Goal: Information Seeking & Learning: Learn about a topic

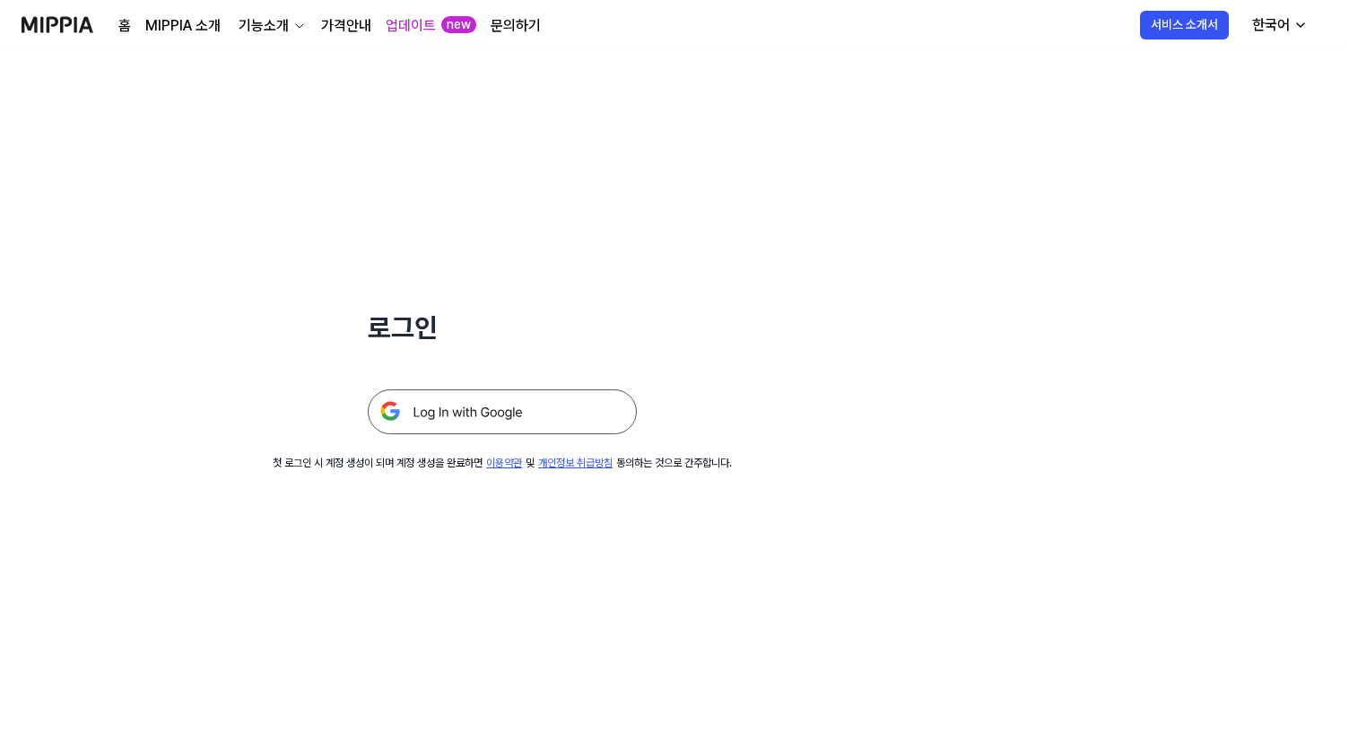
click at [445, 415] on img at bounding box center [502, 411] width 269 height 45
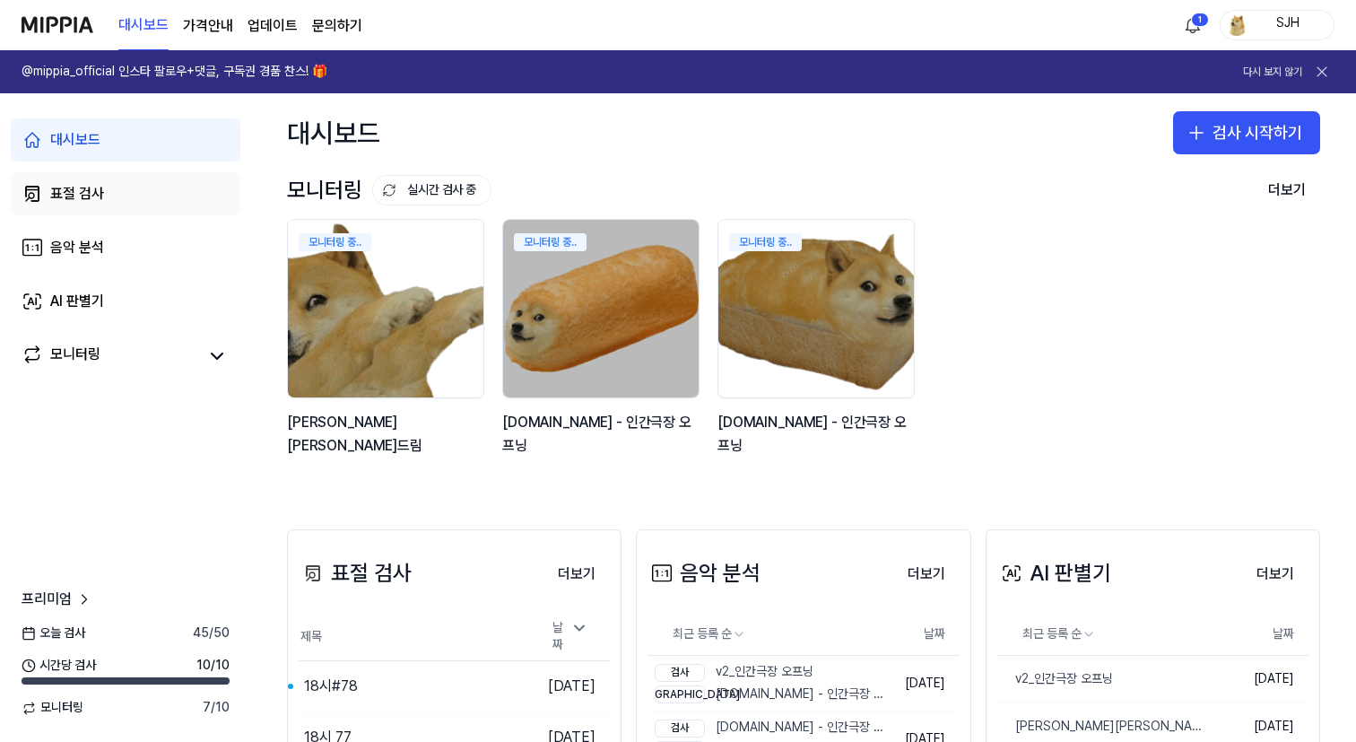
click at [196, 187] on link "표절 검사" at bounding box center [126, 193] width 230 height 43
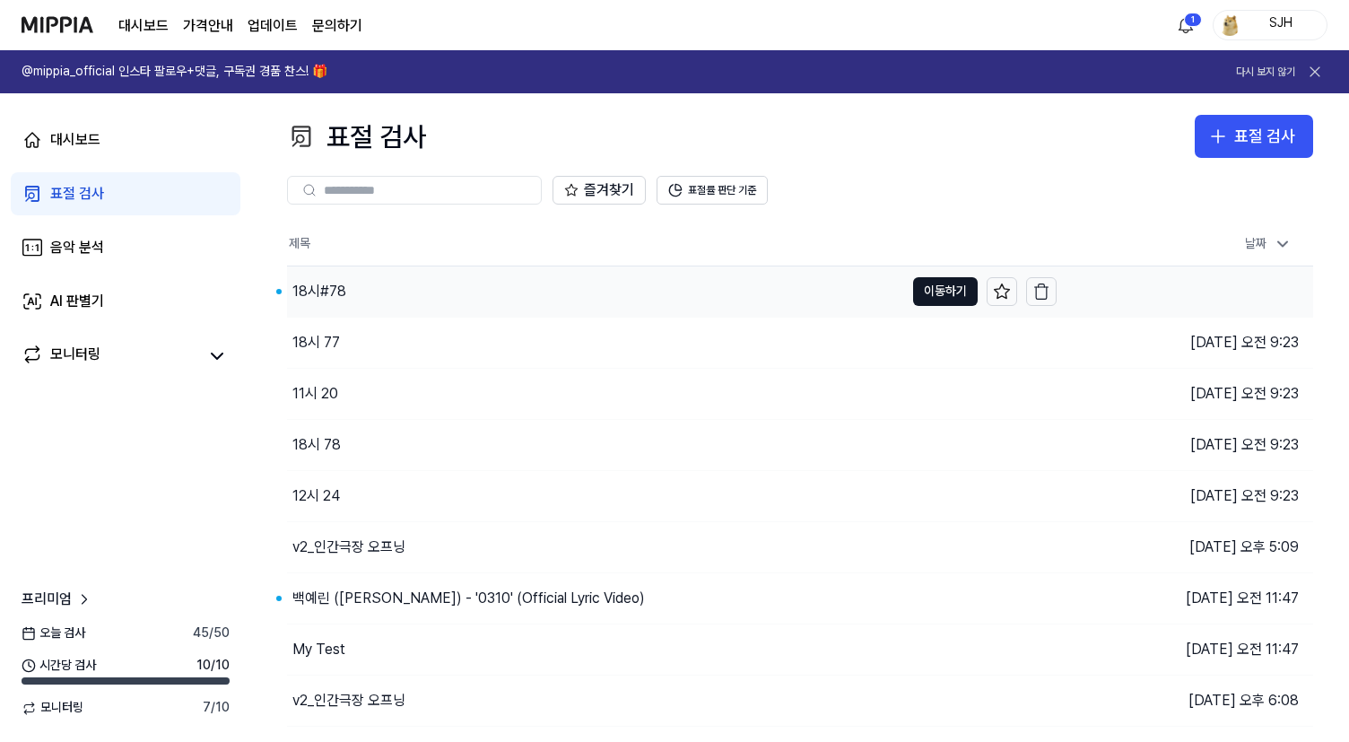
click at [478, 292] on div "18시#78" at bounding box center [595, 291] width 617 height 50
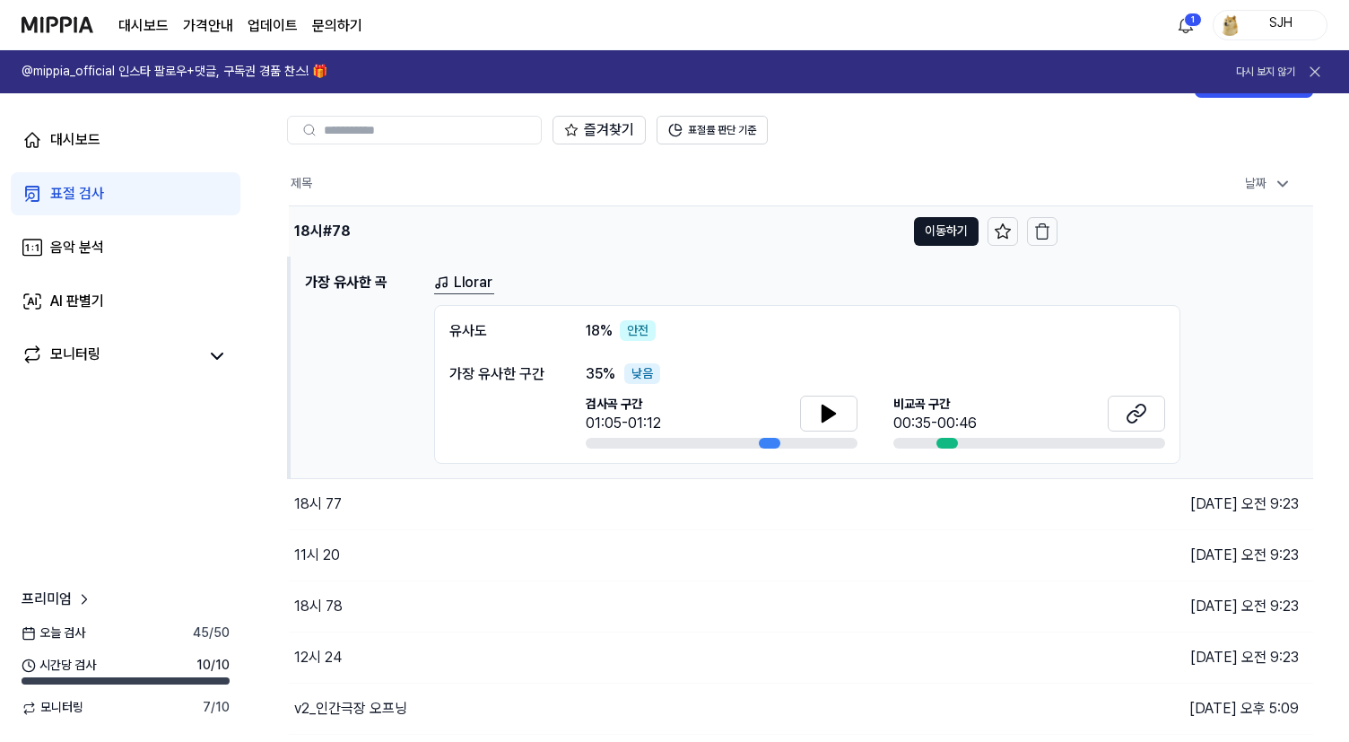
scroll to position [59, 0]
click at [936, 226] on button "이동하기" at bounding box center [946, 232] width 65 height 29
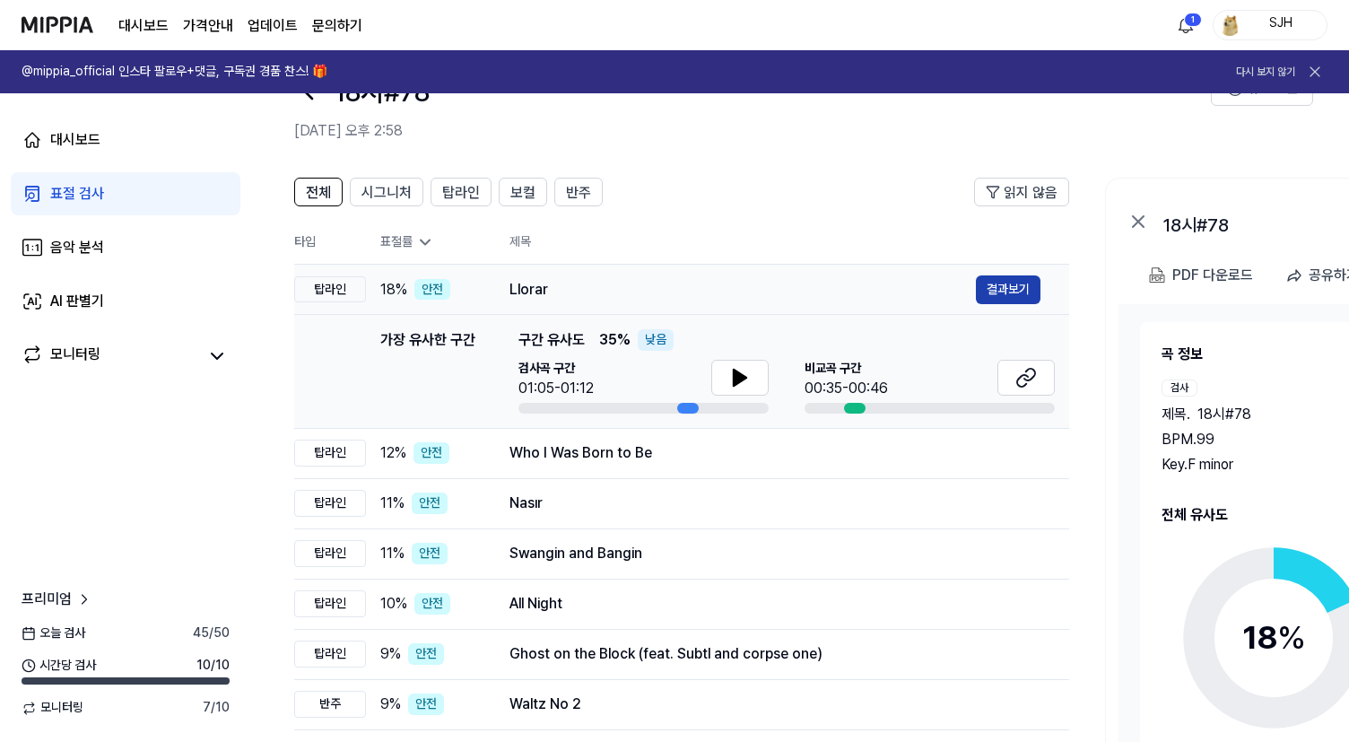
click at [1006, 280] on button "결과보기" at bounding box center [1008, 289] width 65 height 29
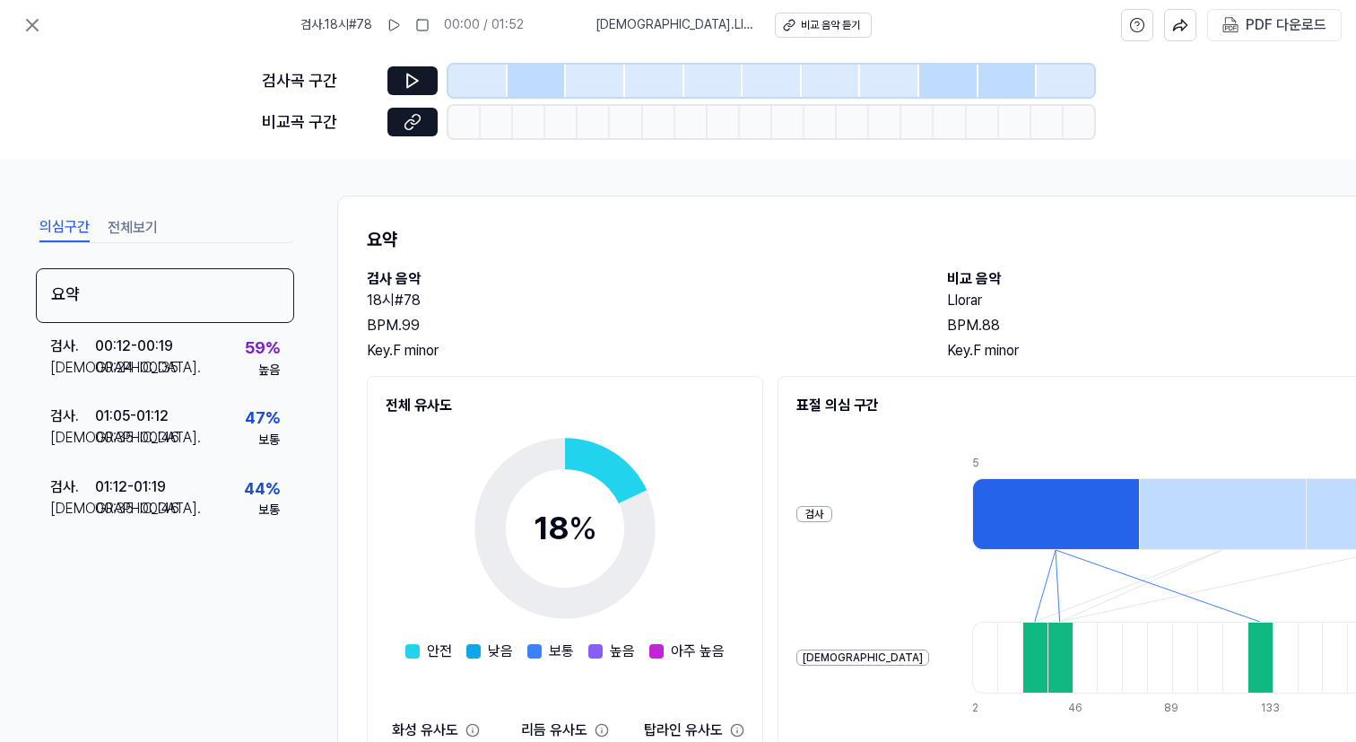
click at [529, 84] on div at bounding box center [537, 81] width 59 height 32
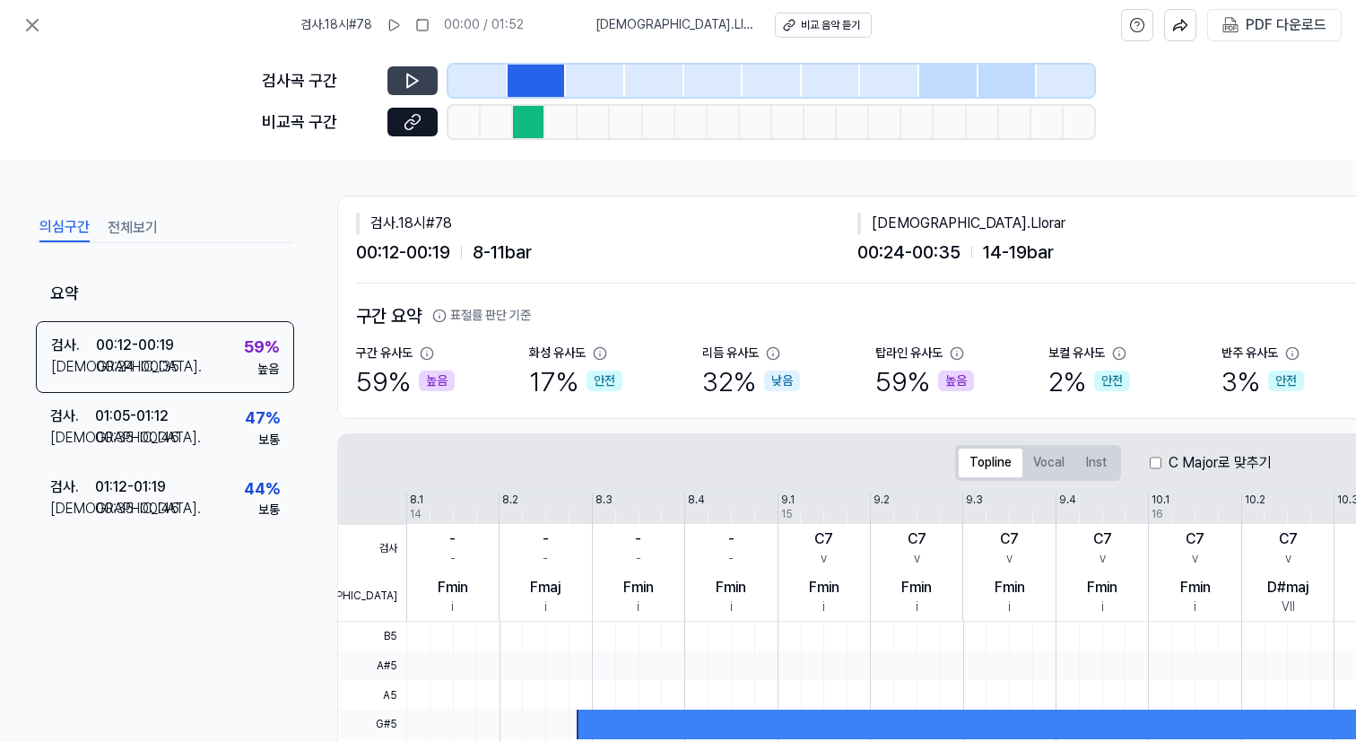
click at [411, 77] on icon at bounding box center [413, 81] width 18 height 18
click at [411, 77] on icon at bounding box center [409, 80] width 3 height 12
click at [411, 77] on icon at bounding box center [413, 81] width 18 height 18
click at [411, 77] on icon at bounding box center [409, 80] width 3 height 12
click at [40, 29] on icon at bounding box center [33, 25] width 22 height 22
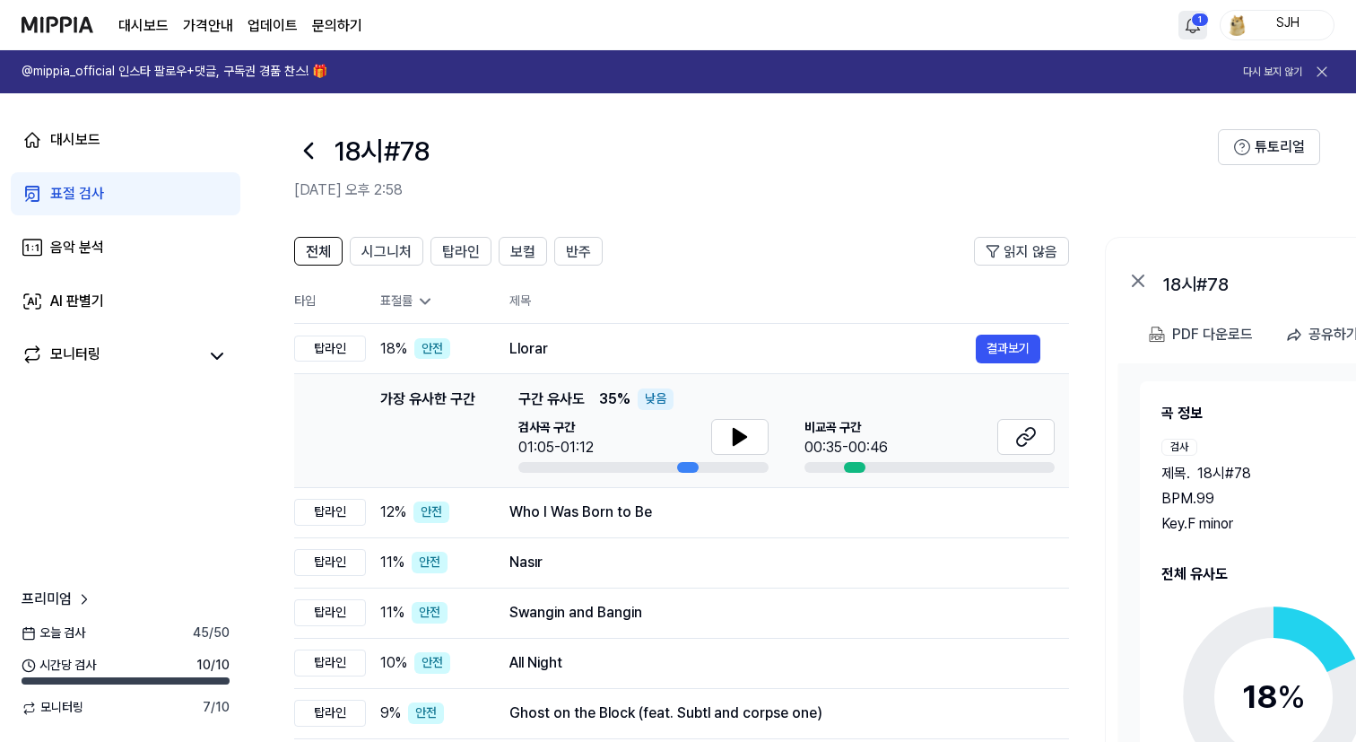
click at [1187, 24] on html "대시보드 가격안내 업데이트 문의하기 1 SJH @mippia_official 인스타 팔로우+댓글, 구독권 경품 찬스! 🎁 다시 보지 않기 대시…" at bounding box center [678, 371] width 1356 height 742
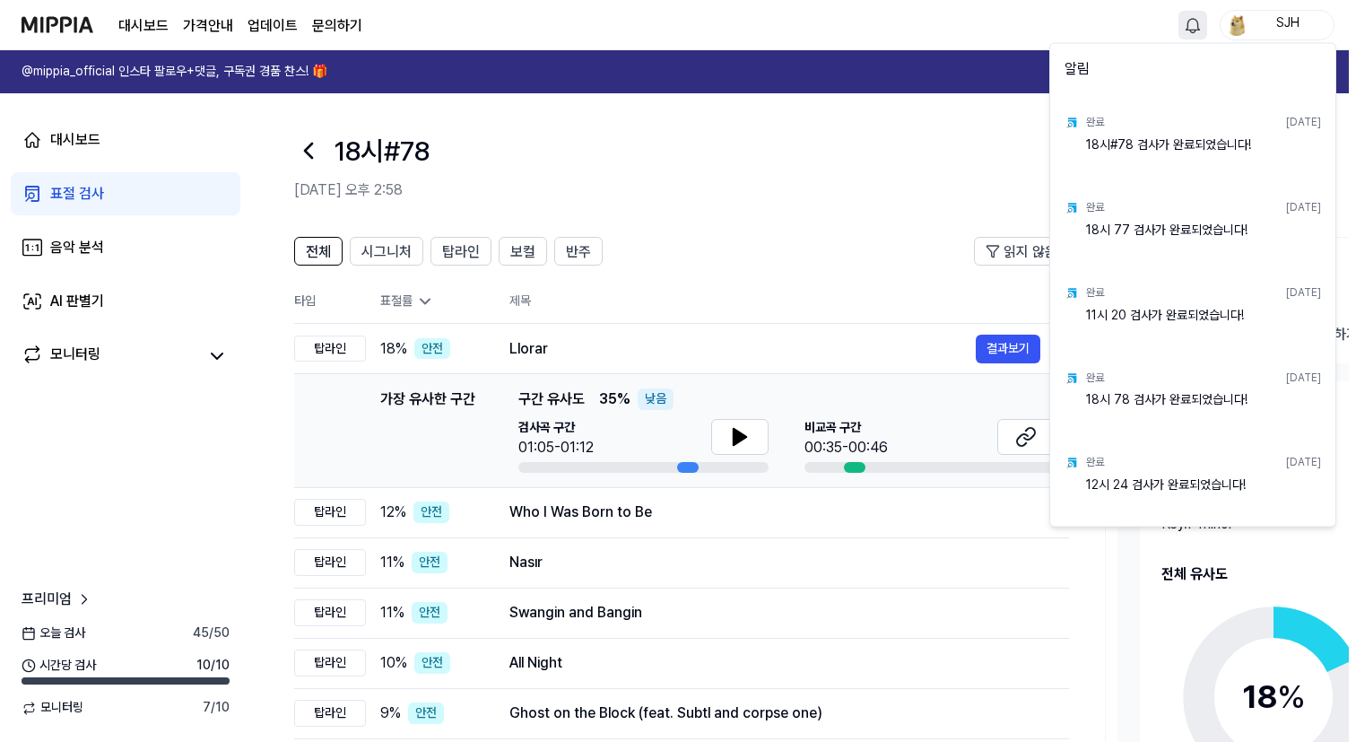
click at [913, 171] on html "대시보드 가격안내 업데이트 문의하기 SJH @mippia_official 인스타 팔로우+댓글, 구독권 경품 찬스! 🎁 다시 보지 않기 대시보드…" at bounding box center [678, 371] width 1356 height 742
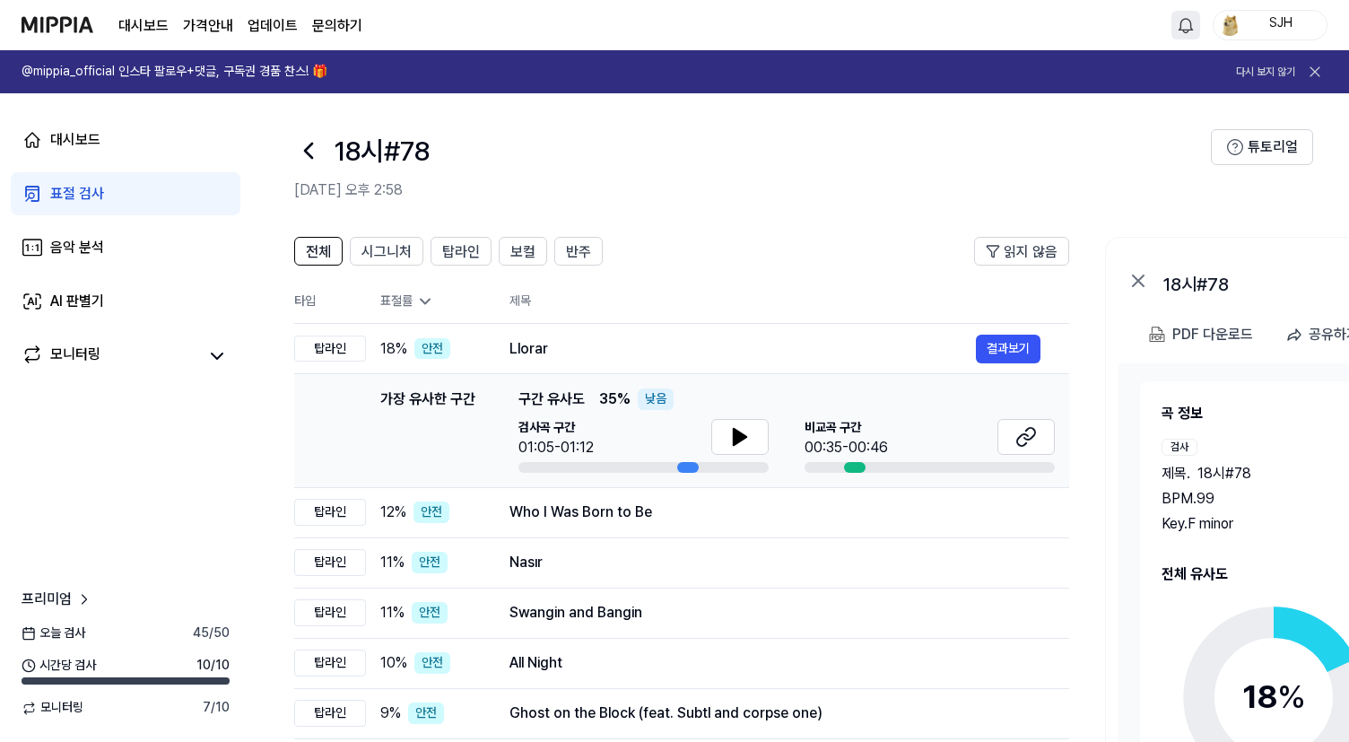
click at [89, 180] on link "표절 검사" at bounding box center [126, 193] width 230 height 43
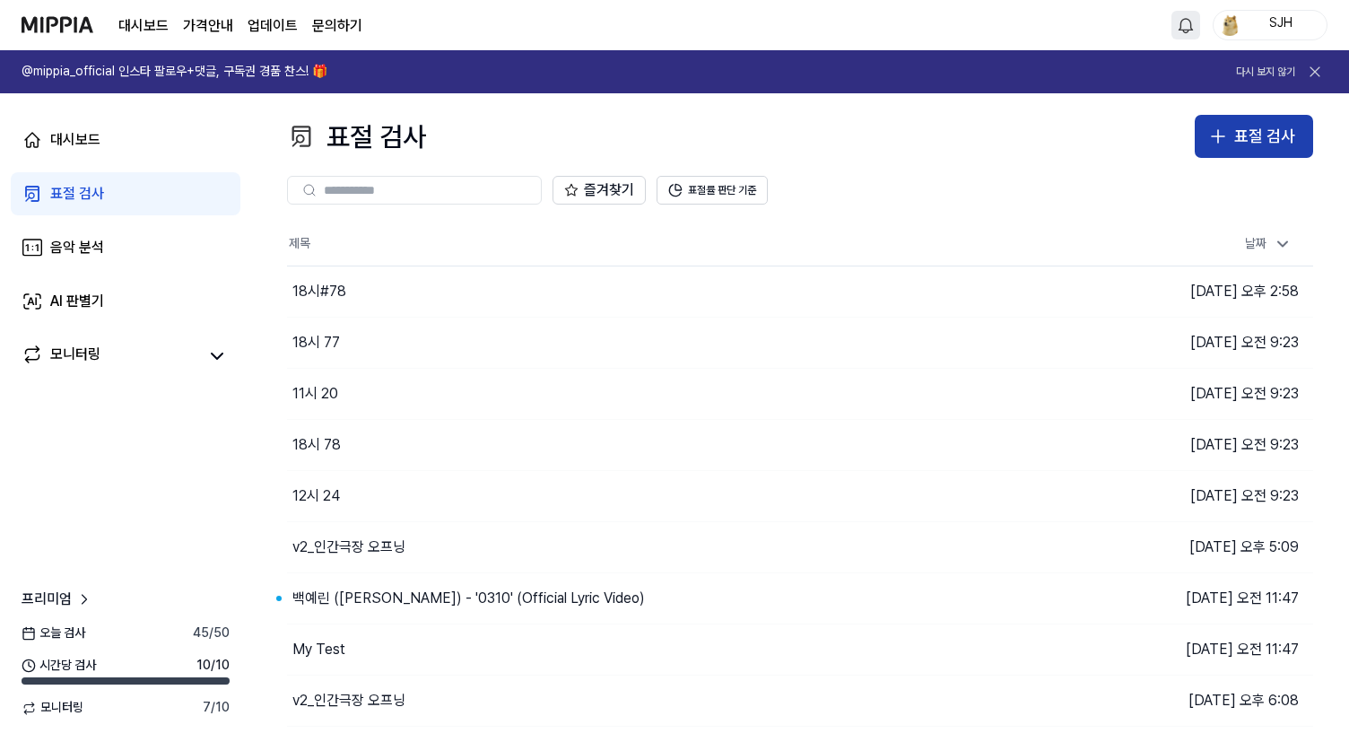
click at [1262, 143] on div "표절 검사" at bounding box center [1264, 137] width 61 height 26
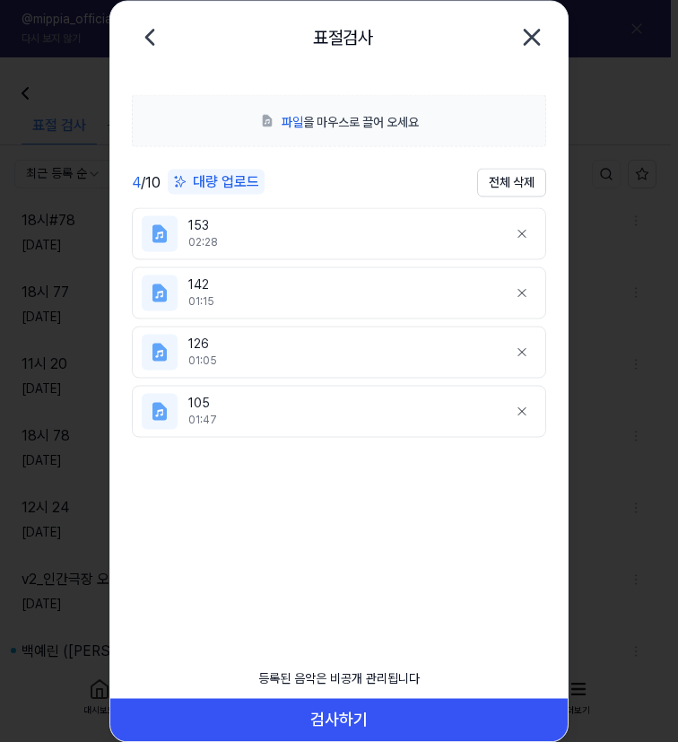
click at [530, 35] on icon "button" at bounding box center [532, 37] width 14 height 14
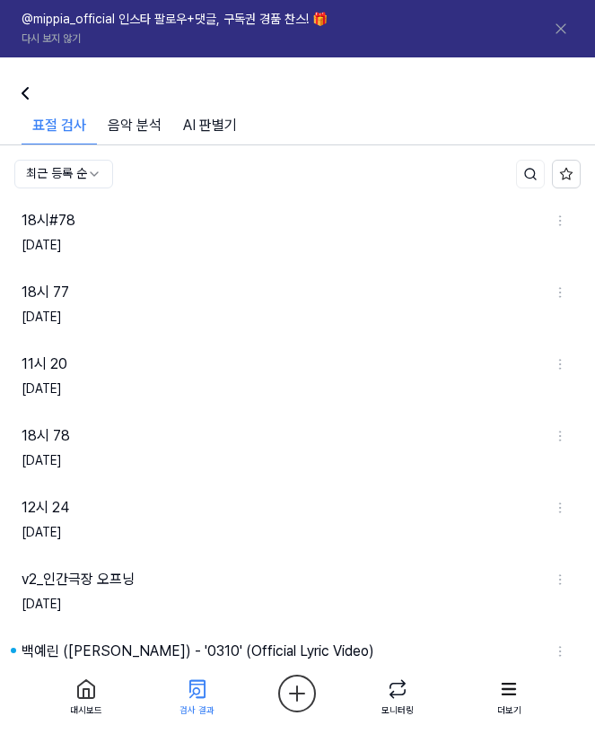
click at [562, 118] on div "표절 검사 음악 분석 AI 판별기" at bounding box center [297, 130] width 595 height 30
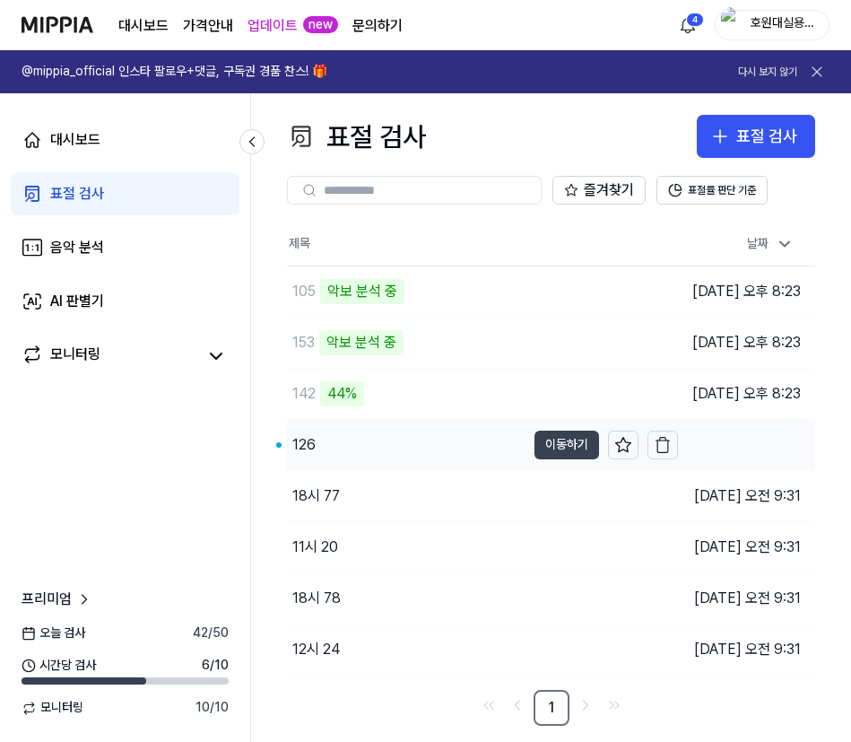
click at [540, 445] on button "이동하기" at bounding box center [567, 445] width 65 height 29
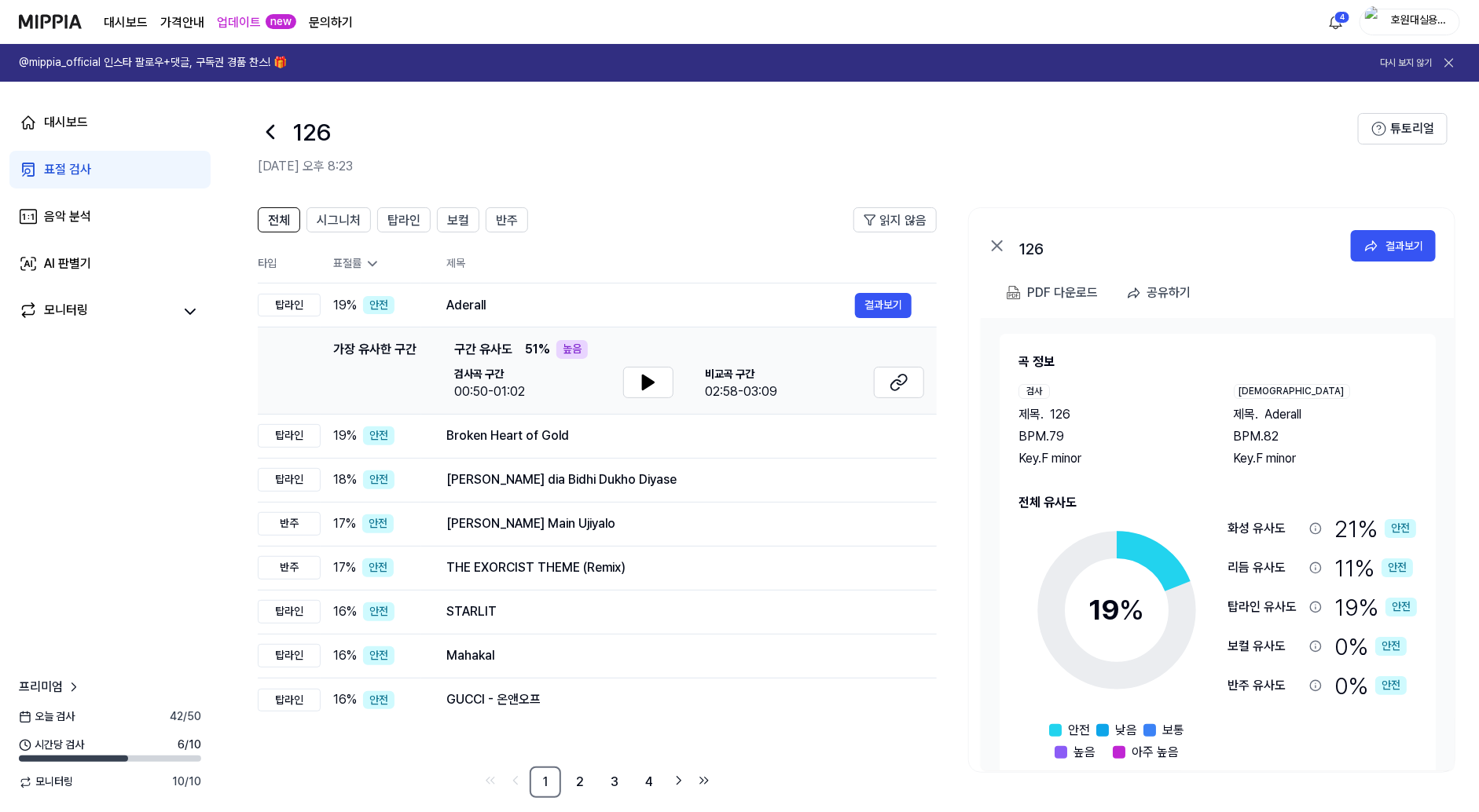
scroll to position [18, 0]
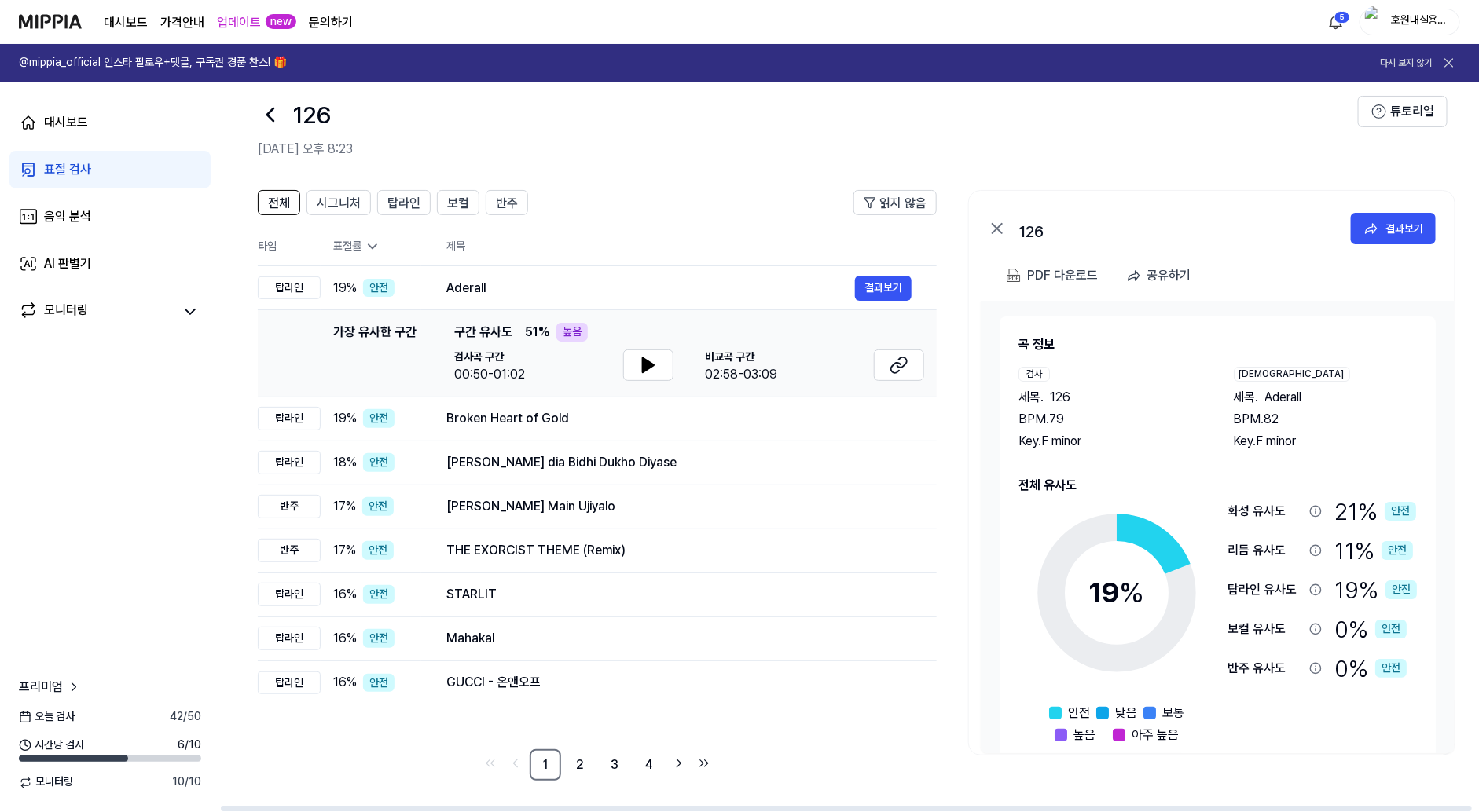
click at [263, 117] on icon at bounding box center [270, 115] width 25 height 25
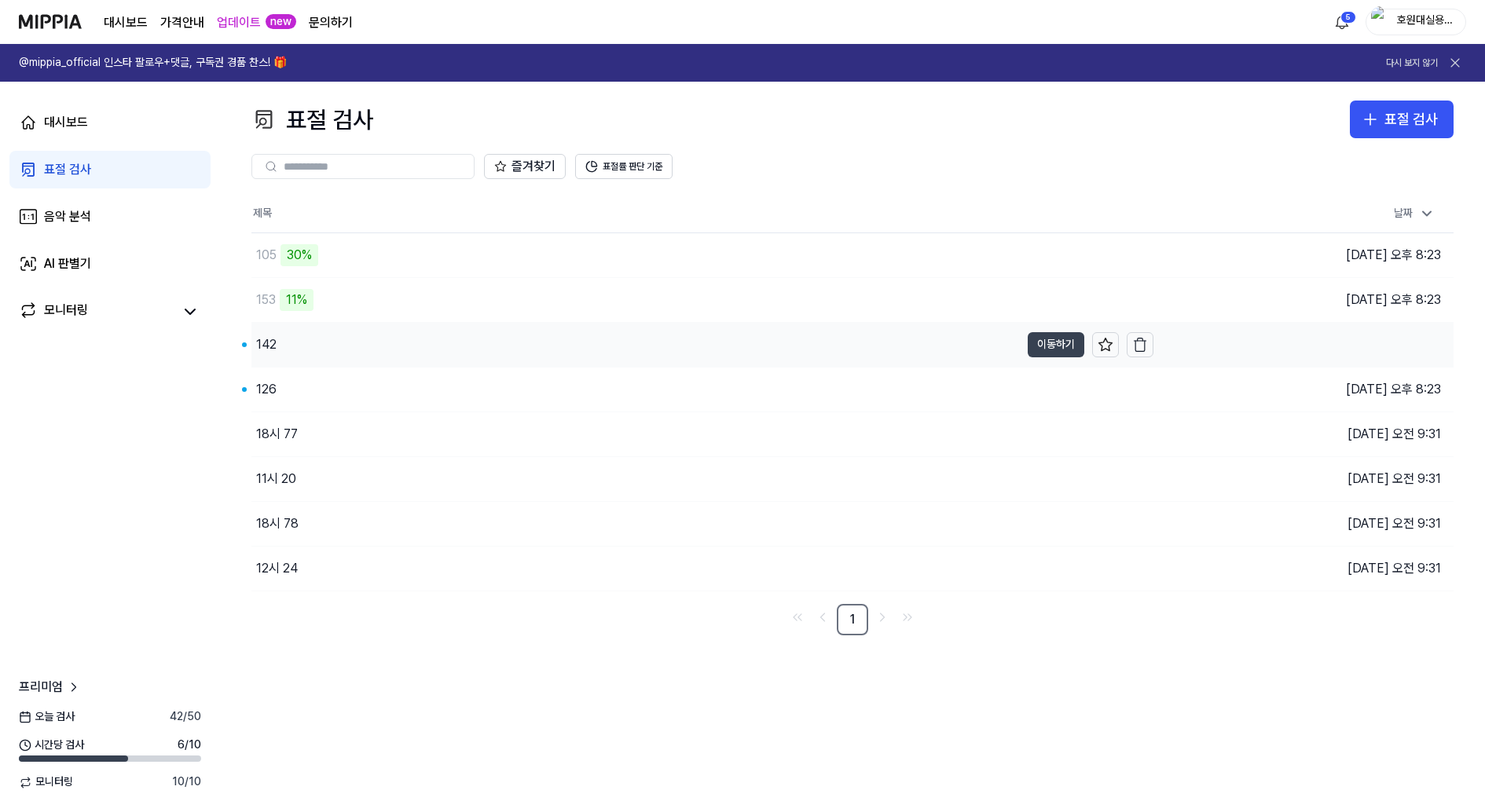
click at [527, 340] on button "이동하기" at bounding box center [1056, 344] width 57 height 25
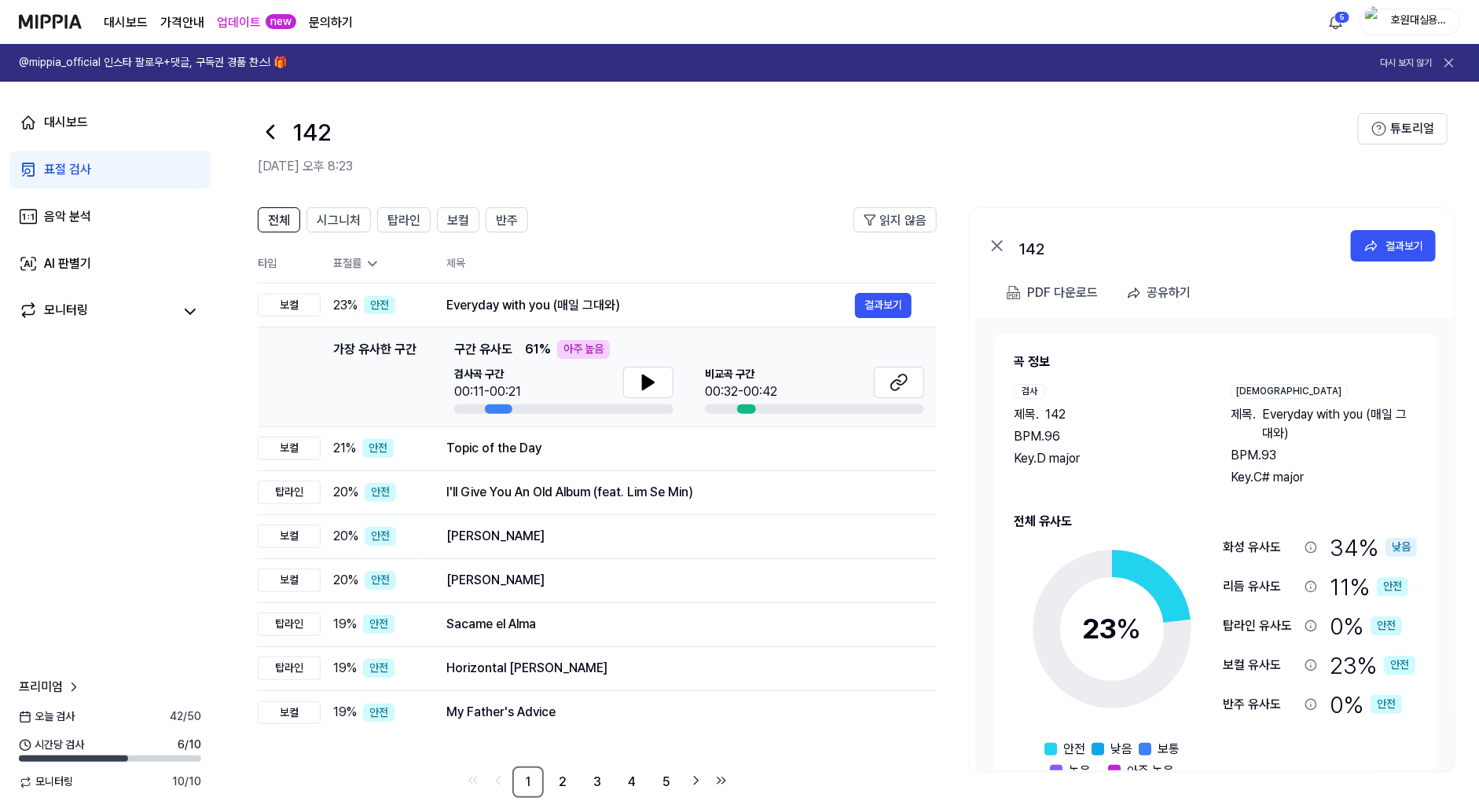
click at [272, 137] on icon at bounding box center [270, 132] width 6 height 12
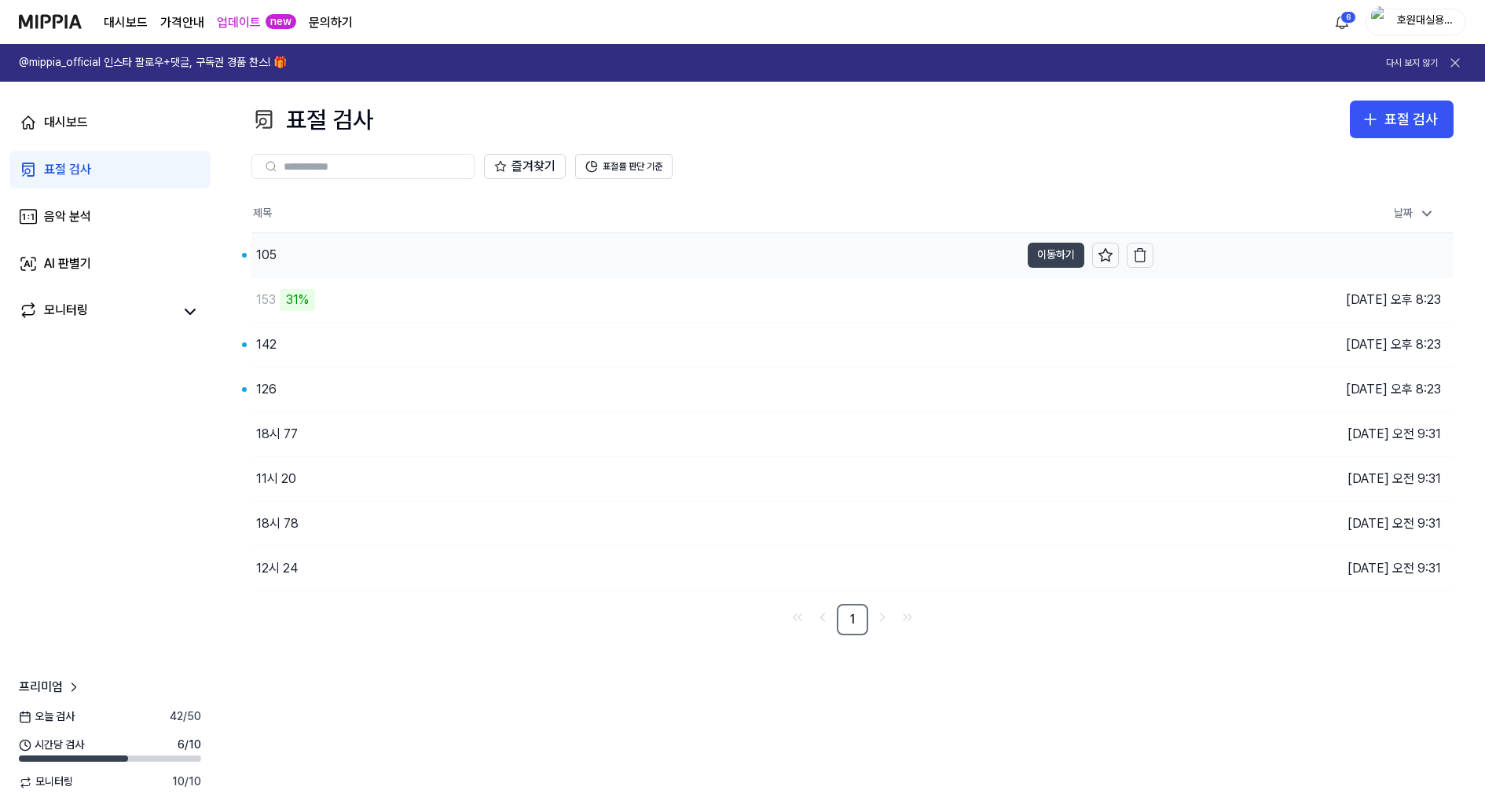
click at [527, 257] on button "이동하기" at bounding box center [1056, 255] width 57 height 25
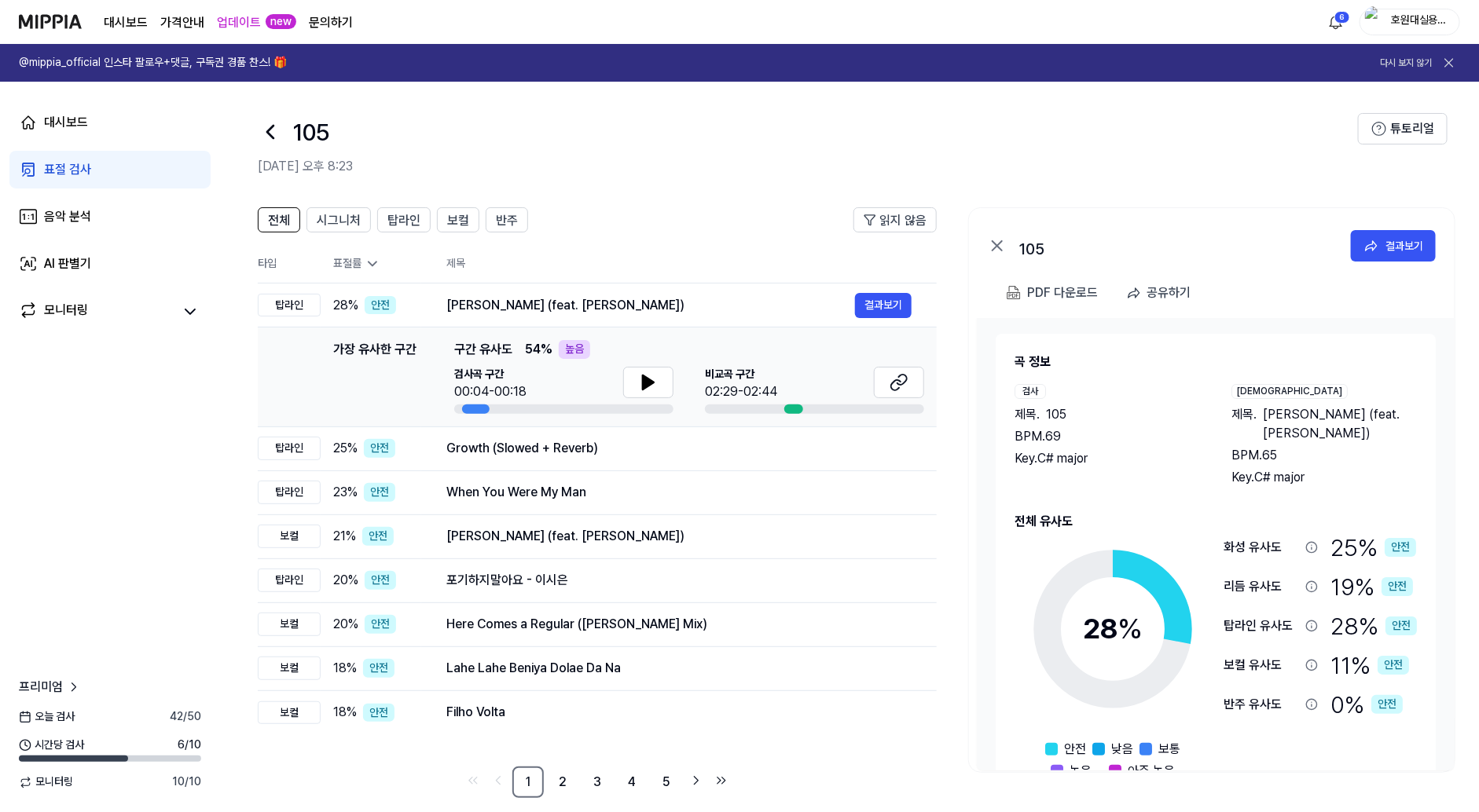
click at [268, 138] on icon at bounding box center [270, 131] width 25 height 25
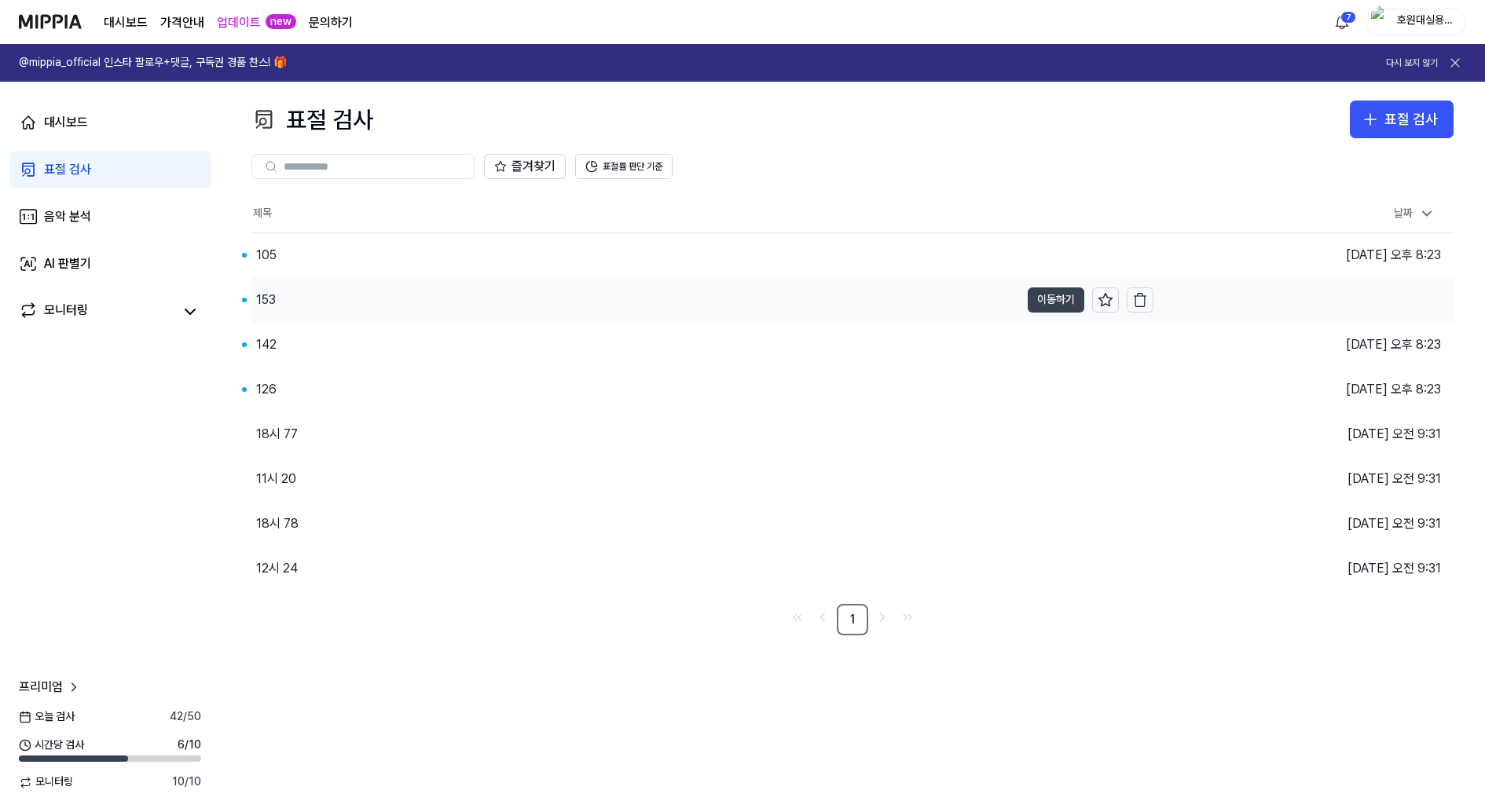
click at [1059, 302] on button "이동하기" at bounding box center [1056, 300] width 57 height 25
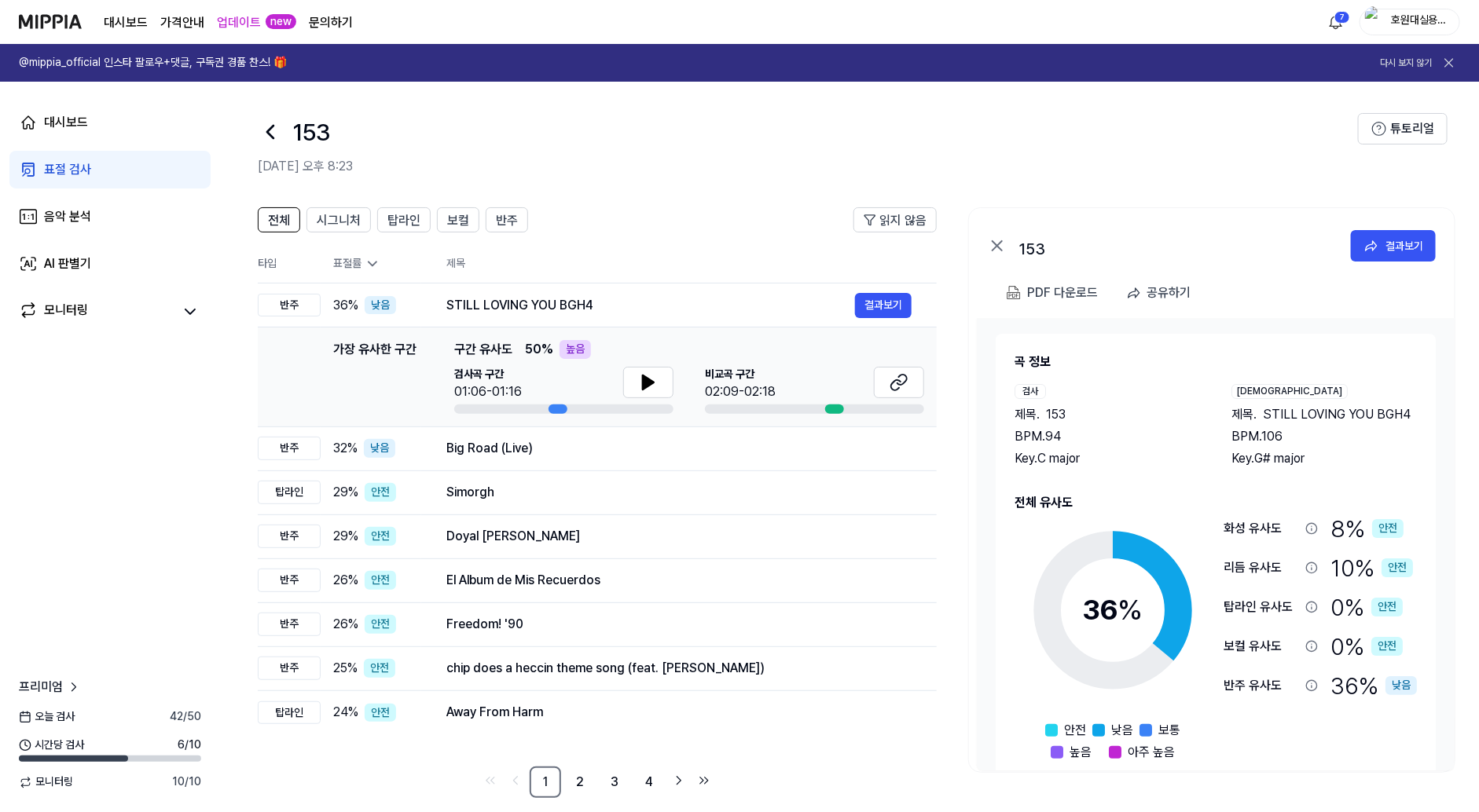
scroll to position [18, 0]
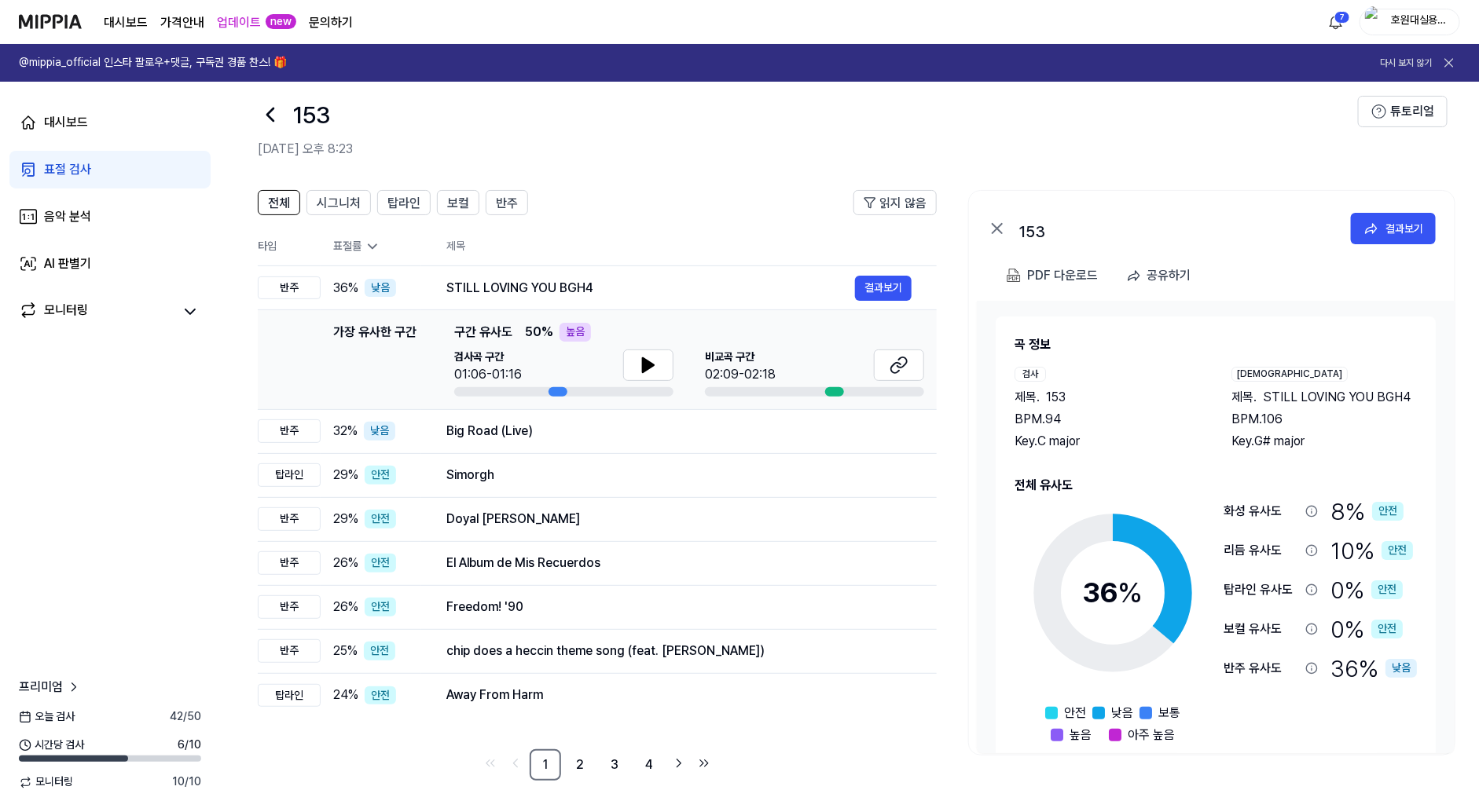
click at [266, 120] on icon at bounding box center [270, 115] width 25 height 25
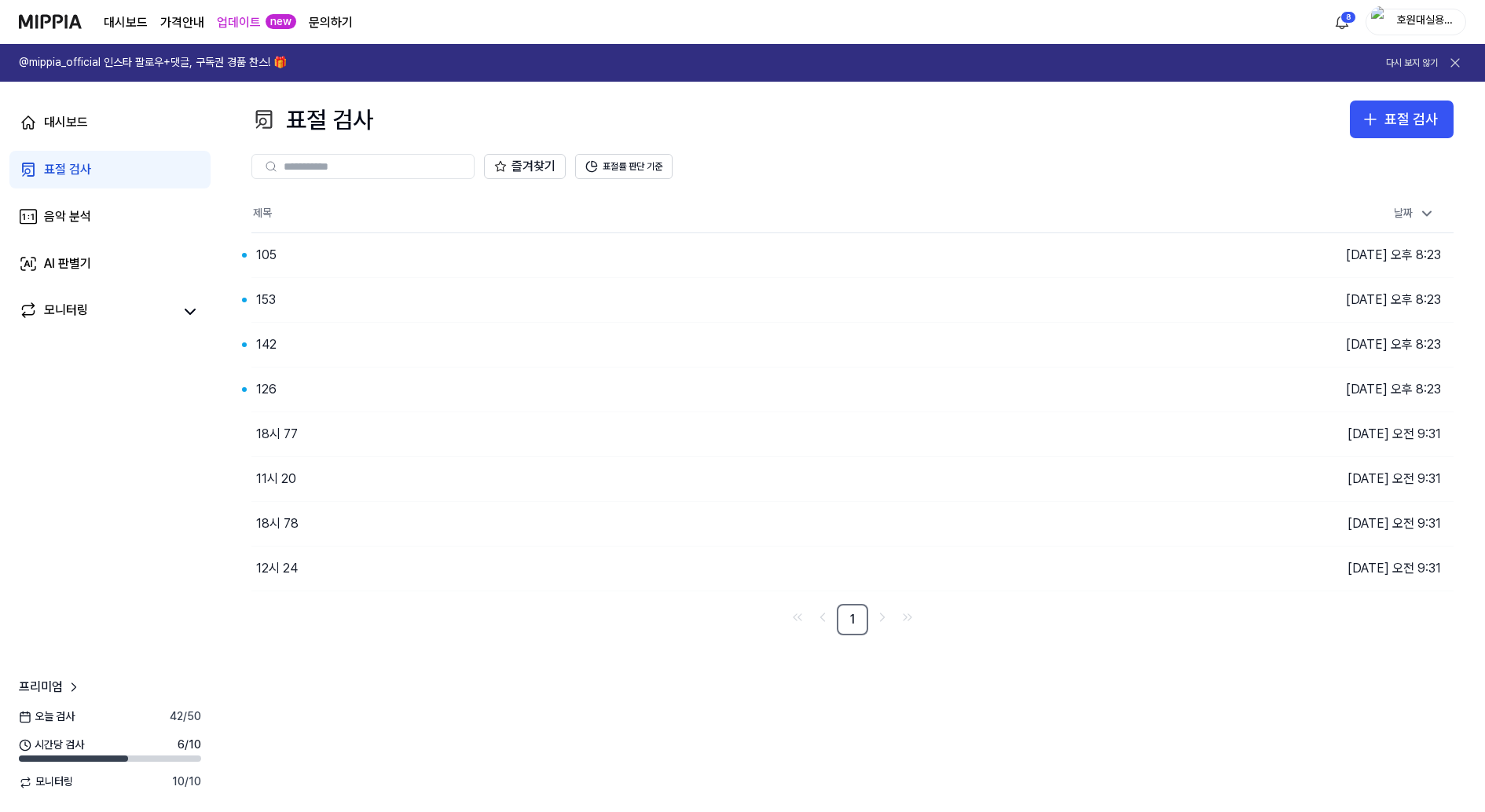
click at [1408, 20] on div "호원대실용음악" at bounding box center [1425, 21] width 61 height 18
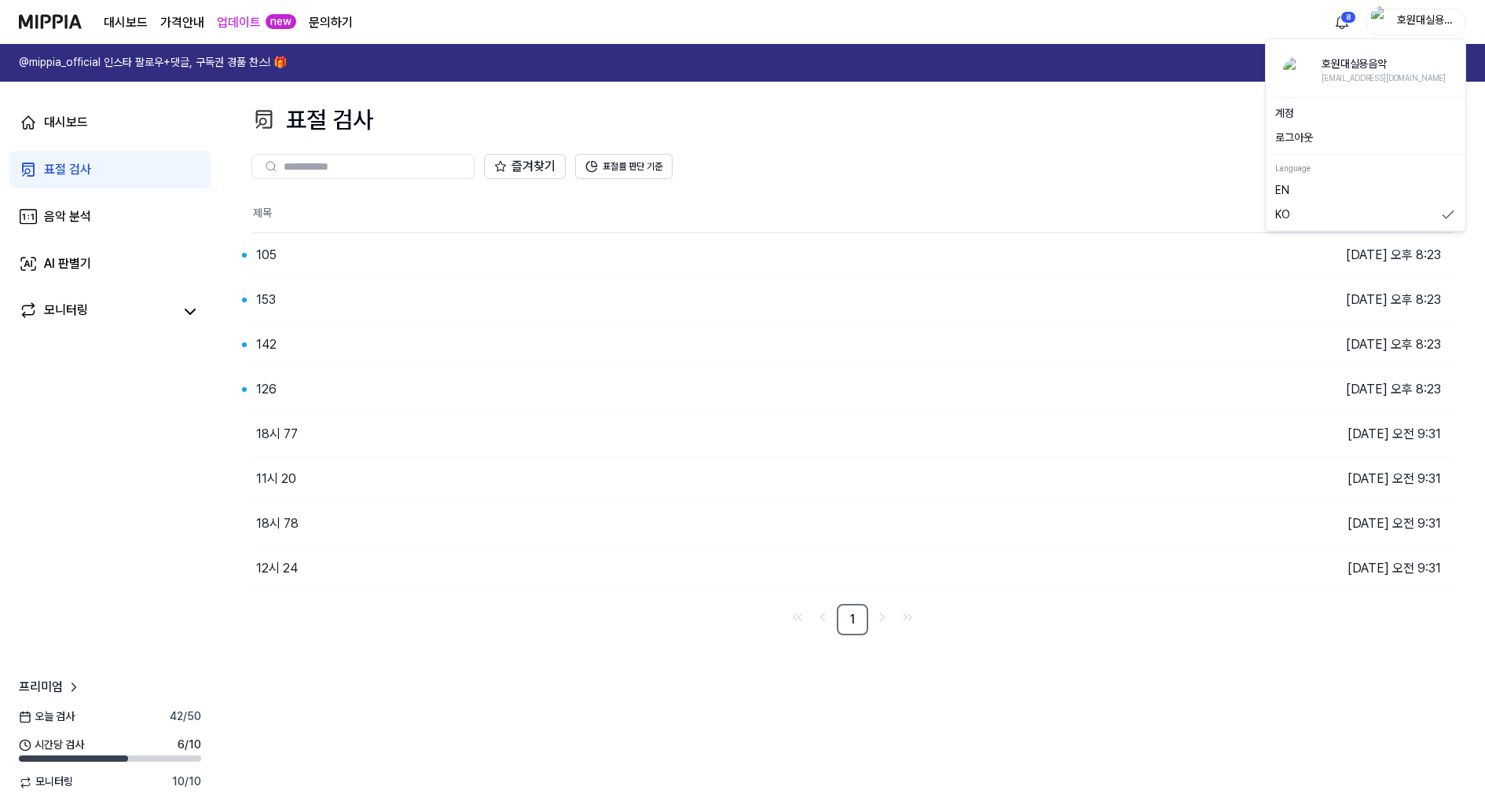
click at [1368, 140] on button "로그아웃" at bounding box center [1366, 138] width 180 height 16
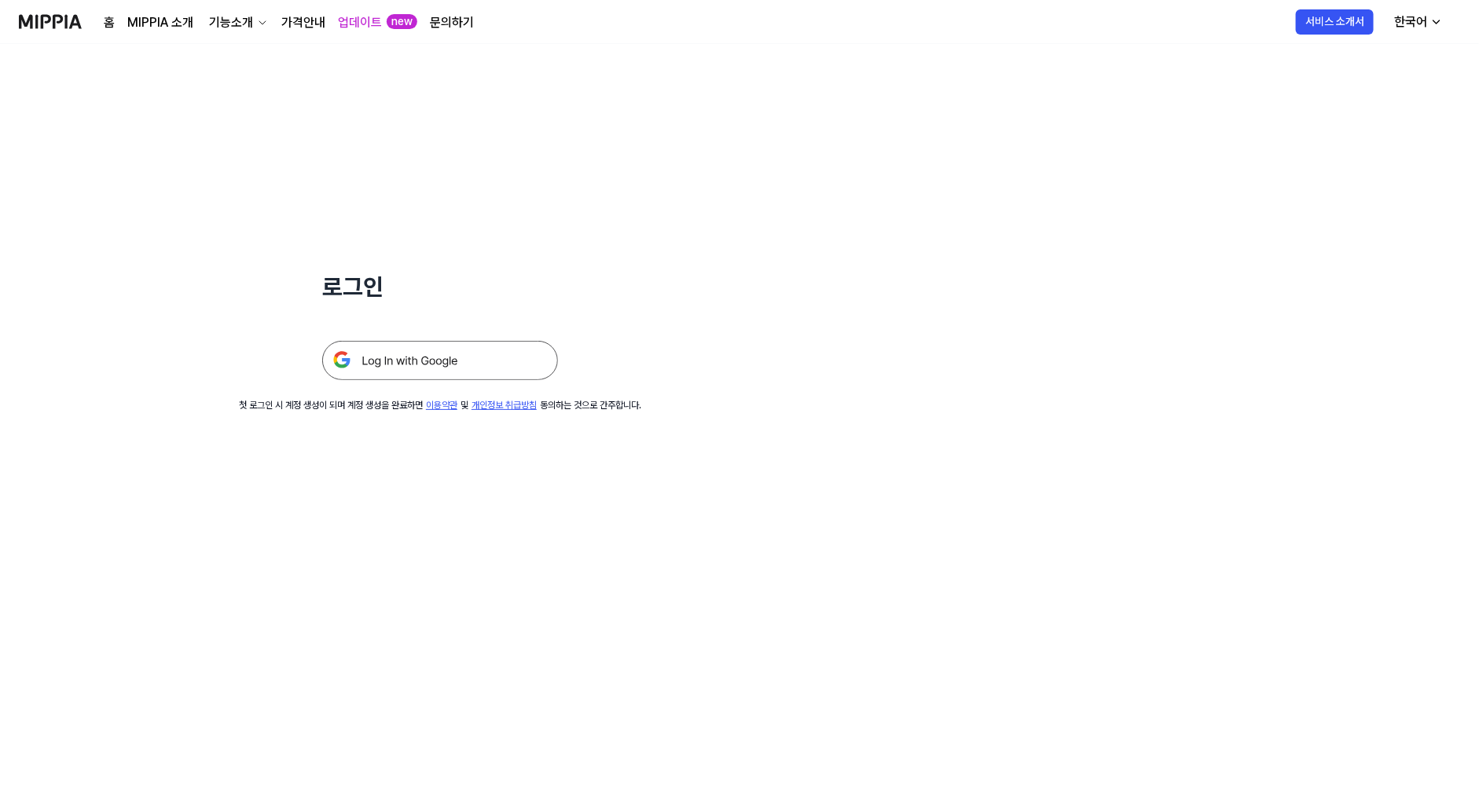
click at [435, 360] on img at bounding box center [440, 360] width 236 height 39
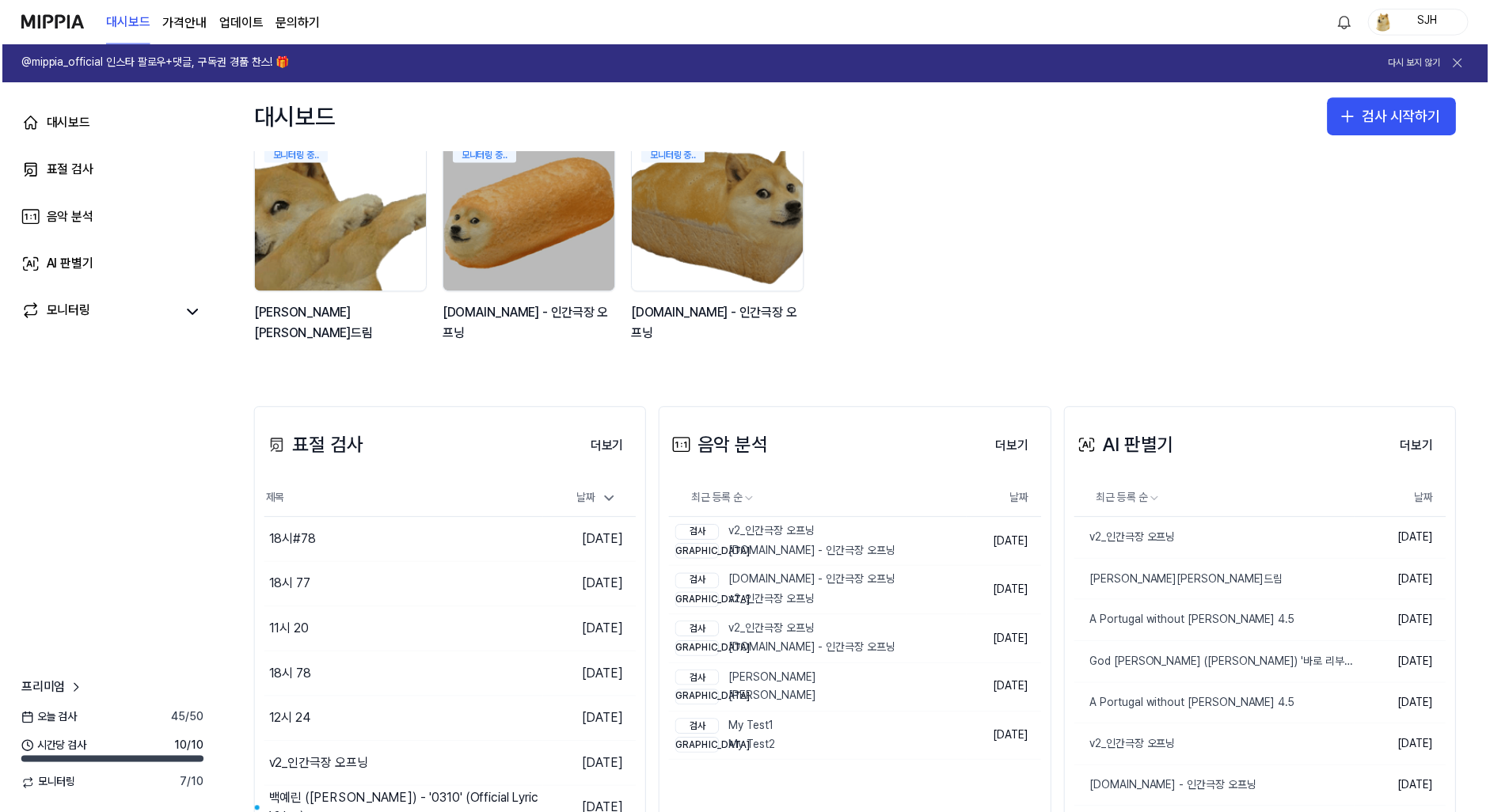
scroll to position [111, 0]
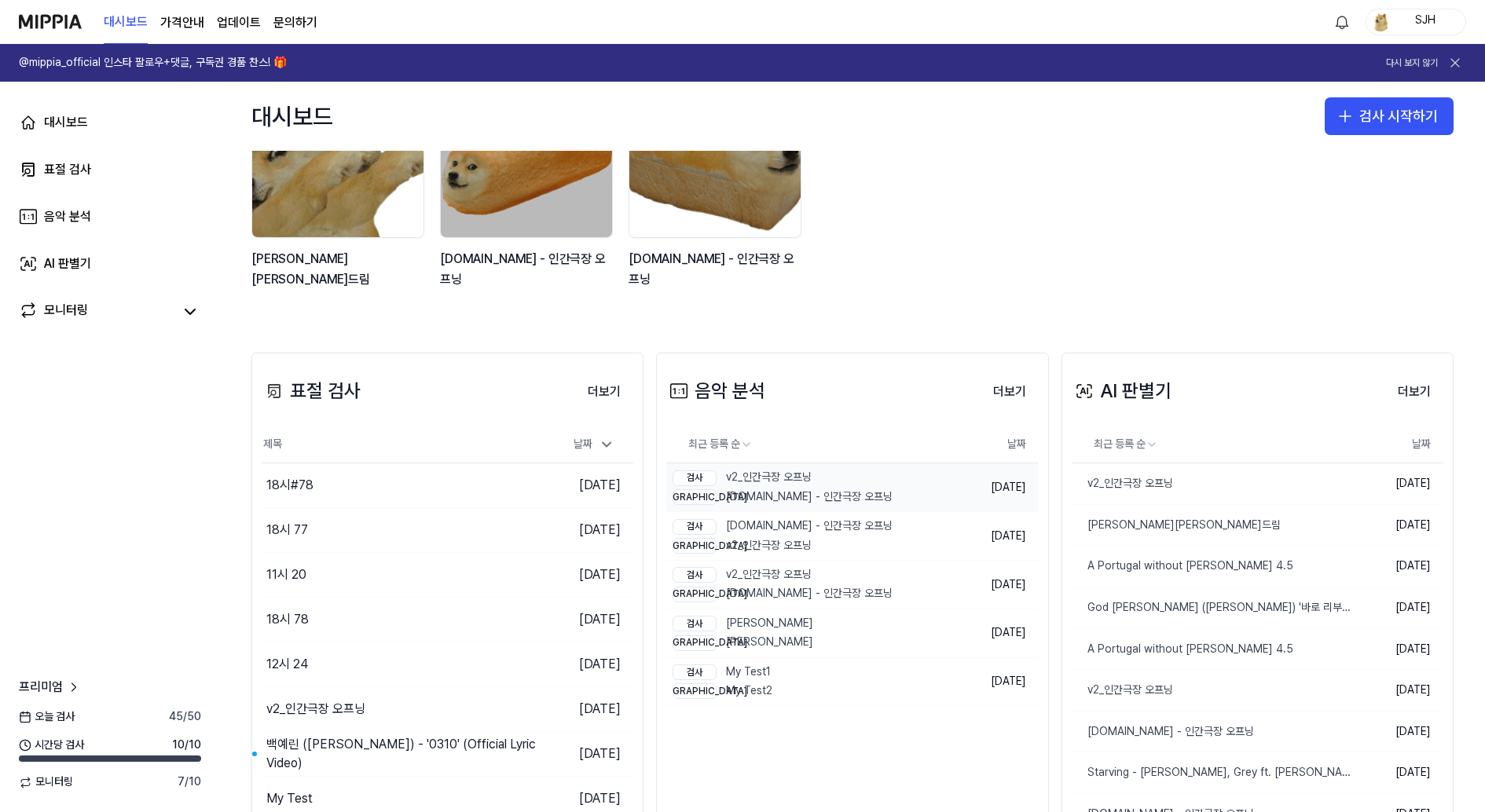
click at [851, 499] on div "비교 y2mate.com - 인간극장 오프닝" at bounding box center [782, 498] width 220 height 16
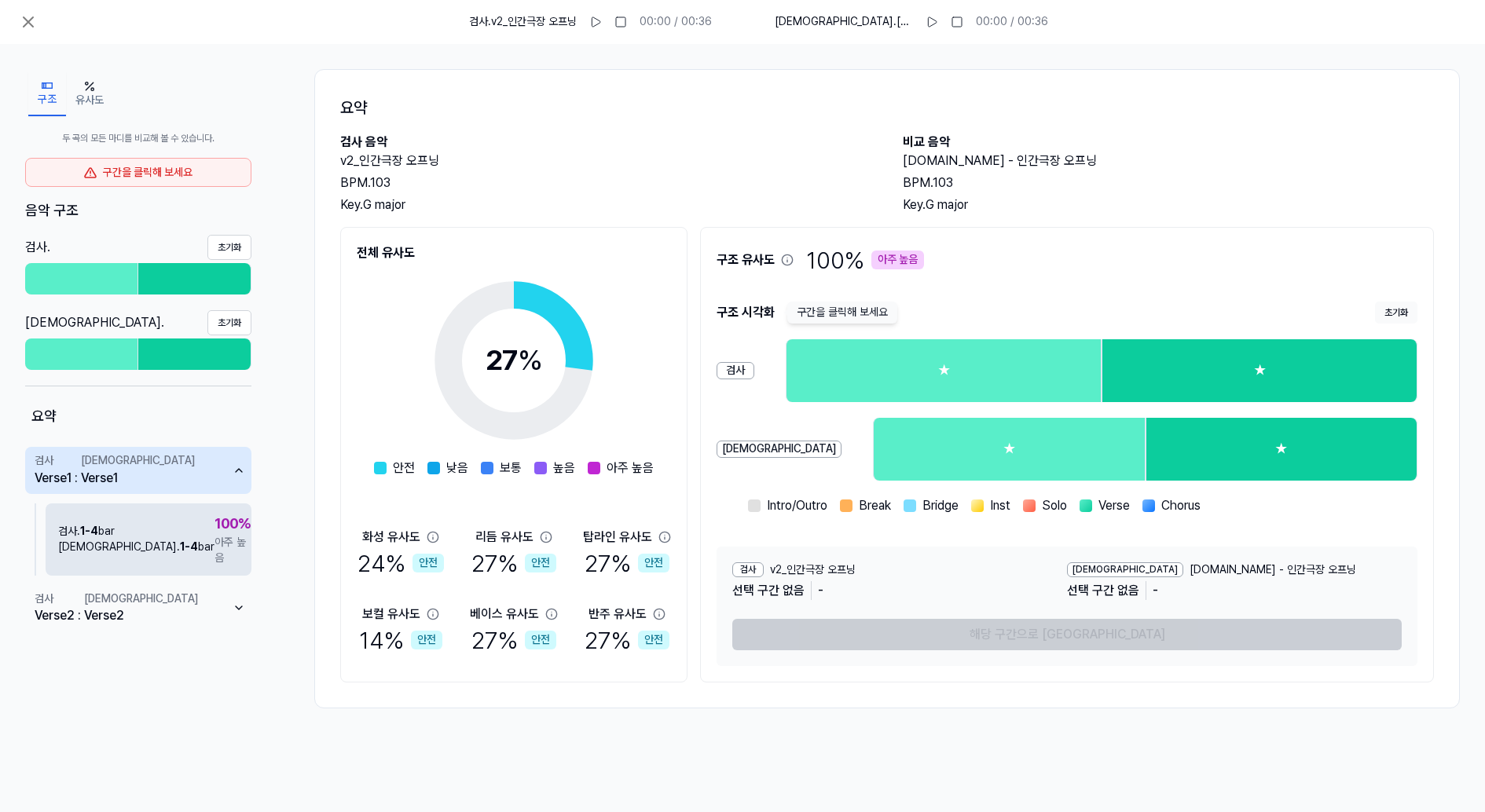
click at [118, 515] on div "검사 . 1 - 4 bar 비교 . 1 - 4 bar 100 % 아주 높음" at bounding box center [148, 540] width 206 height 73
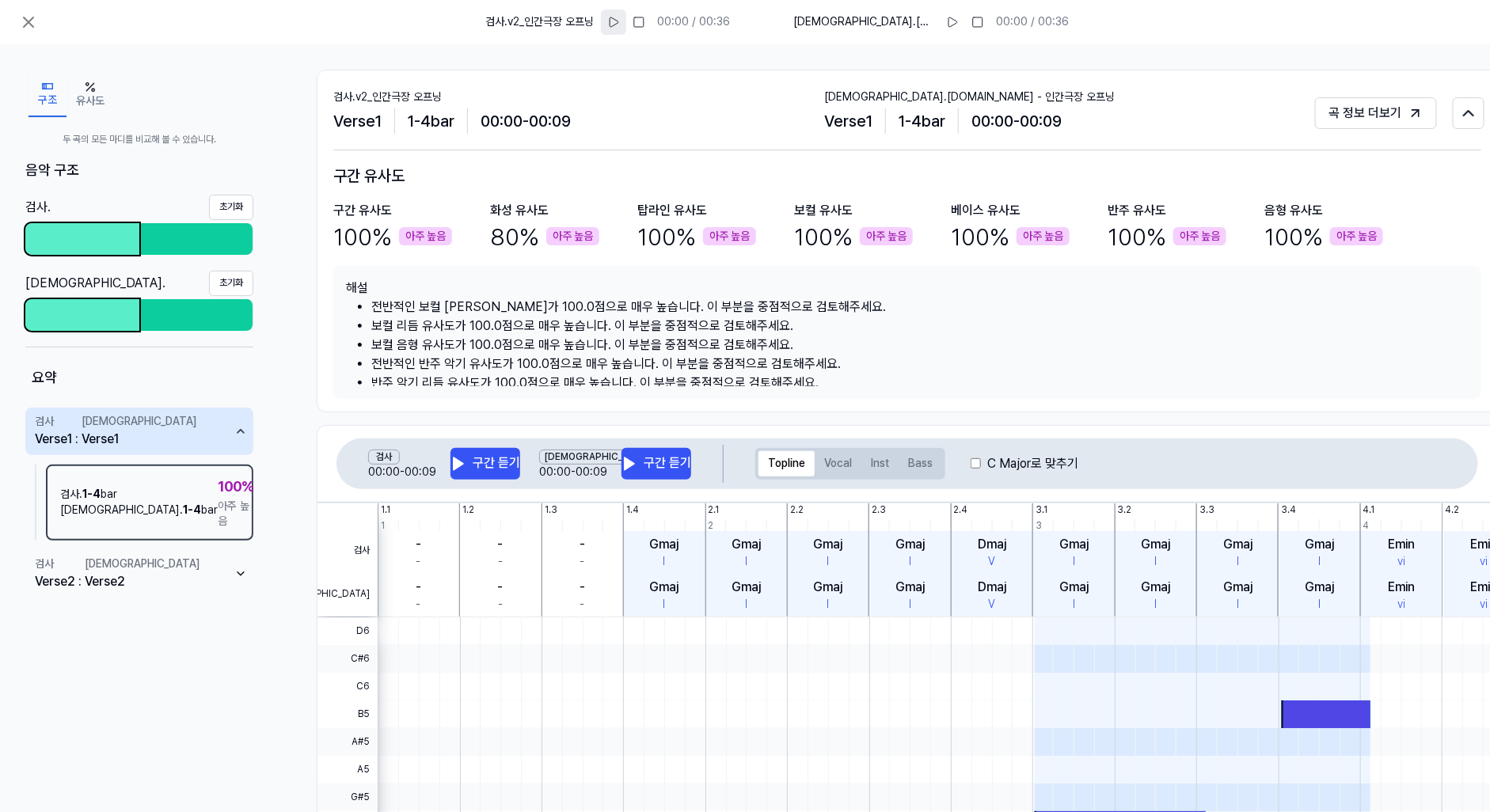
click at [620, 24] on icon at bounding box center [613, 22] width 12 height 12
click at [617, 24] on rect at bounding box center [615, 22] width 3 height 10
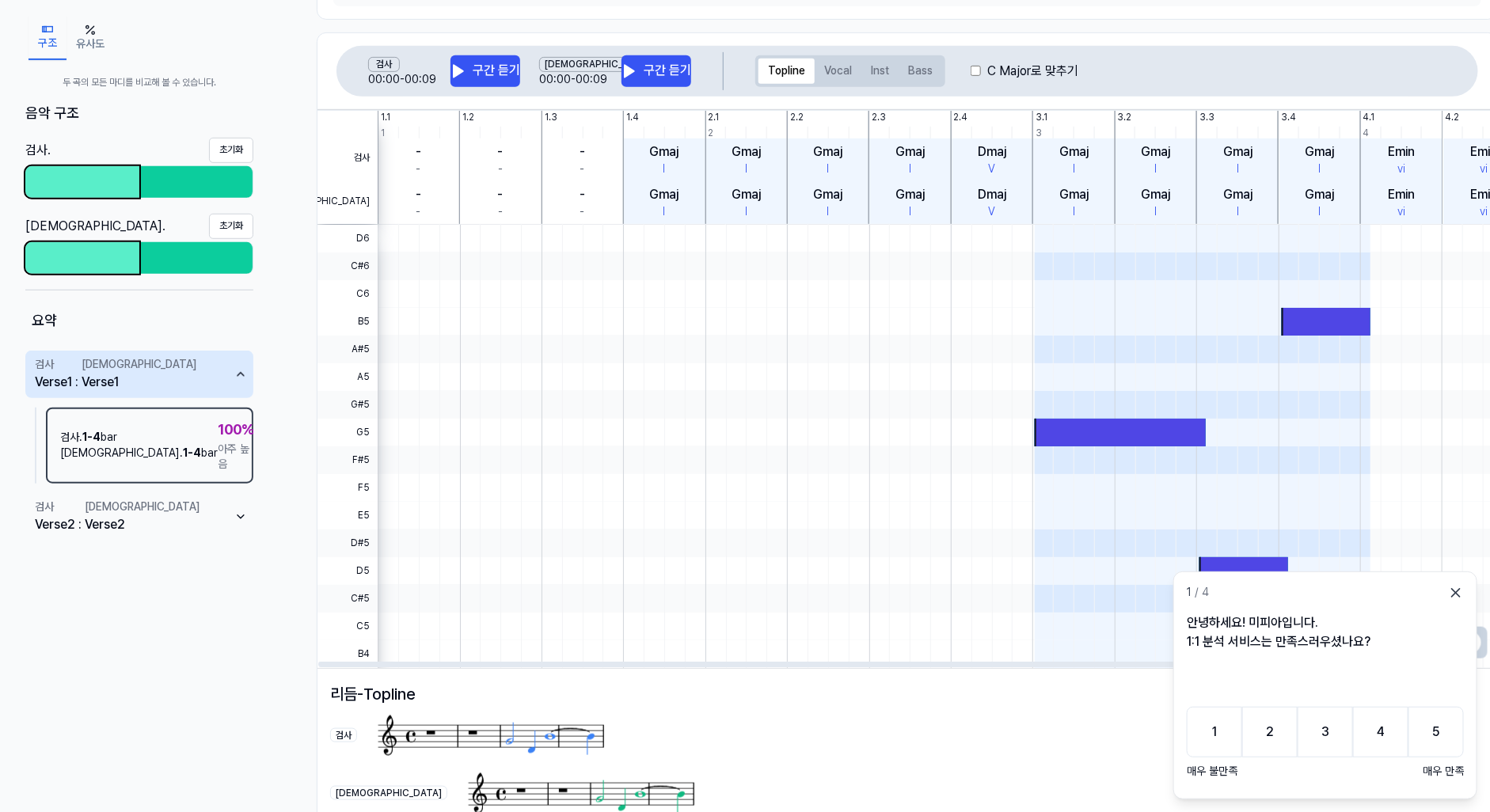
scroll to position [566, 0]
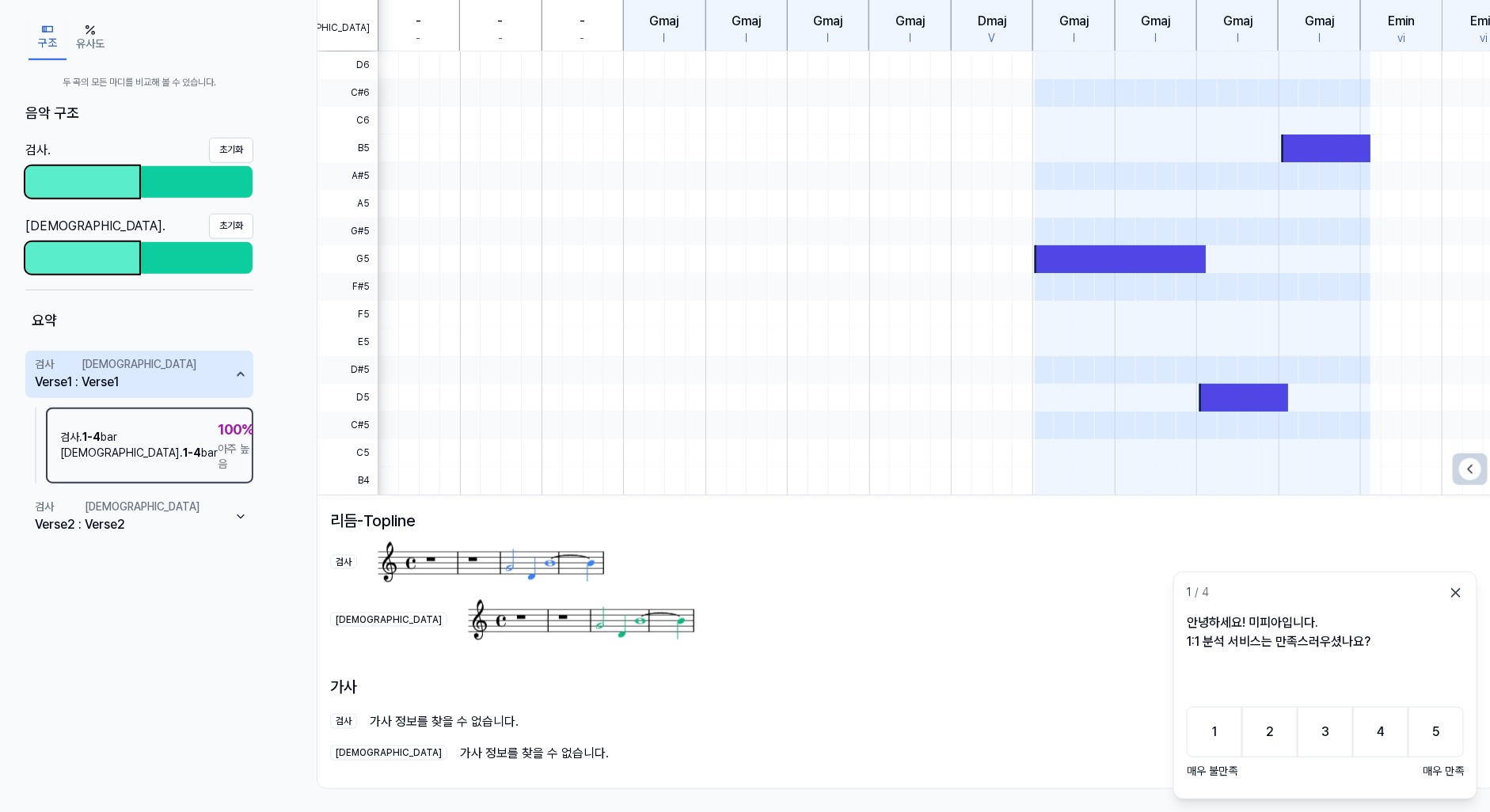
click at [1449, 589] on icon at bounding box center [1456, 593] width 16 height 16
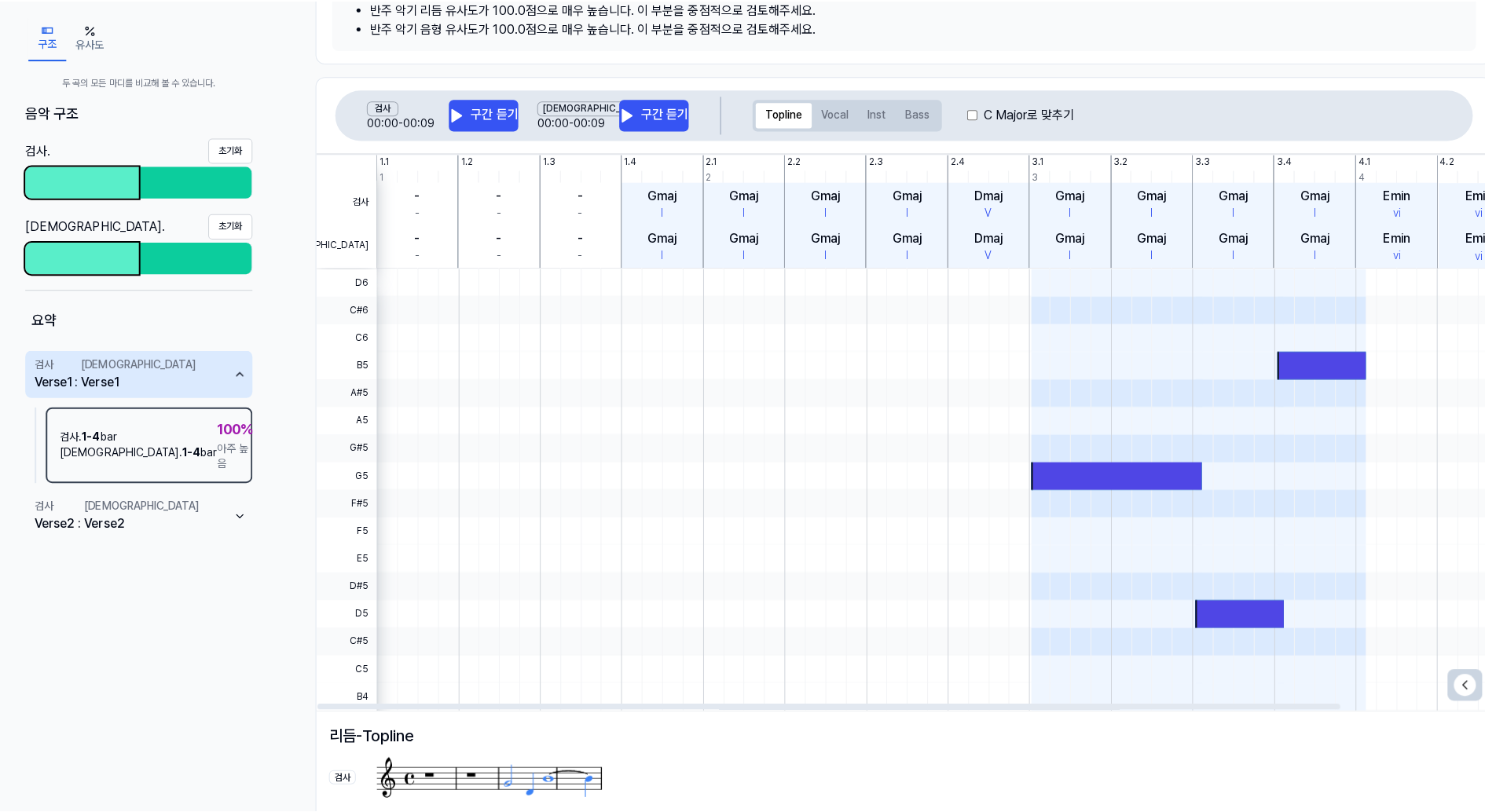
scroll to position [0, 0]
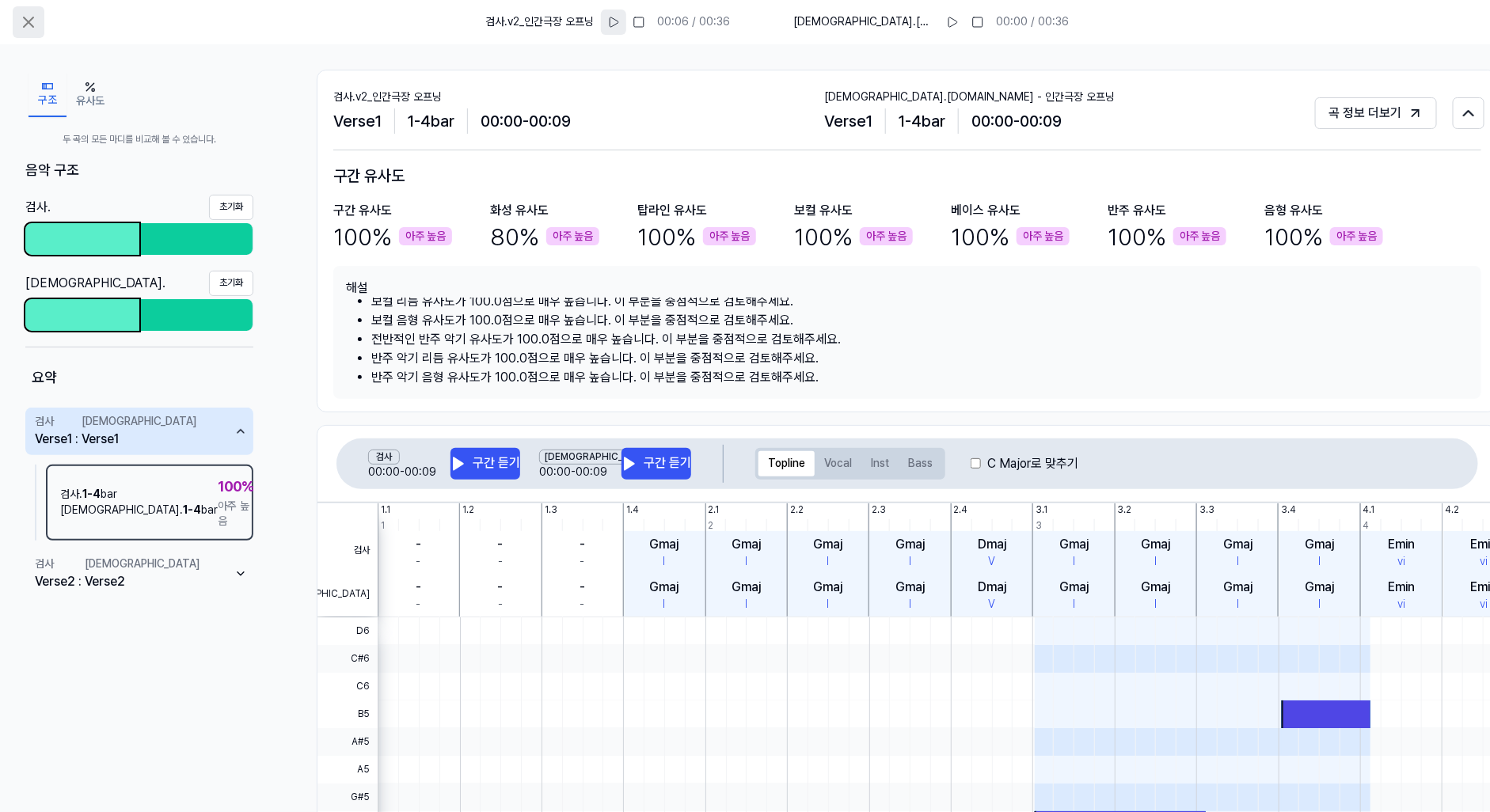
click at [19, 14] on icon at bounding box center [29, 22] width 19 height 19
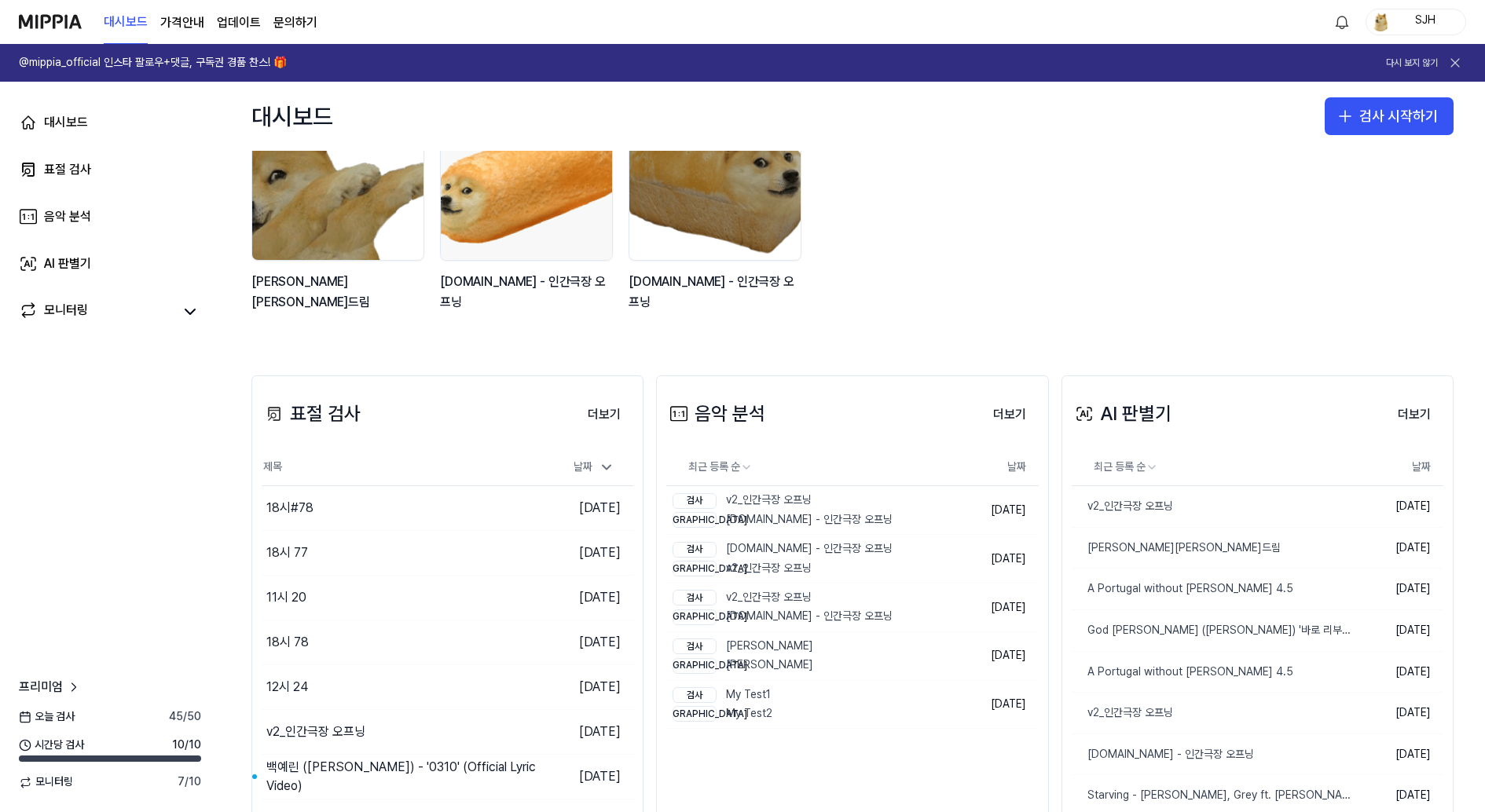
scroll to position [212, 0]
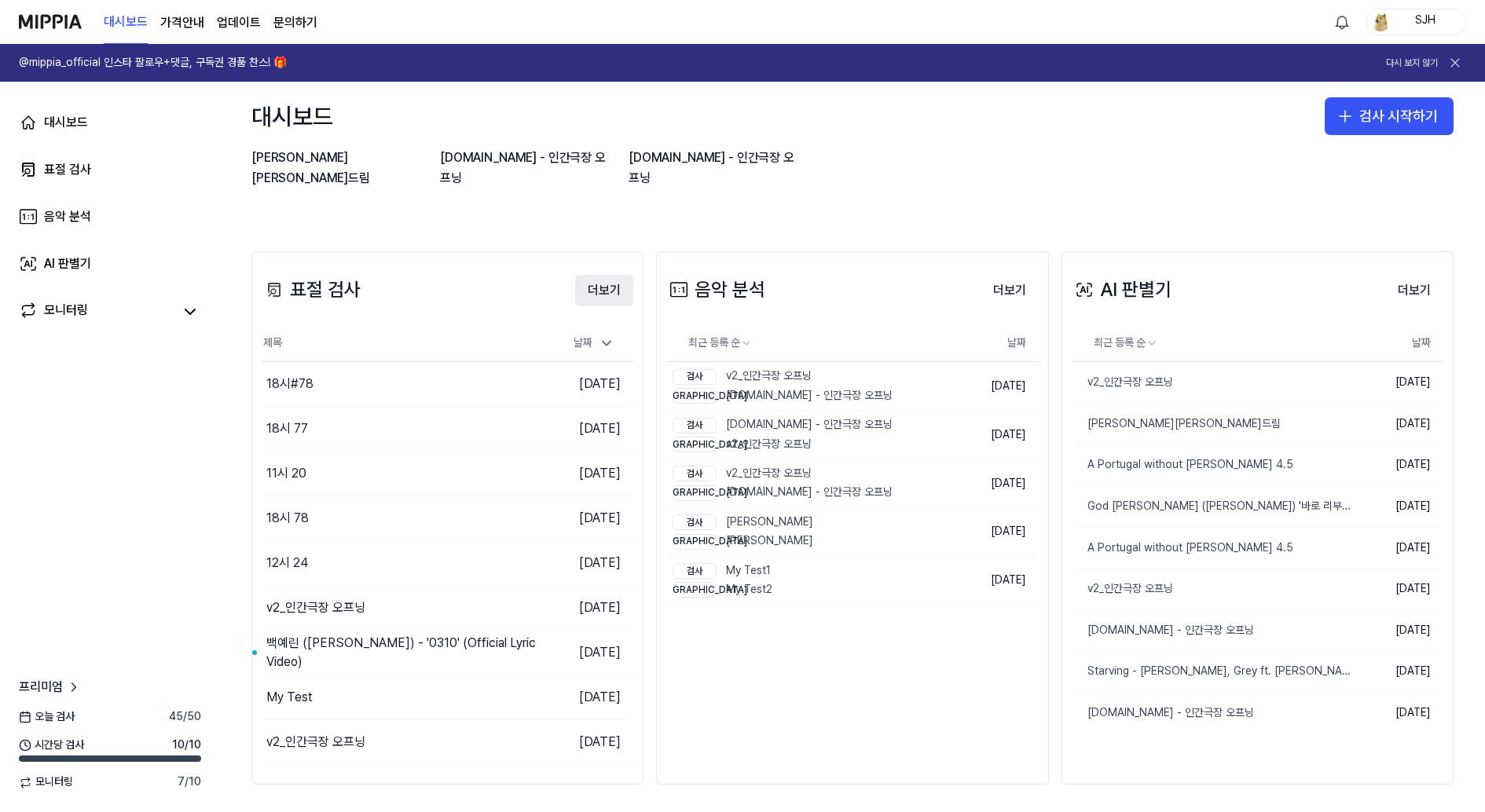
click at [610, 292] on button "더보기" at bounding box center [605, 291] width 58 height 32
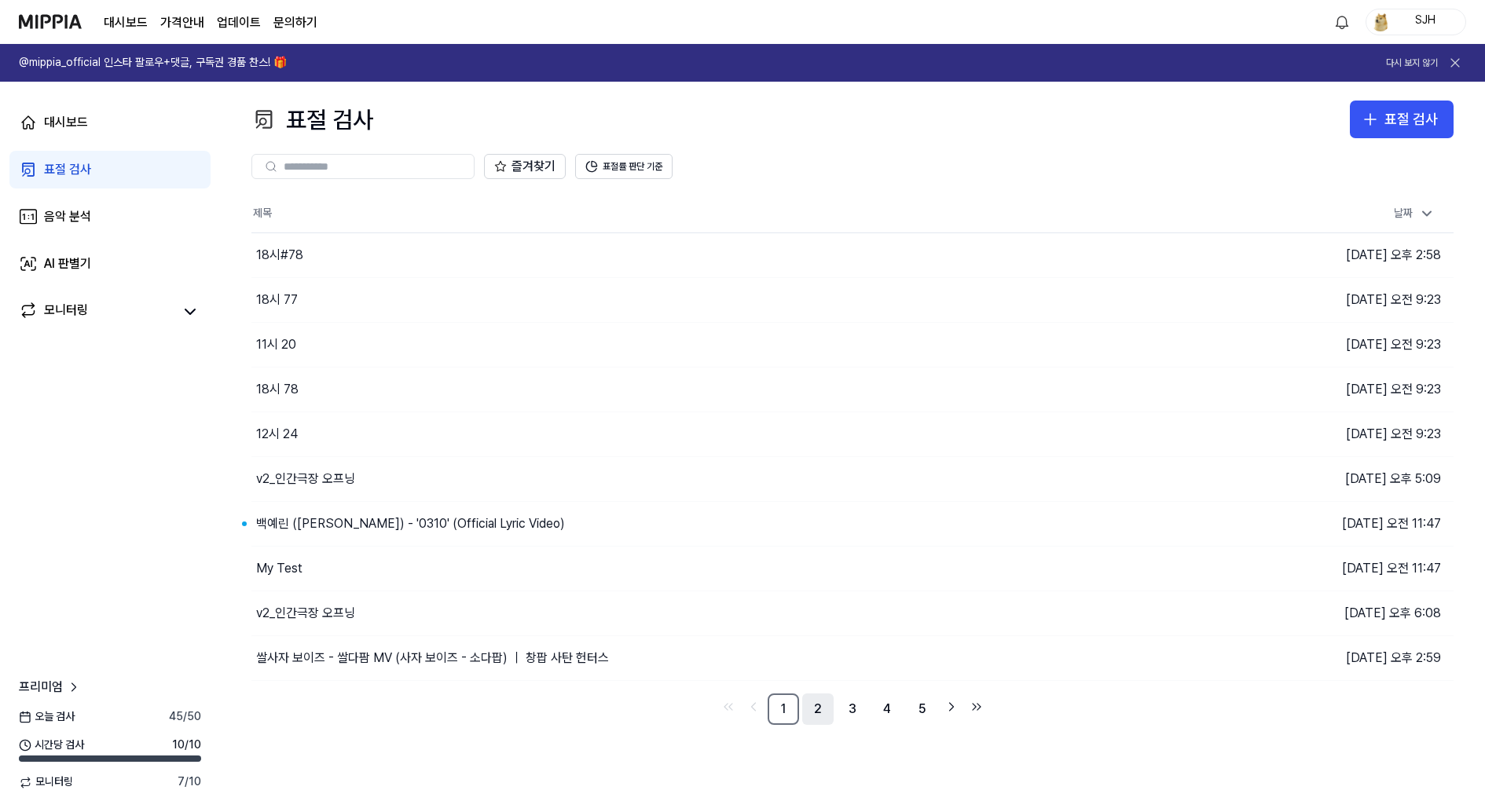
click at [819, 705] on link "2" at bounding box center [818, 710] width 32 height 32
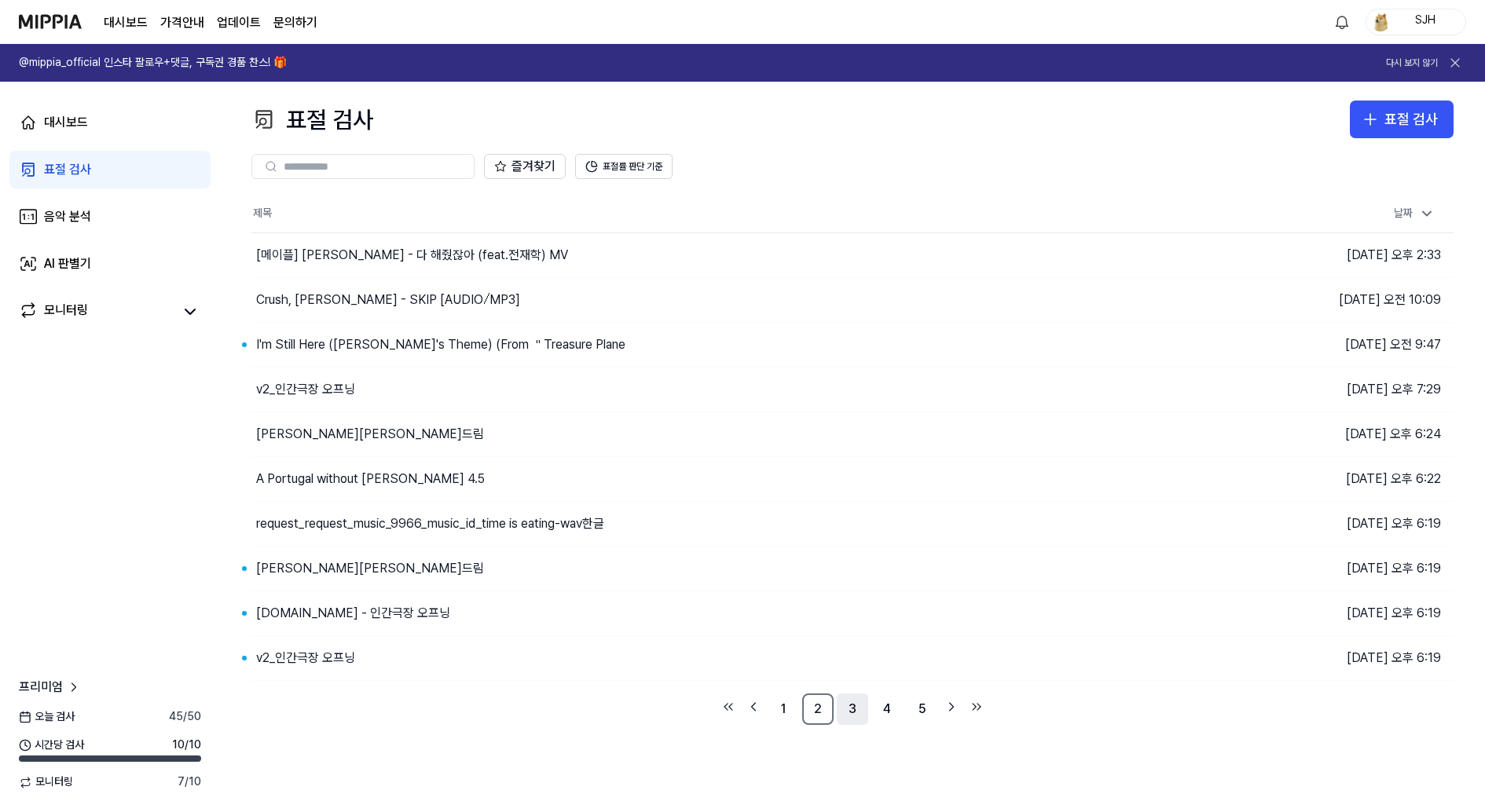
click at [838, 711] on link "3" at bounding box center [852, 710] width 32 height 32
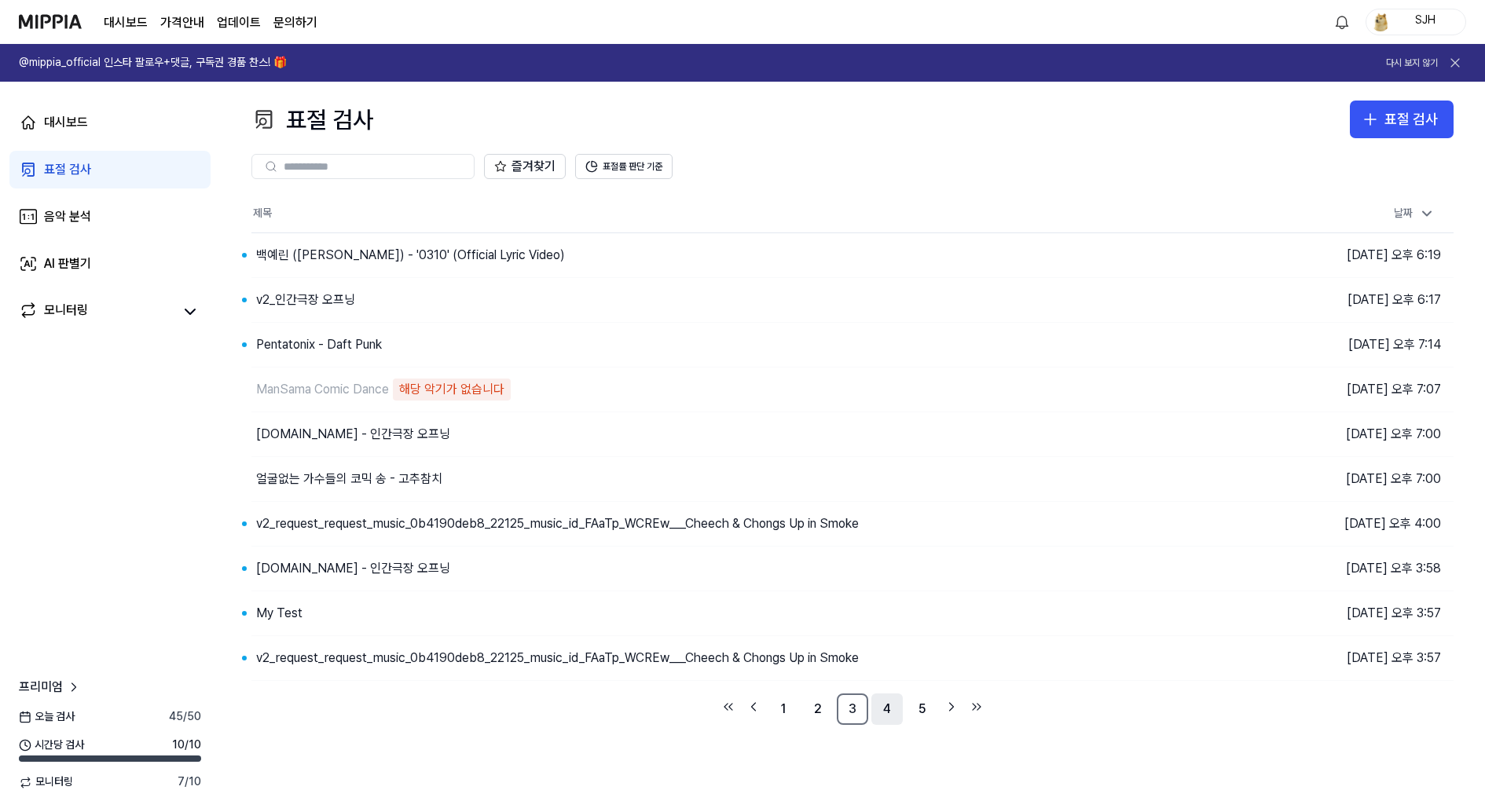
click at [885, 713] on link "4" at bounding box center [887, 710] width 32 height 32
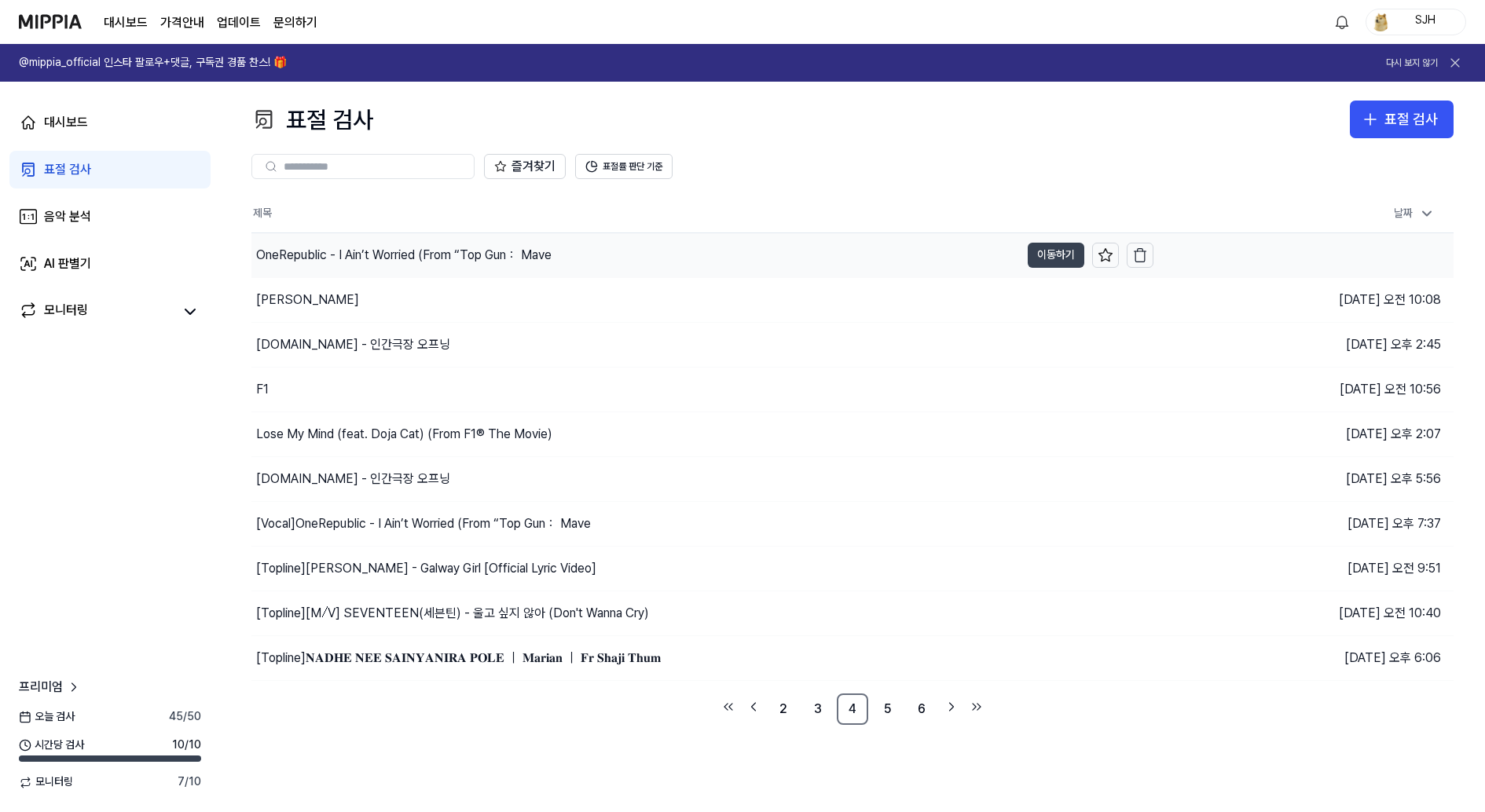
click at [1058, 251] on button "이동하기" at bounding box center [1056, 255] width 57 height 25
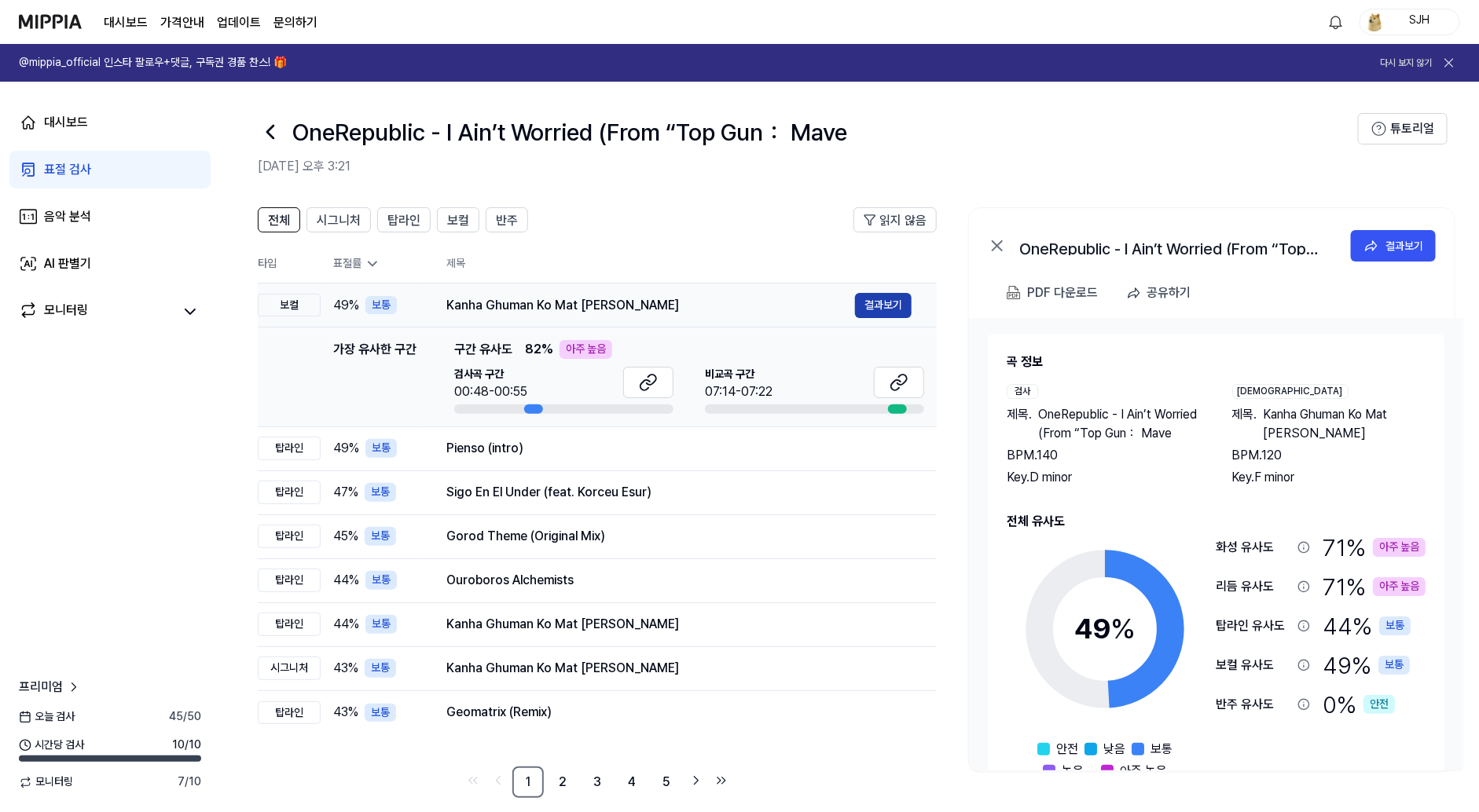
click at [874, 309] on button "결과보기" at bounding box center [883, 306] width 57 height 25
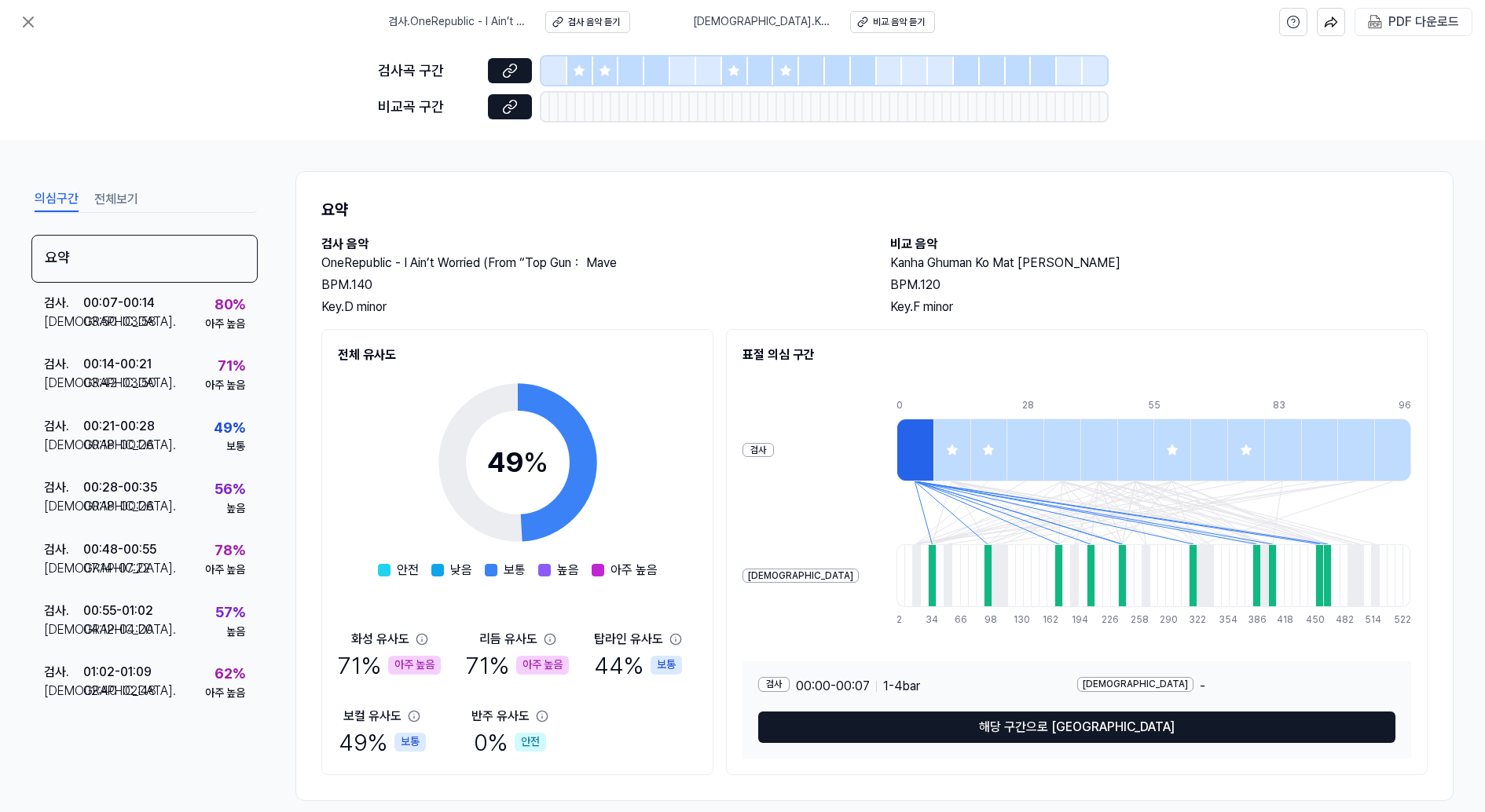
scroll to position [19, 0]
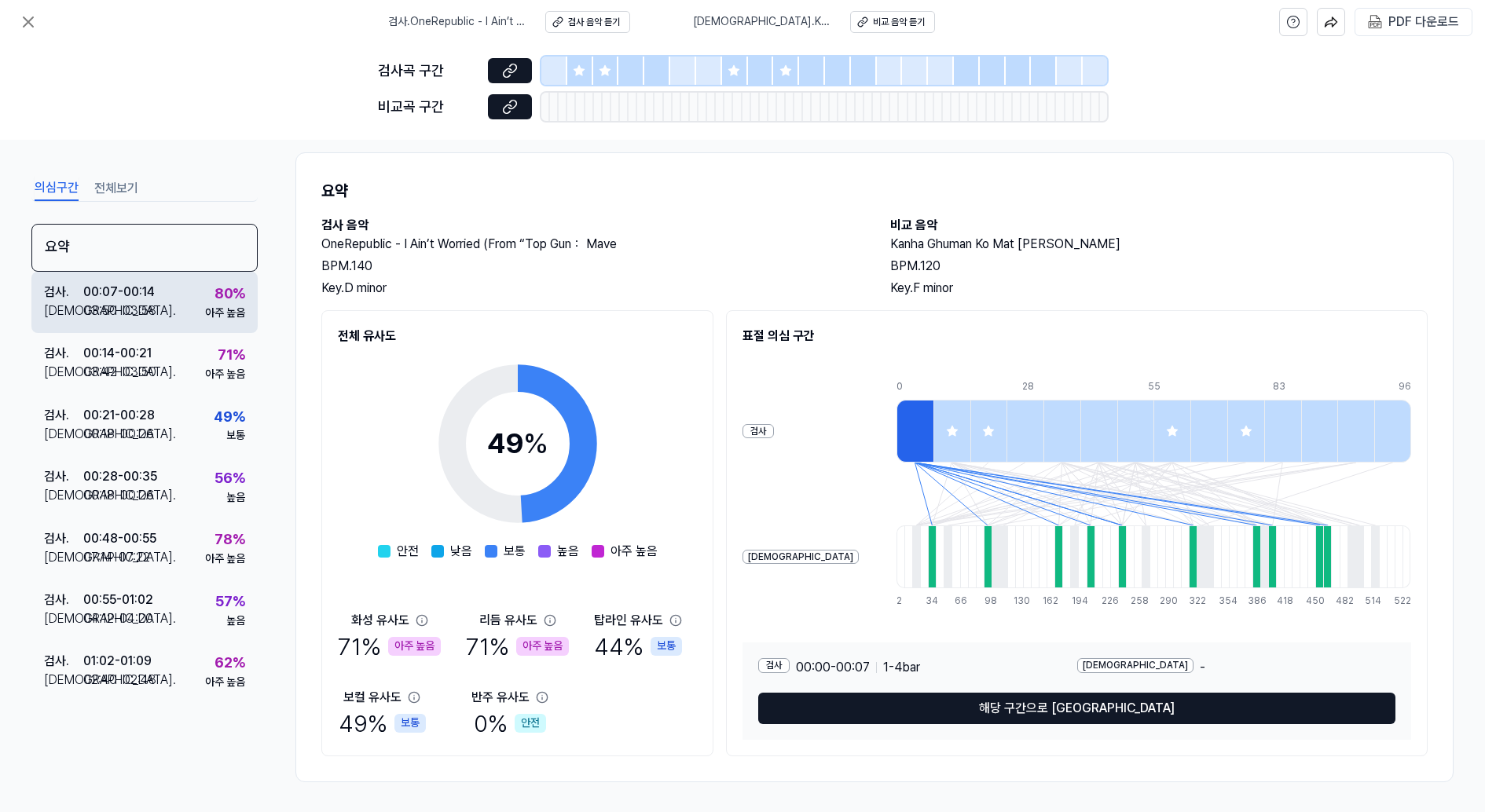
click at [160, 318] on div "검사 . 00:07 - 00:14 비교 . 03:50 - 03:58 80 % 아주 높음" at bounding box center [145, 302] width 226 height 61
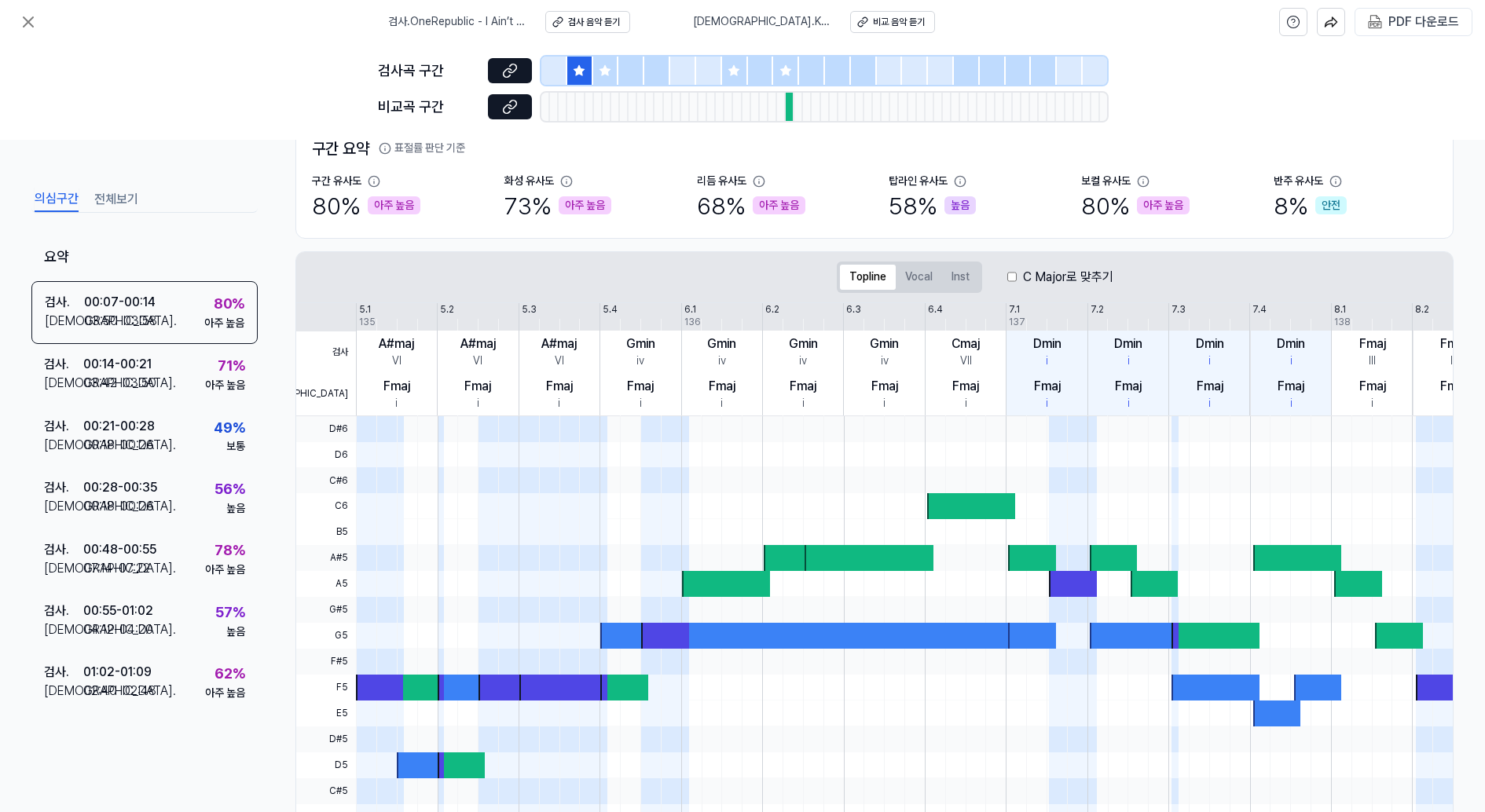
scroll to position [202, 0]
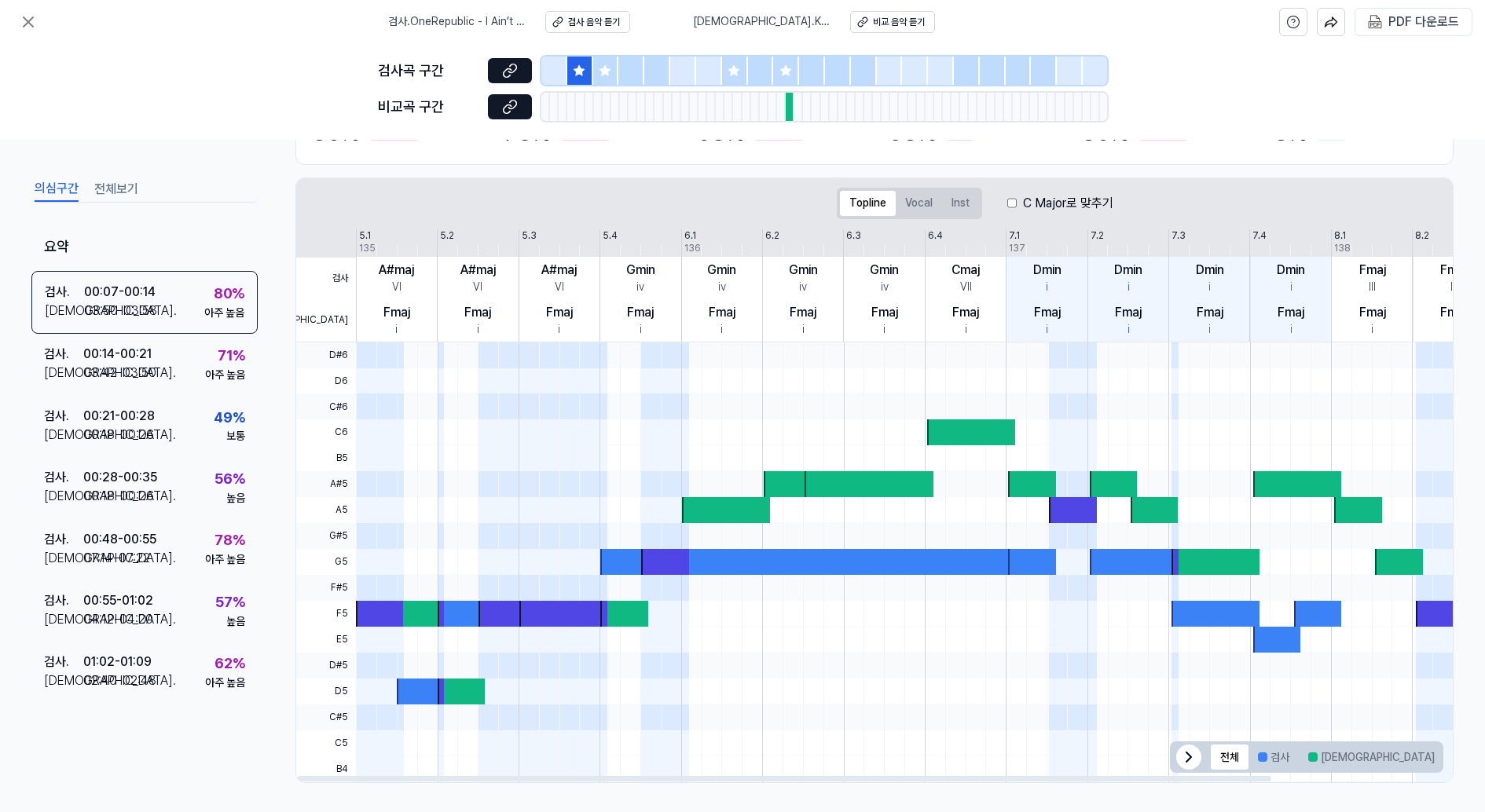
click at [1453, 759] on div at bounding box center [1458, 757] width 10 height 10
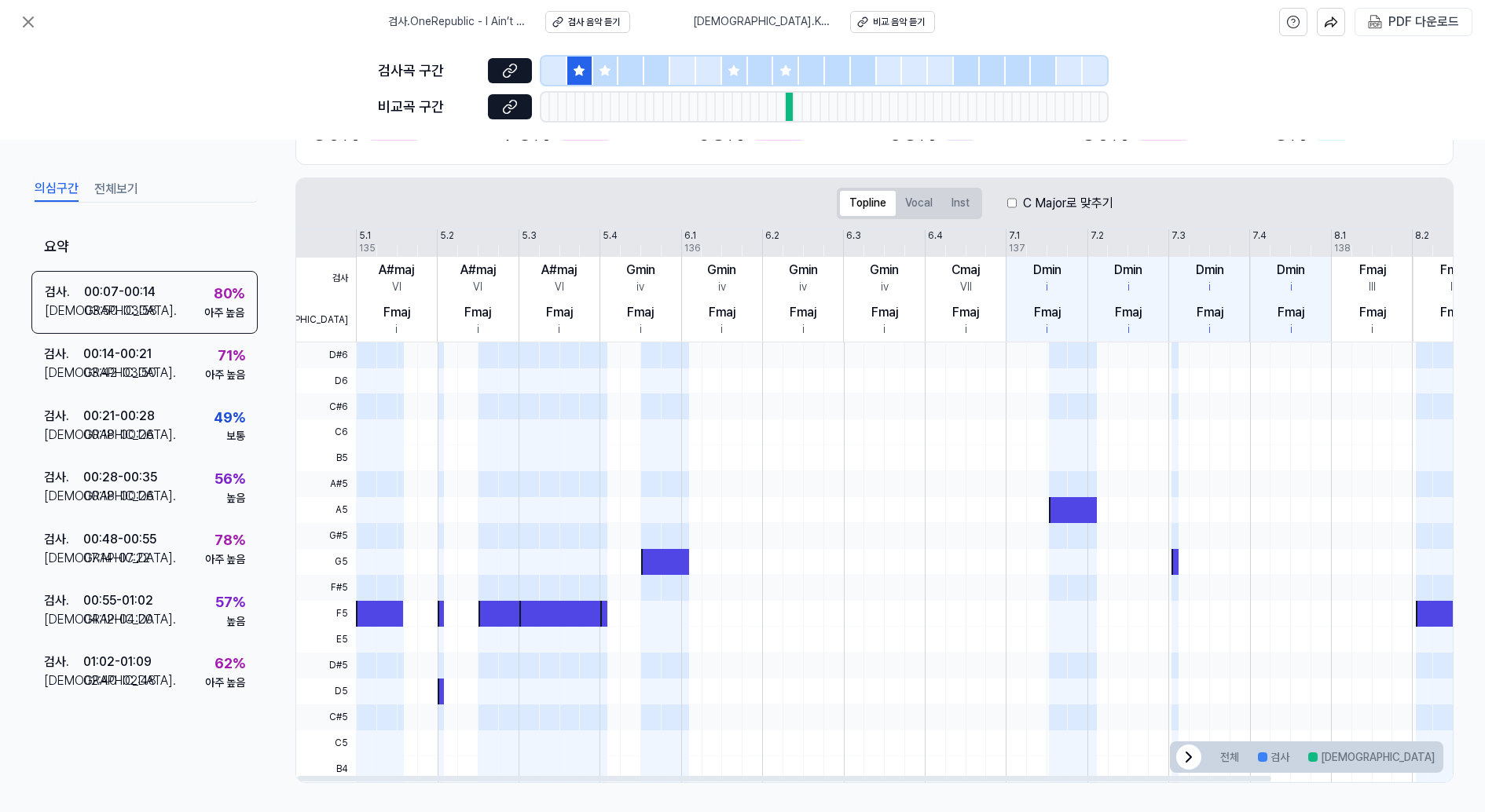
click at [1445, 759] on button "겹치는 부분" at bounding box center [1485, 757] width 81 height 25
click at [1248, 755] on button "검사" at bounding box center [1273, 757] width 50 height 25
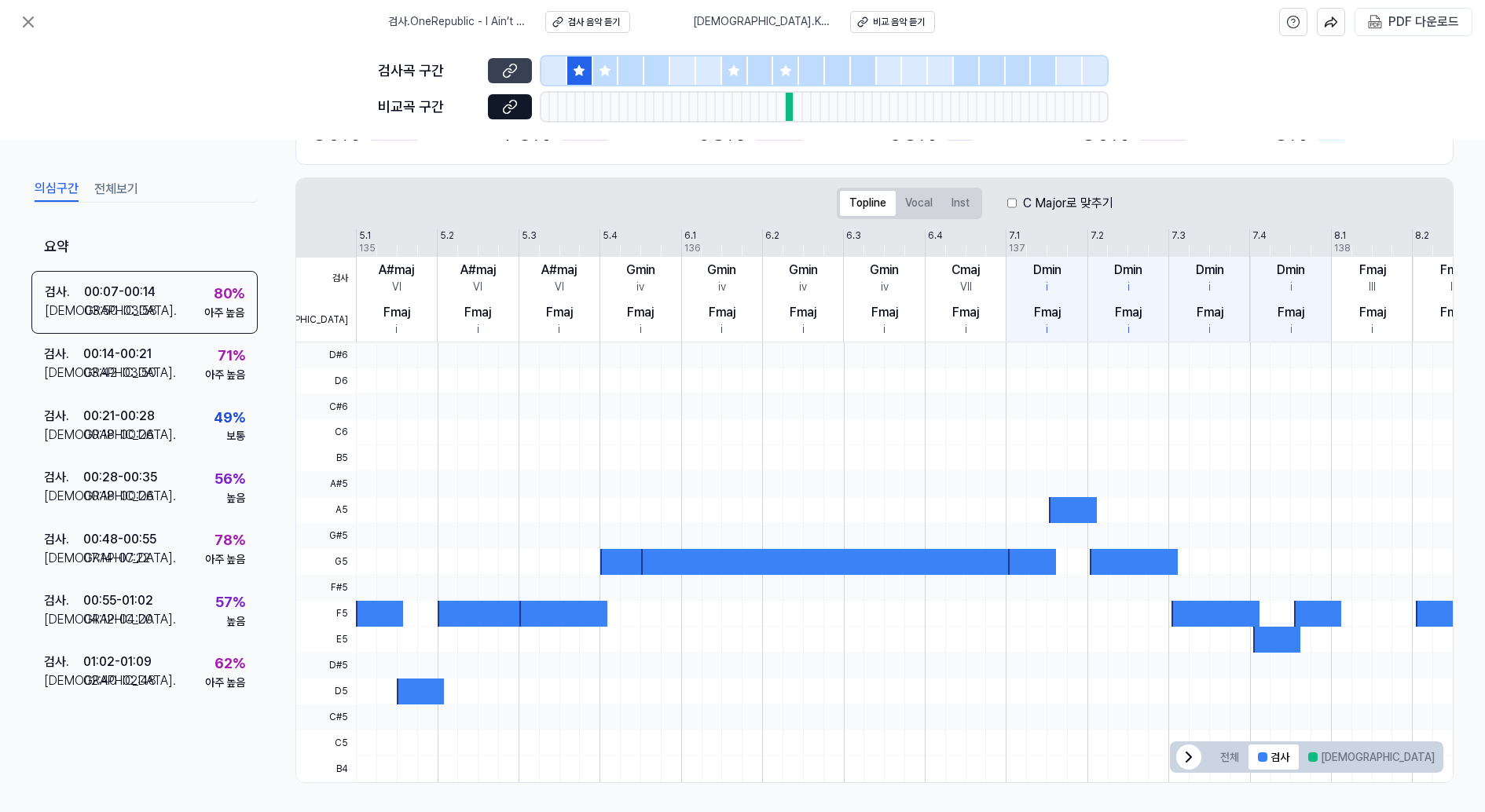
click at [513, 70] on icon at bounding box center [510, 71] width 16 height 16
click at [507, 99] on icon at bounding box center [510, 107] width 16 height 16
click at [96, 381] on div "검사 . 00:14 - 00:21 비교 . 03:42 - 03:50 71 % 아주 높음" at bounding box center [145, 364] width 226 height 61
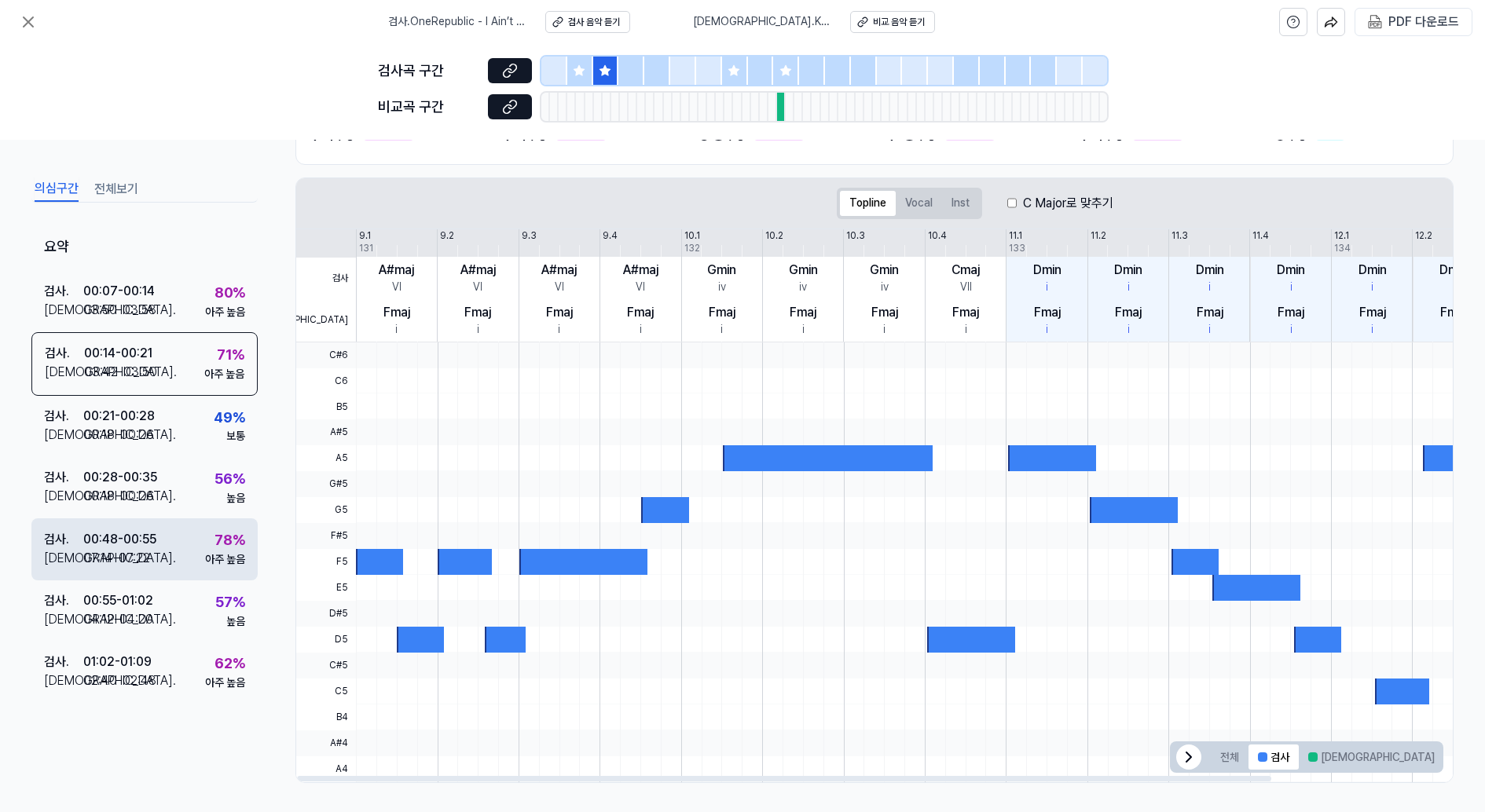
click at [205, 531] on div "78 % 아주 높음" at bounding box center [225, 548] width 40 height 38
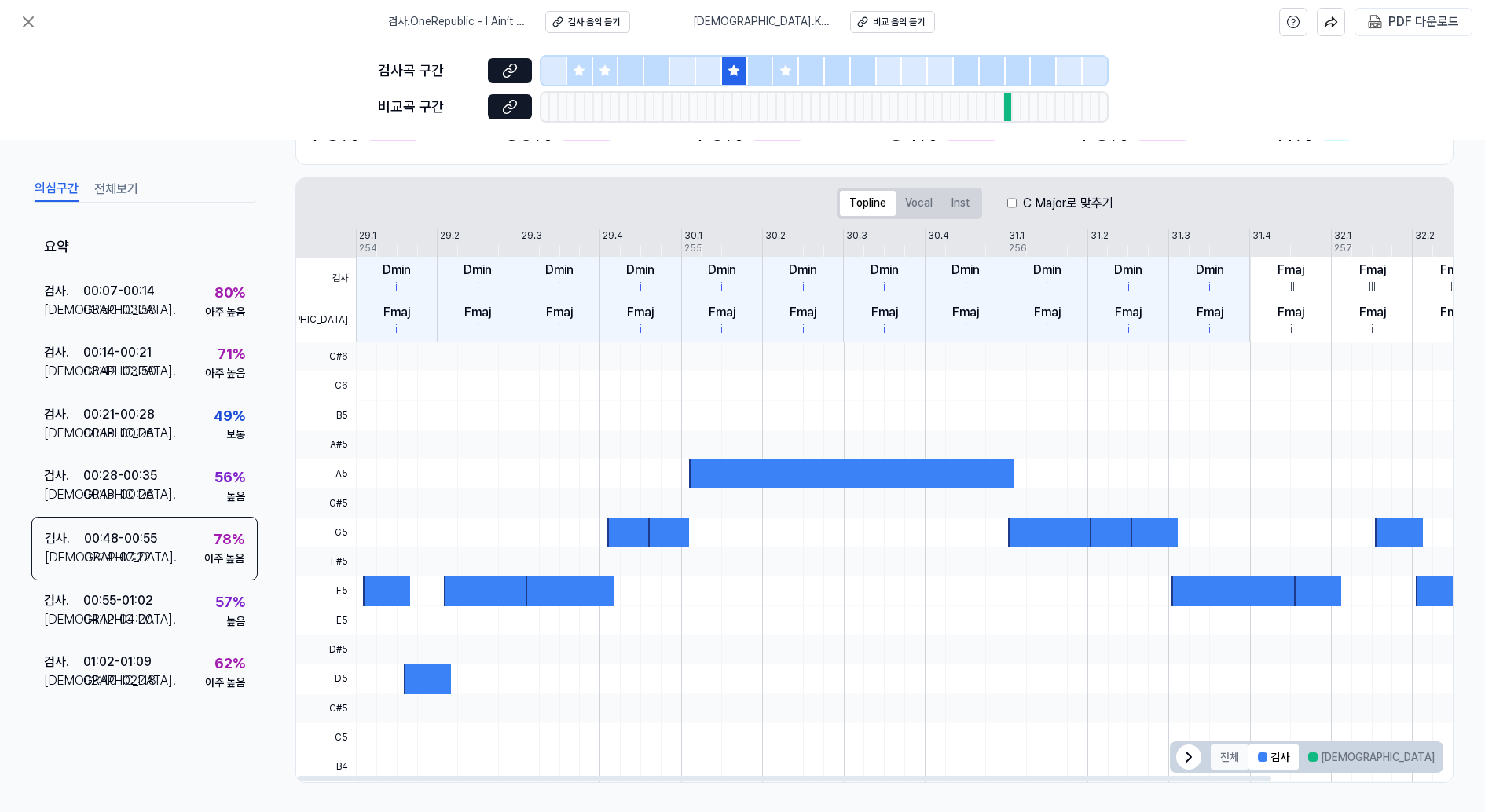
click at [1231, 758] on button "전체" at bounding box center [1229, 757] width 38 height 25
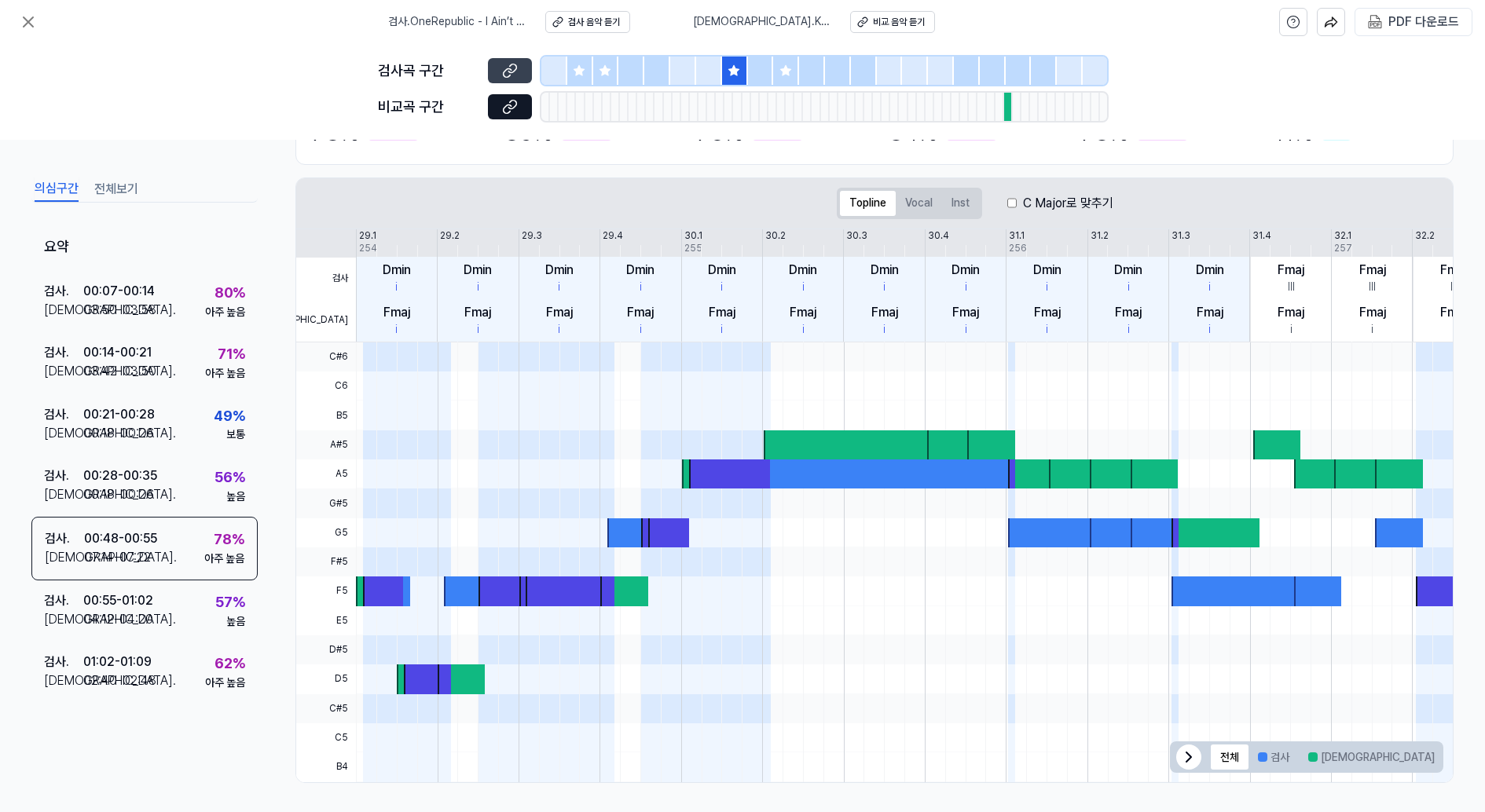
click at [514, 66] on icon at bounding box center [510, 71] width 16 height 16
click at [509, 114] on icon at bounding box center [510, 107] width 16 height 16
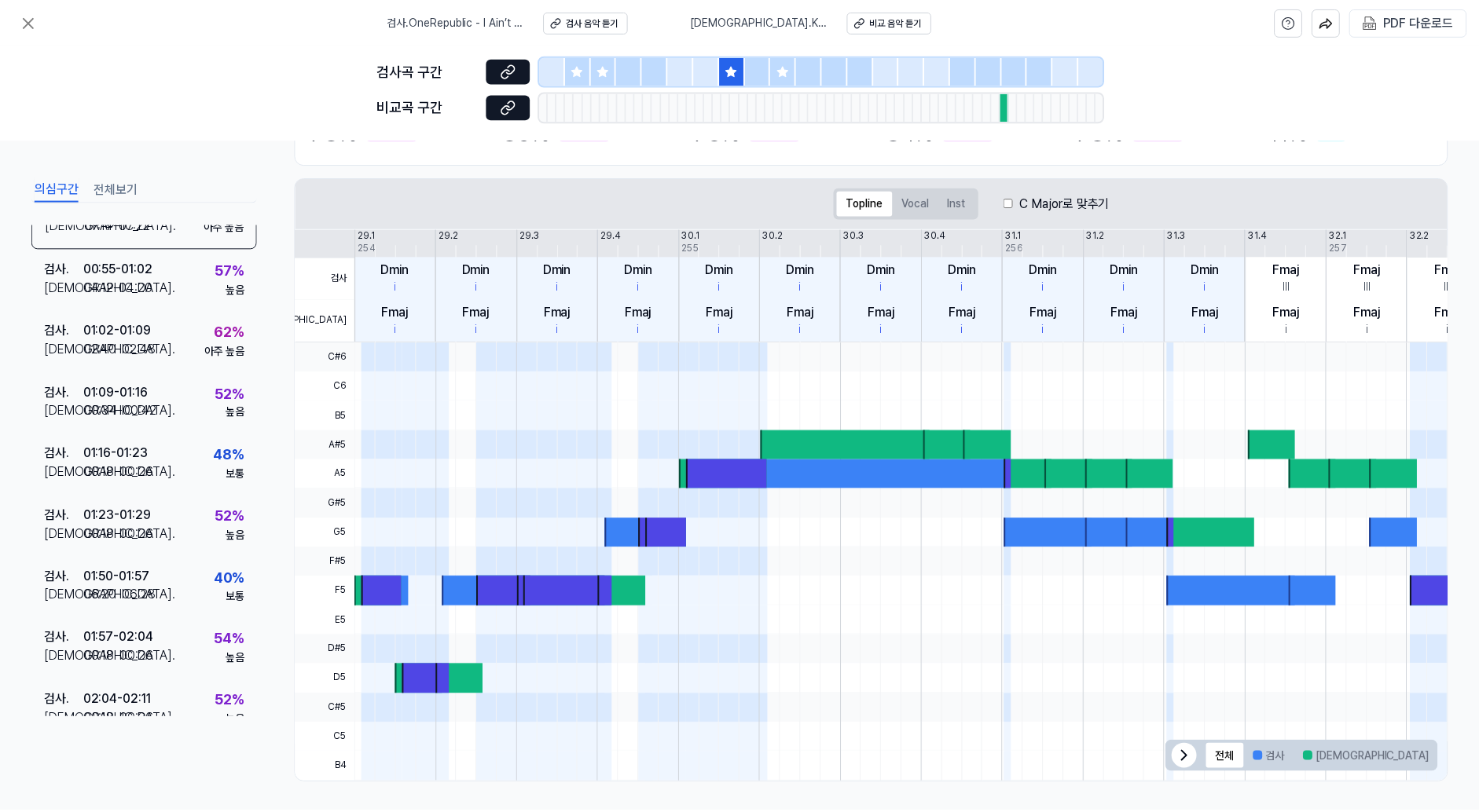
scroll to position [416, 0]
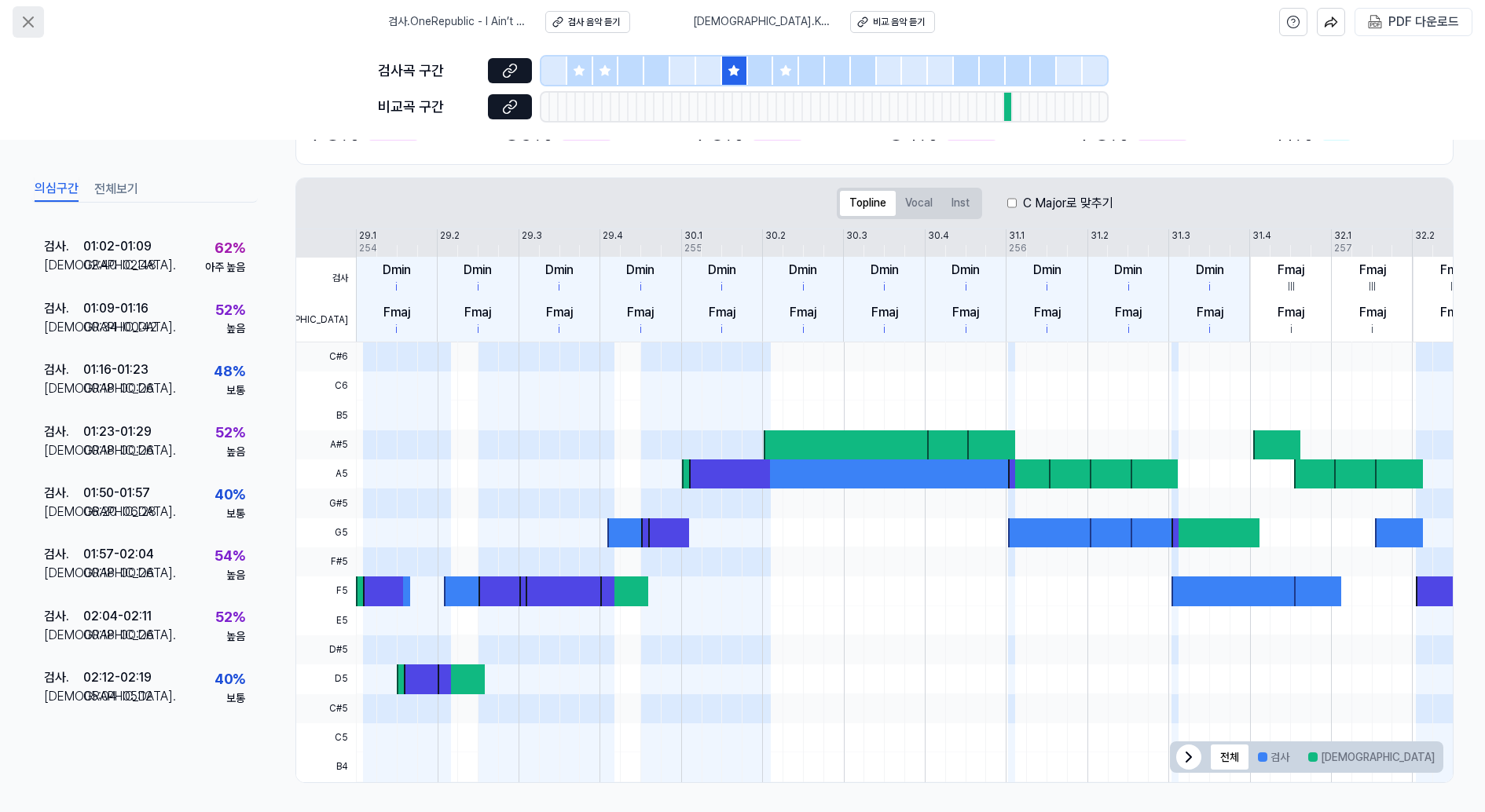
click at [35, 32] on button at bounding box center [28, 22] width 32 height 32
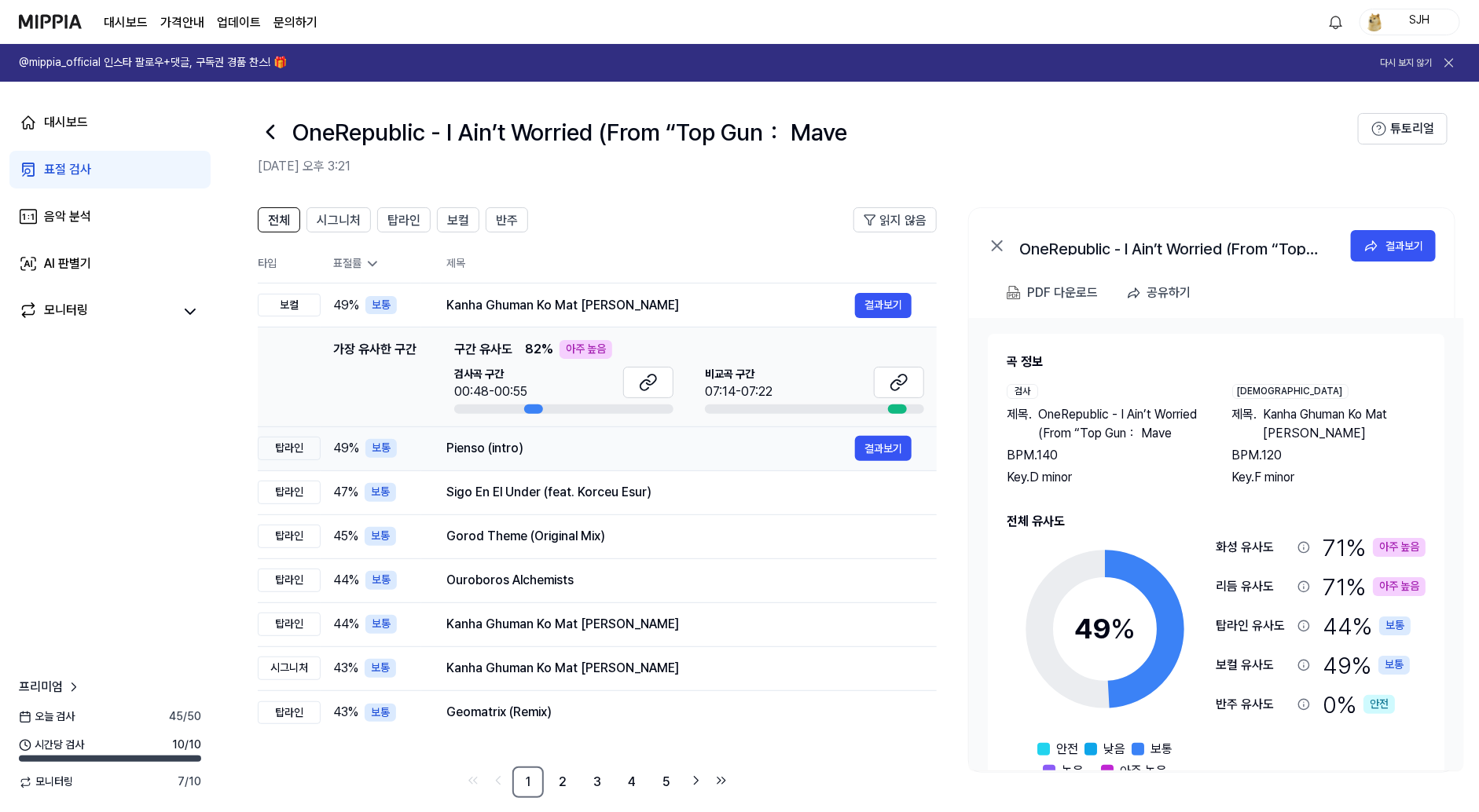
scroll to position [18, 0]
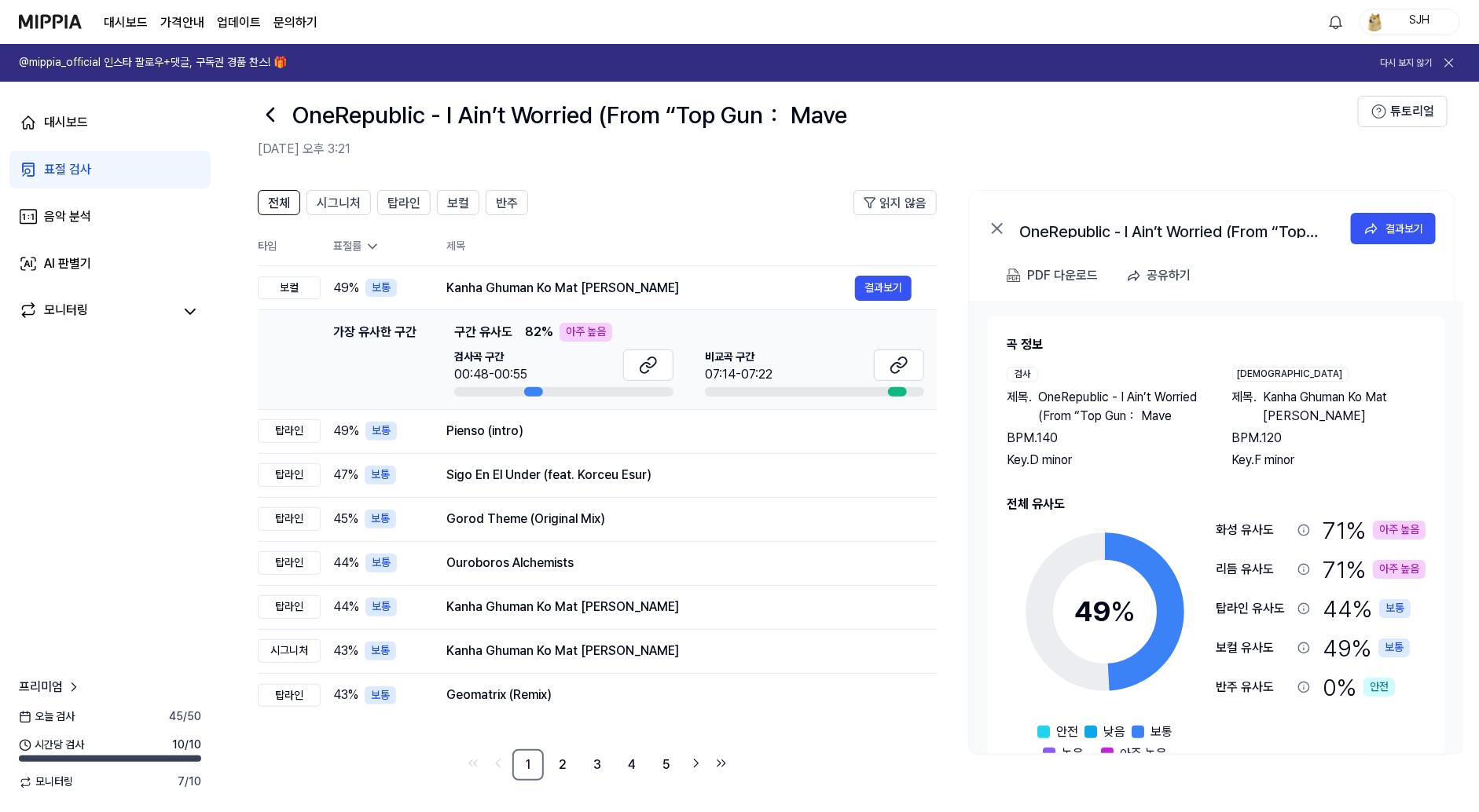
click at [282, 119] on div "OneRepublic - I Ain’t Worried (From “Top Gun： Mave" at bounding box center [808, 114] width 1100 height 38
click at [282, 119] on icon at bounding box center [270, 115] width 25 height 25
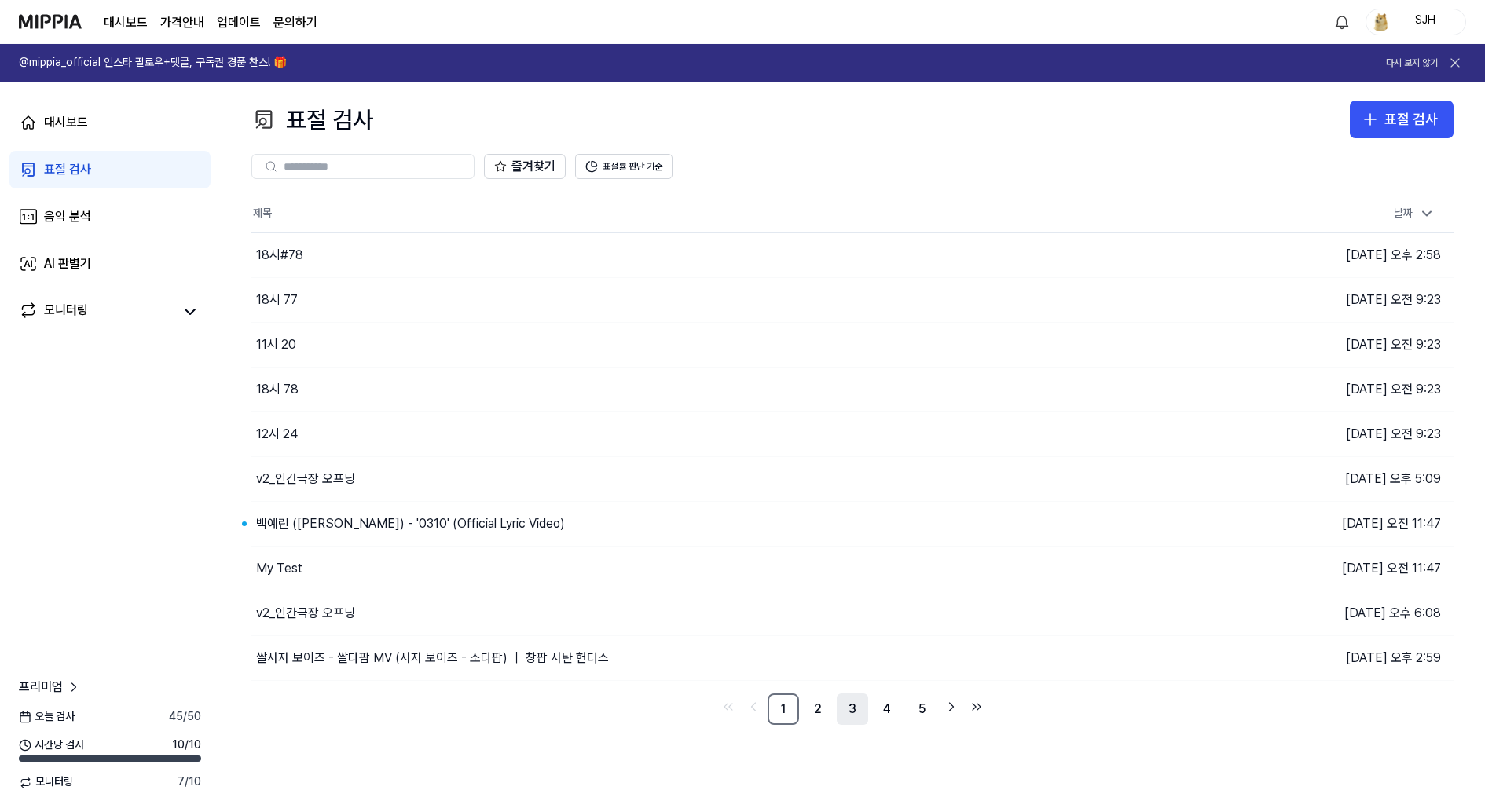
click at [850, 699] on link "3" at bounding box center [852, 710] width 32 height 32
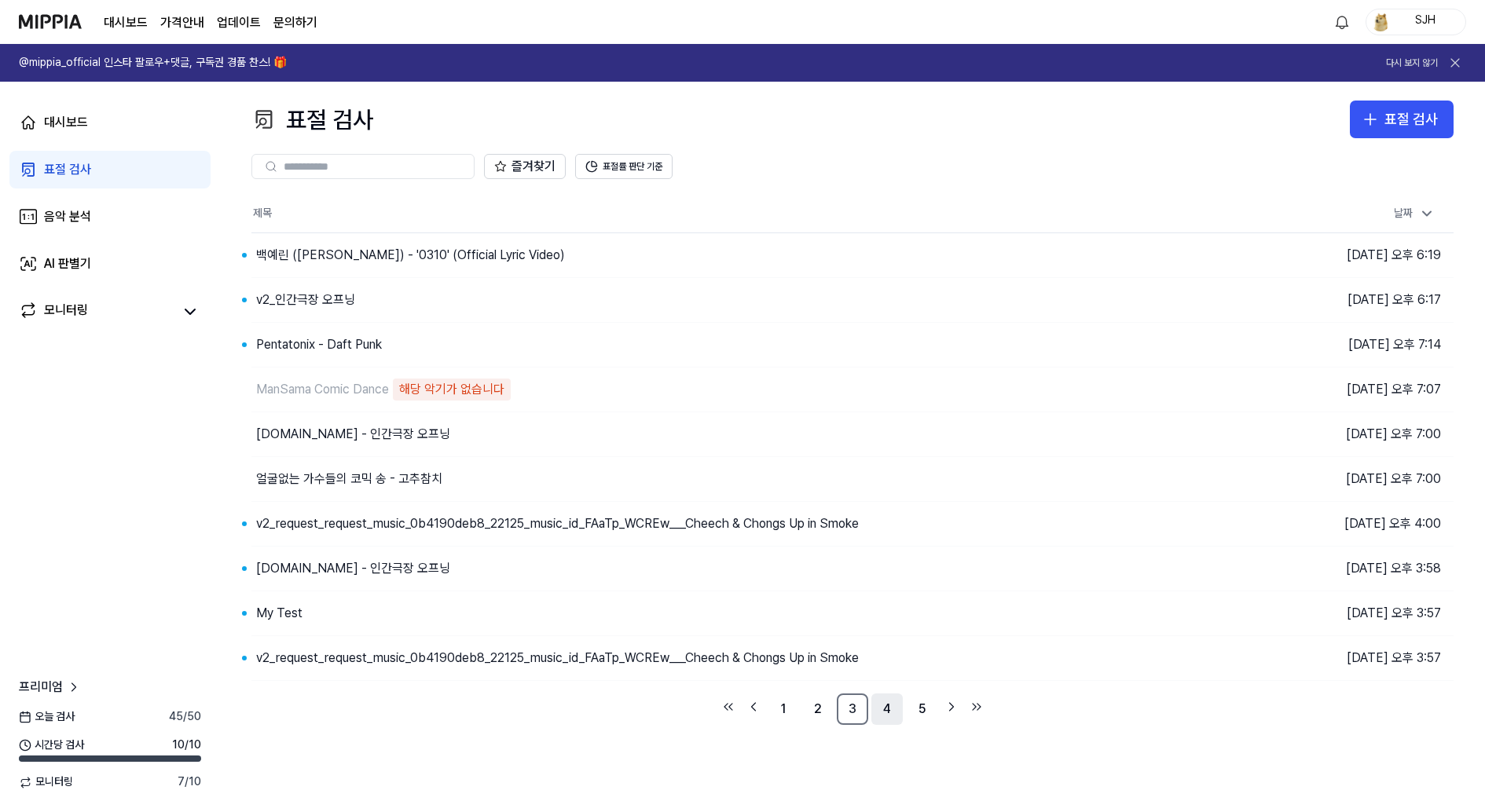
click at [874, 702] on link "4" at bounding box center [887, 710] width 32 height 32
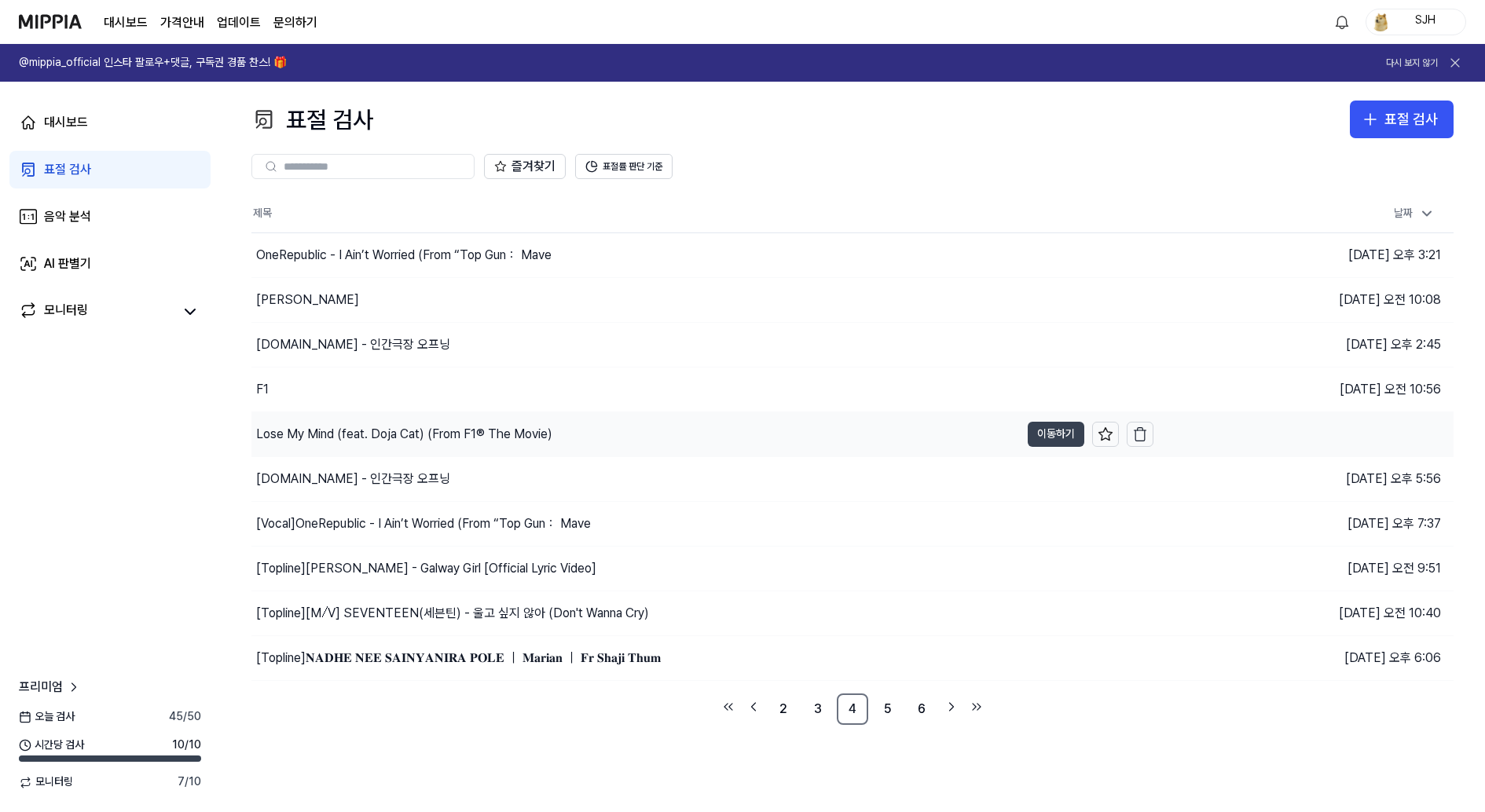
click at [1032, 444] on button "이동하기" at bounding box center [1056, 434] width 57 height 25
click at [1053, 246] on button "이동하기" at bounding box center [1056, 255] width 57 height 25
click at [1059, 614] on button "이동하기" at bounding box center [1056, 613] width 57 height 25
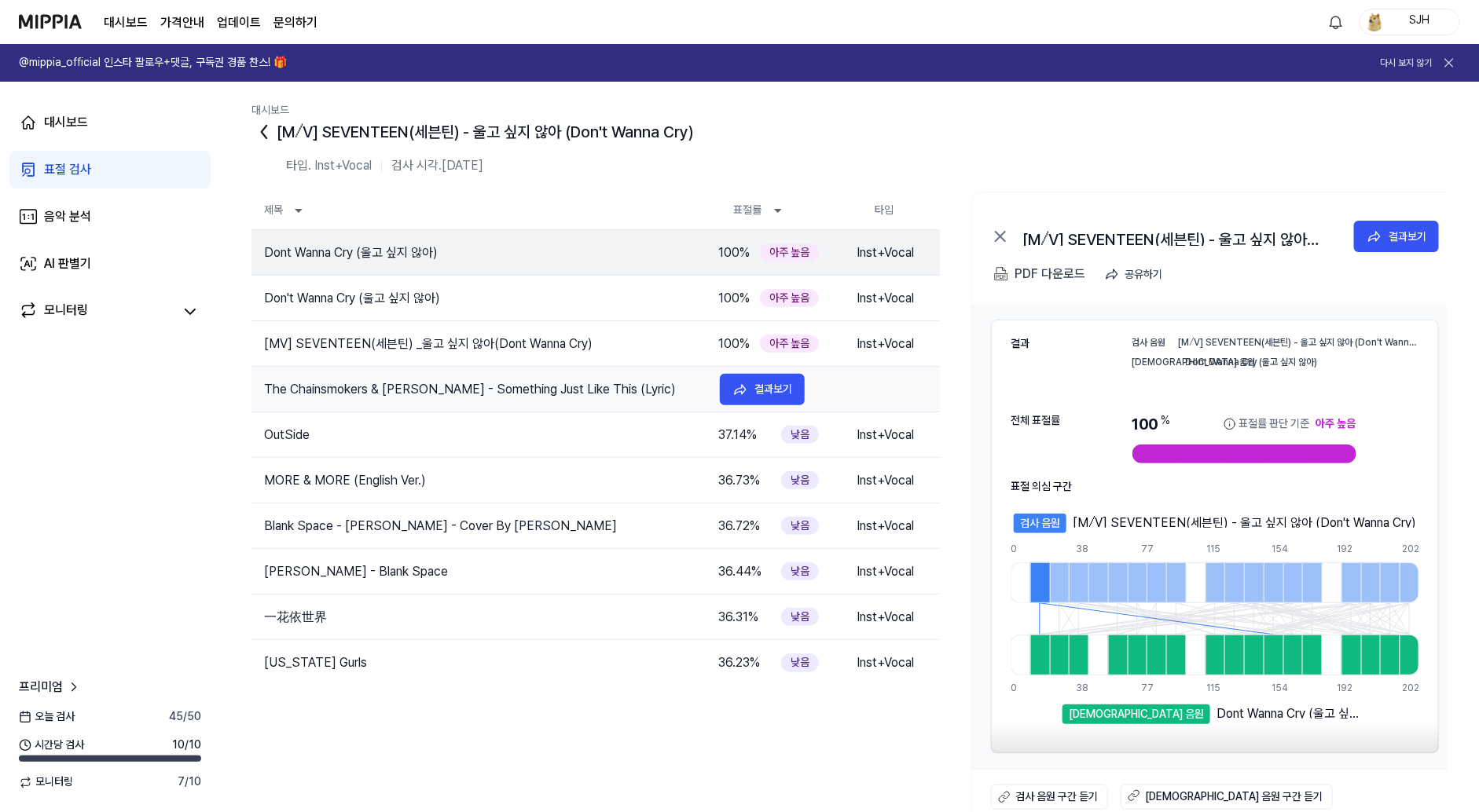
click at [560, 380] on td "The Chainsmokers & Coldplay - Something Just Like This (Lyric)" at bounding box center [479, 390] width 456 height 19
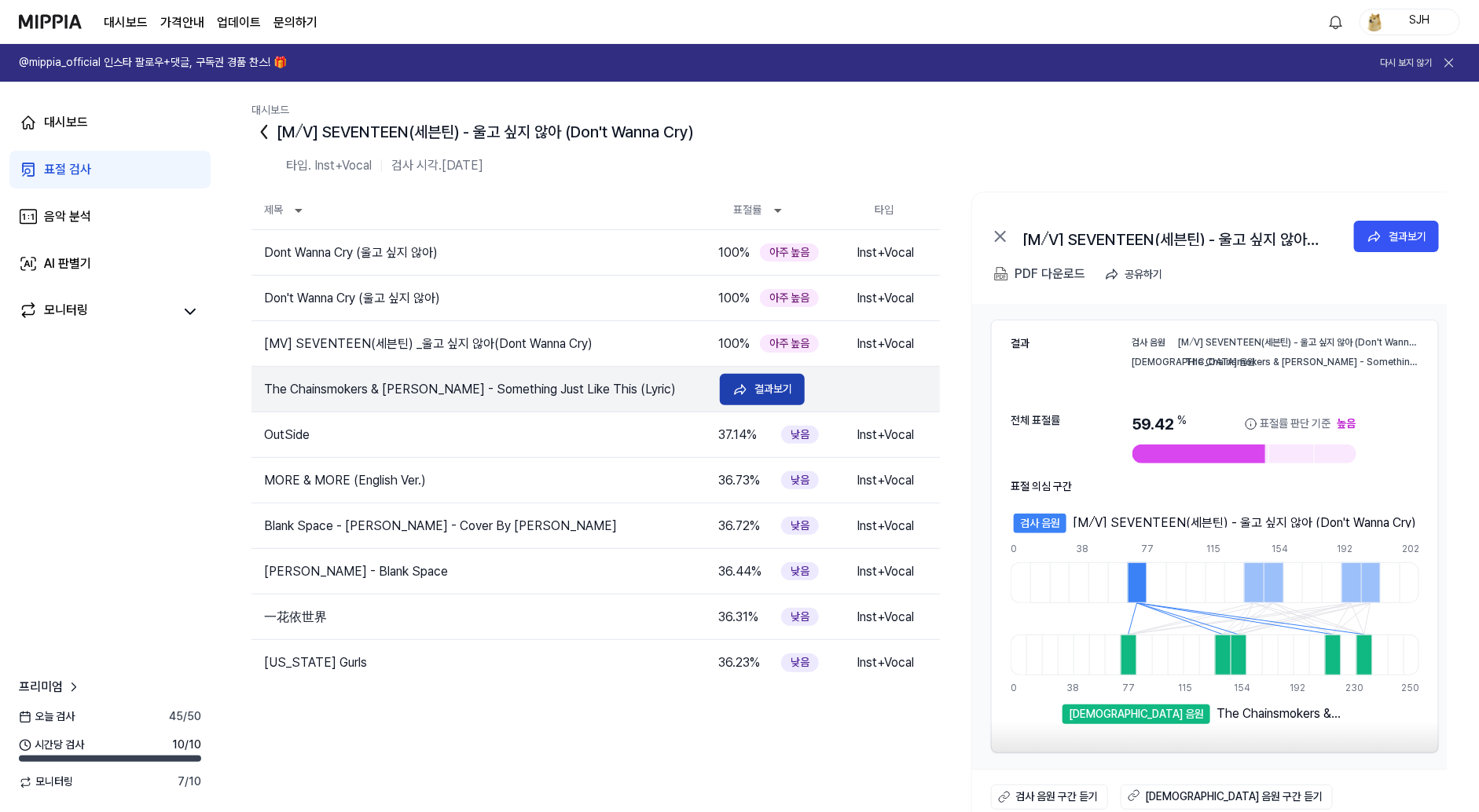
click at [747, 394] on icon at bounding box center [740, 390] width 16 height 16
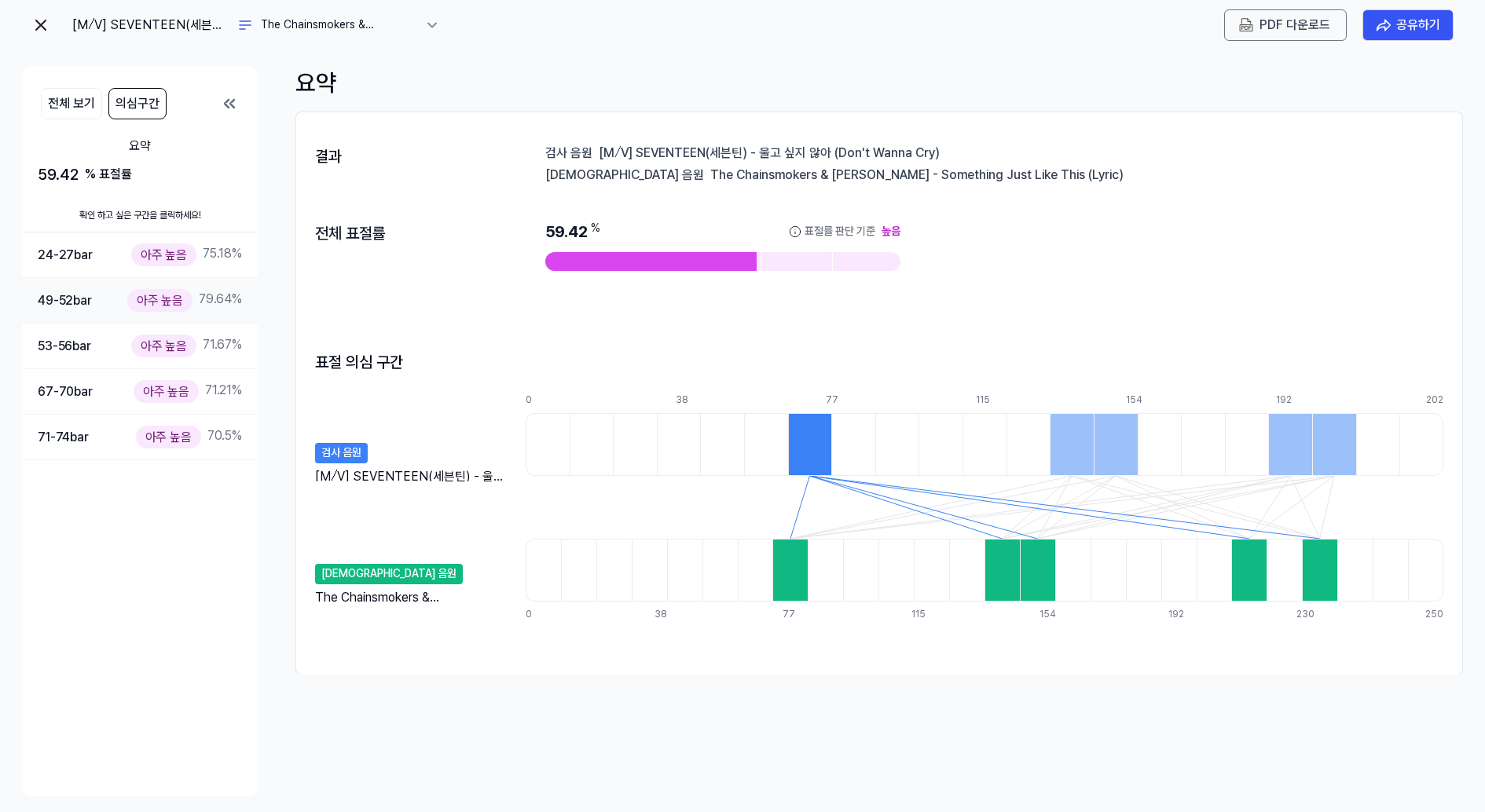
click at [141, 300] on div "아주 높음" at bounding box center [159, 300] width 65 height 23
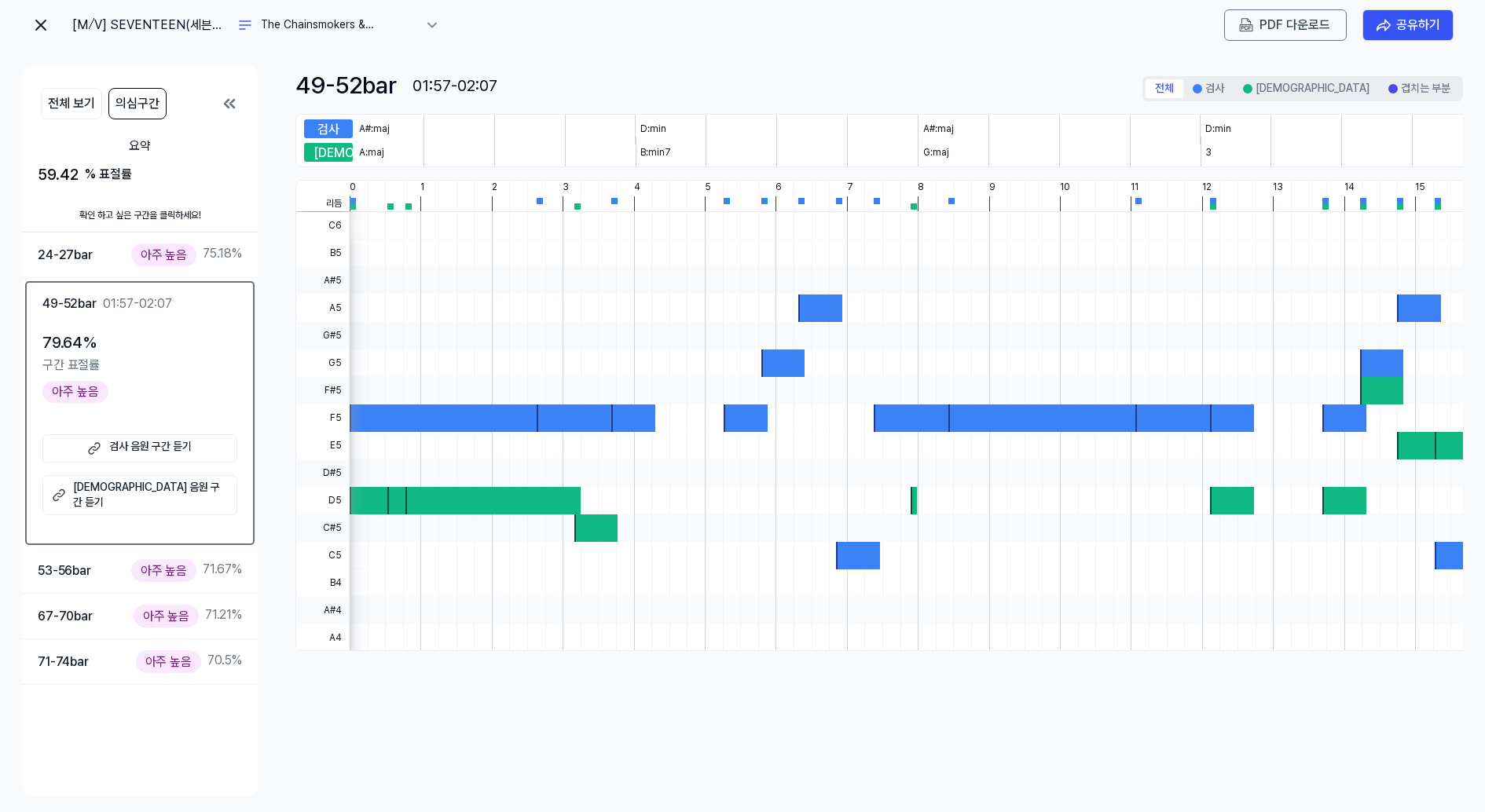
click at [36, 33] on img at bounding box center [41, 25] width 19 height 19
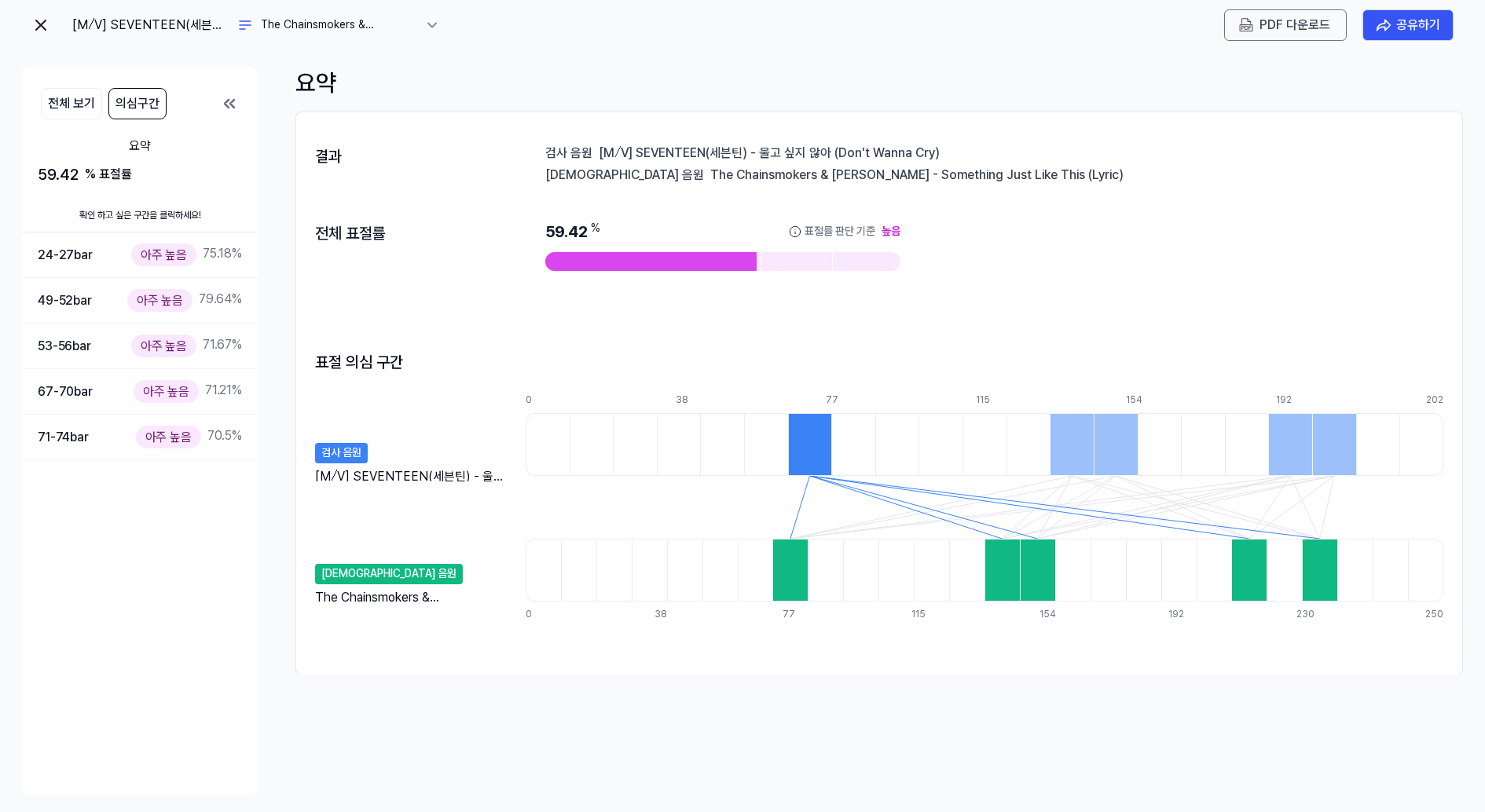
click at [36, 23] on img at bounding box center [41, 25] width 19 height 19
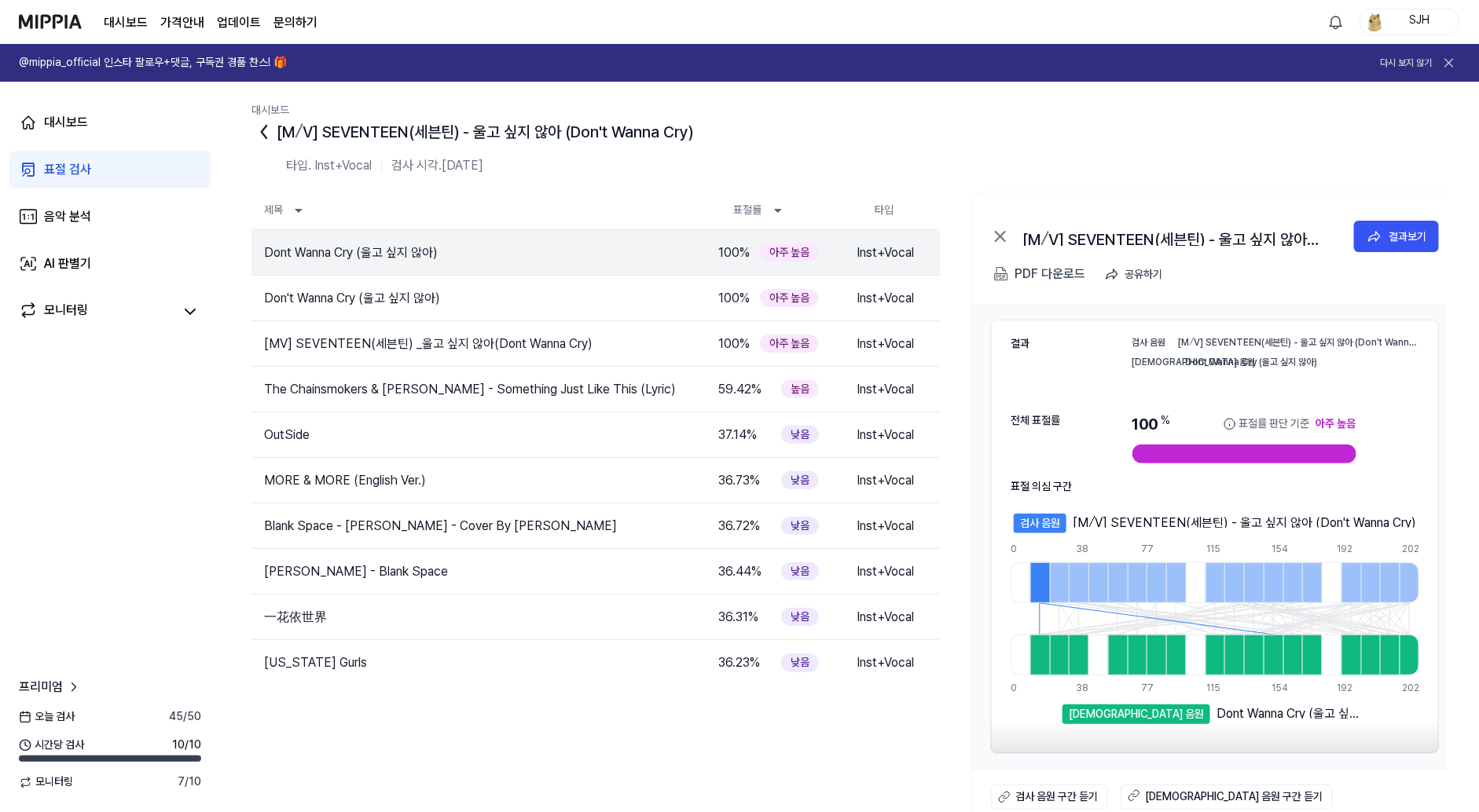
click at [271, 133] on icon at bounding box center [264, 131] width 25 height 25
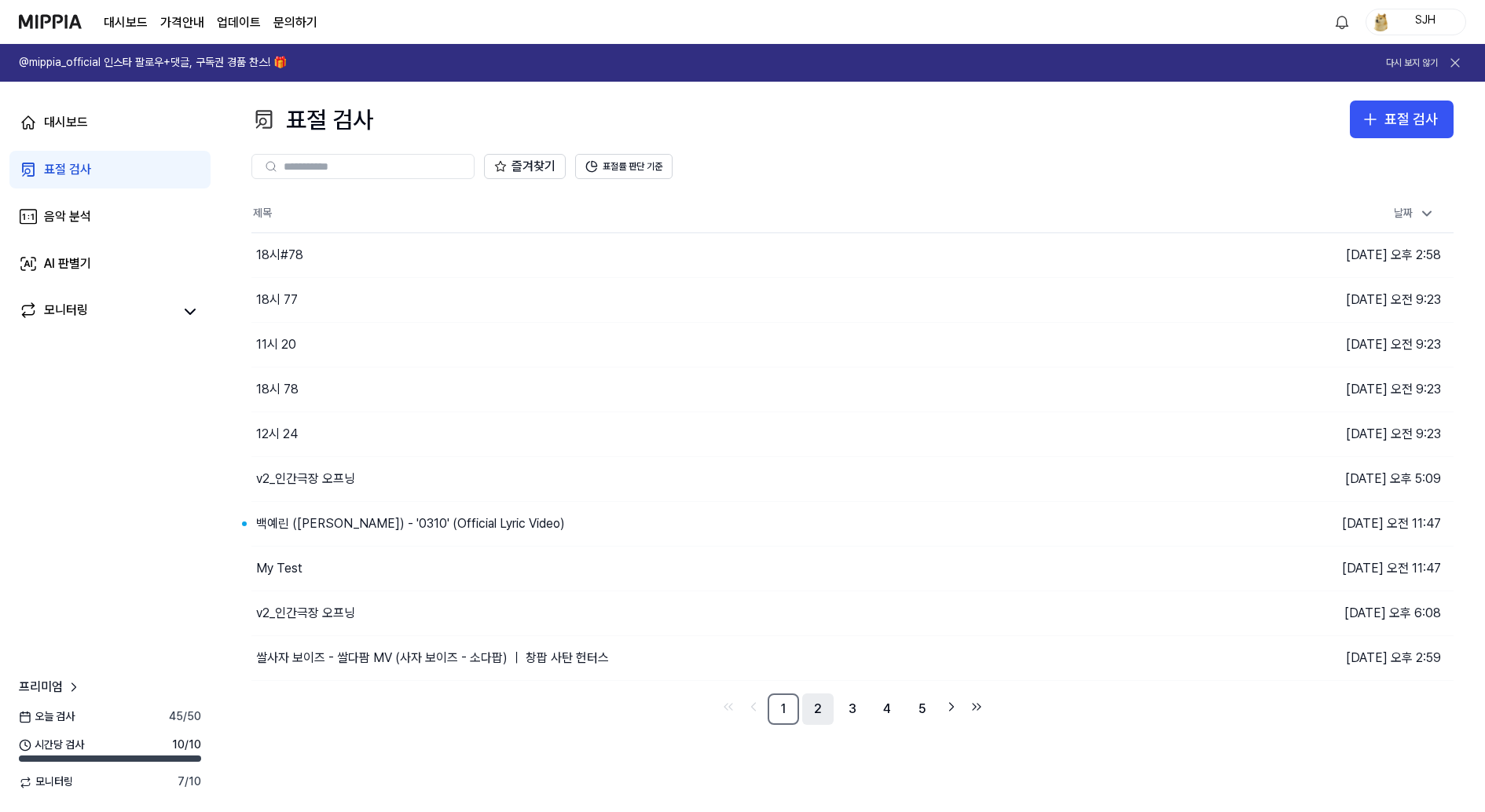
click at [811, 699] on link "2" at bounding box center [818, 710] width 32 height 32
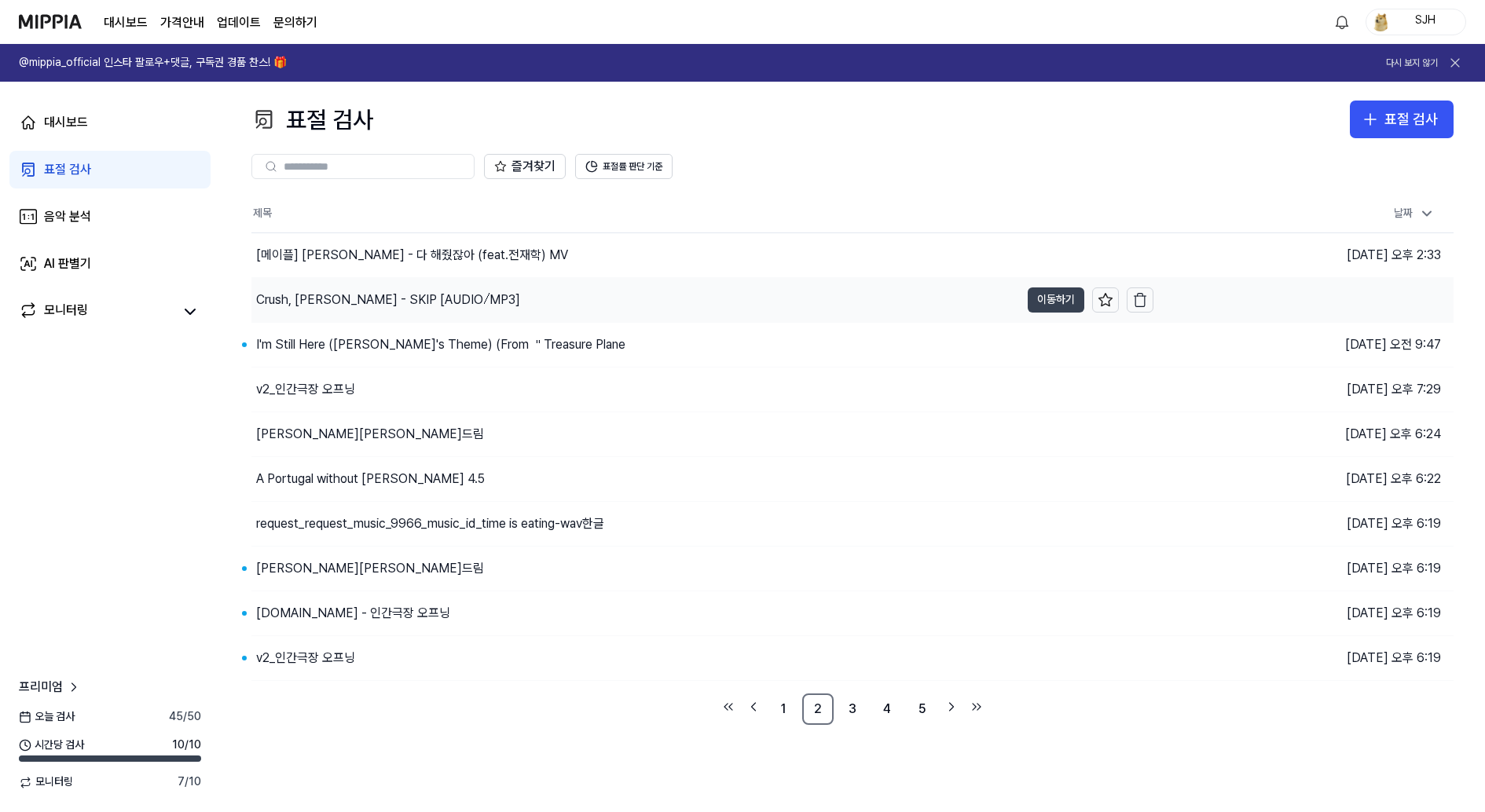
click at [1053, 301] on button "이동하기" at bounding box center [1056, 300] width 57 height 25
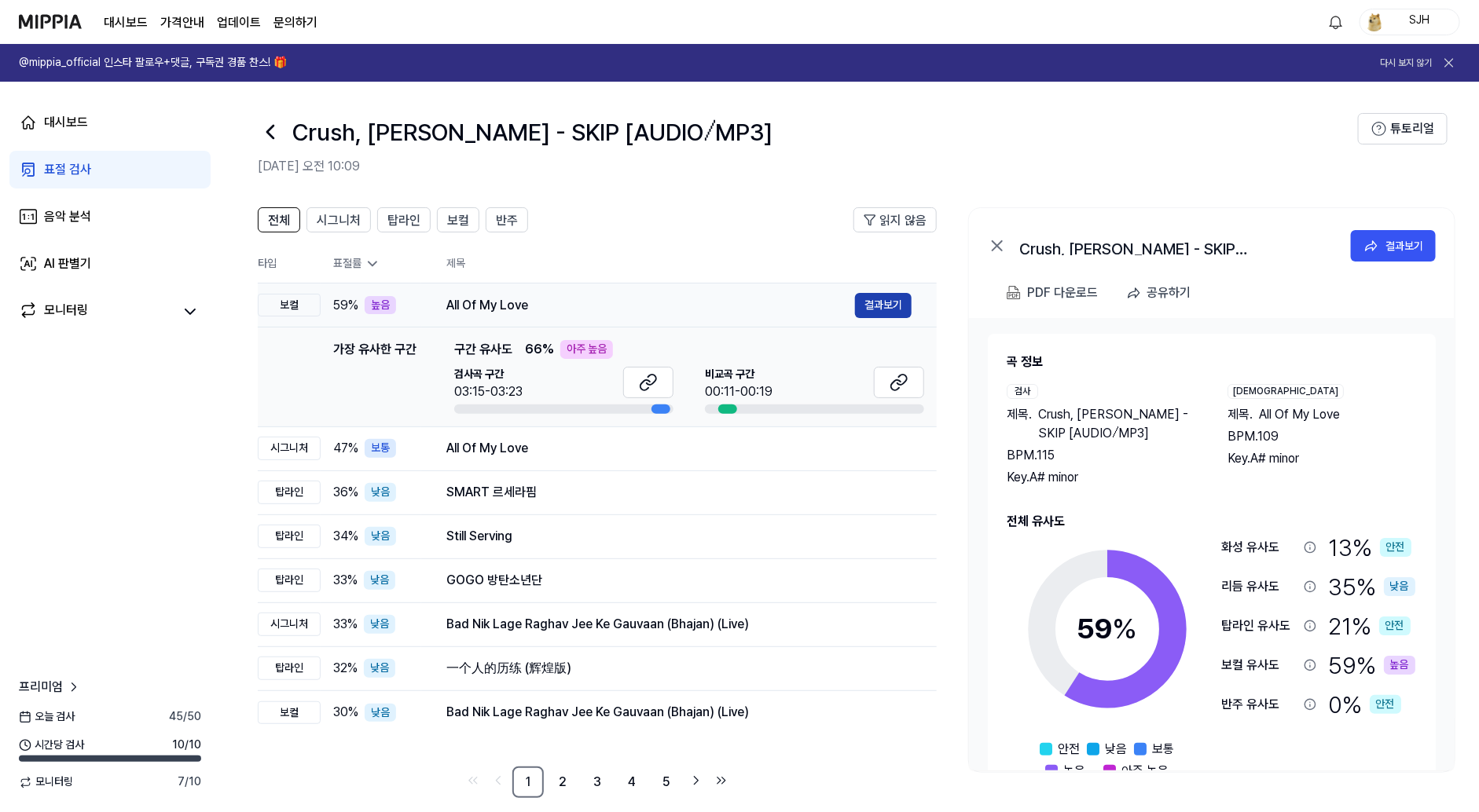
click at [881, 307] on button "결과보기" at bounding box center [883, 306] width 57 height 25
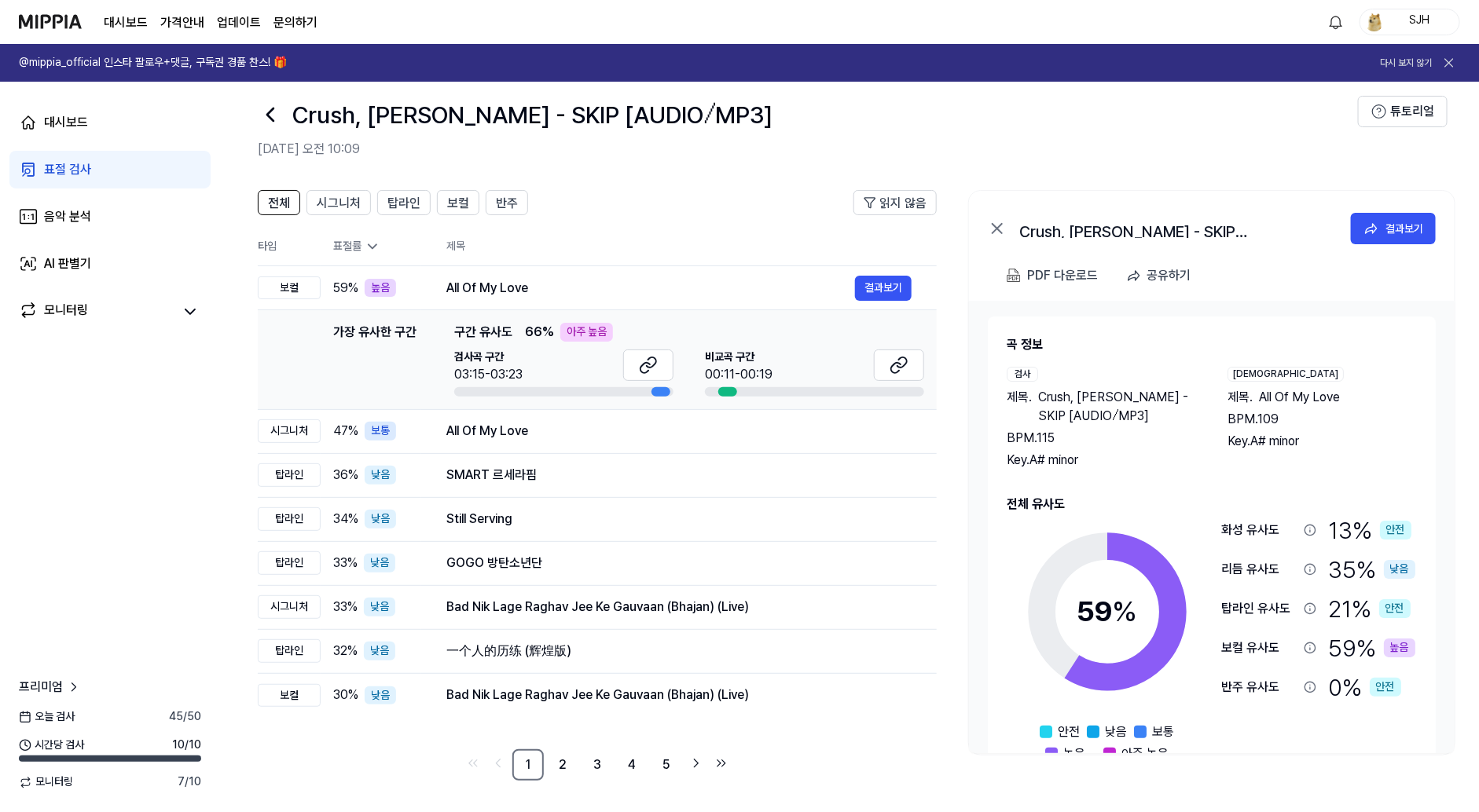
click at [273, 109] on icon at bounding box center [270, 115] width 6 height 12
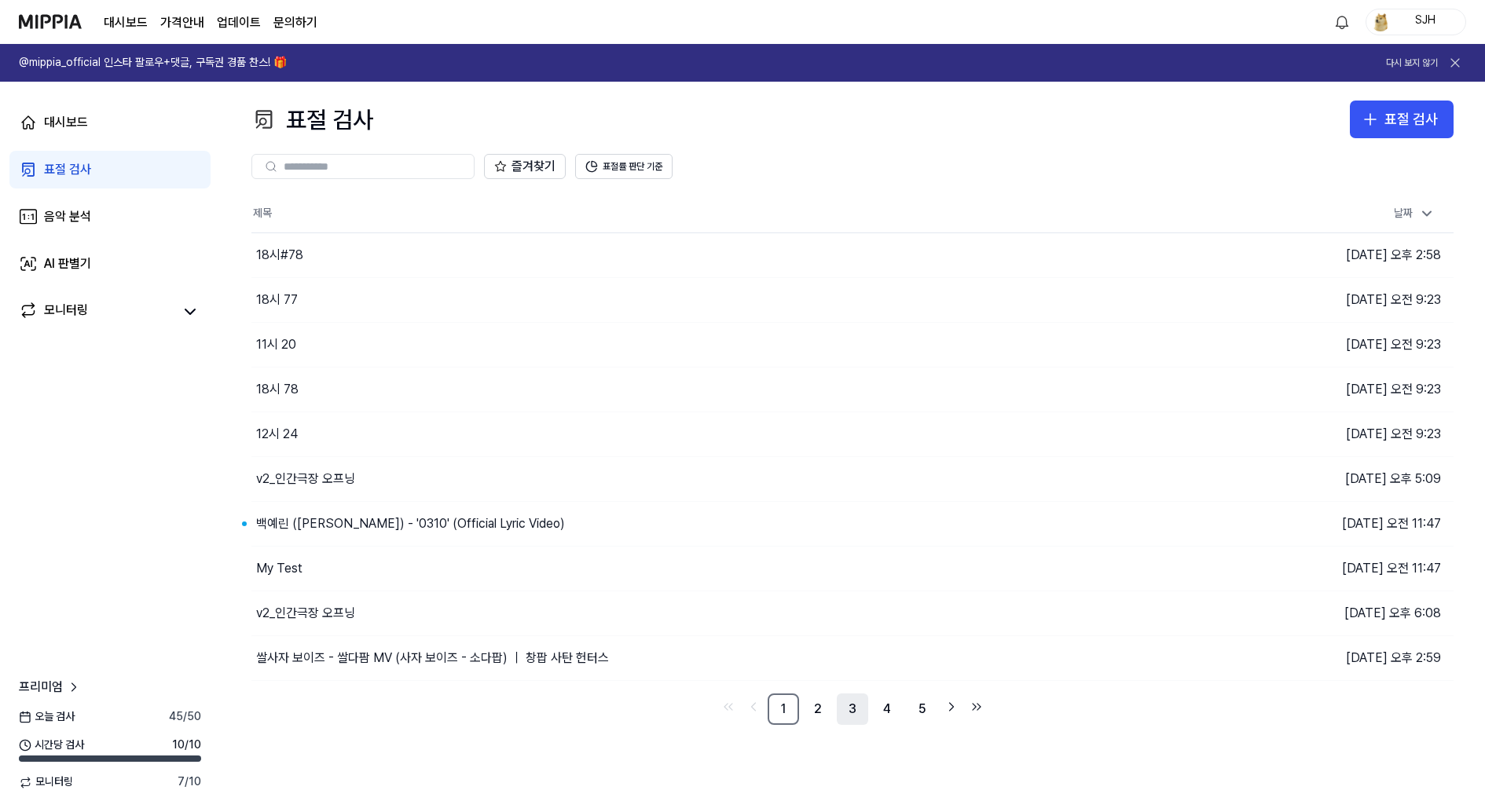
click at [838, 704] on link "3" at bounding box center [852, 710] width 32 height 32
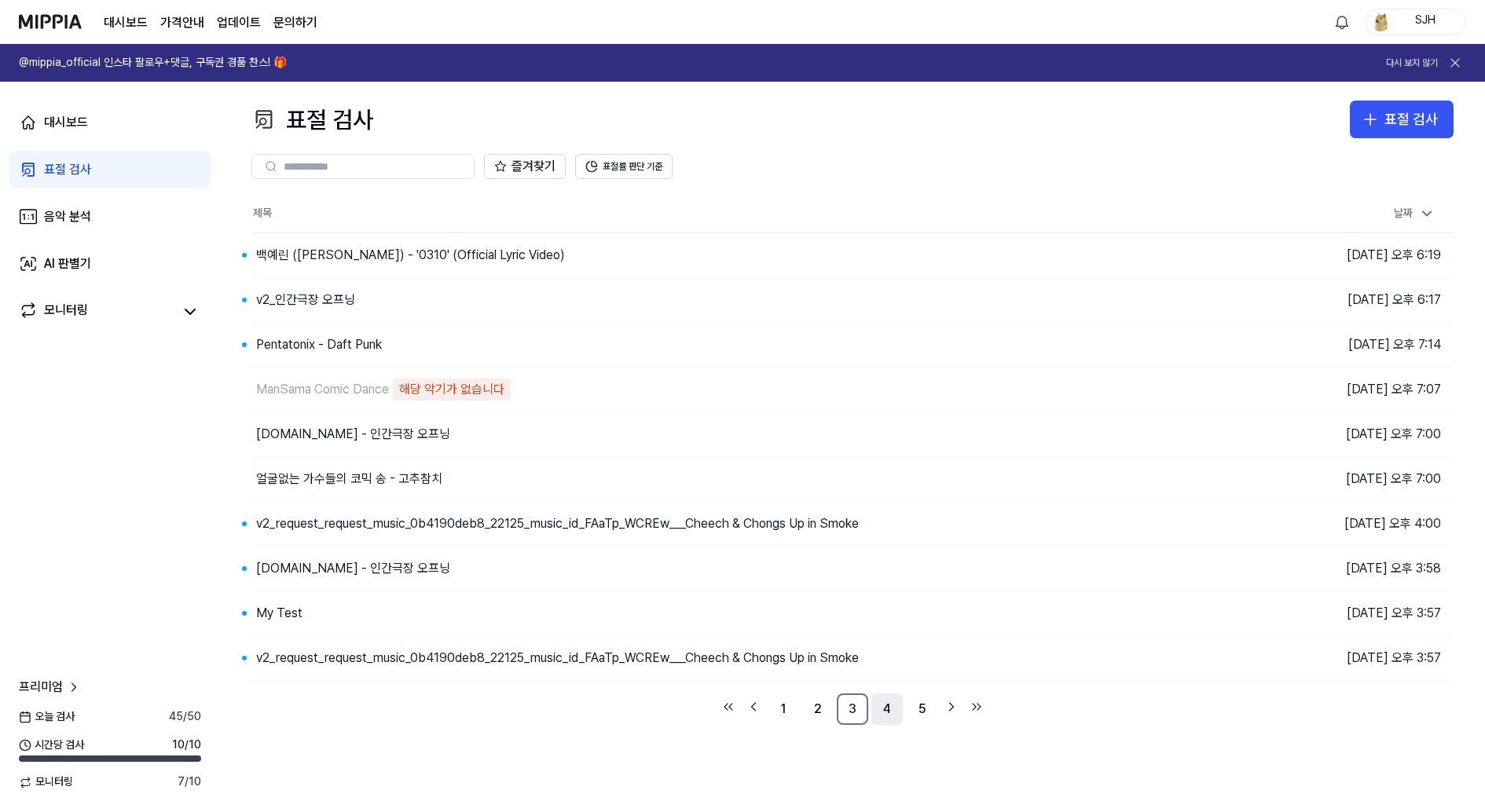
click at [873, 709] on link "4" at bounding box center [887, 710] width 32 height 32
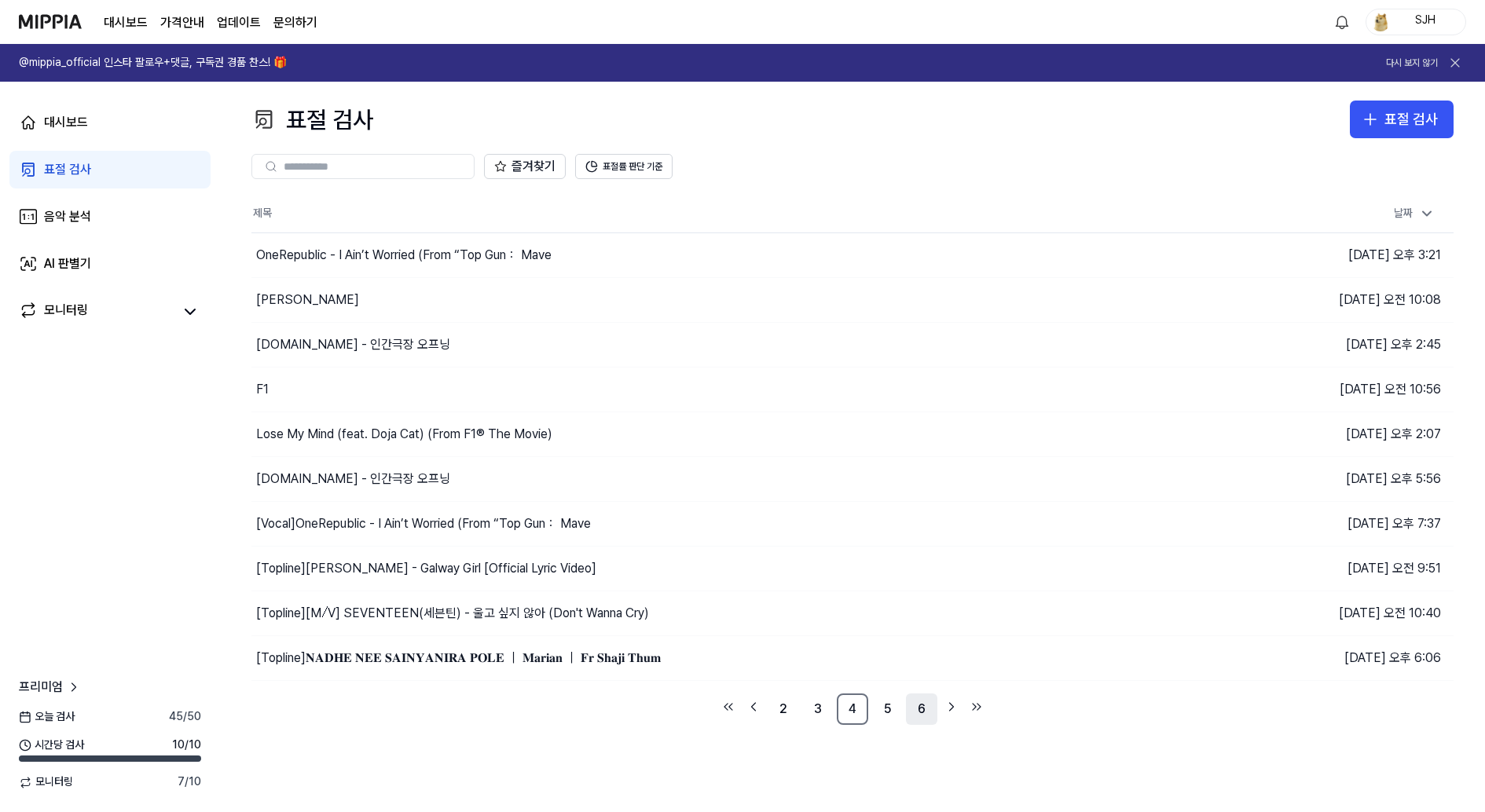
click at [909, 711] on link "6" at bounding box center [922, 710] width 32 height 32
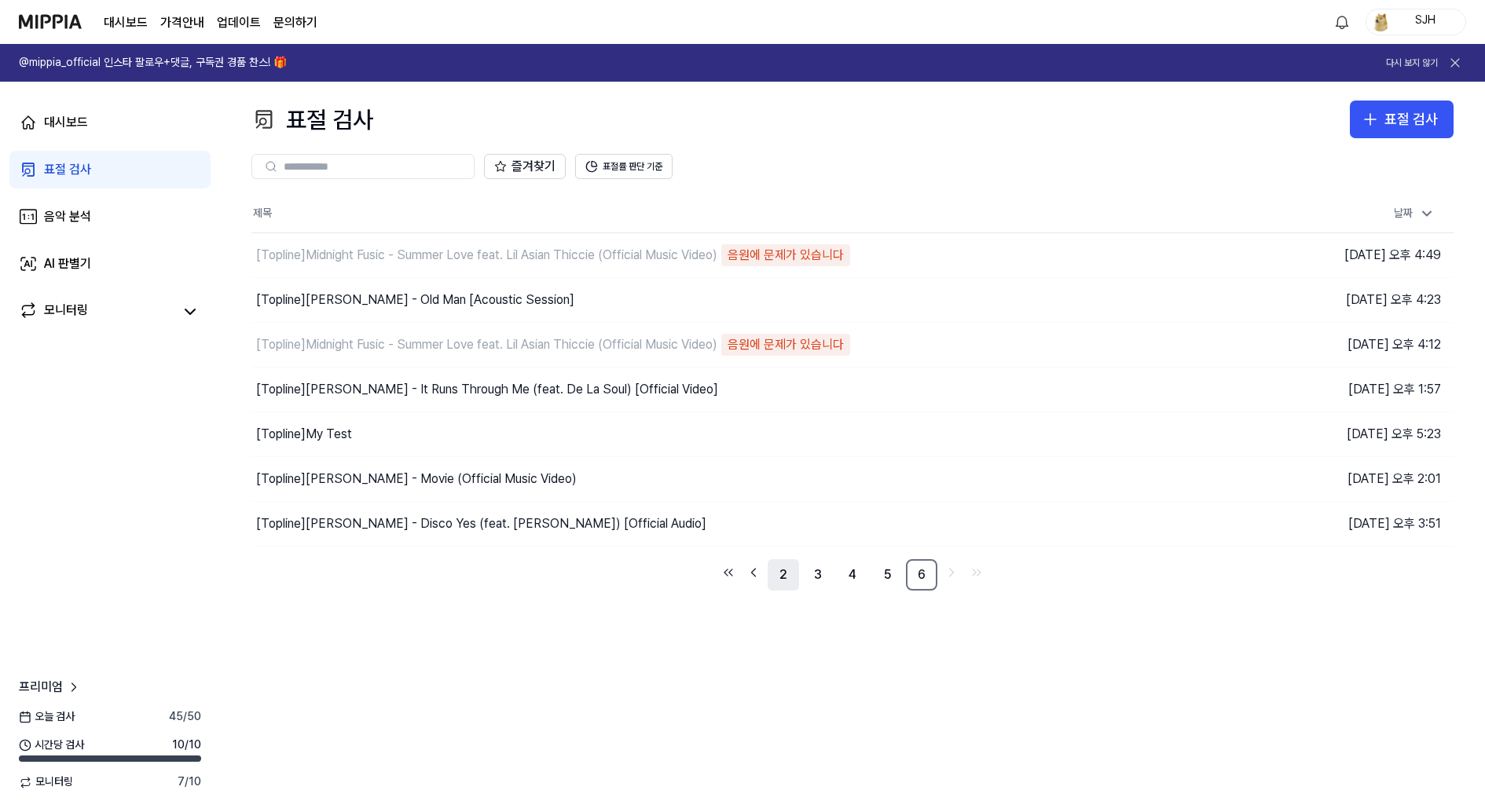
click at [785, 565] on link "2" at bounding box center [783, 575] width 32 height 32
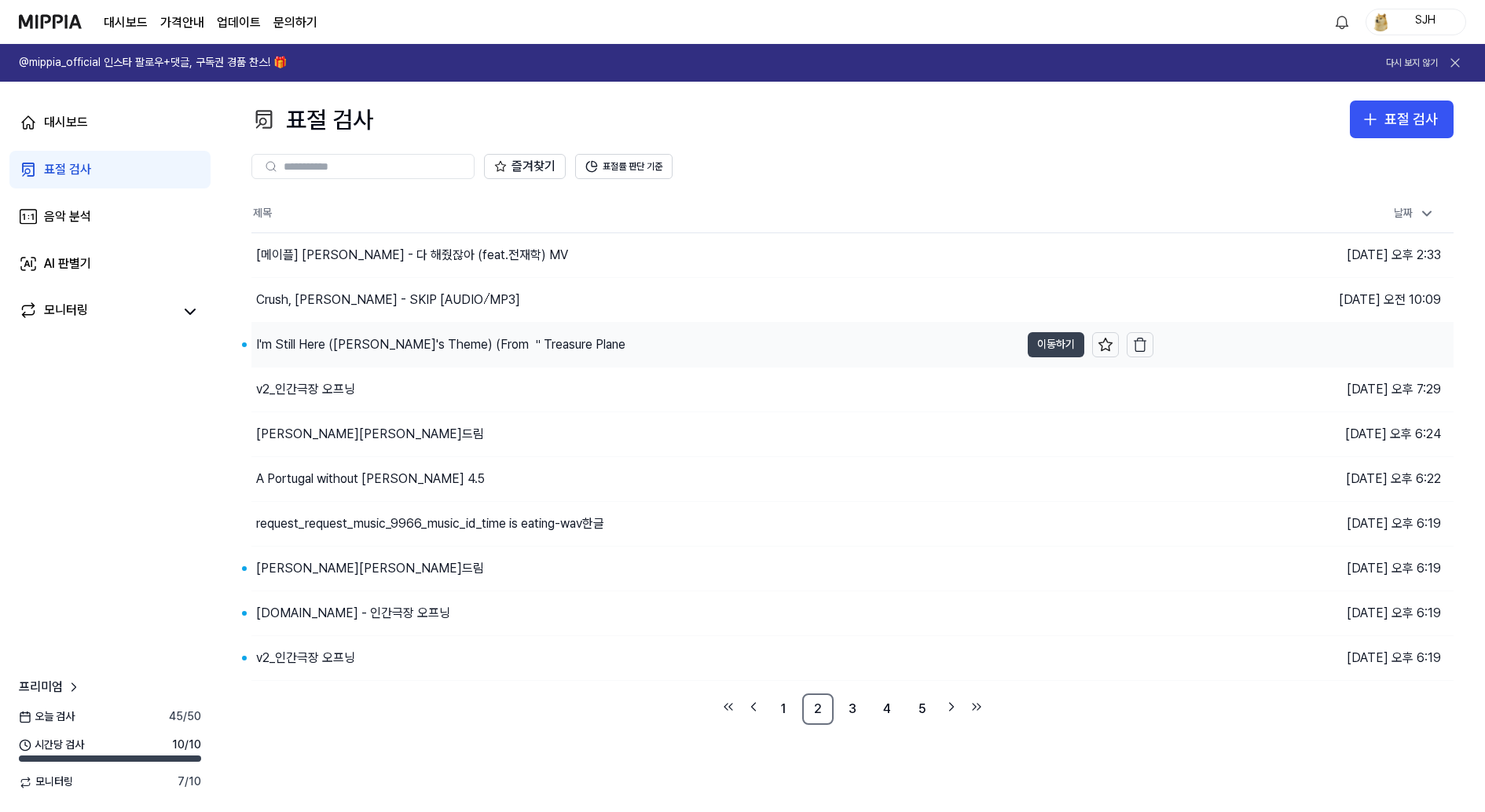
click at [1072, 340] on button "이동하기" at bounding box center [1056, 344] width 57 height 25
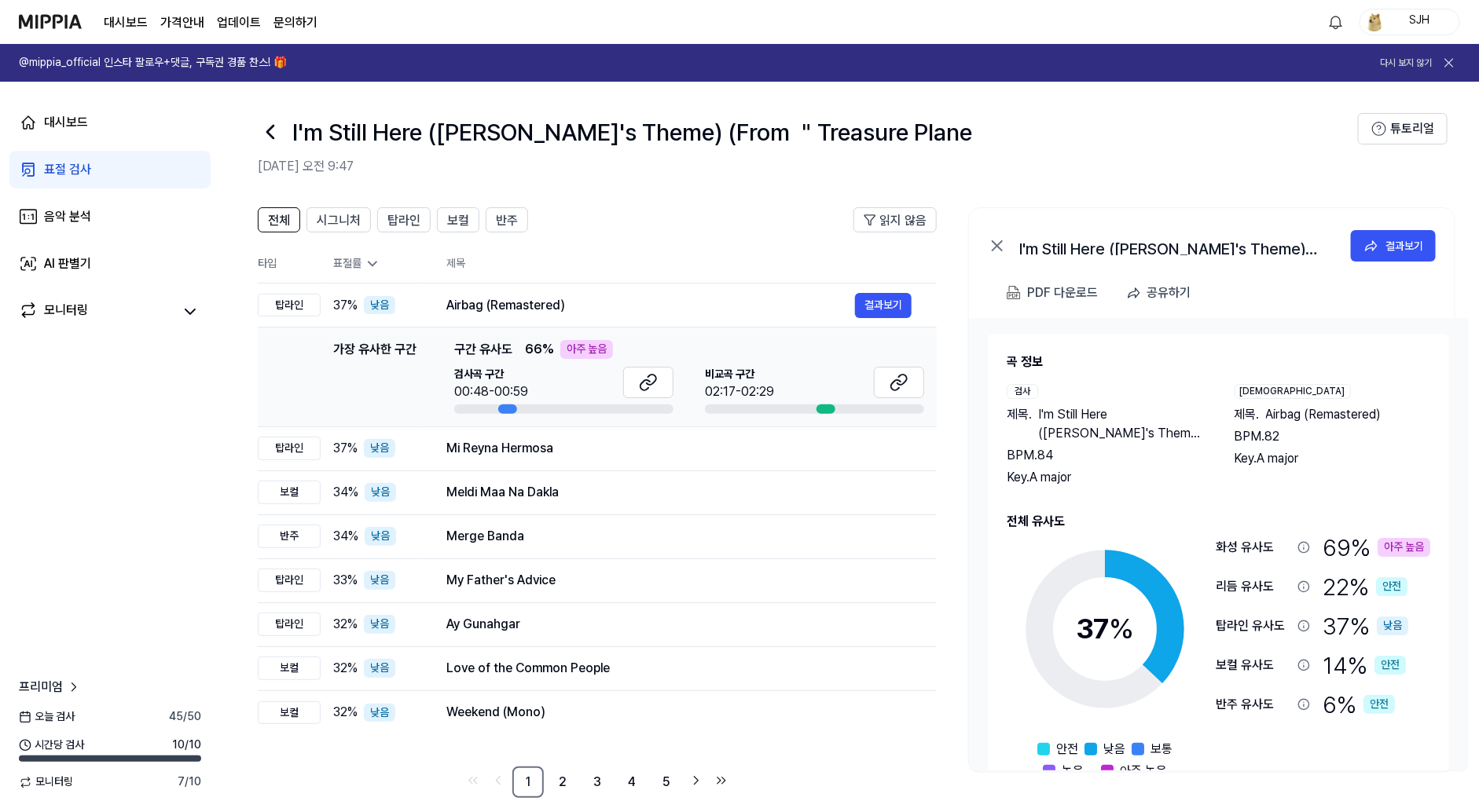
click at [271, 133] on icon at bounding box center [270, 131] width 25 height 25
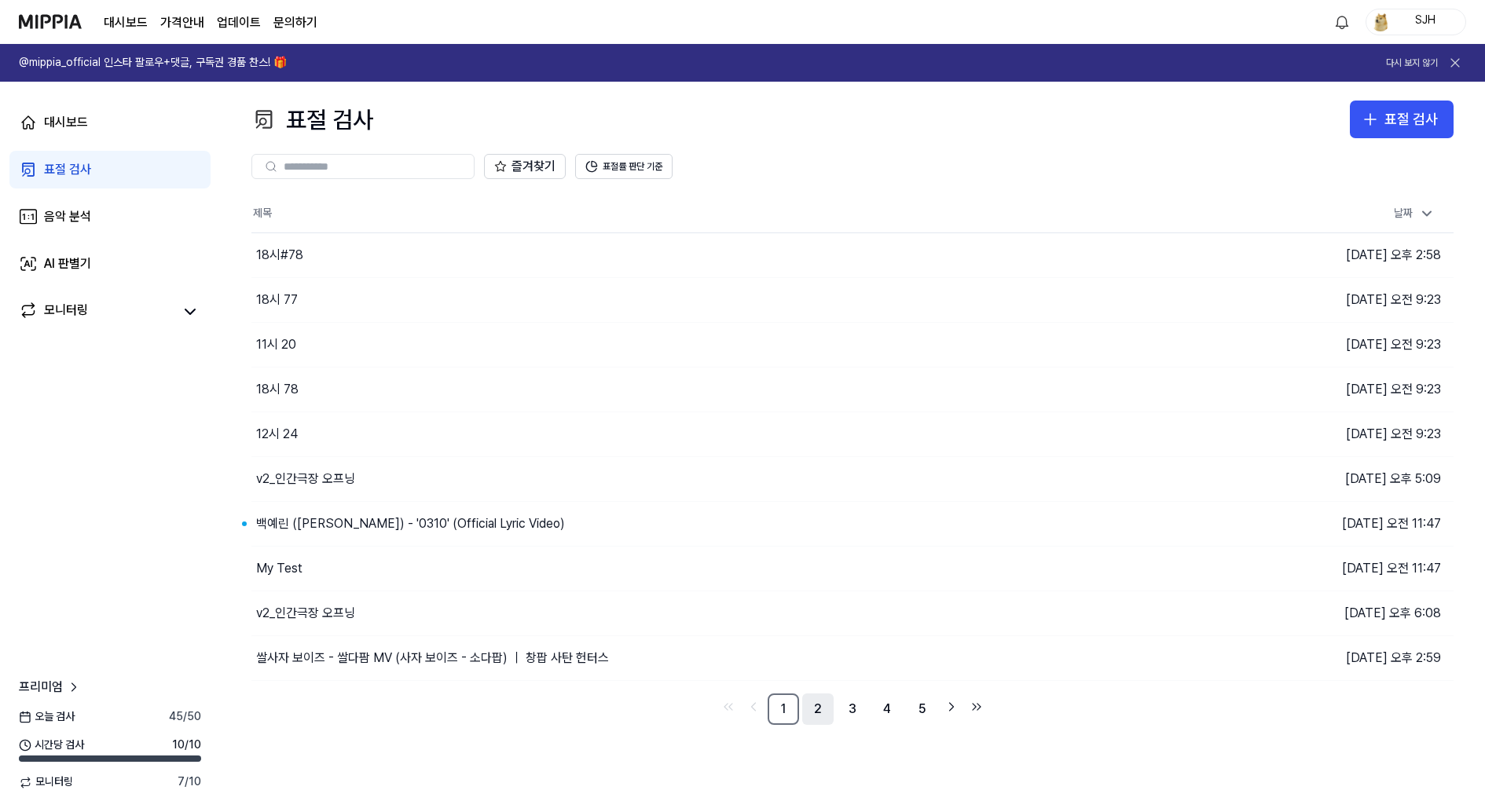
click at [823, 701] on link "2" at bounding box center [818, 710] width 32 height 32
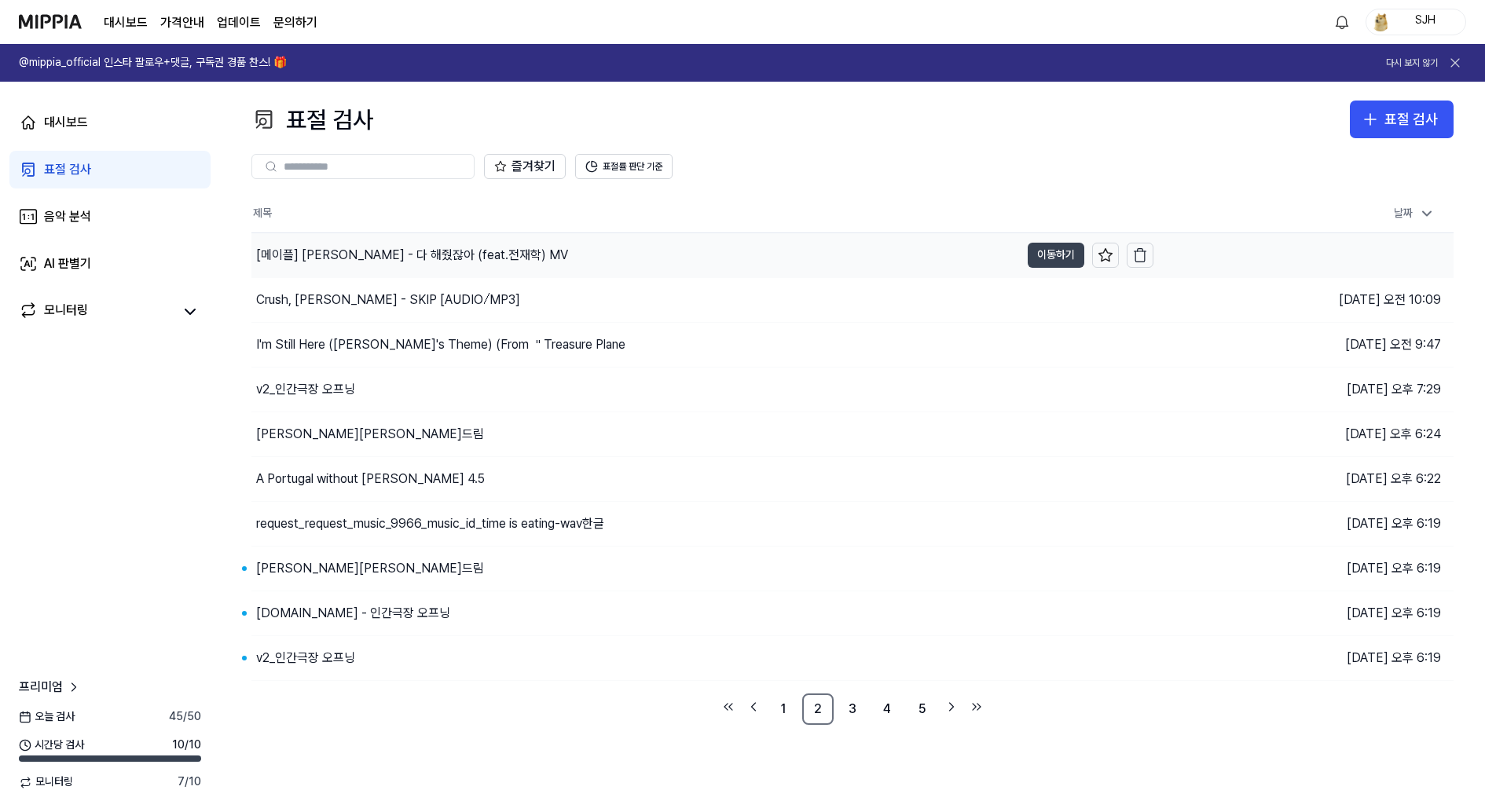
click at [1040, 262] on button "이동하기" at bounding box center [1056, 255] width 57 height 25
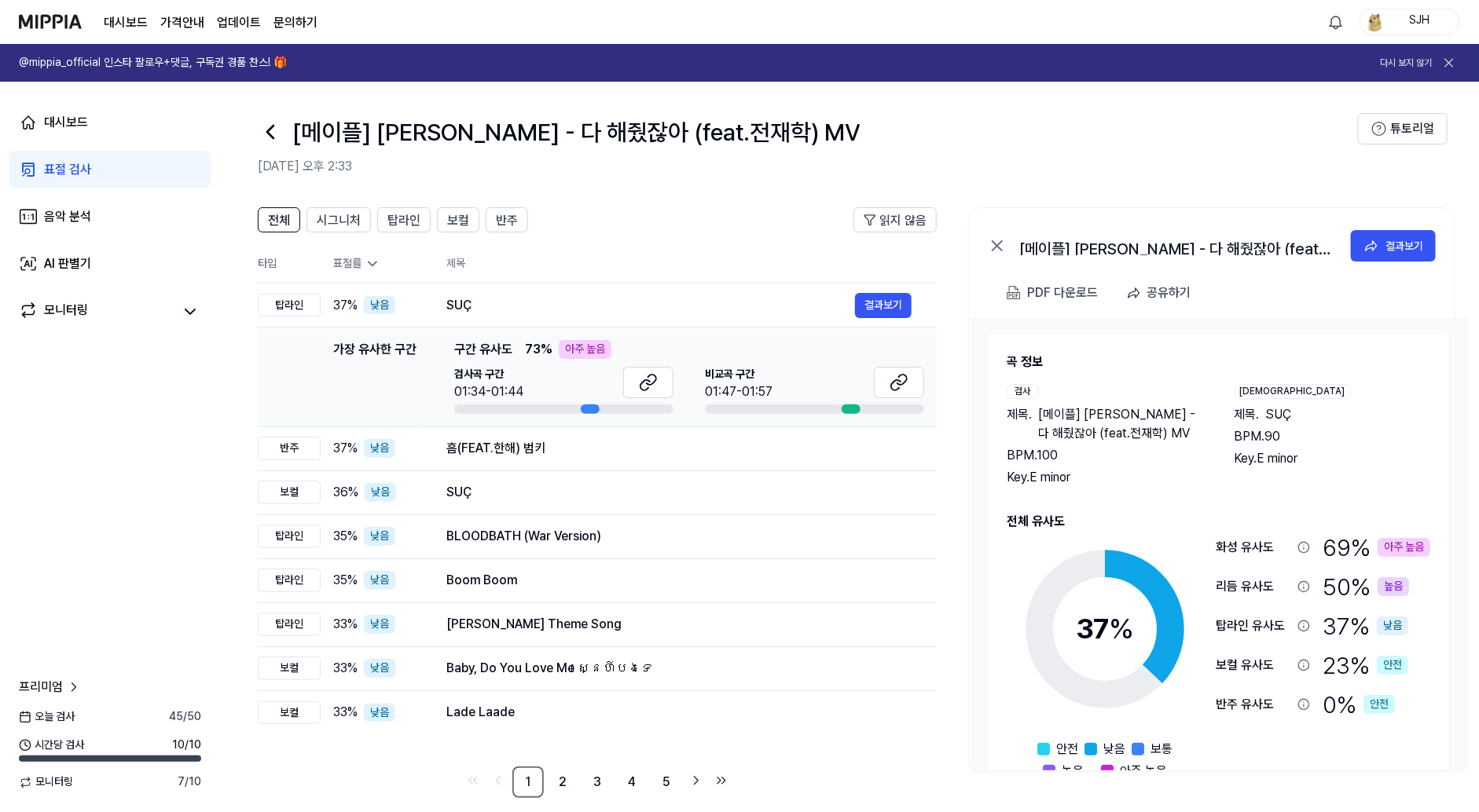
click at [280, 131] on icon at bounding box center [270, 131] width 25 height 25
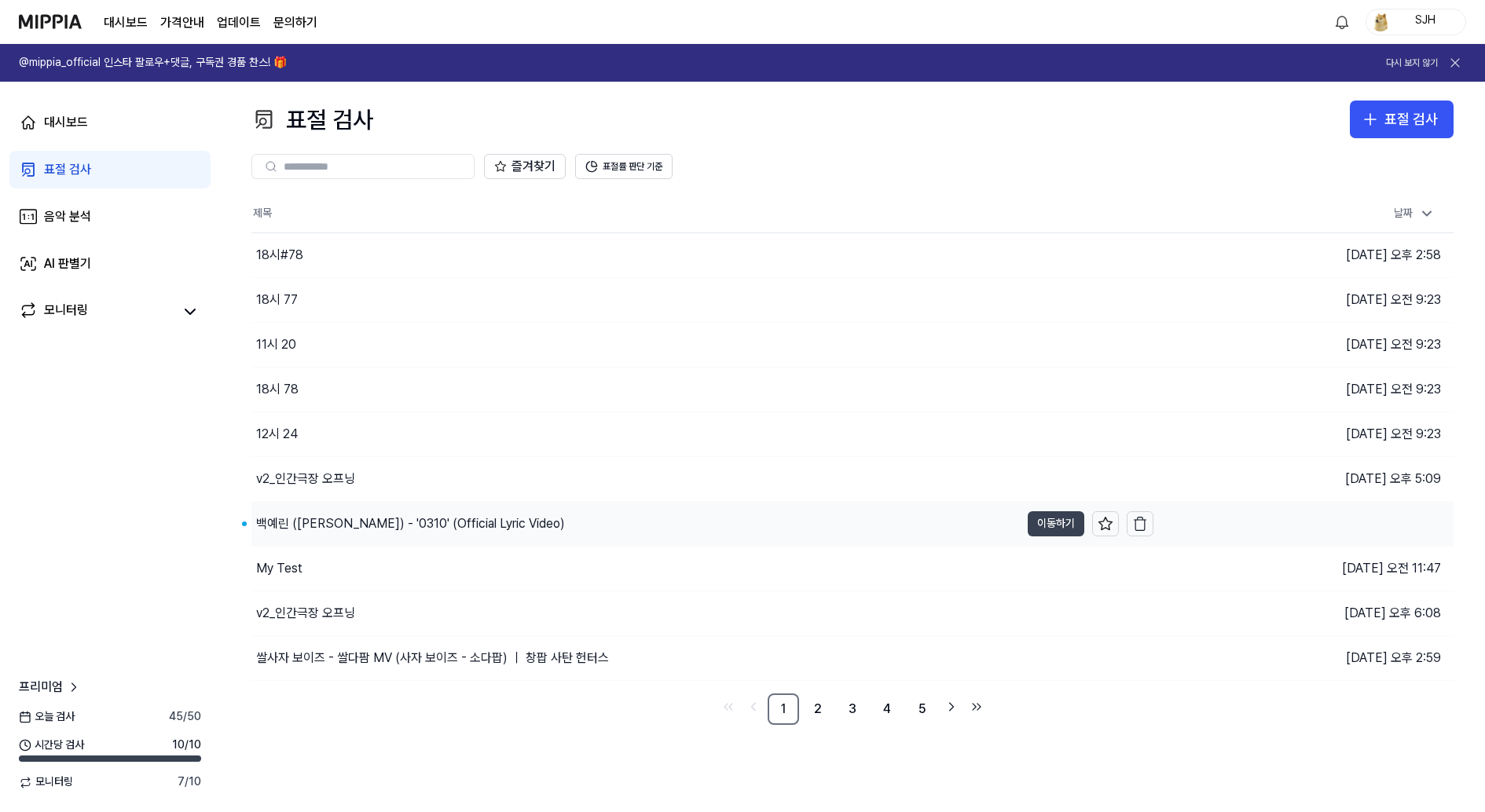
click at [1041, 526] on button "이동하기" at bounding box center [1056, 524] width 57 height 25
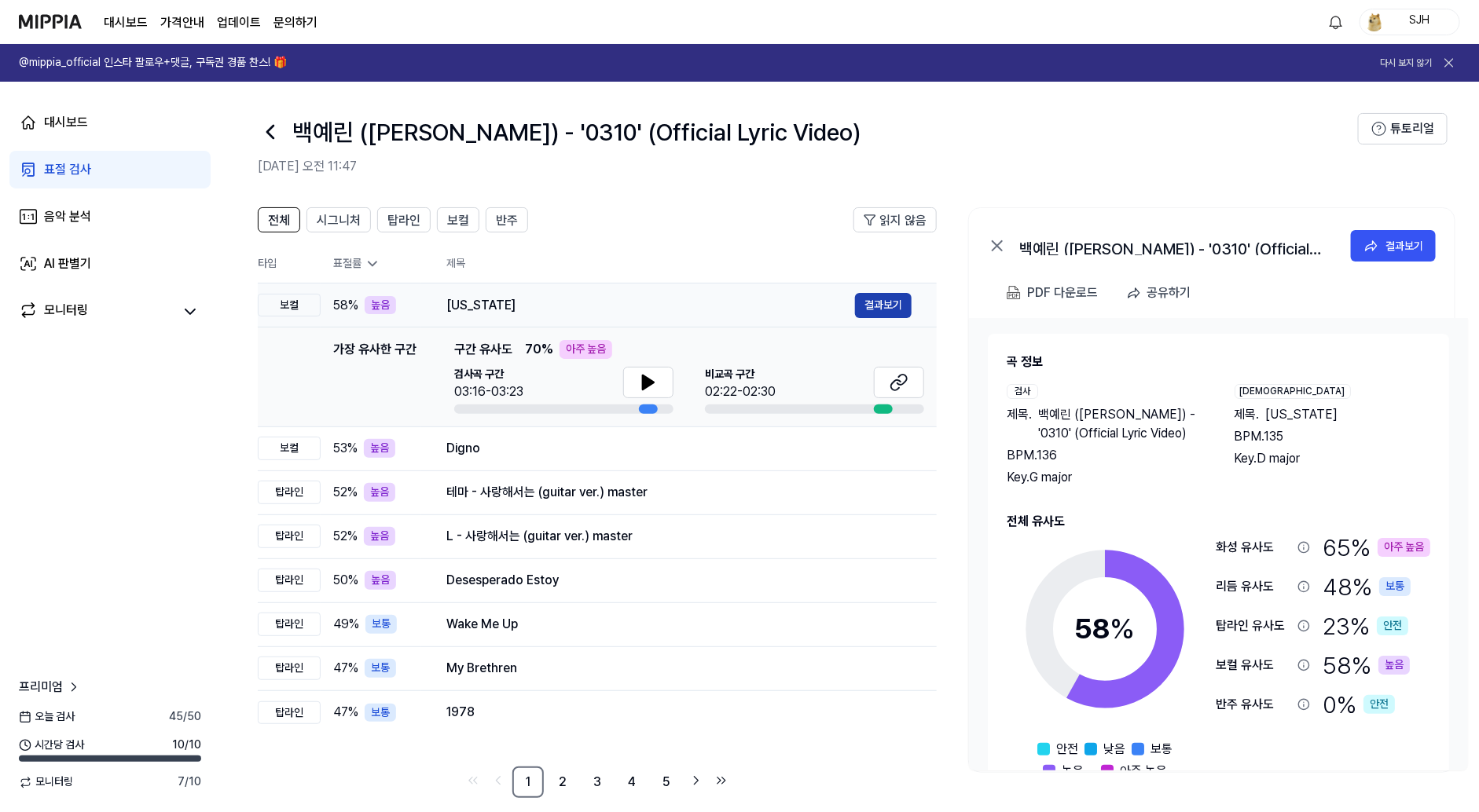
click at [891, 299] on button "결과보기" at bounding box center [883, 306] width 57 height 25
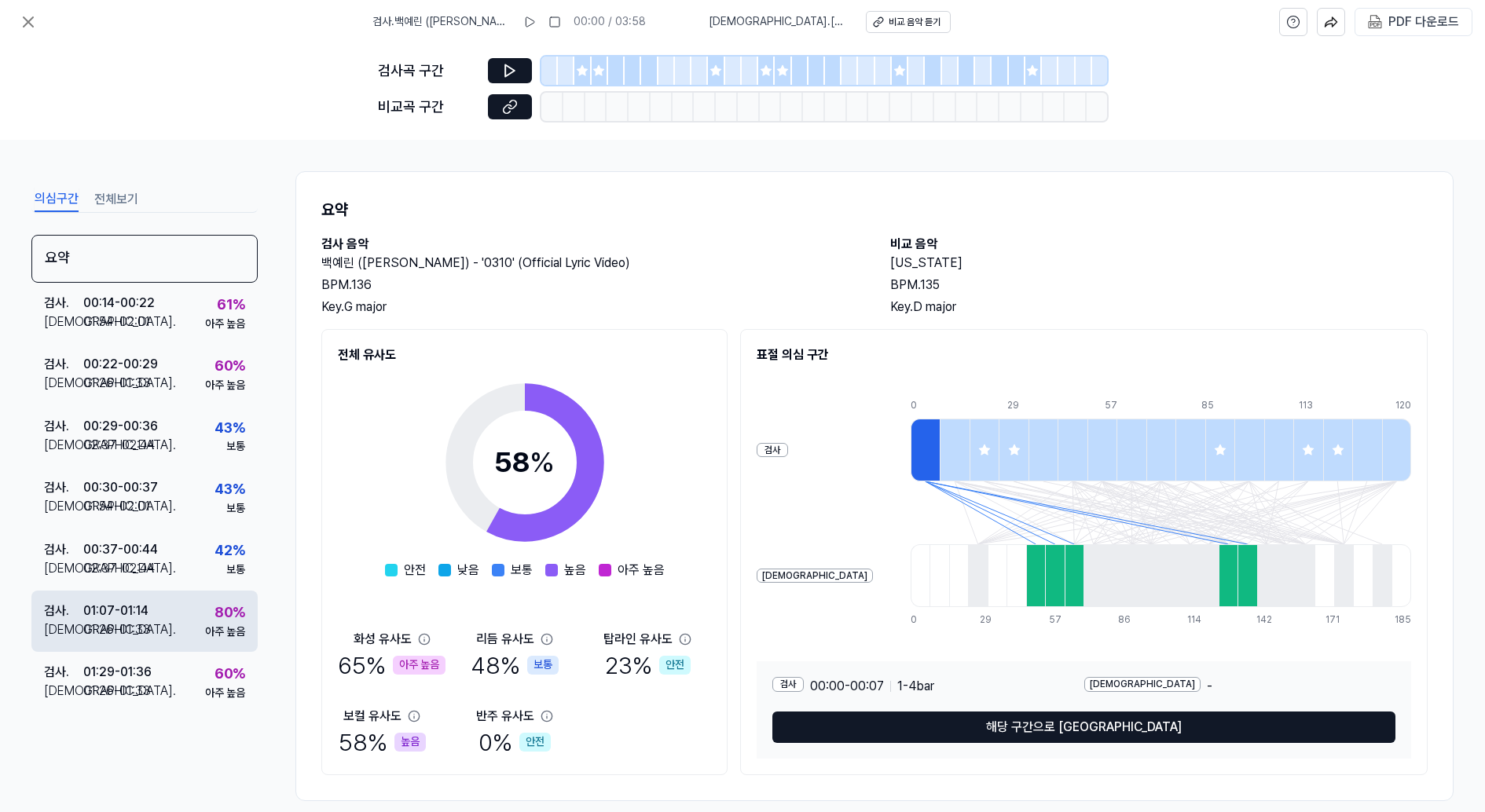
click at [173, 630] on div "검사 . 01:07 - 01:14 비교 . 01:26 - 01:33 80 % 아주 높음" at bounding box center [145, 622] width 226 height 61
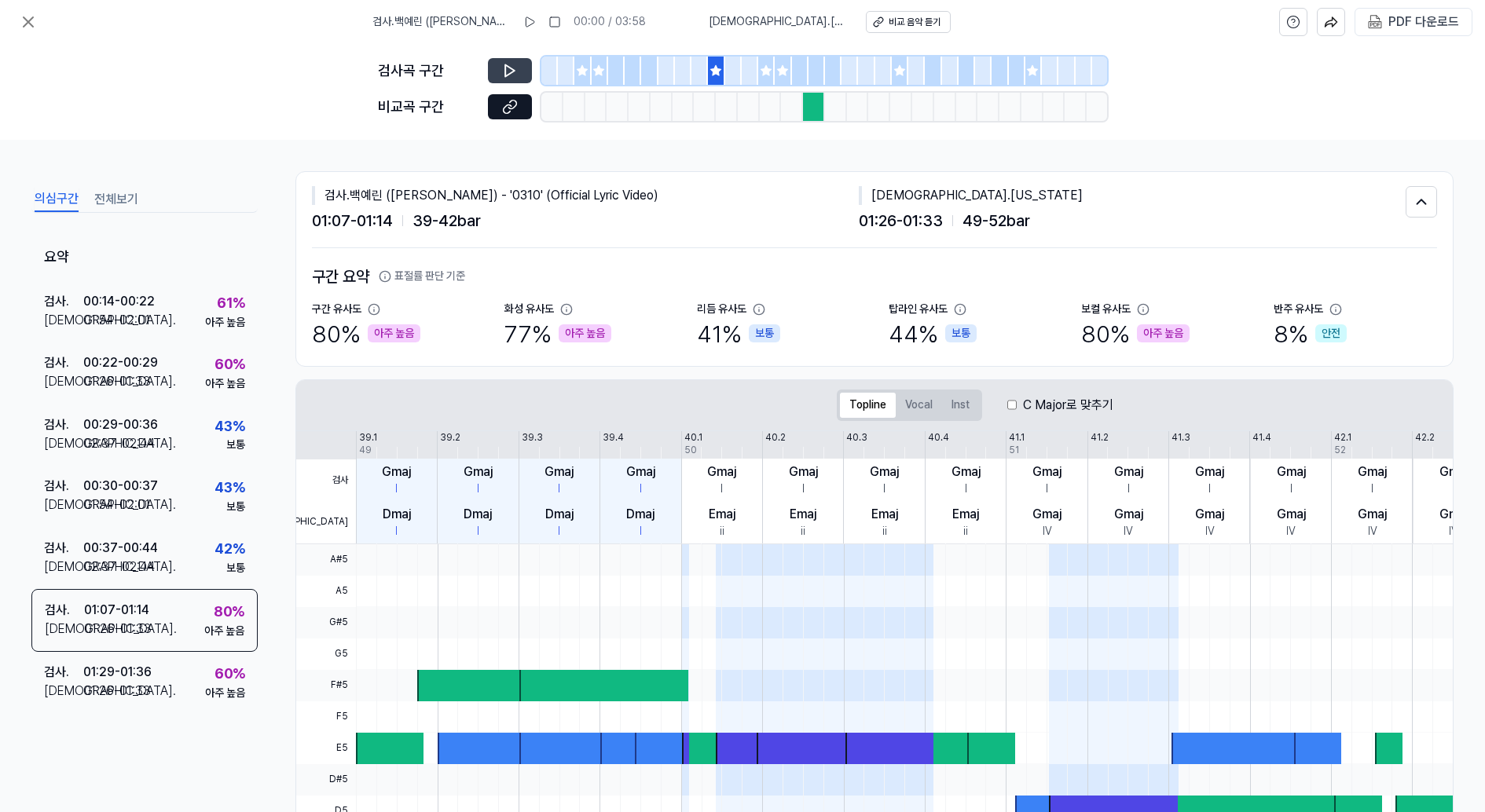
click at [516, 73] on icon at bounding box center [510, 71] width 16 height 16
click at [520, 67] on button at bounding box center [510, 70] width 44 height 25
click at [515, 95] on button at bounding box center [510, 107] width 44 height 25
click at [18, 14] on button at bounding box center [28, 22] width 32 height 32
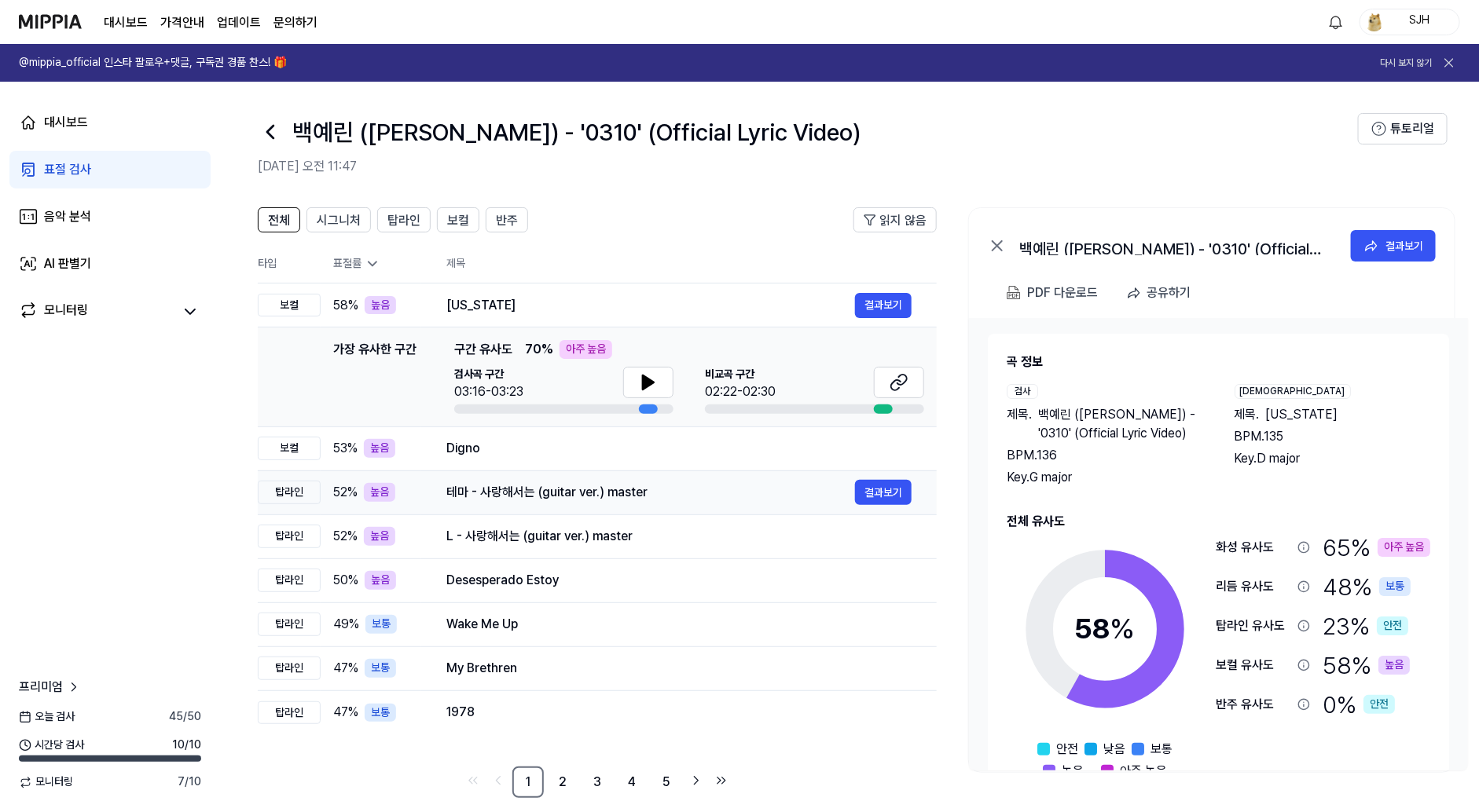
click at [754, 470] on td "테마 - 사랑해서는 (guitar ver.) master 결과보기" at bounding box center [679, 492] width 515 height 44
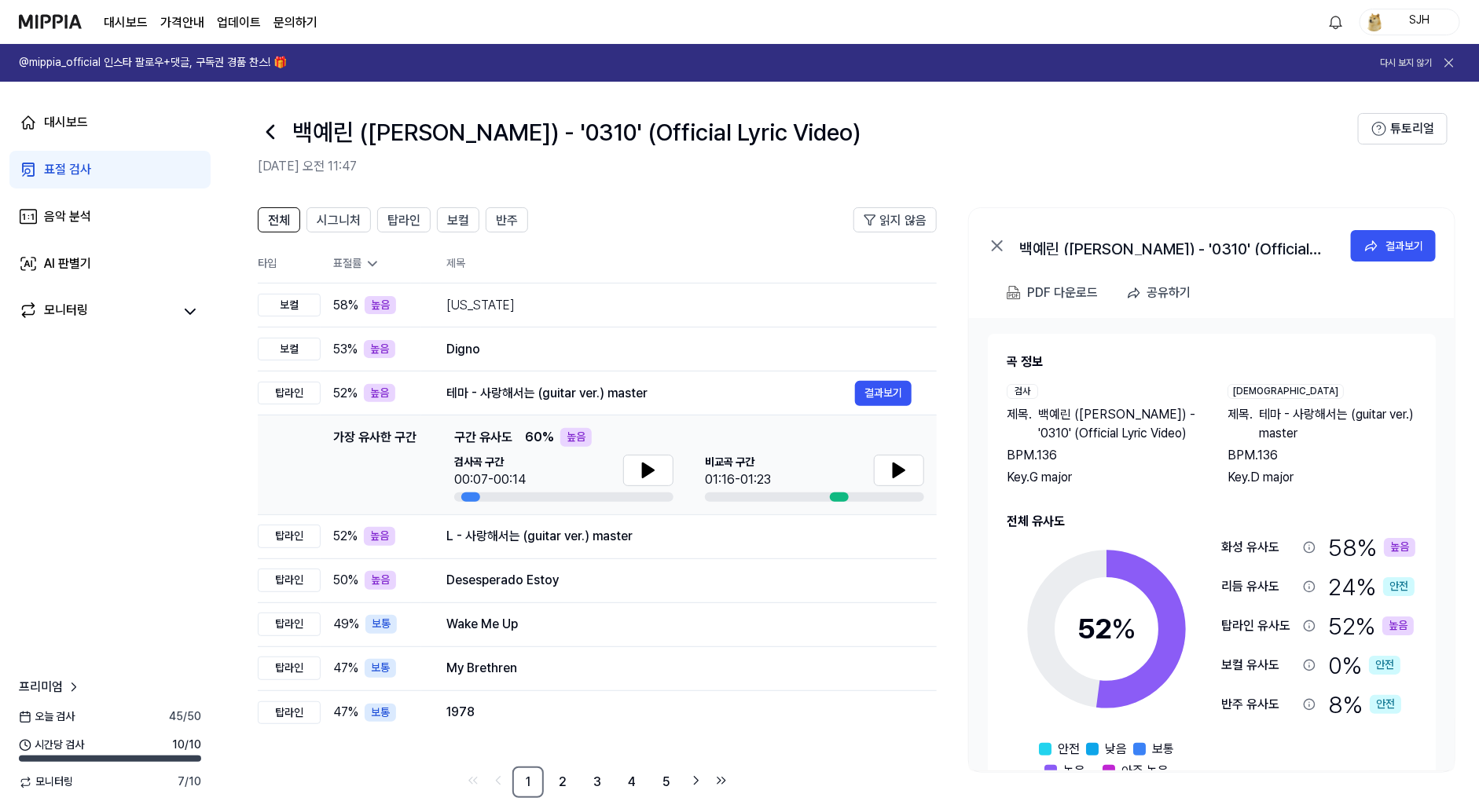
click at [144, 23] on link "대시보드" at bounding box center [125, 23] width 44 height 19
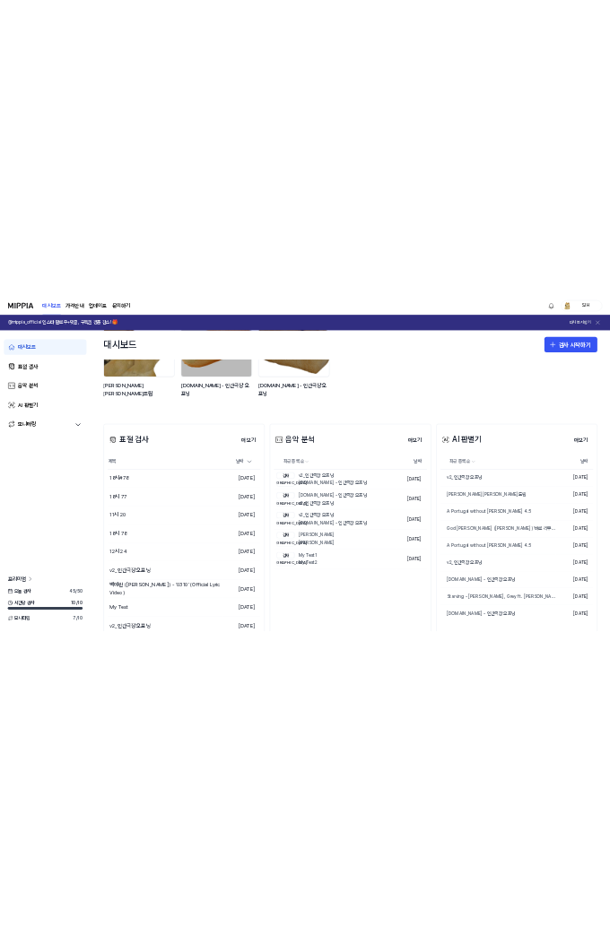
scroll to position [242, 0]
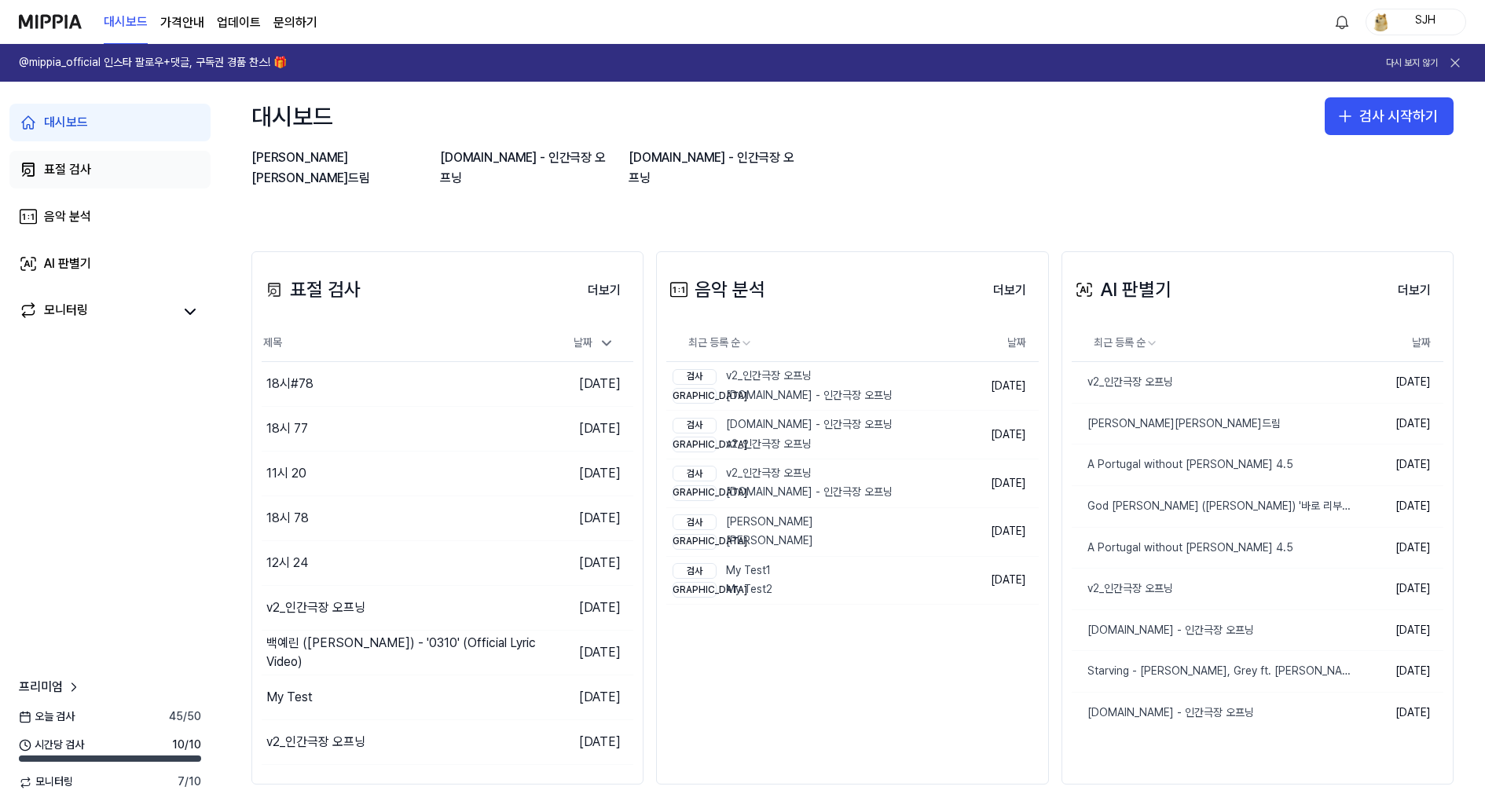
click at [153, 174] on link "표절 검사" at bounding box center [110, 169] width 202 height 38
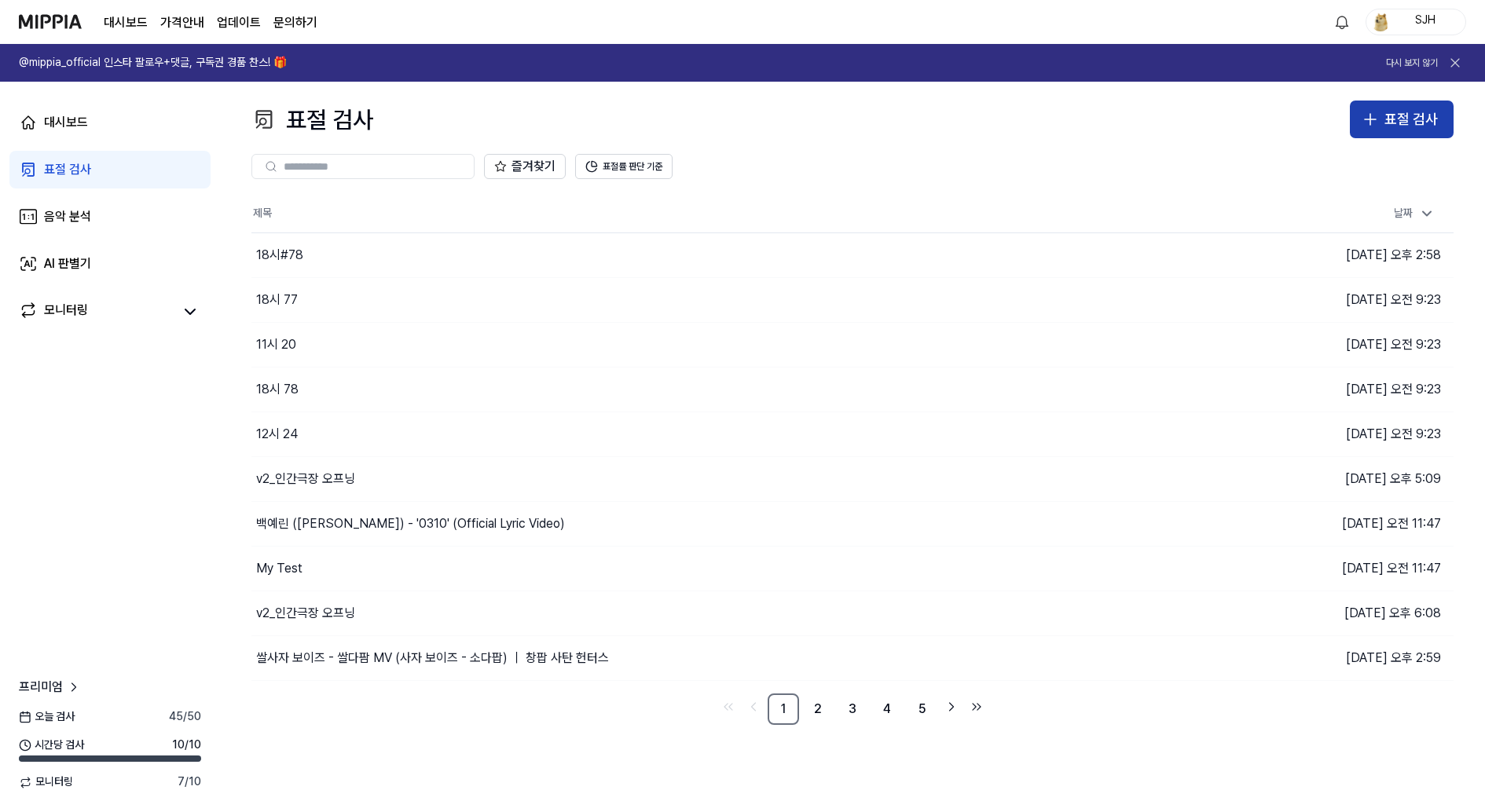
click at [1403, 124] on div "표절 검사" at bounding box center [1411, 120] width 53 height 23
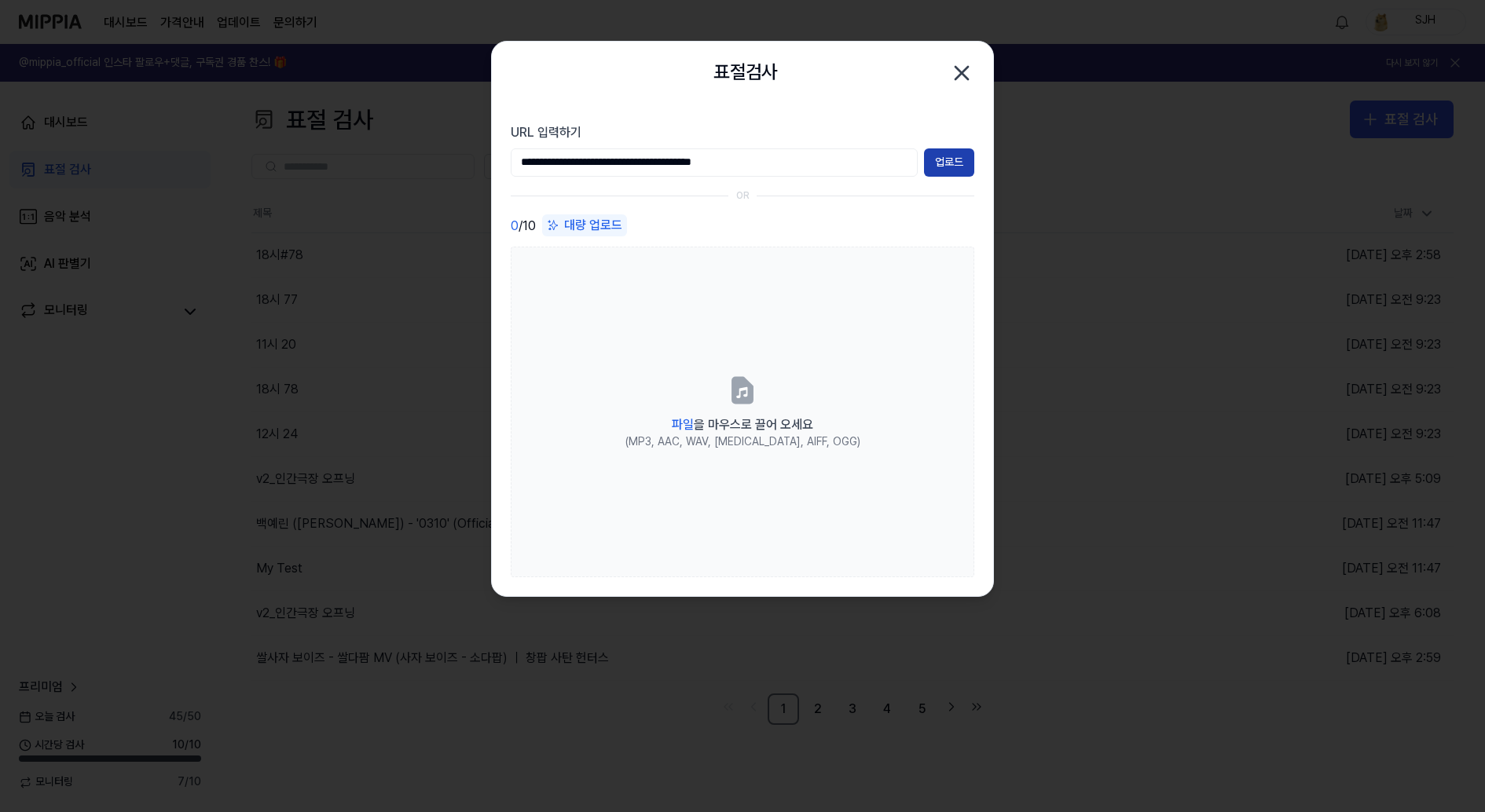
type input "**********"
click at [949, 164] on button "업로드" at bounding box center [949, 163] width 50 height 28
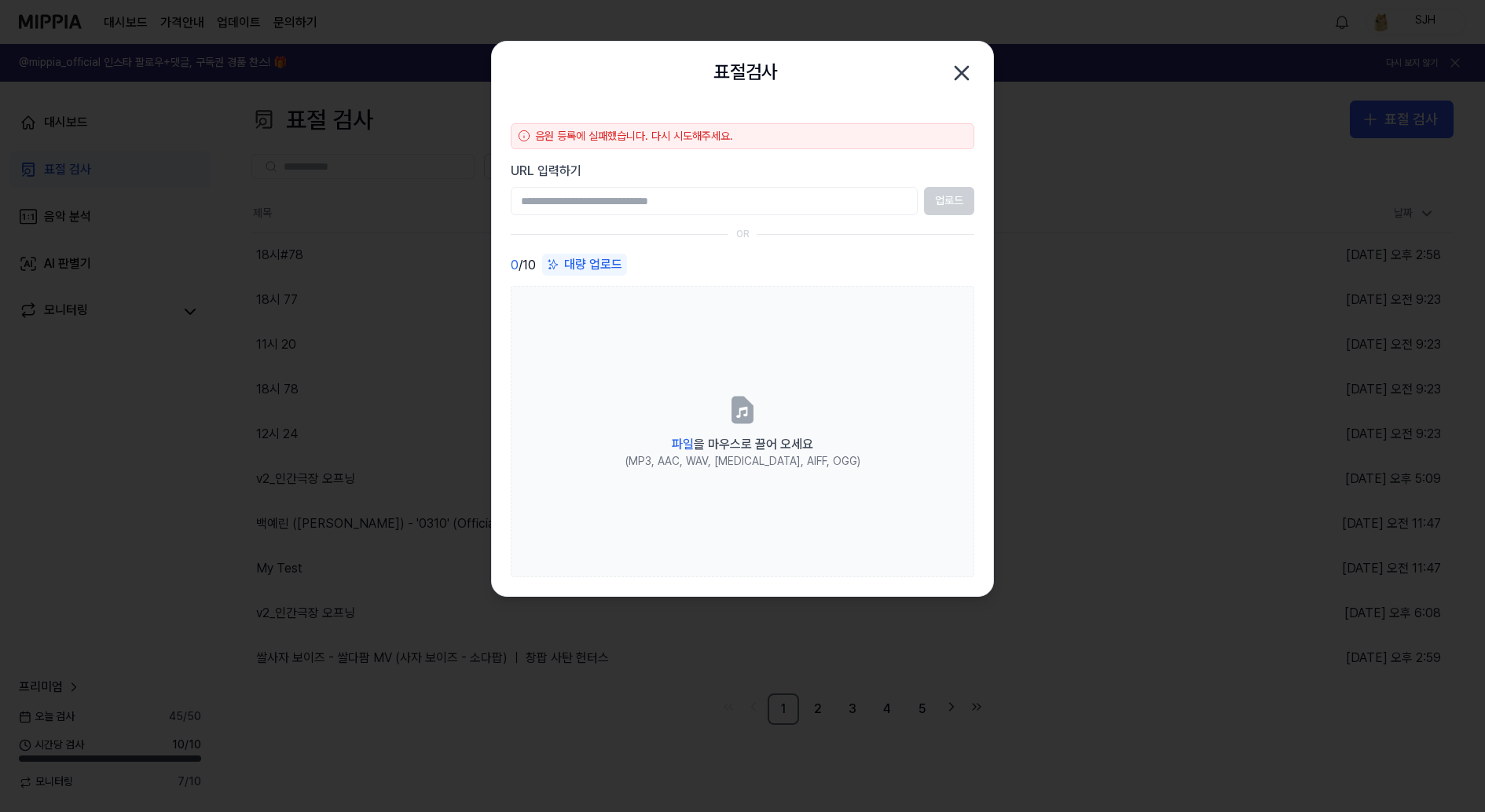
click at [791, 212] on input "URL 입력하기" at bounding box center [714, 201] width 407 height 28
type input "**********"
click at [942, 208] on button "업로드" at bounding box center [949, 201] width 50 height 28
click at [593, 201] on input "URL 입력하기" at bounding box center [714, 201] width 407 height 28
paste input "**********"
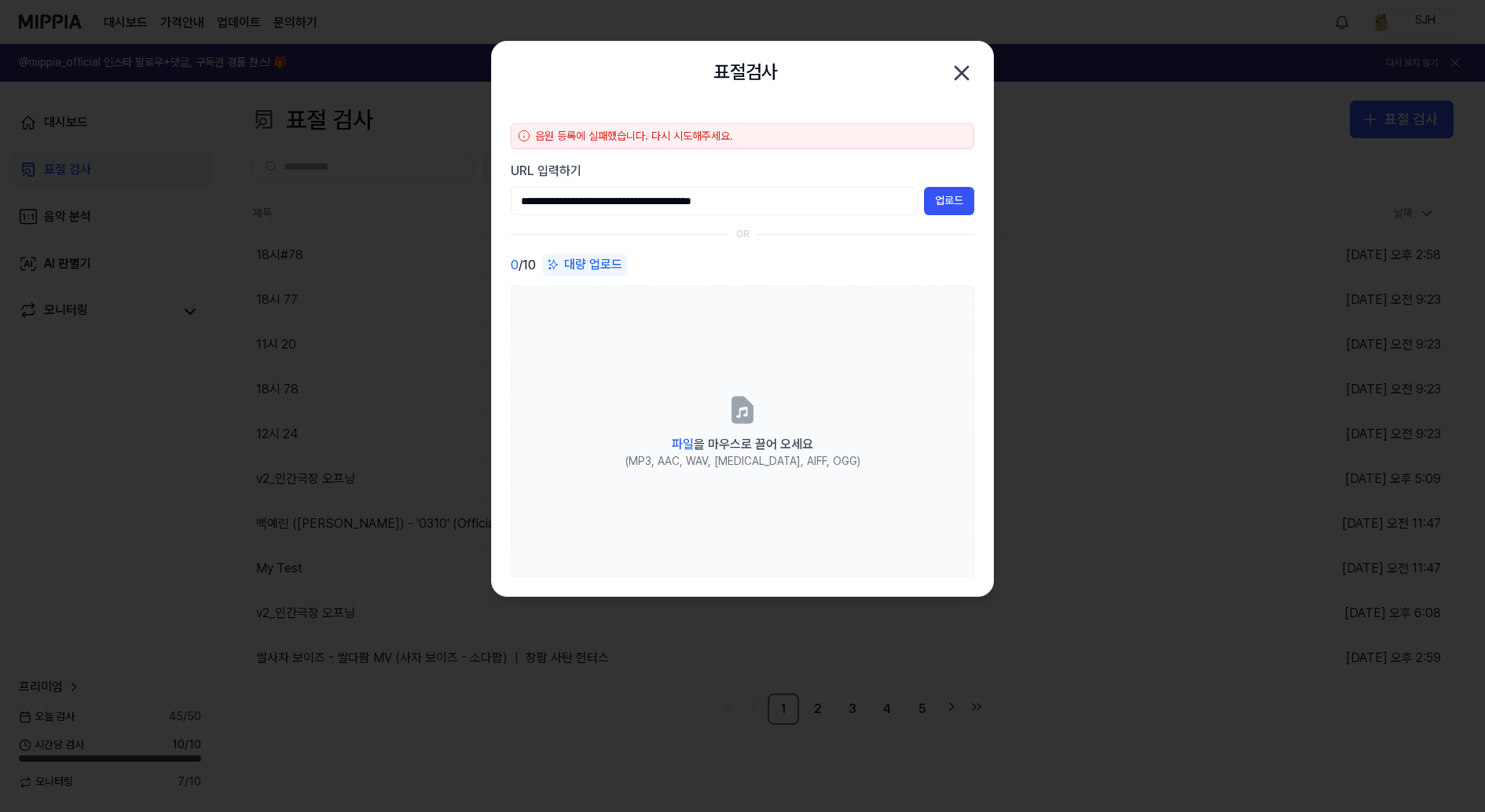
type input "**********"
click at [963, 207] on button "업로드" at bounding box center [949, 201] width 50 height 28
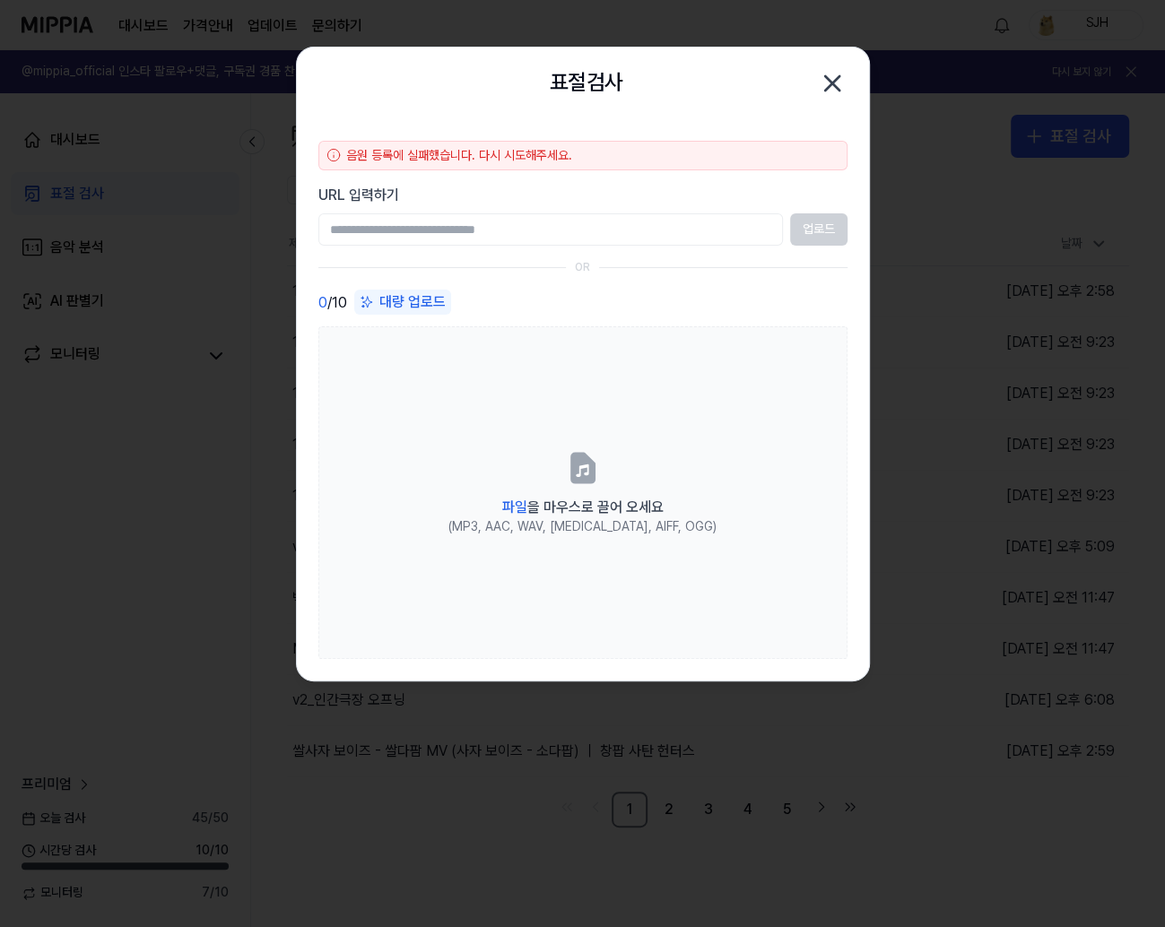
click at [1162, 97] on div at bounding box center [582, 463] width 1165 height 927
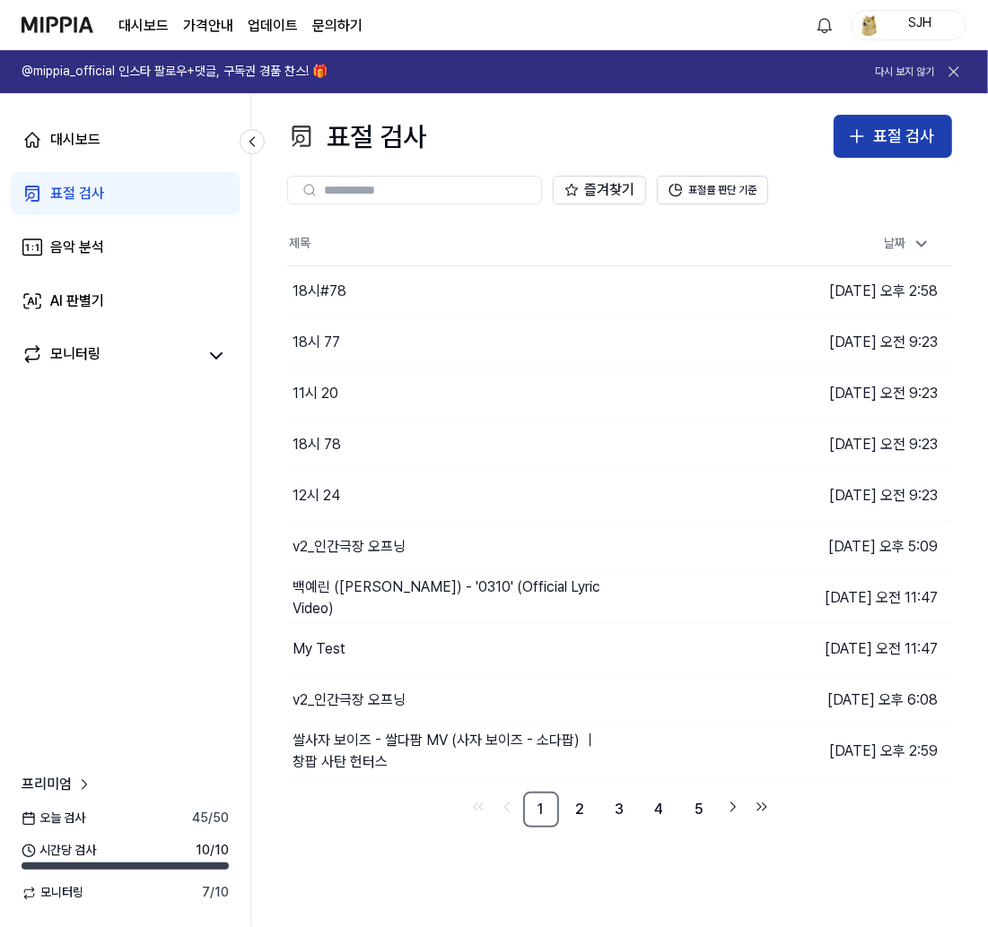
click at [898, 124] on div "표절 검사" at bounding box center [903, 137] width 61 height 26
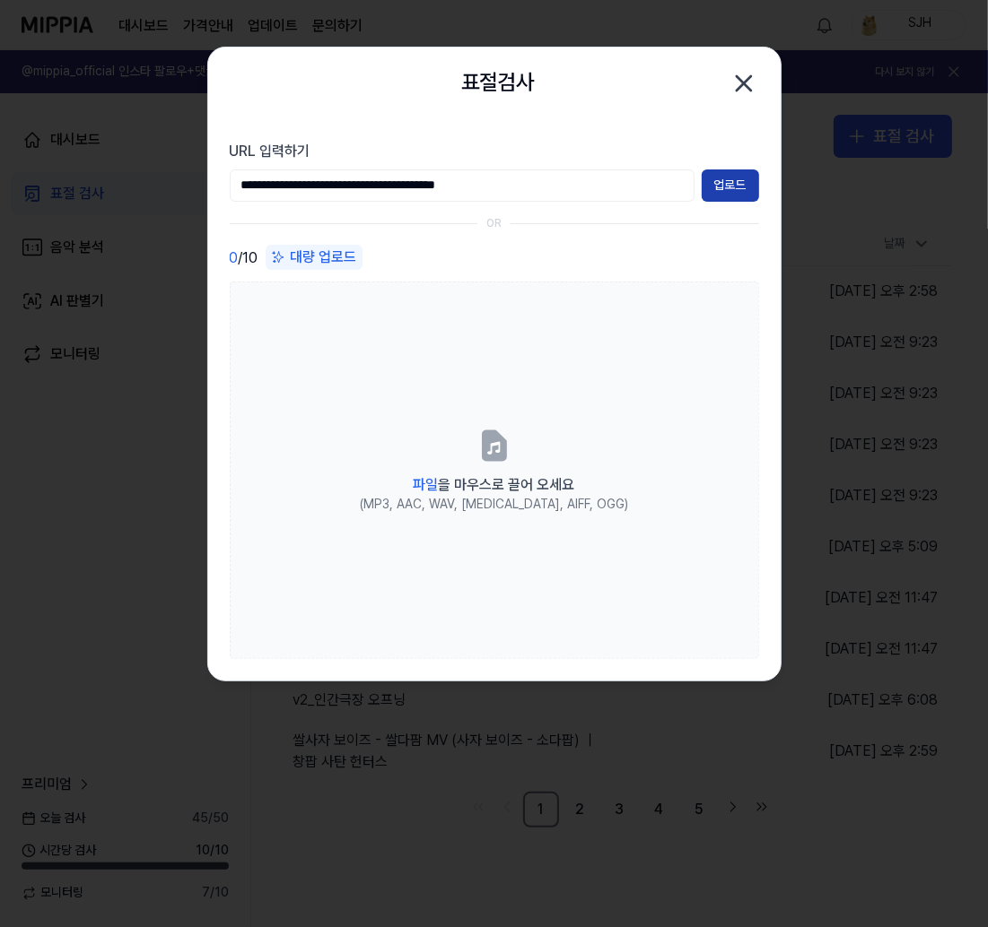
type input "**********"
click at [721, 187] on button "업로드" at bounding box center [729, 186] width 57 height 32
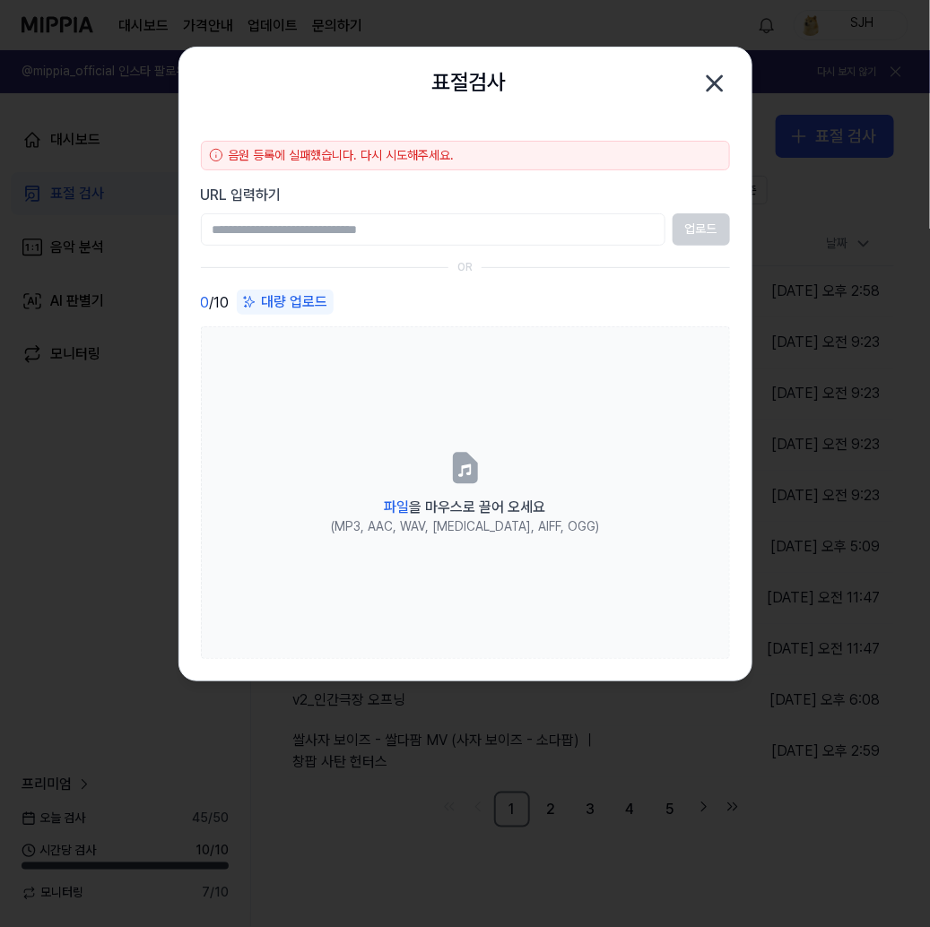
click at [723, 86] on icon "button" at bounding box center [715, 83] width 29 height 29
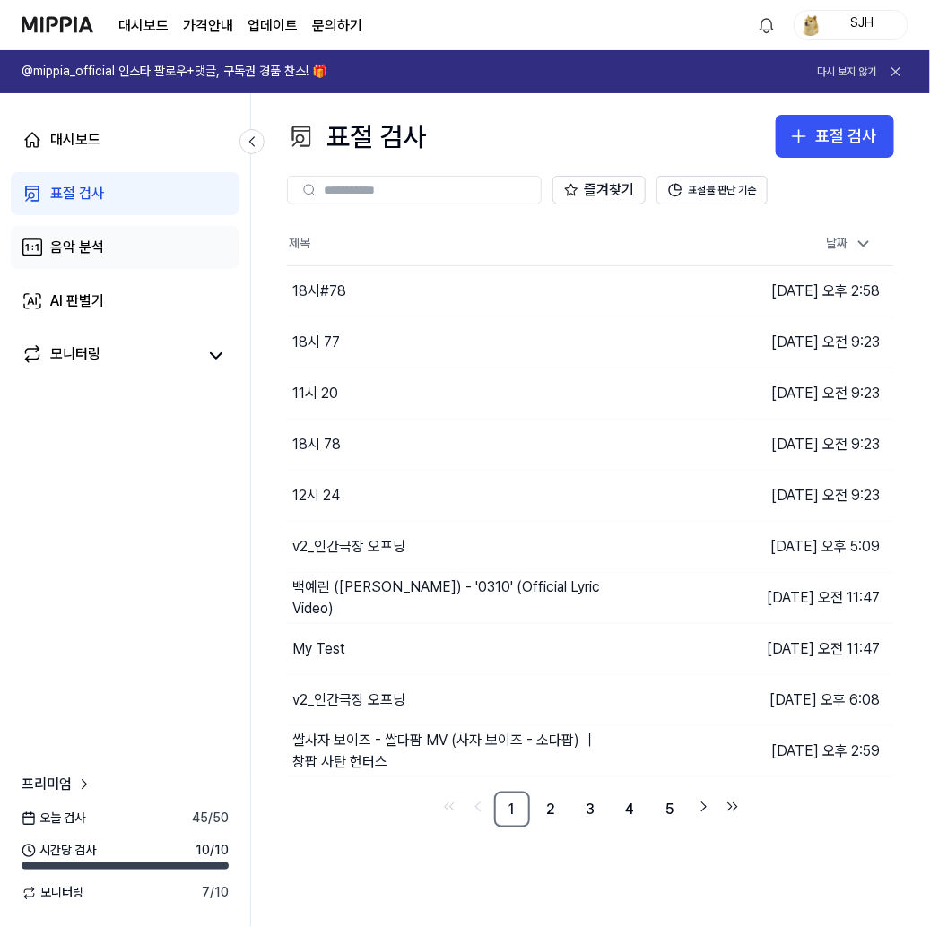
click at [130, 242] on link "음악 분석" at bounding box center [125, 247] width 229 height 43
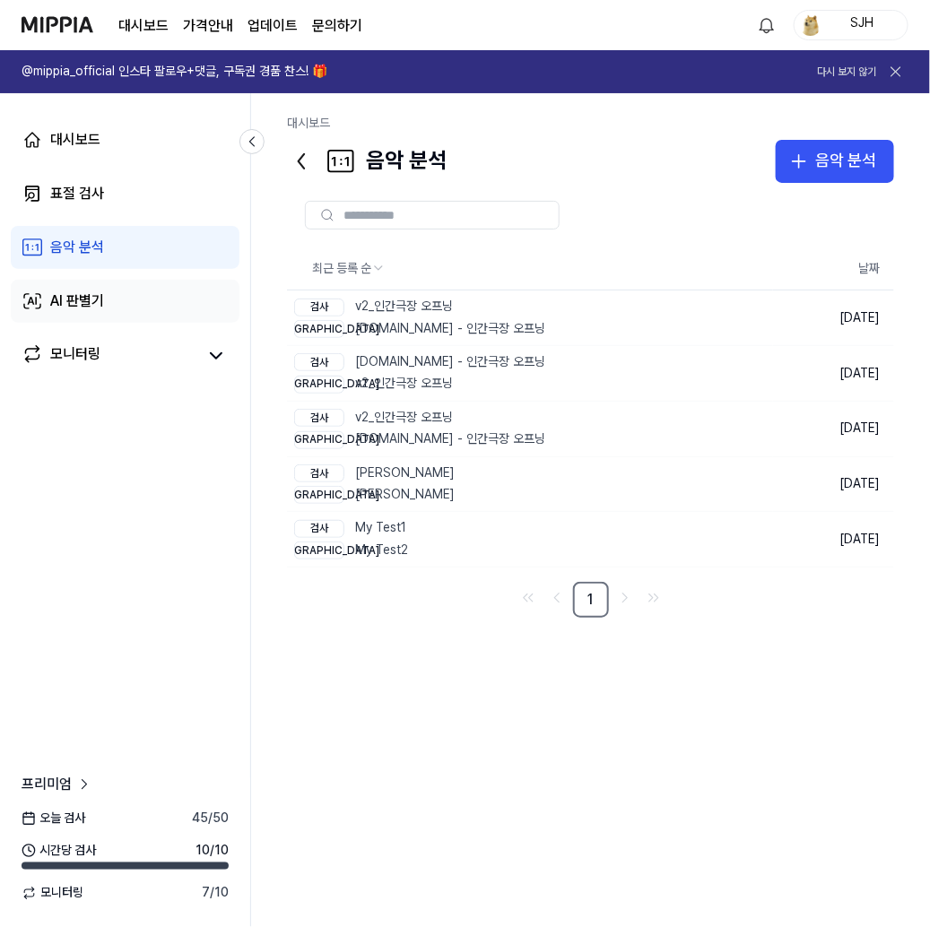
click at [107, 297] on link "AI 판별기" at bounding box center [125, 301] width 229 height 43
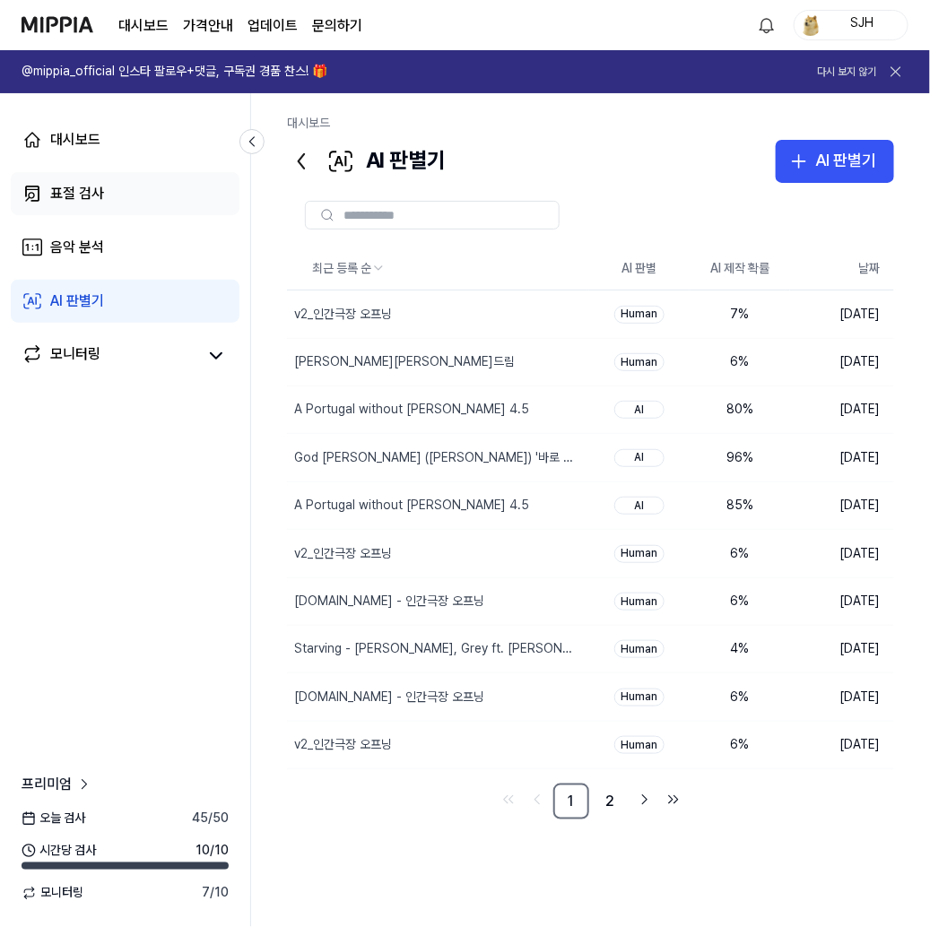
click at [118, 204] on link "표절 검사" at bounding box center [125, 193] width 229 height 43
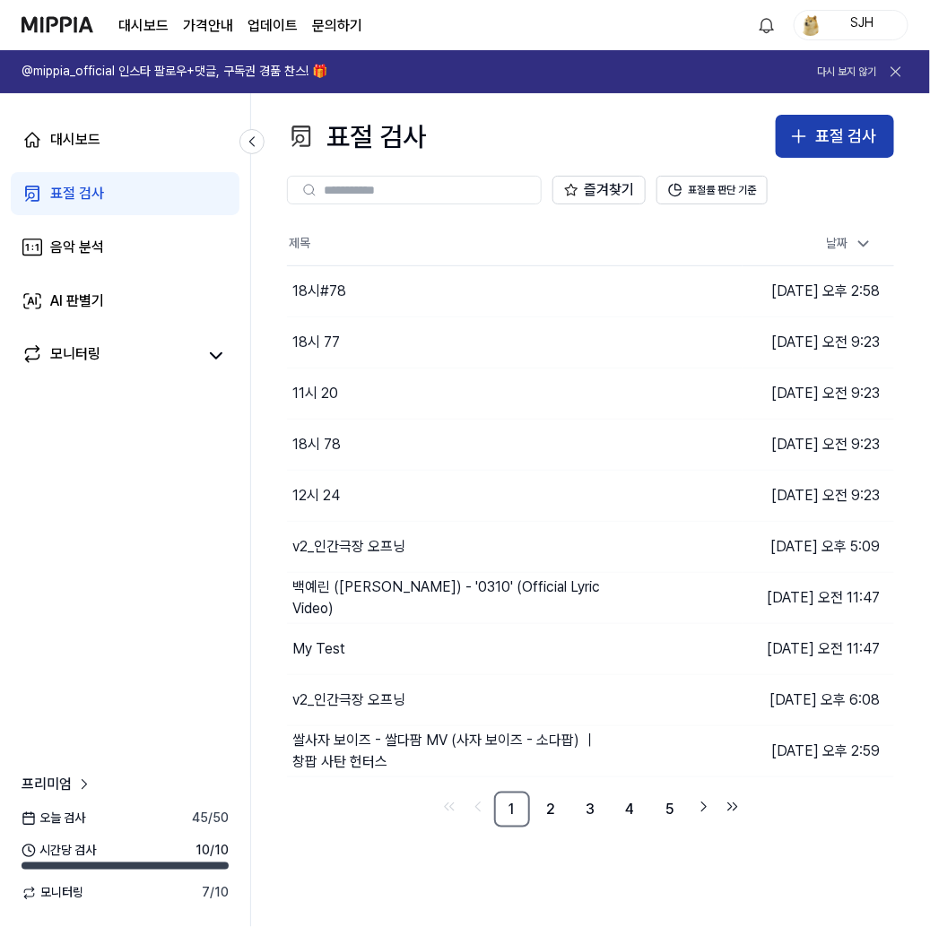
click at [824, 140] on div "표절 검사" at bounding box center [845, 137] width 61 height 26
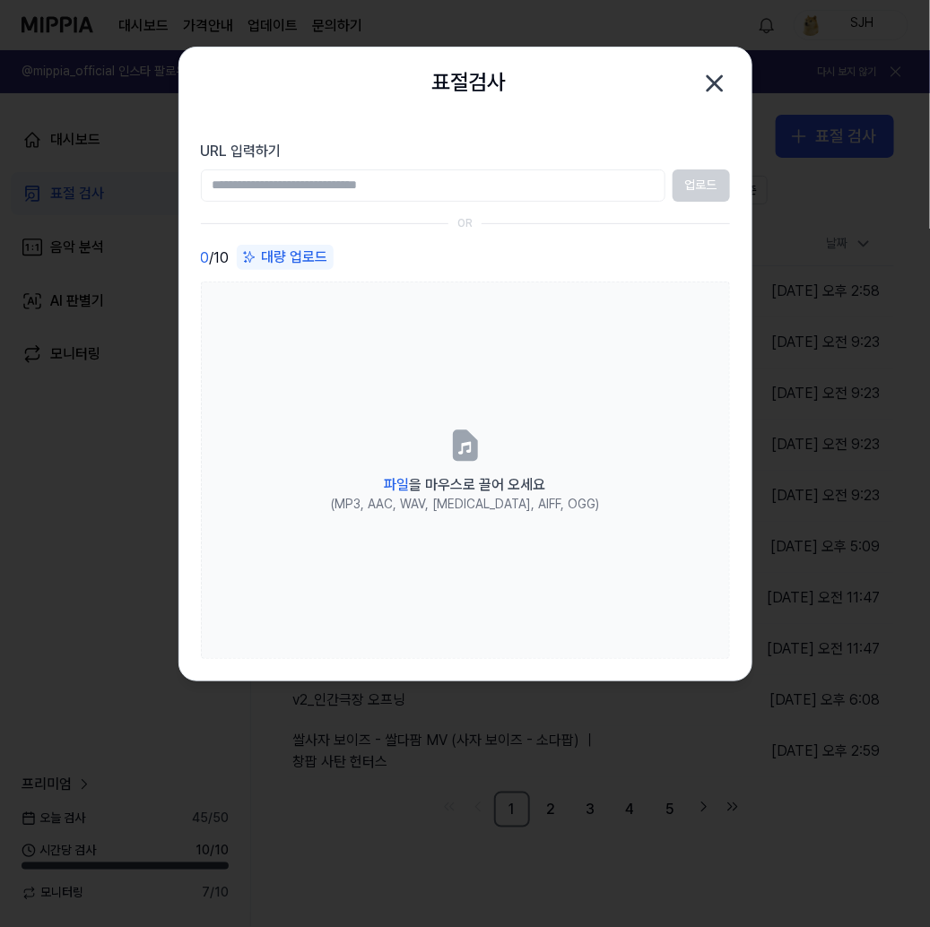
click at [543, 192] on input "URL 입력하기" at bounding box center [433, 186] width 465 height 32
type input "**********"
click at [701, 193] on button "업로드" at bounding box center [701, 186] width 57 height 32
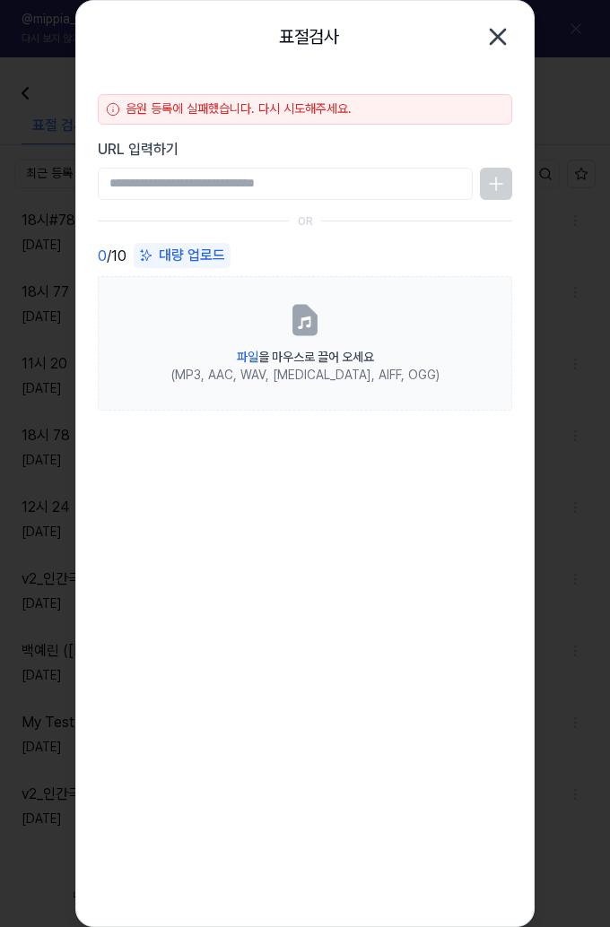
click at [362, 185] on input "URL 입력하기" at bounding box center [285, 184] width 375 height 32
paste input "**********"
type input "**********"
click at [501, 176] on icon at bounding box center [496, 184] width 22 height 22
click at [298, 177] on input "URL 입력하기" at bounding box center [285, 184] width 375 height 32
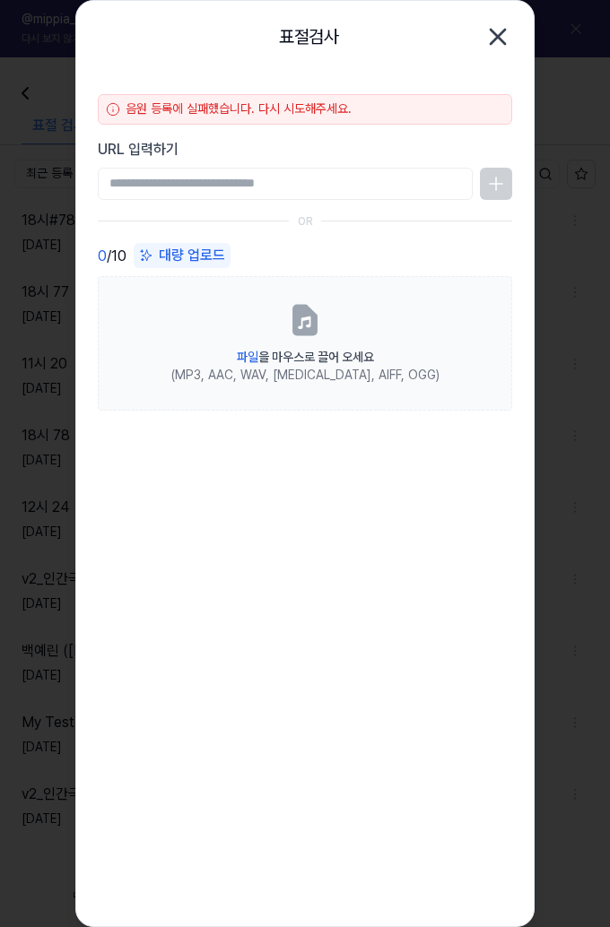
paste input "**********"
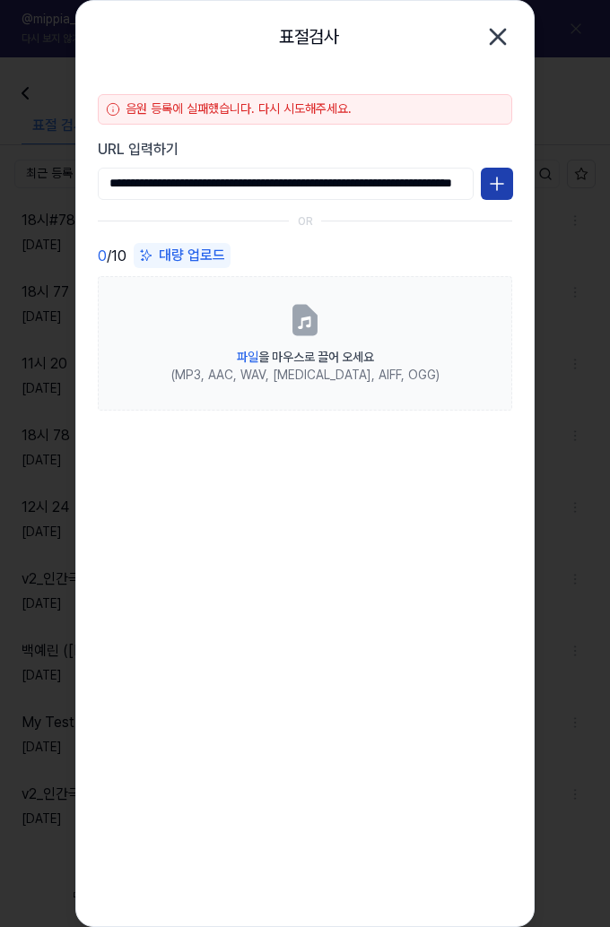
type input "**********"
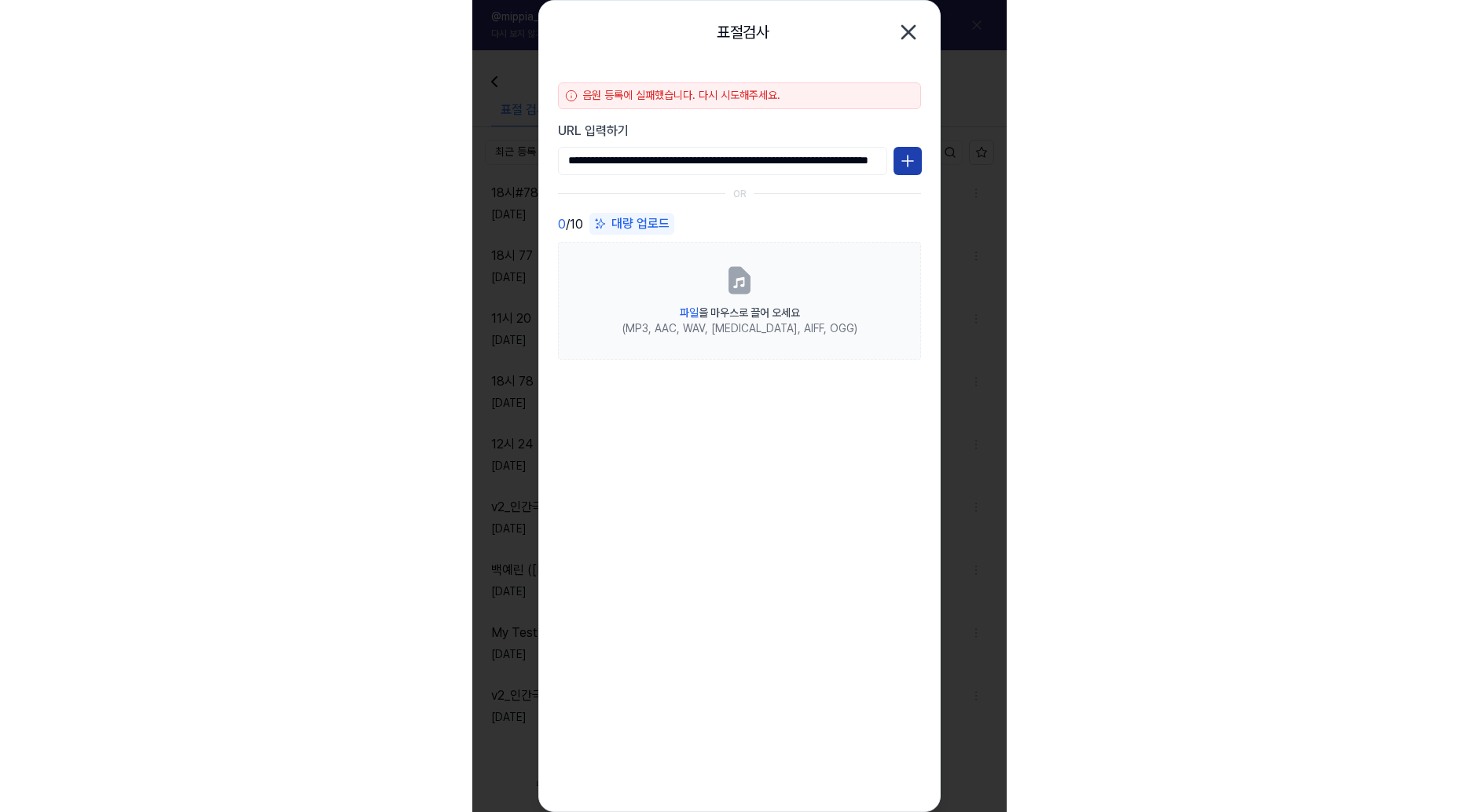
scroll to position [0, 0]
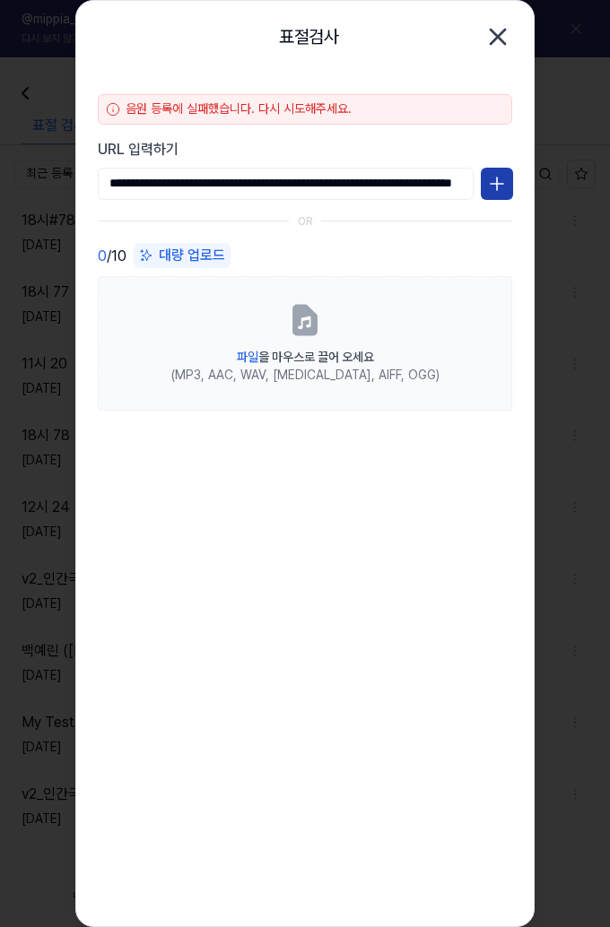
click at [493, 189] on icon at bounding box center [497, 184] width 22 height 22
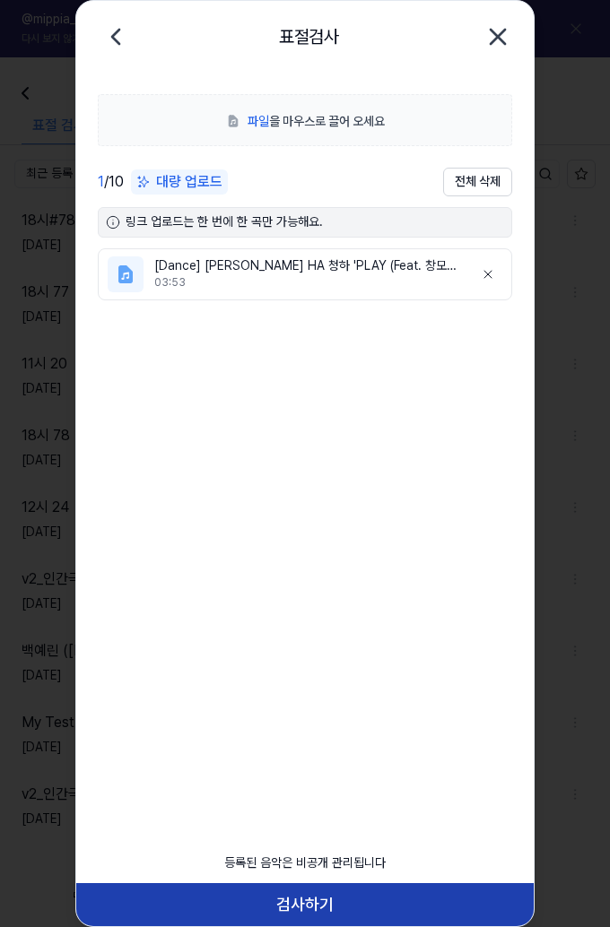
click at [308, 905] on button "검사하기" at bounding box center [304, 905] width 457 height 43
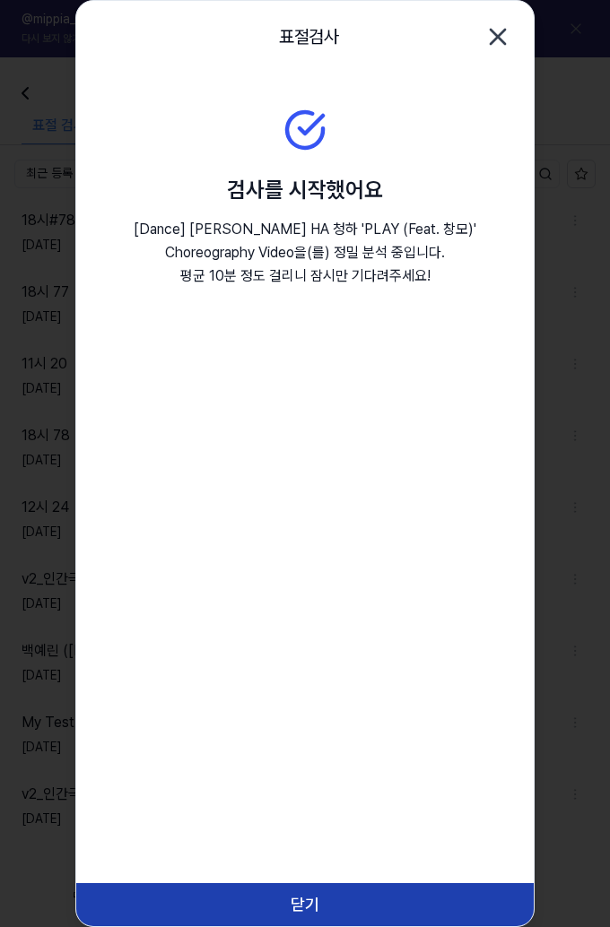
click at [296, 900] on button "닫기" at bounding box center [304, 905] width 457 height 43
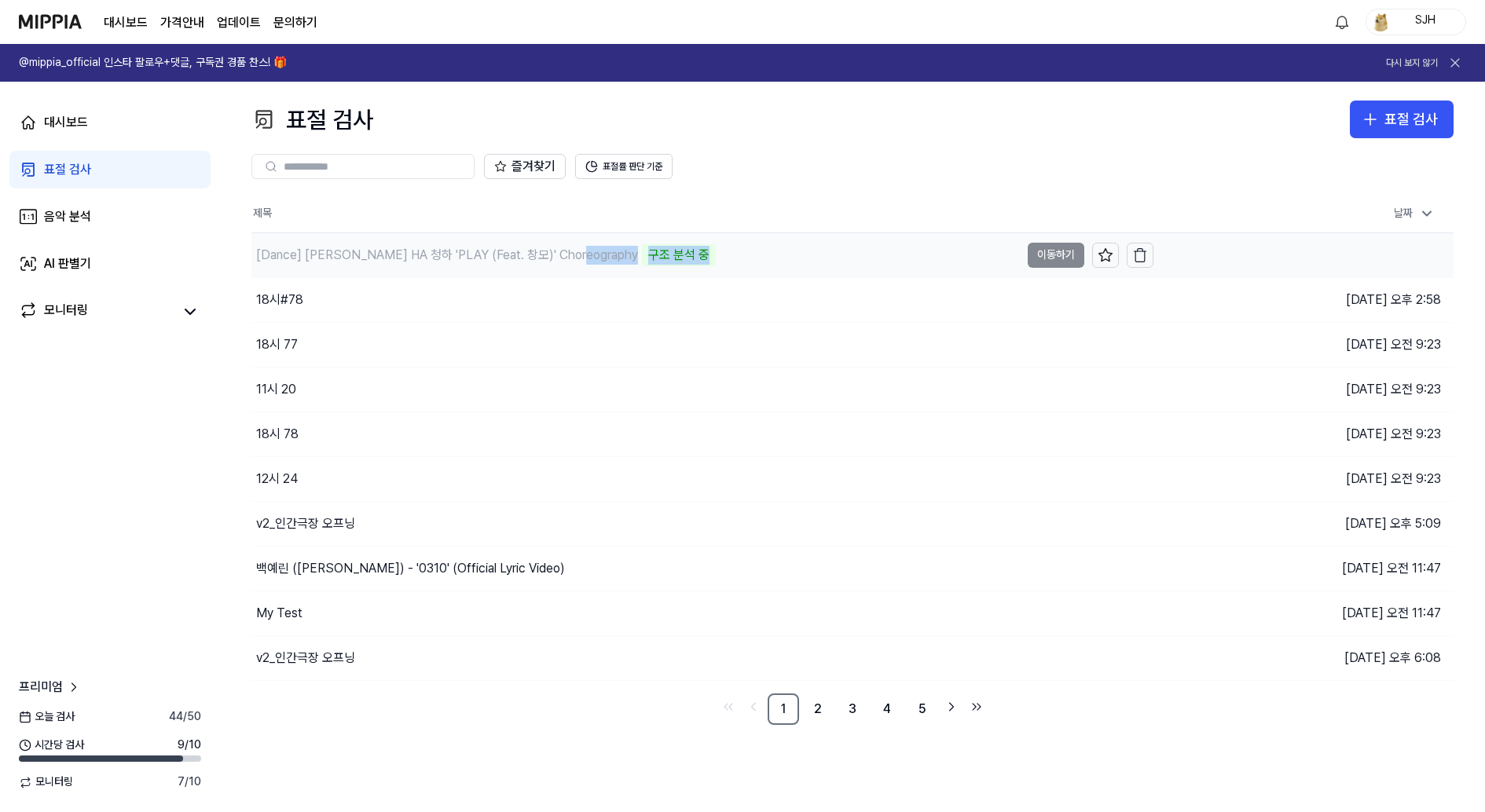
drag, startPoint x: 653, startPoint y: 257, endPoint x: 579, endPoint y: 257, distance: 74.0
click at [579, 257] on div "[Dance] CHUNG HA 청하 'PLAY (Feat. 창모)' Choreography 구조 분석 중" at bounding box center [484, 255] width 464 height 22
click at [80, 220] on div "음악 분석" at bounding box center [67, 217] width 47 height 19
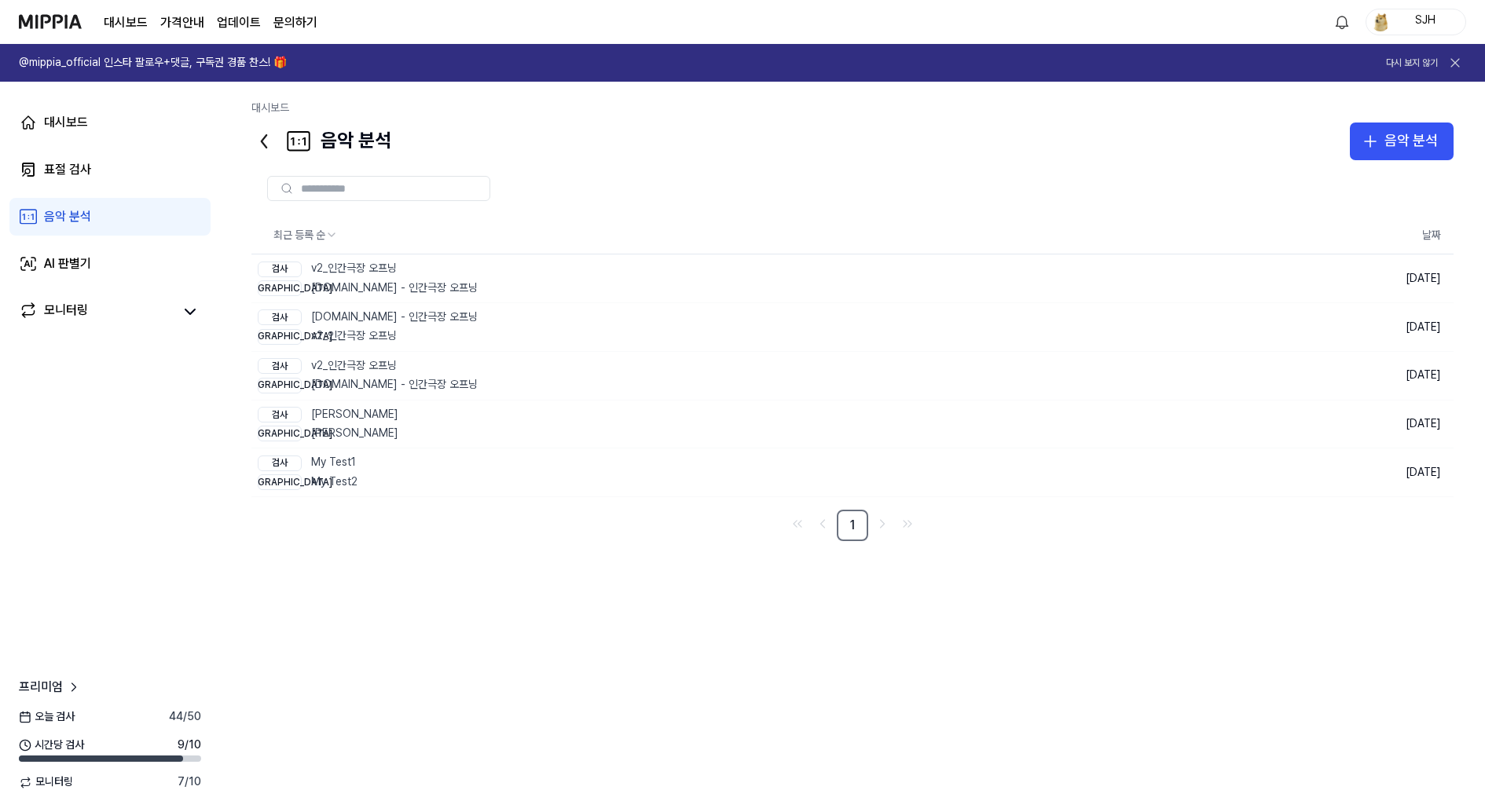
click at [106, 285] on div "대시보드 표절 검사 음악 분석 AI 판별기 모니터링" at bounding box center [110, 216] width 220 height 271
click at [124, 262] on link "AI 판별기" at bounding box center [110, 264] width 202 height 38
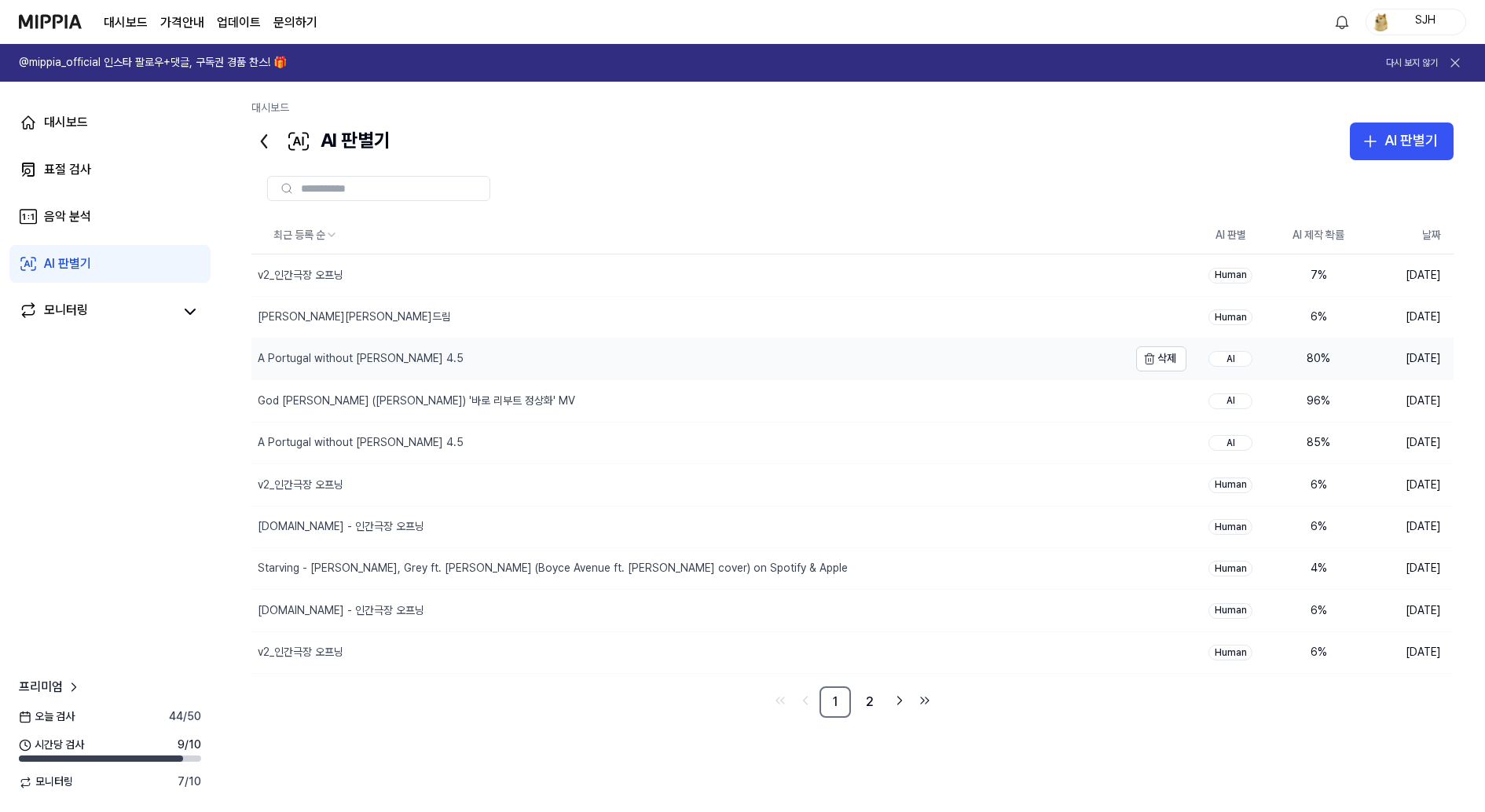
click at [556, 365] on div "A Portugal without Ronaldo 4.5" at bounding box center [689, 359] width 877 height 41
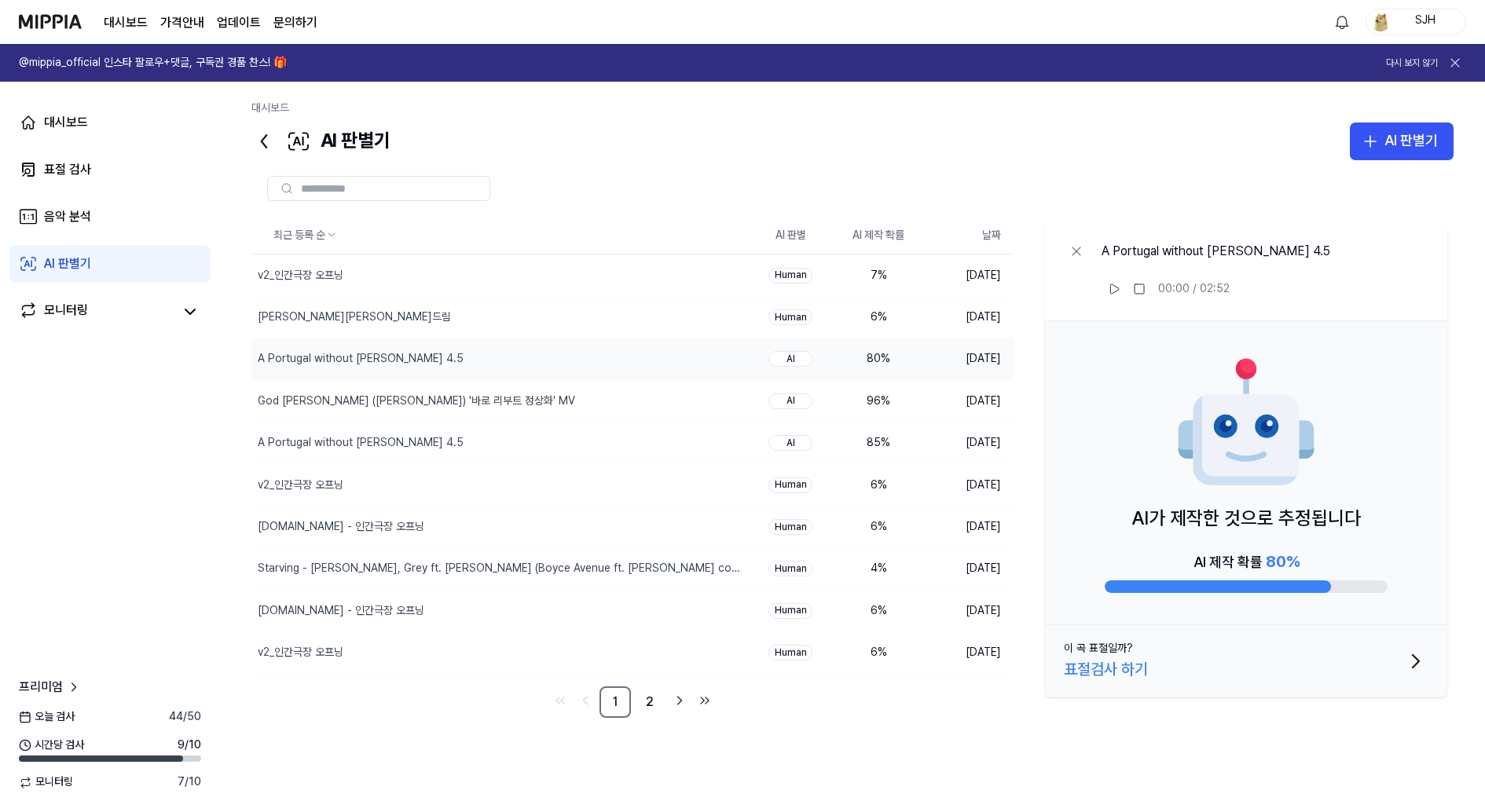
drag, startPoint x: 1215, startPoint y: 256, endPoint x: 1262, endPoint y: 256, distance: 47.0
click at [1262, 256] on div "A Portugal without Ronaldo 4.5" at bounding box center [1216, 251] width 229 height 19
drag, startPoint x: 1262, startPoint y: 256, endPoint x: 1211, endPoint y: 254, distance: 51.0
click at [1212, 254] on div "A Portugal without Ronaldo 4.5" at bounding box center [1216, 251] width 229 height 19
drag, startPoint x: 1213, startPoint y: 248, endPoint x: 1222, endPoint y: 248, distance: 9.0
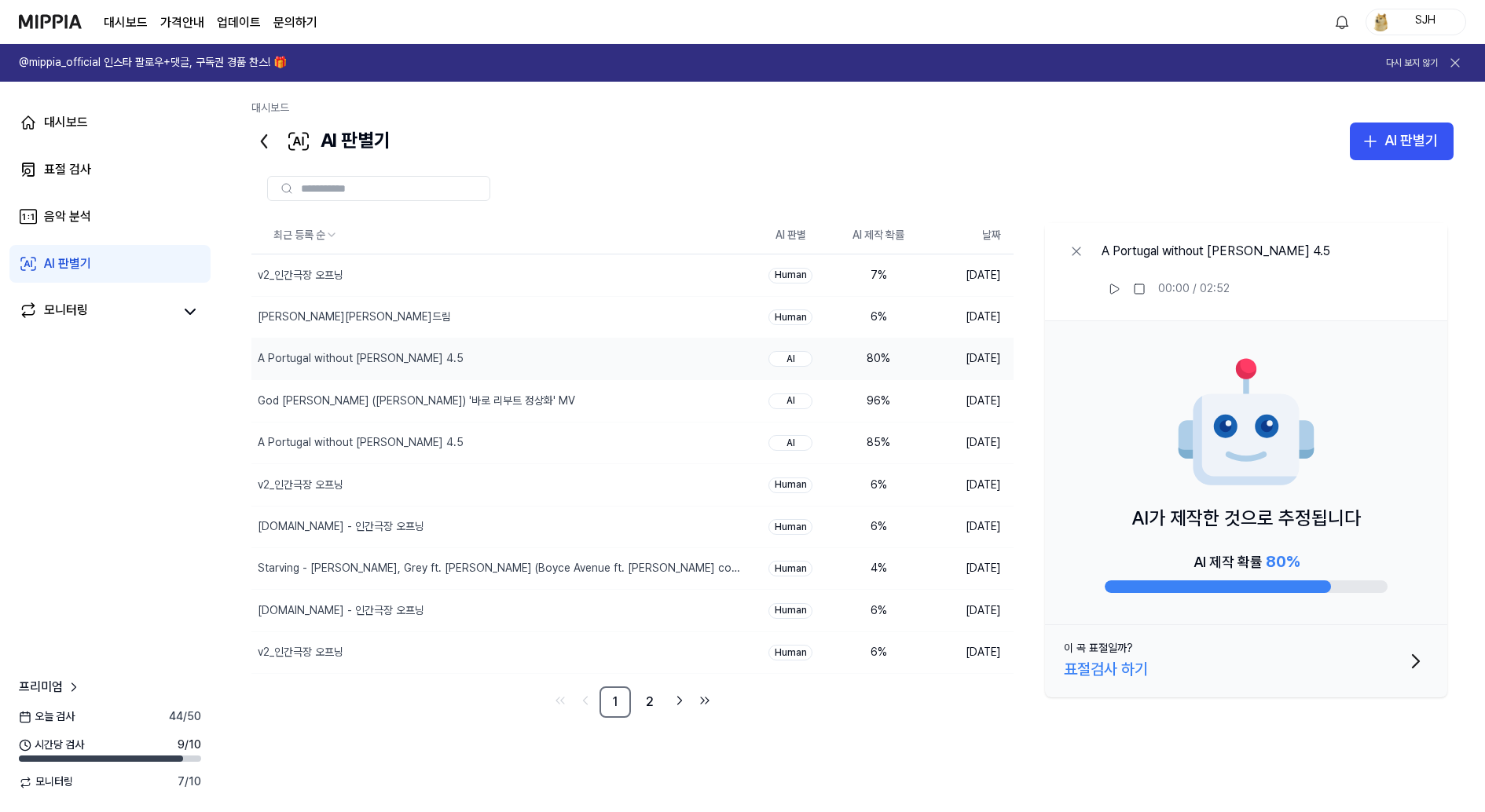
click at [1222, 248] on div "A Portugal without Ronaldo 4.5" at bounding box center [1216, 251] width 229 height 19
click at [1111, 290] on icon at bounding box center [1114, 289] width 12 height 12
click at [138, 161] on link "표절 검사" at bounding box center [110, 169] width 202 height 38
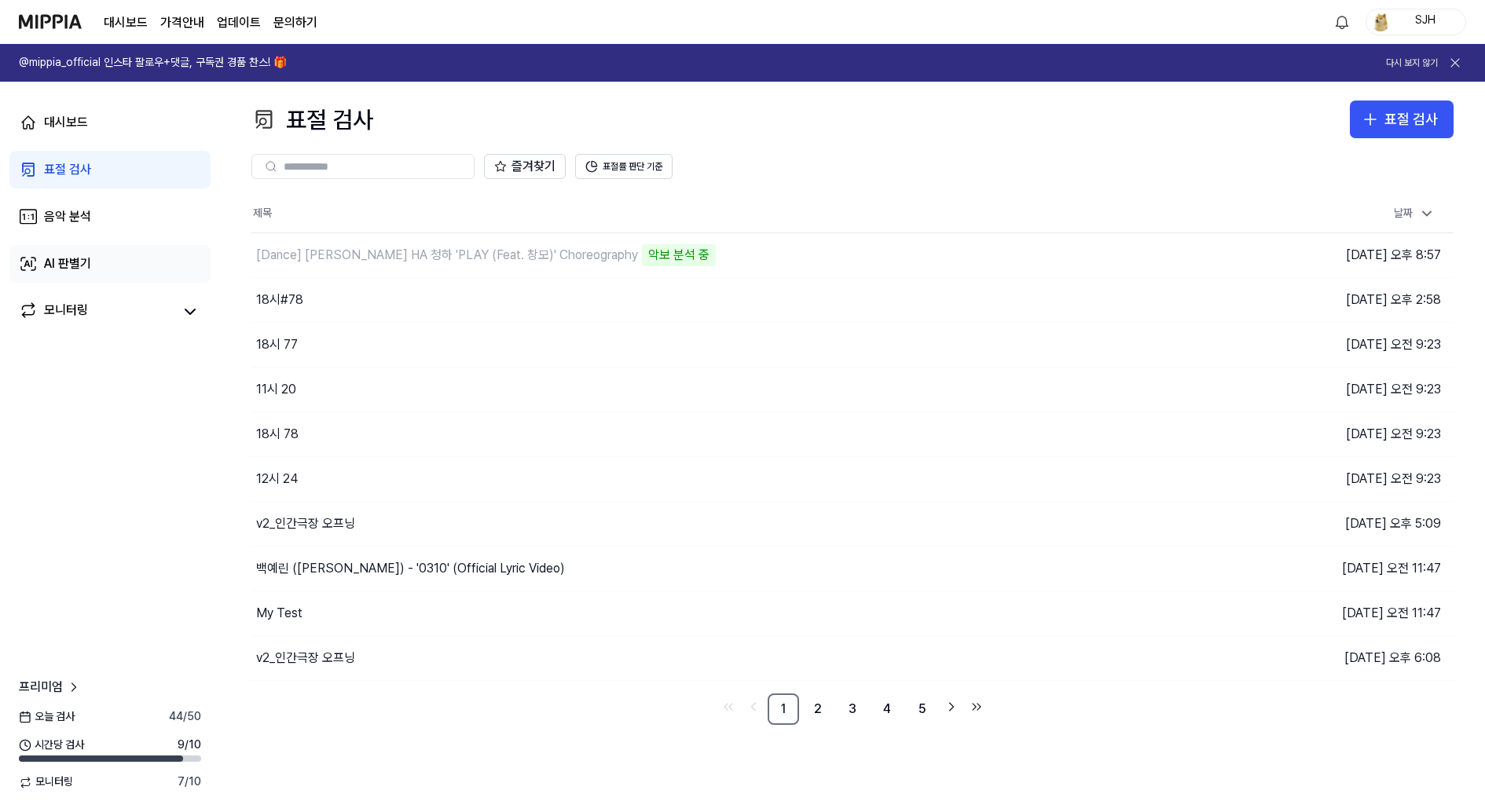
click at [114, 252] on link "AI 판별기" at bounding box center [110, 264] width 202 height 38
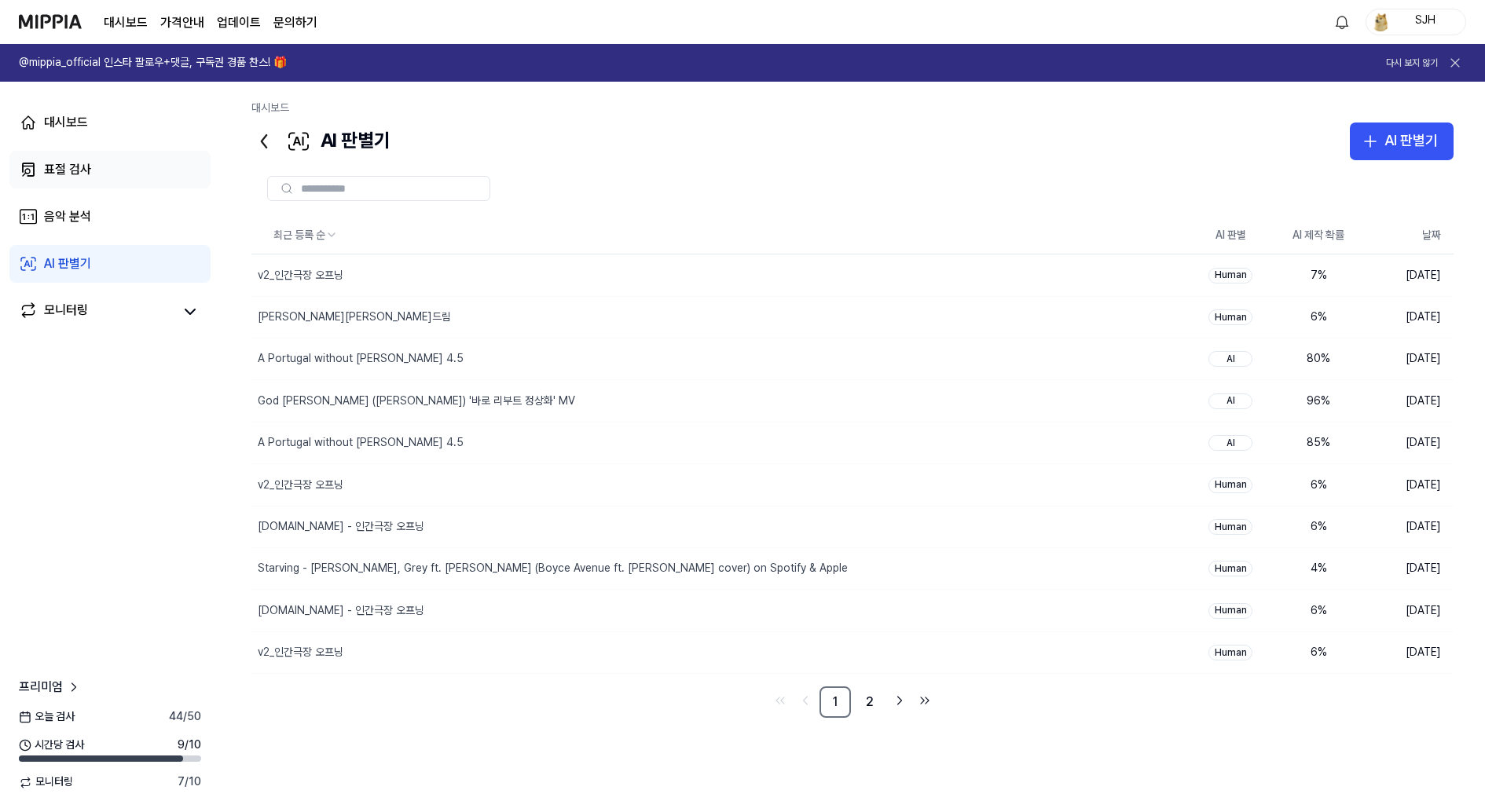
click at [135, 175] on link "표절 검사" at bounding box center [110, 169] width 202 height 38
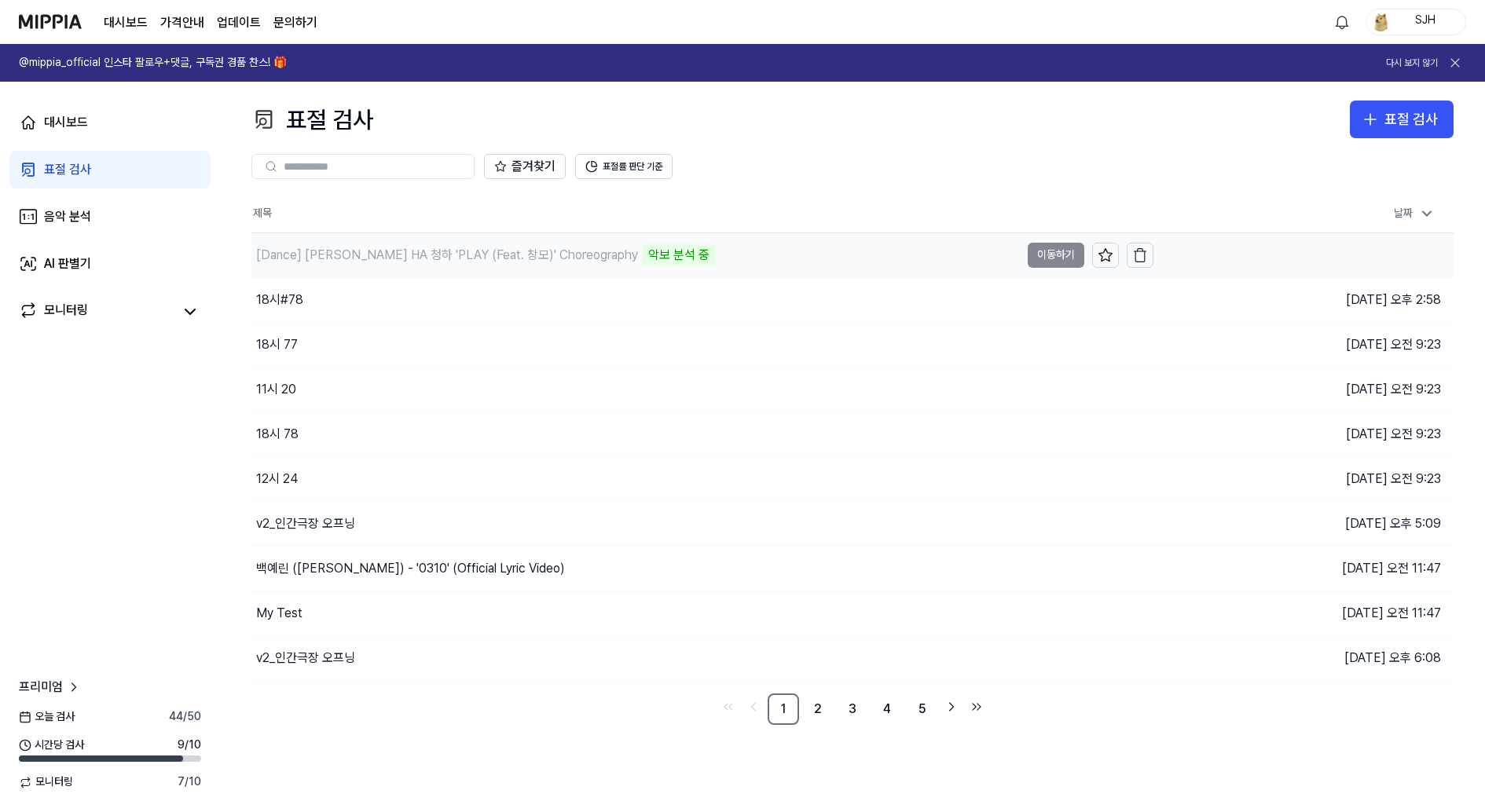
click at [803, 261] on div "[Dance] CHUNG HA 청하 'PLAY (Feat. 창모)' Choreography 악보 분석 중" at bounding box center [635, 255] width 768 height 44
click at [164, 263] on link "AI 판별기" at bounding box center [110, 264] width 202 height 38
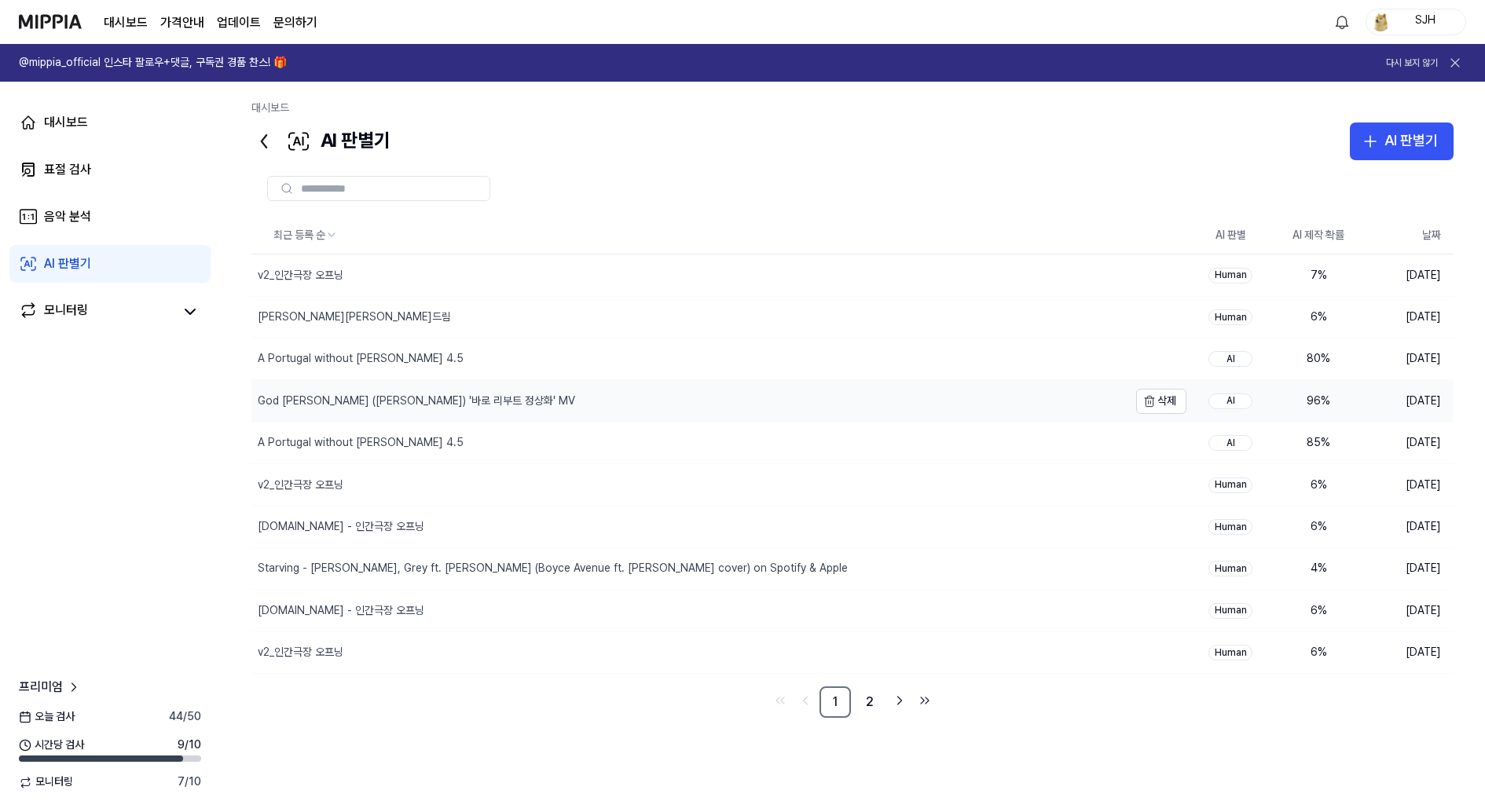
click at [647, 400] on div "God Chang-seop (신창섭) '바로 리부트 정상화' MV" at bounding box center [689, 400] width 877 height 41
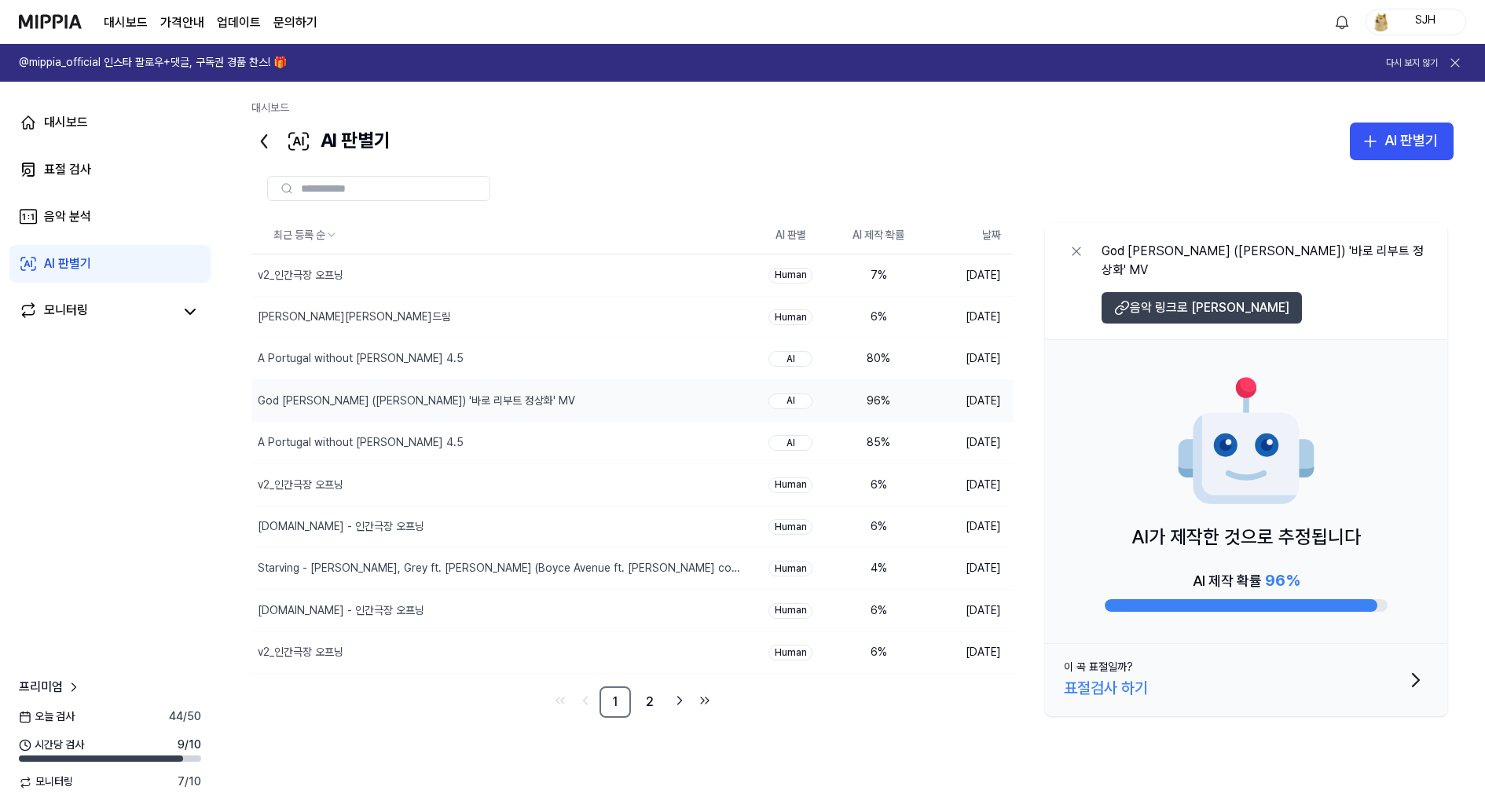
click at [1152, 299] on span "음악 링크로 이동" at bounding box center [1210, 308] width 159 height 19
click at [164, 173] on link "표절 검사" at bounding box center [110, 169] width 202 height 38
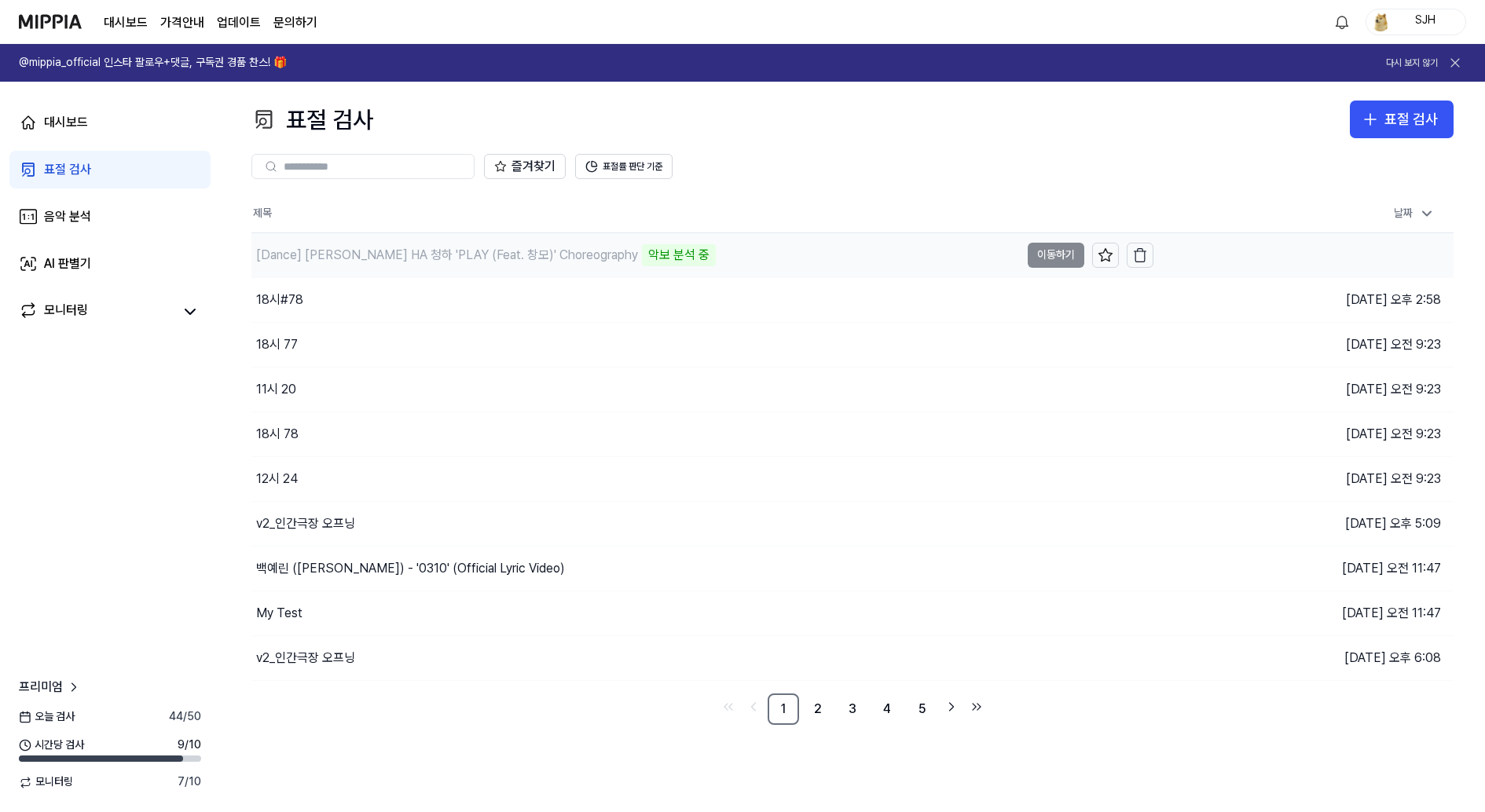
click at [530, 263] on div "[Dance] [PERSON_NAME] HA 청하 'PLAY (Feat. 창모)' Choreography" at bounding box center [447, 256] width 382 height 19
drag, startPoint x: 590, startPoint y: 254, endPoint x: 661, endPoint y: 256, distance: 71.0
click at [661, 256] on div "[Dance] CHUNG HA 청하 'PLAY (Feat. 창모)' Choreography 악보 분석 중" at bounding box center [635, 255] width 768 height 44
click at [201, 25] on 버튼 "가격안내" at bounding box center [182, 23] width 44 height 19
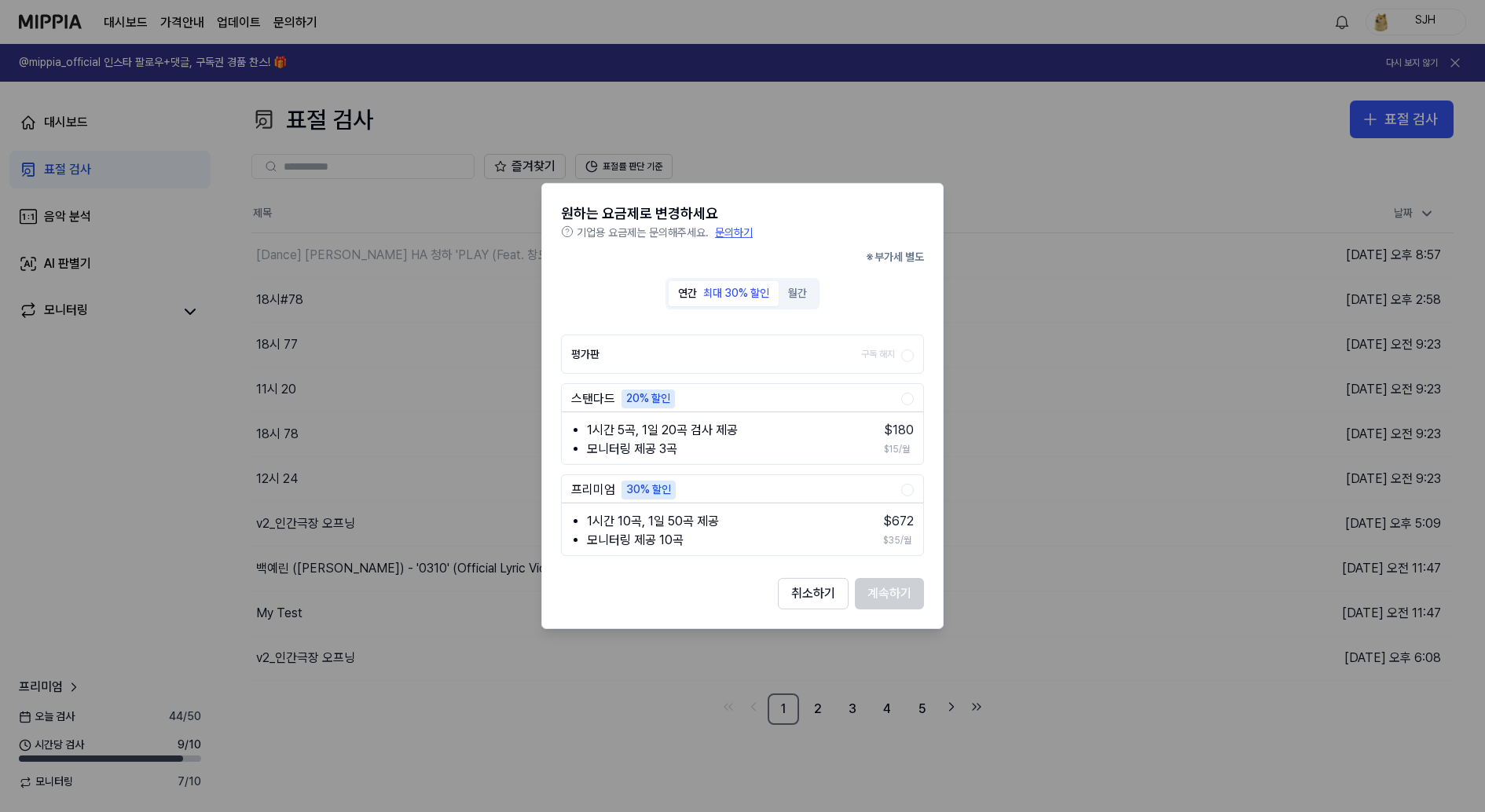
click at [799, 295] on button "월간" at bounding box center [797, 293] width 38 height 25
click at [819, 592] on button "취소하기" at bounding box center [813, 594] width 71 height 32
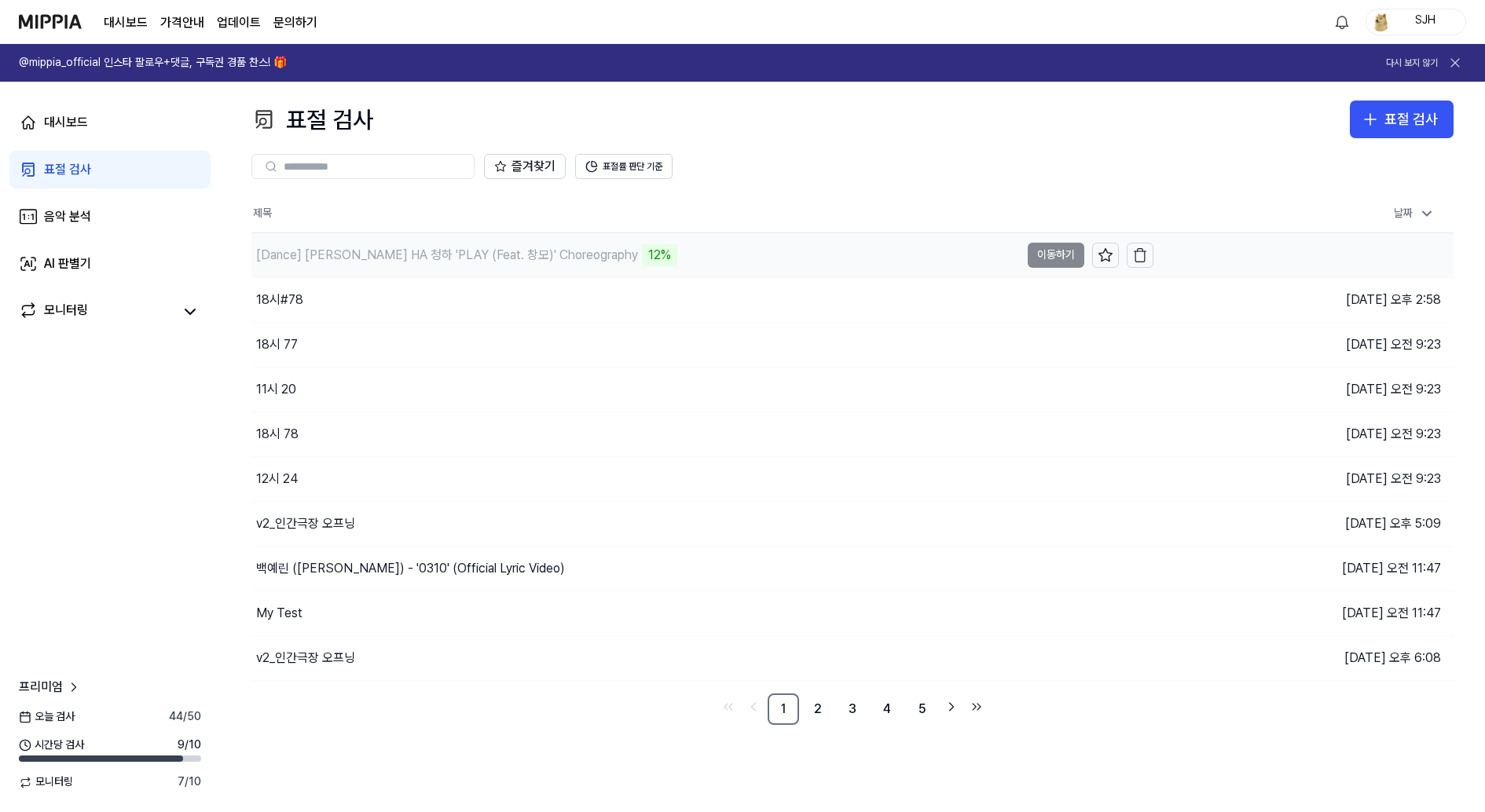
drag, startPoint x: 624, startPoint y: 263, endPoint x: 584, endPoint y: 263, distance: 40.0
click at [584, 263] on div "[Dance] CHUNG HA 청하 'PLAY (Feat. 창모)' Choreography 12%" at bounding box center [635, 255] width 768 height 44
click at [642, 263] on div "12%" at bounding box center [660, 255] width 35 height 22
drag, startPoint x: 584, startPoint y: 263, endPoint x: 631, endPoint y: 262, distance: 47.0
click at [631, 263] on div "[Dance] CHUNG HA 청하 'PLAY (Feat. 창모)' Choreography 12%" at bounding box center [635, 255] width 768 height 44
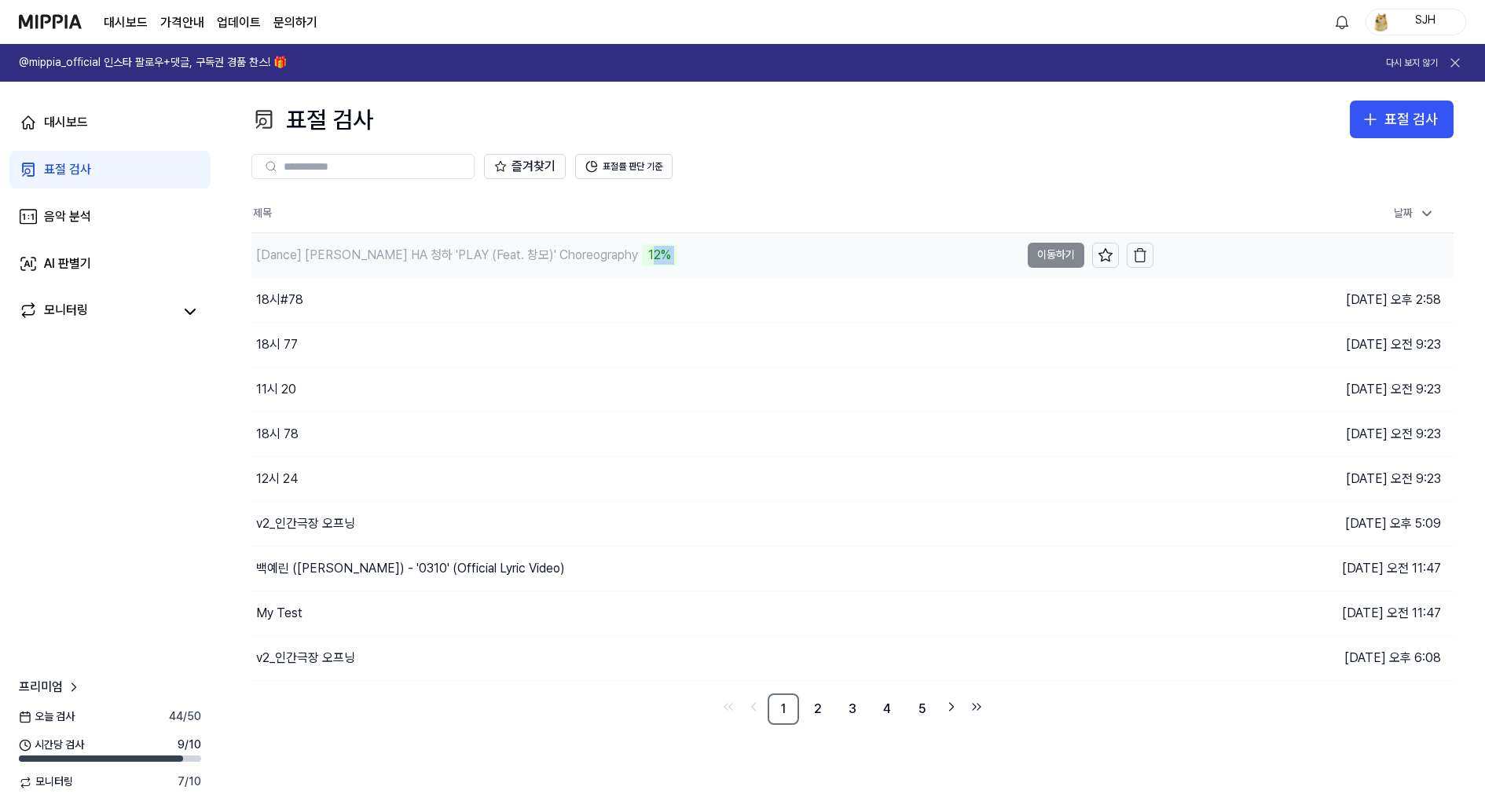
click at [631, 262] on div "[Dance] CHUNG HA 청하 'PLAY (Feat. 창모)' Choreography 12%" at bounding box center [635, 255] width 768 height 44
click at [653, 266] on div "[Dance] CHUNG HA 청하 'PLAY (Feat. 창모)' Choreography 17%" at bounding box center [635, 255] width 768 height 44
click at [82, 264] on div "AI 판별기" at bounding box center [67, 265] width 47 height 19
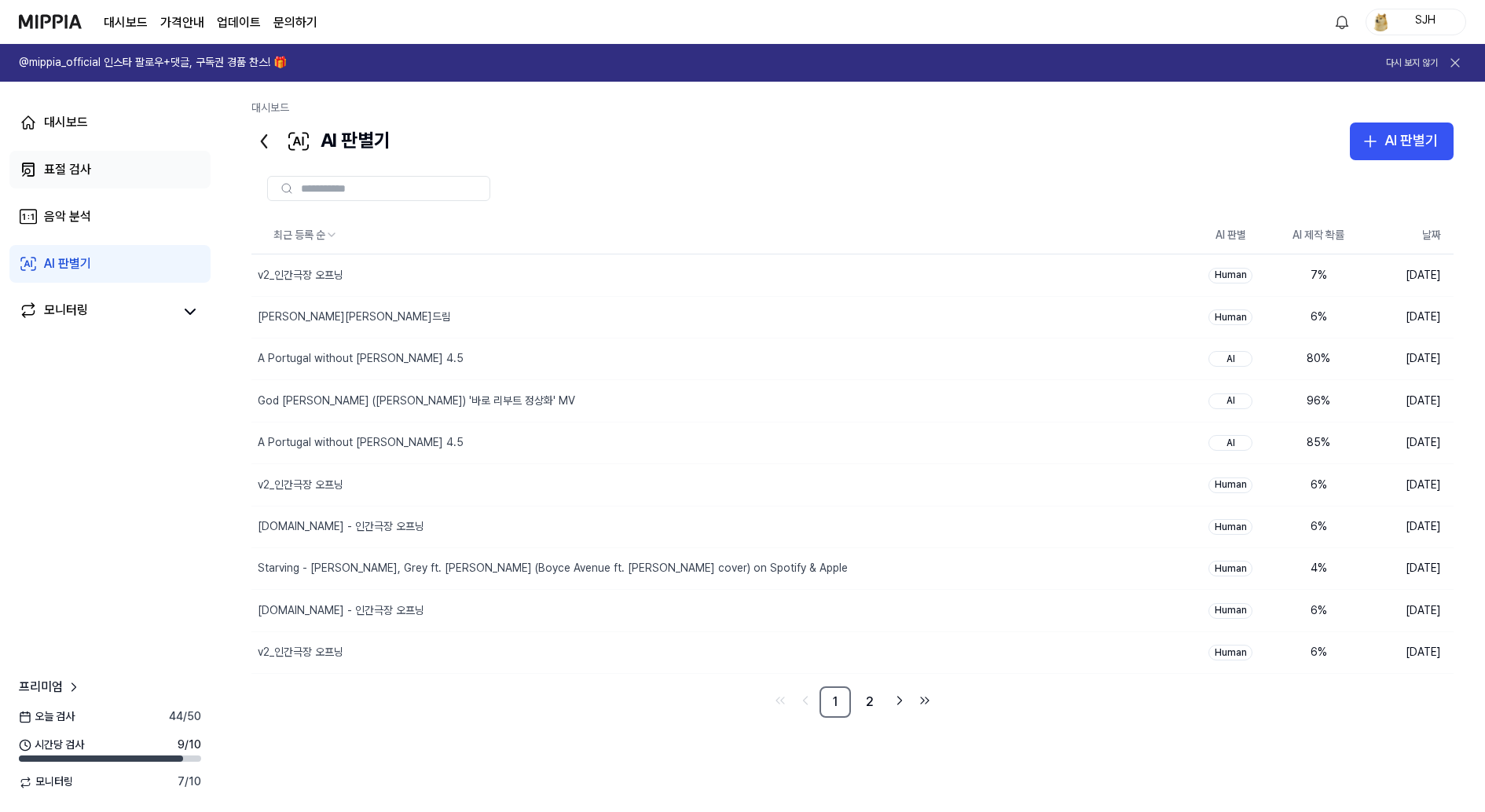
click at [94, 173] on link "표절 검사" at bounding box center [110, 169] width 202 height 38
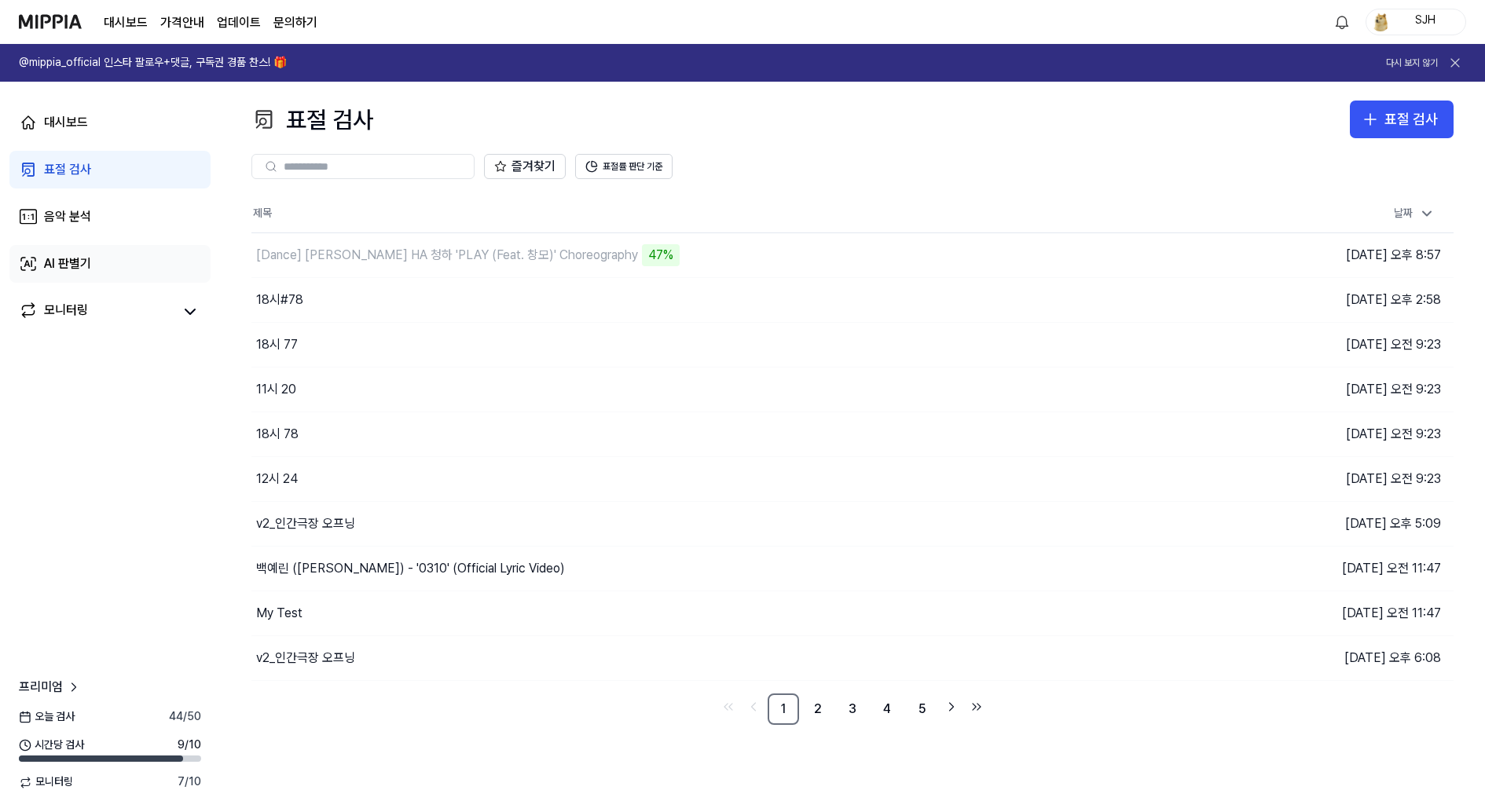
click at [113, 268] on link "AI 판별기" at bounding box center [110, 264] width 202 height 38
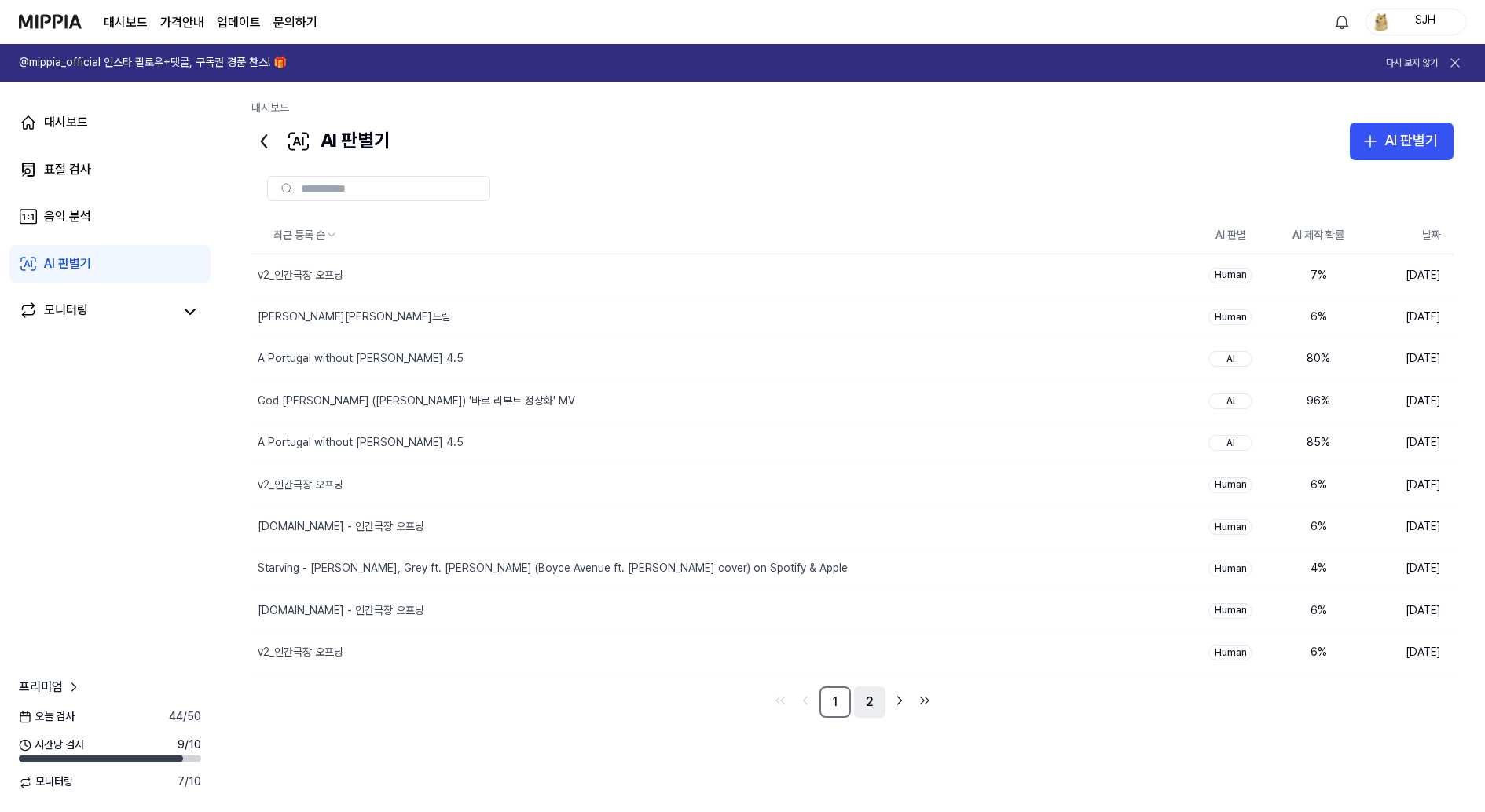
click at [863, 710] on link "2" at bounding box center [870, 703] width 32 height 32
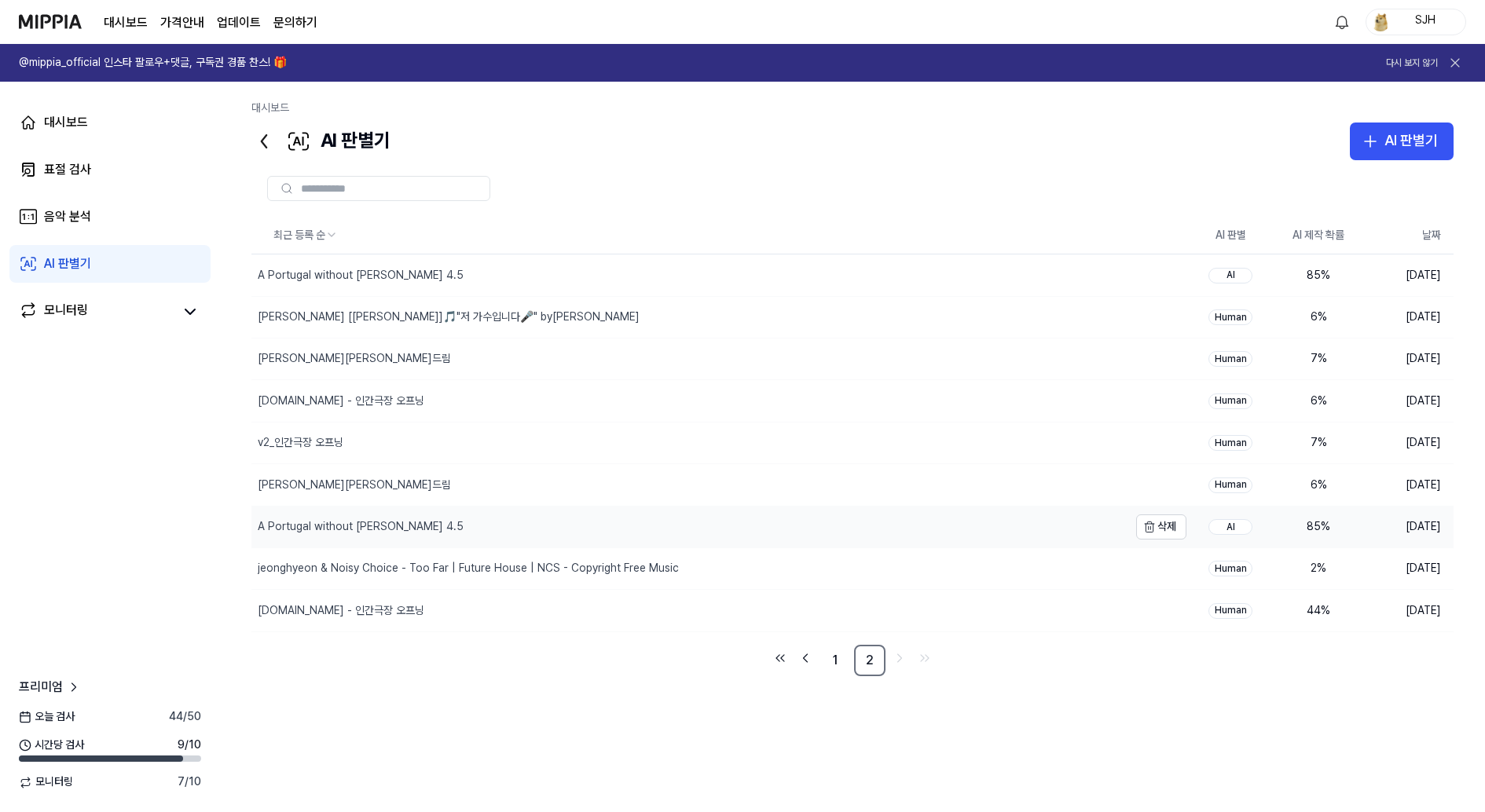
click at [919, 519] on div "A Portugal without Ronaldo 4.5" at bounding box center [689, 527] width 877 height 41
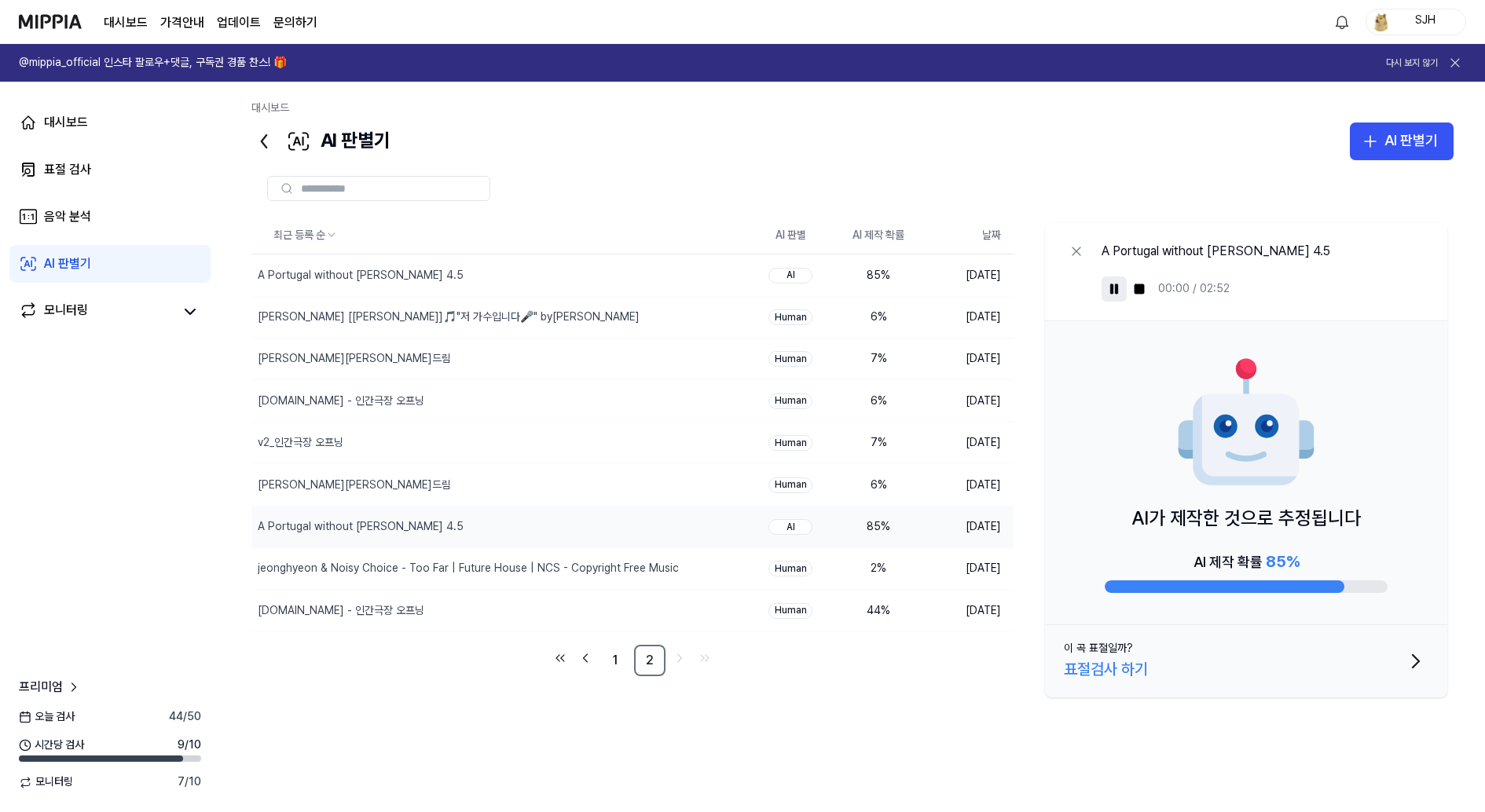
click at [1111, 291] on rect at bounding box center [1111, 289] width 3 height 10
click at [1111, 291] on icon at bounding box center [1114, 289] width 12 height 12
drag, startPoint x: 408, startPoint y: 526, endPoint x: 266, endPoint y: 524, distance: 142.0
click at [266, 524] on div "A Portugal without Ronaldo 4.5" at bounding box center [360, 527] width 206 height 16
click at [182, 171] on link "표절 검사" at bounding box center [110, 169] width 202 height 38
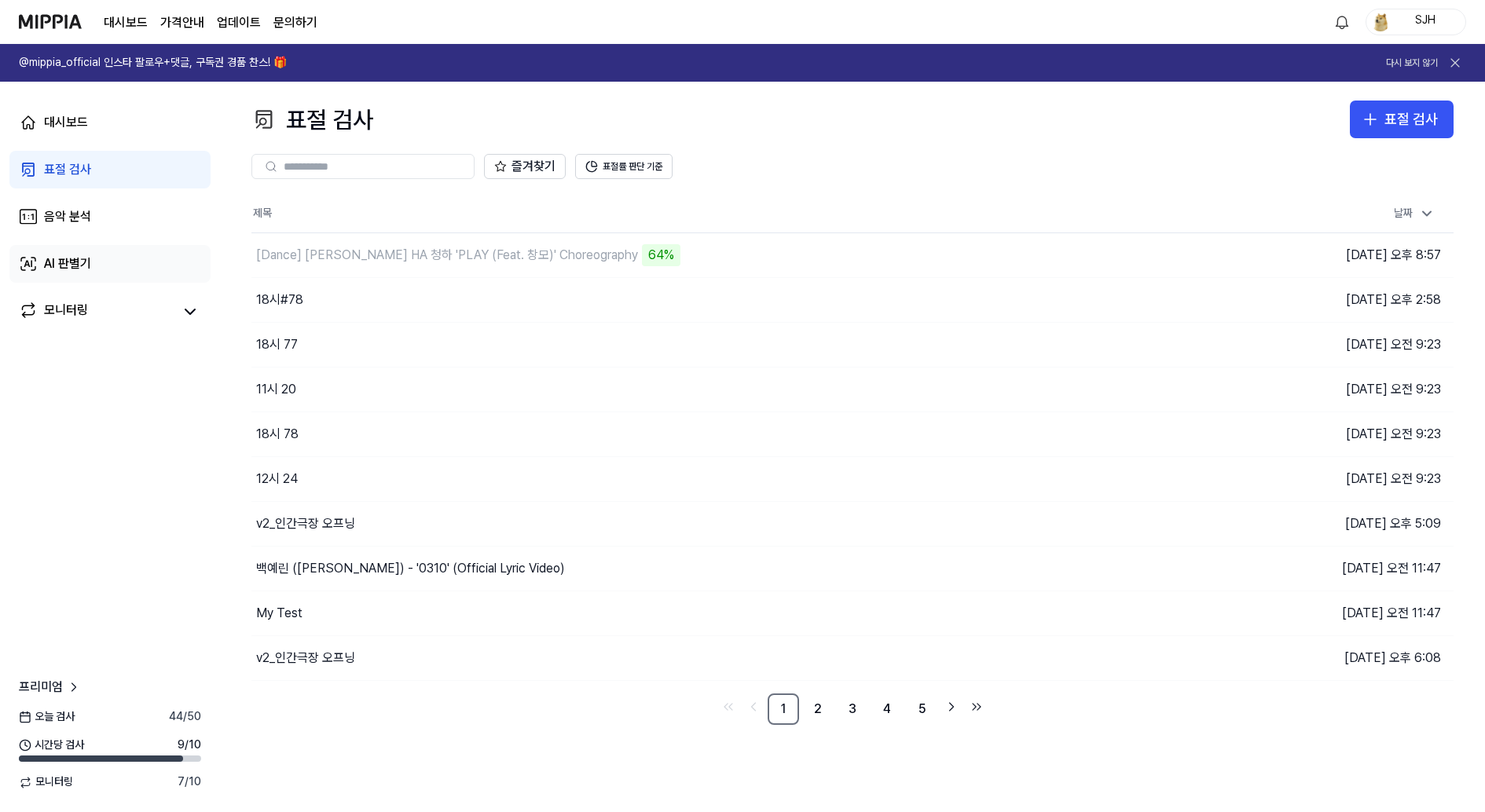
click at [115, 272] on link "AI 판별기" at bounding box center [110, 264] width 202 height 38
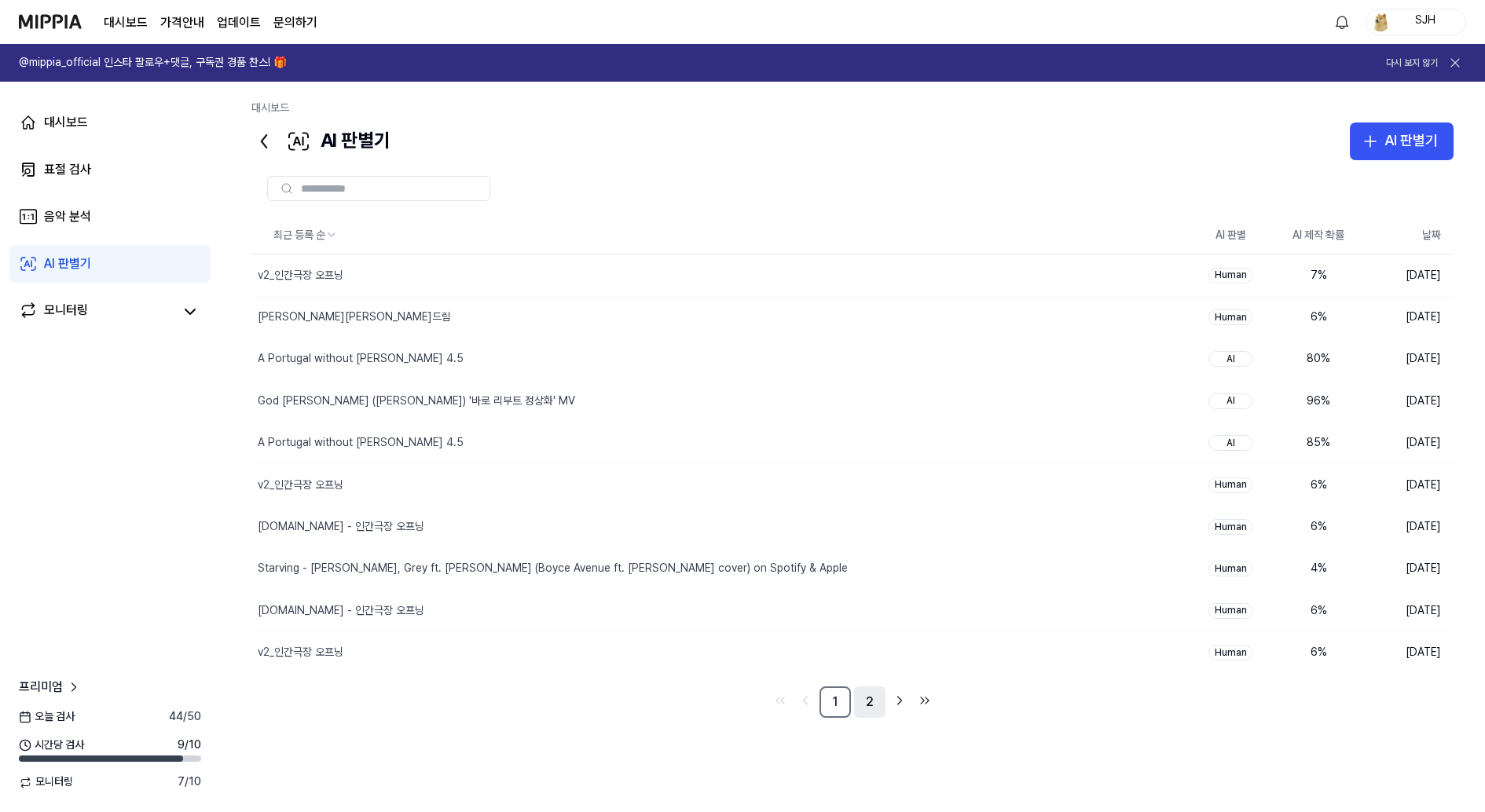
click at [867, 709] on link "2" at bounding box center [870, 703] width 32 height 32
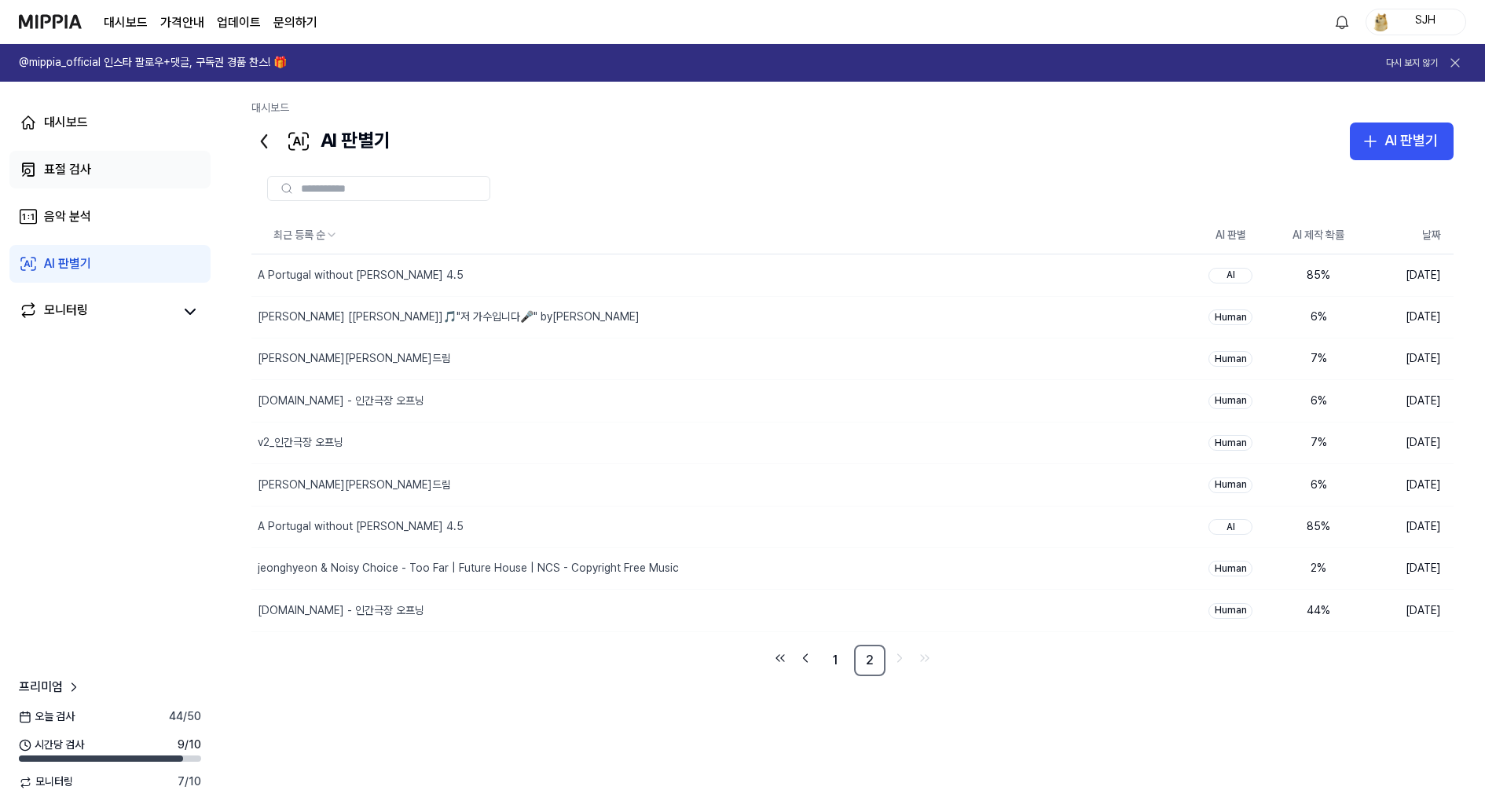
click at [133, 166] on link "표절 검사" at bounding box center [110, 169] width 202 height 38
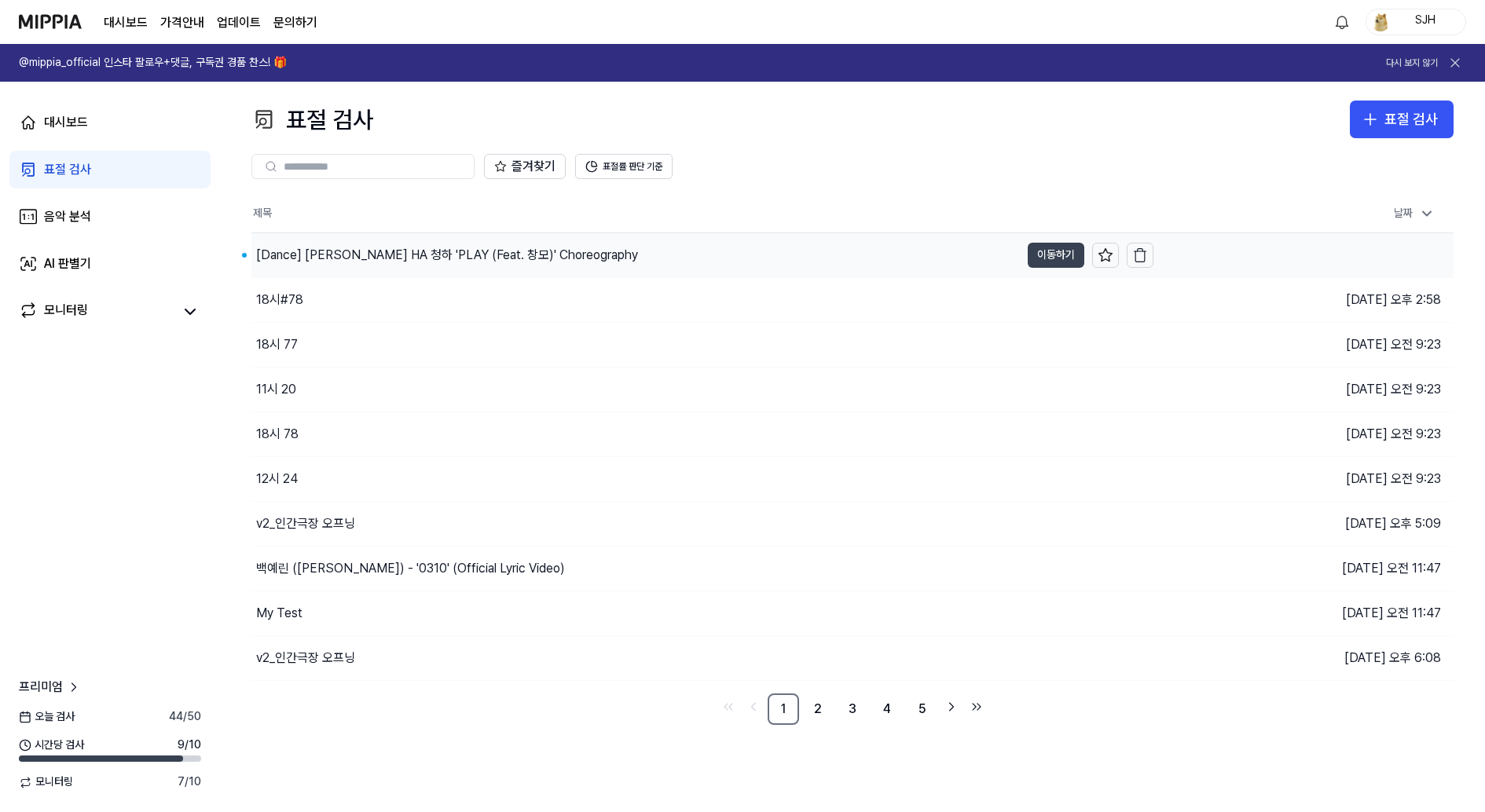
click at [1045, 262] on button "이동하기" at bounding box center [1056, 255] width 57 height 25
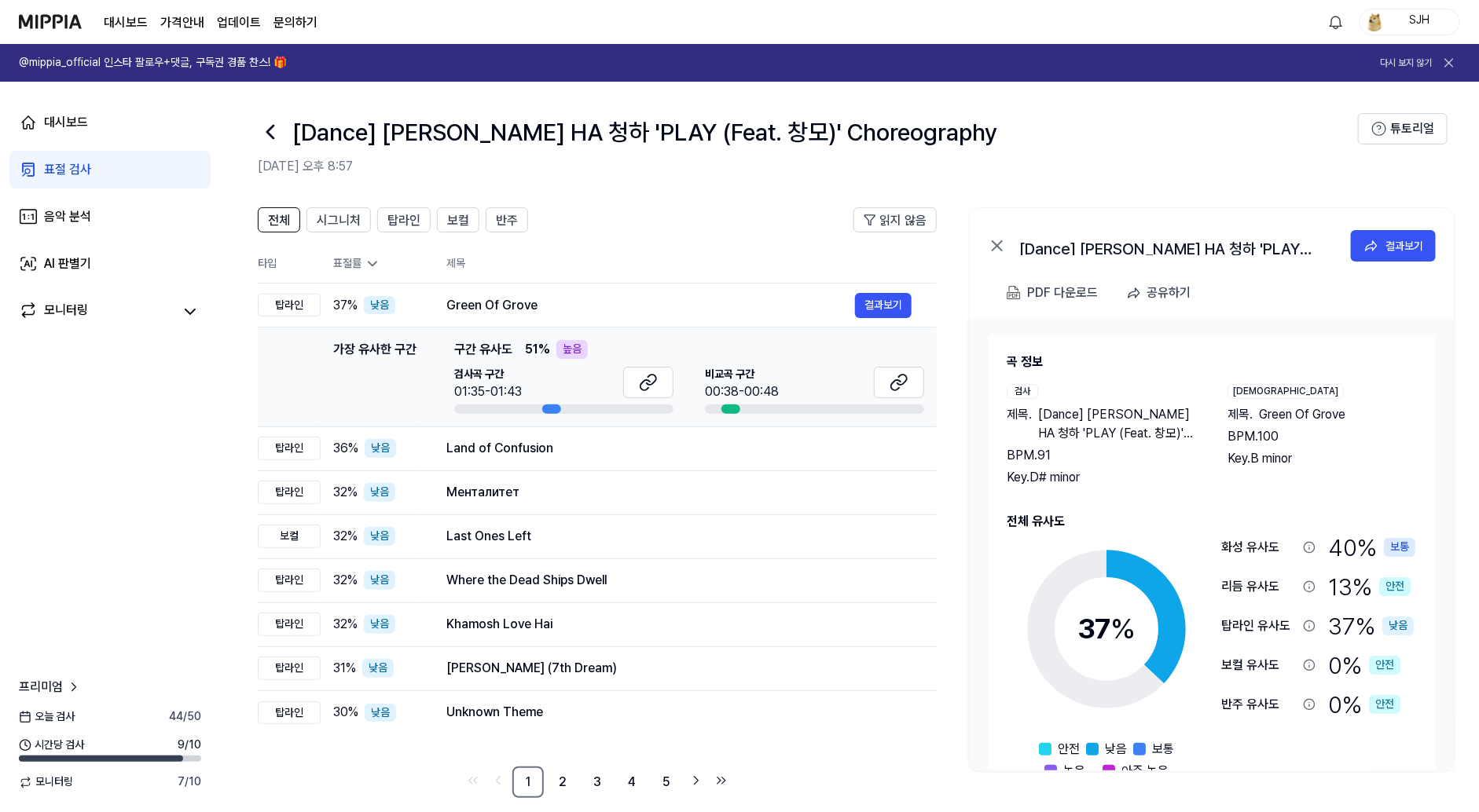
scroll to position [18, 0]
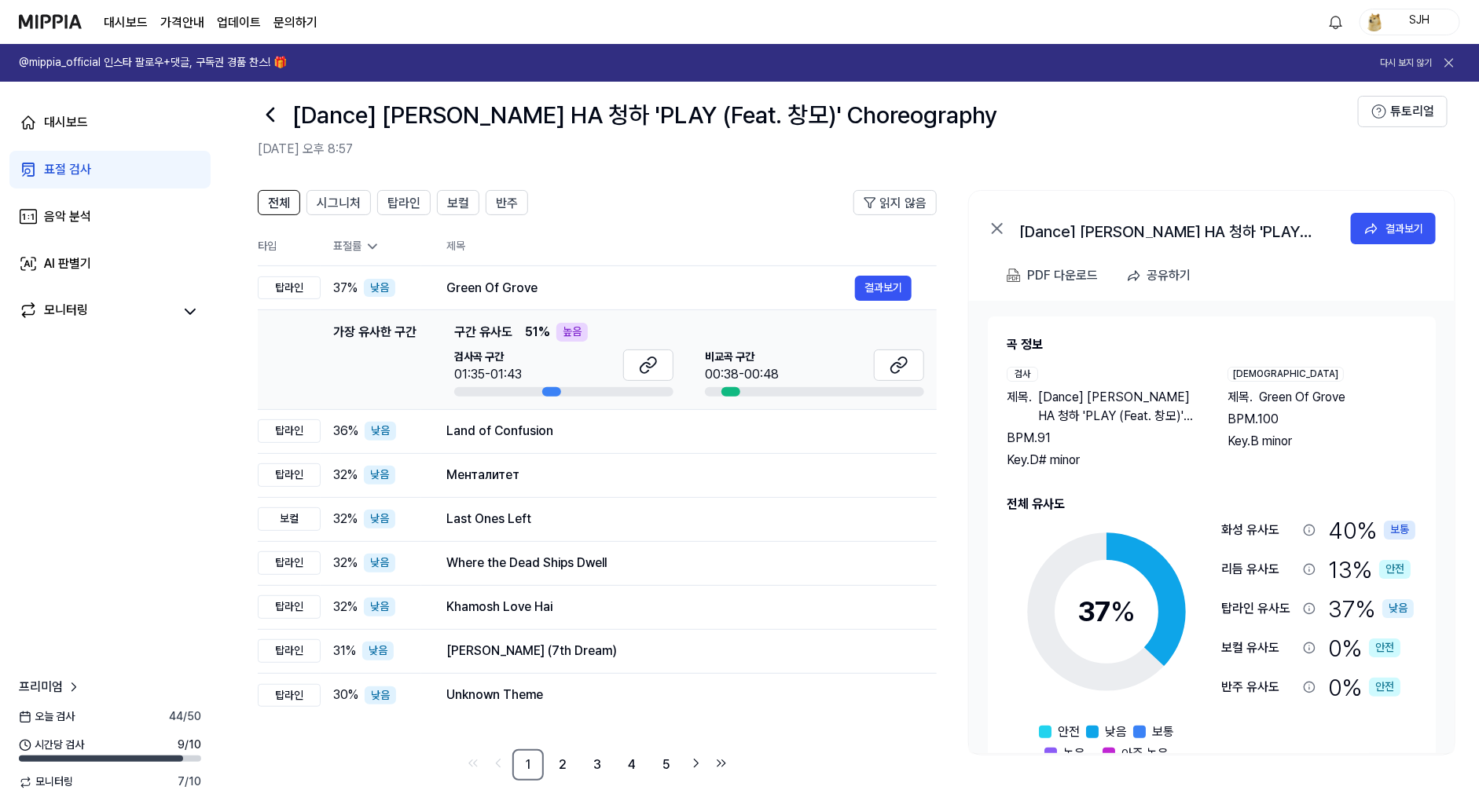
click at [118, 178] on link "표절 검사" at bounding box center [110, 169] width 202 height 38
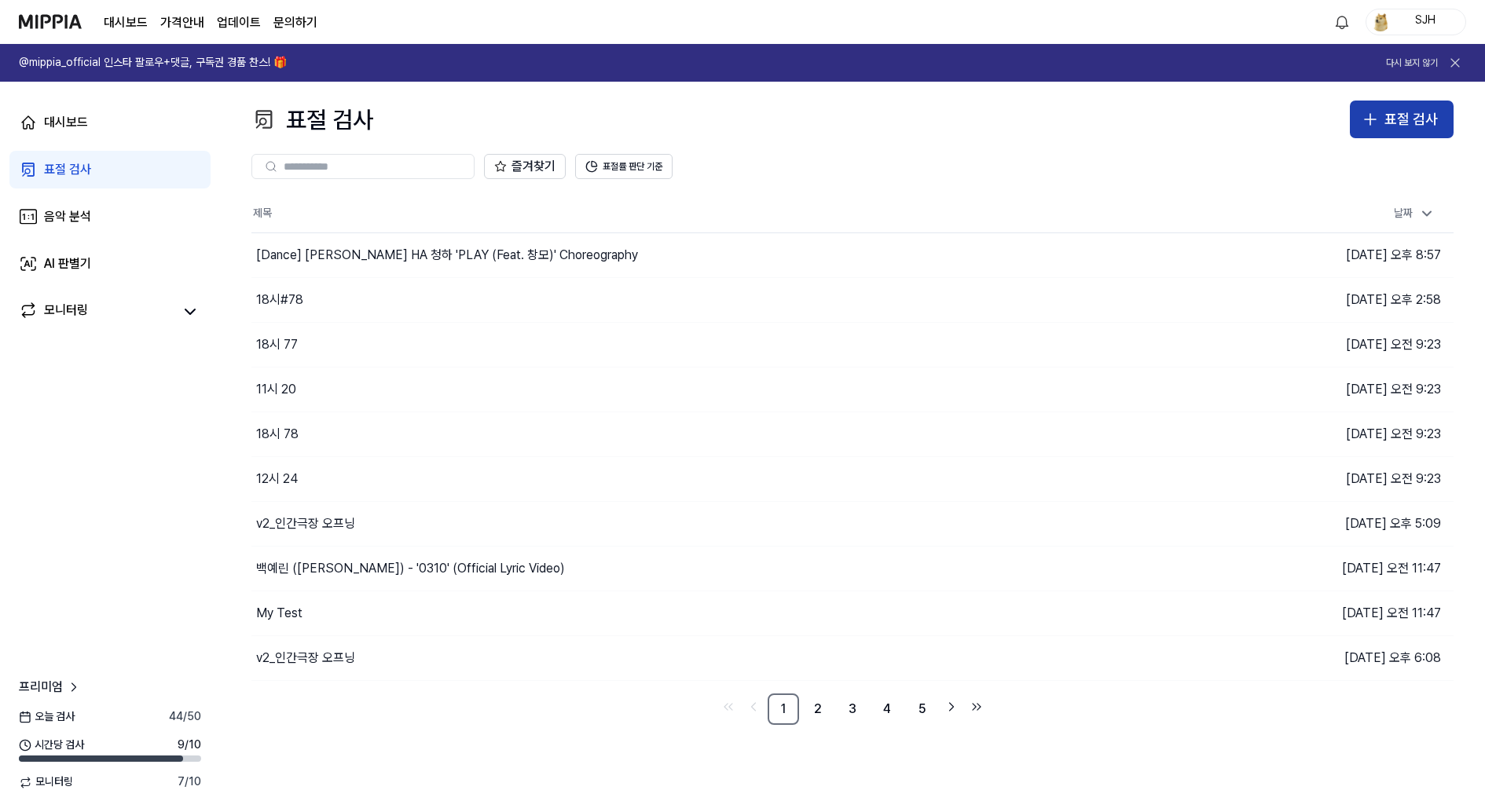
click at [1387, 131] on button "표절 검사" at bounding box center [1402, 119] width 103 height 38
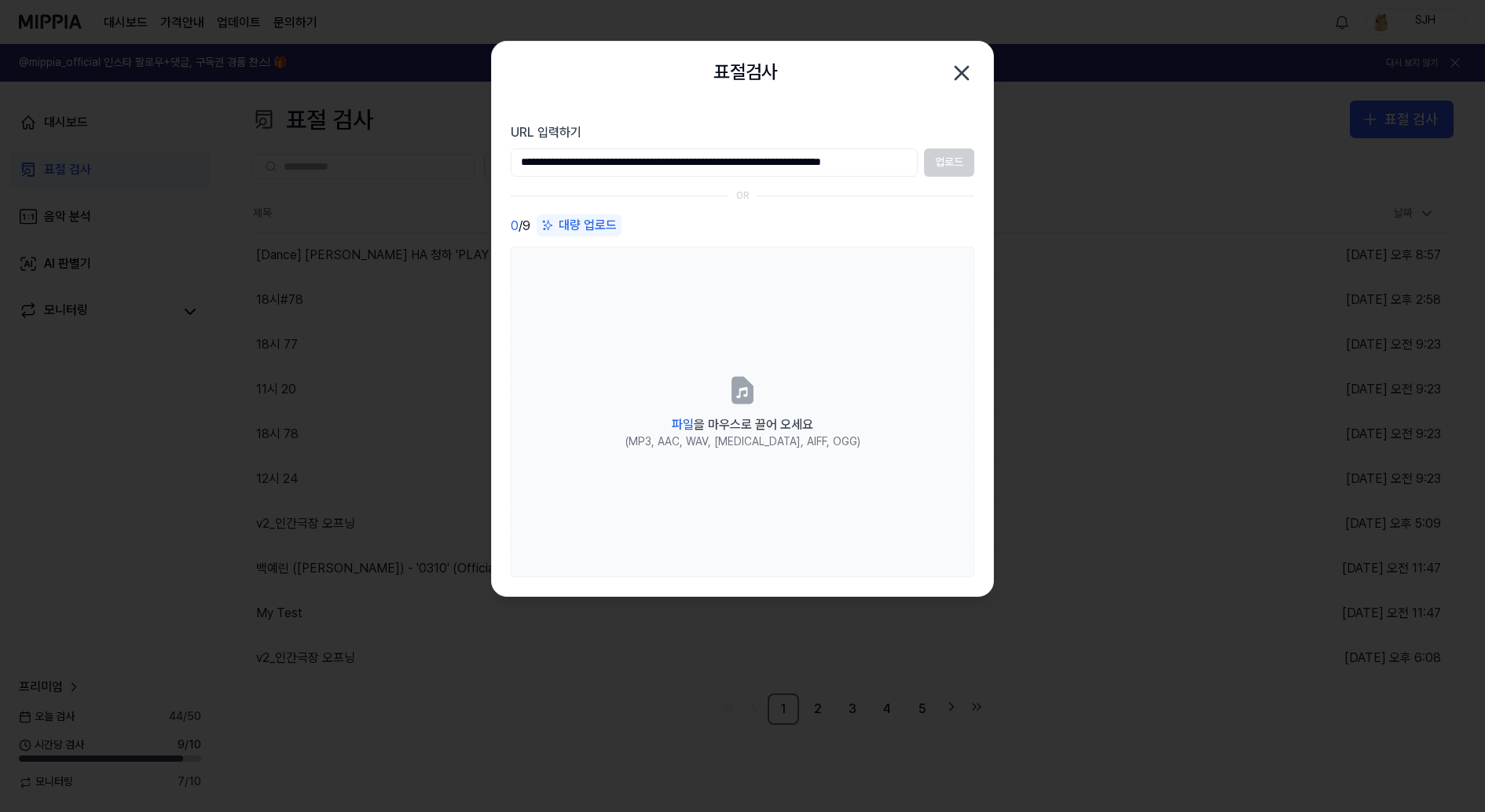
scroll to position [0, 52]
type input "**********"
click at [958, 164] on button "업로드" at bounding box center [949, 163] width 50 height 28
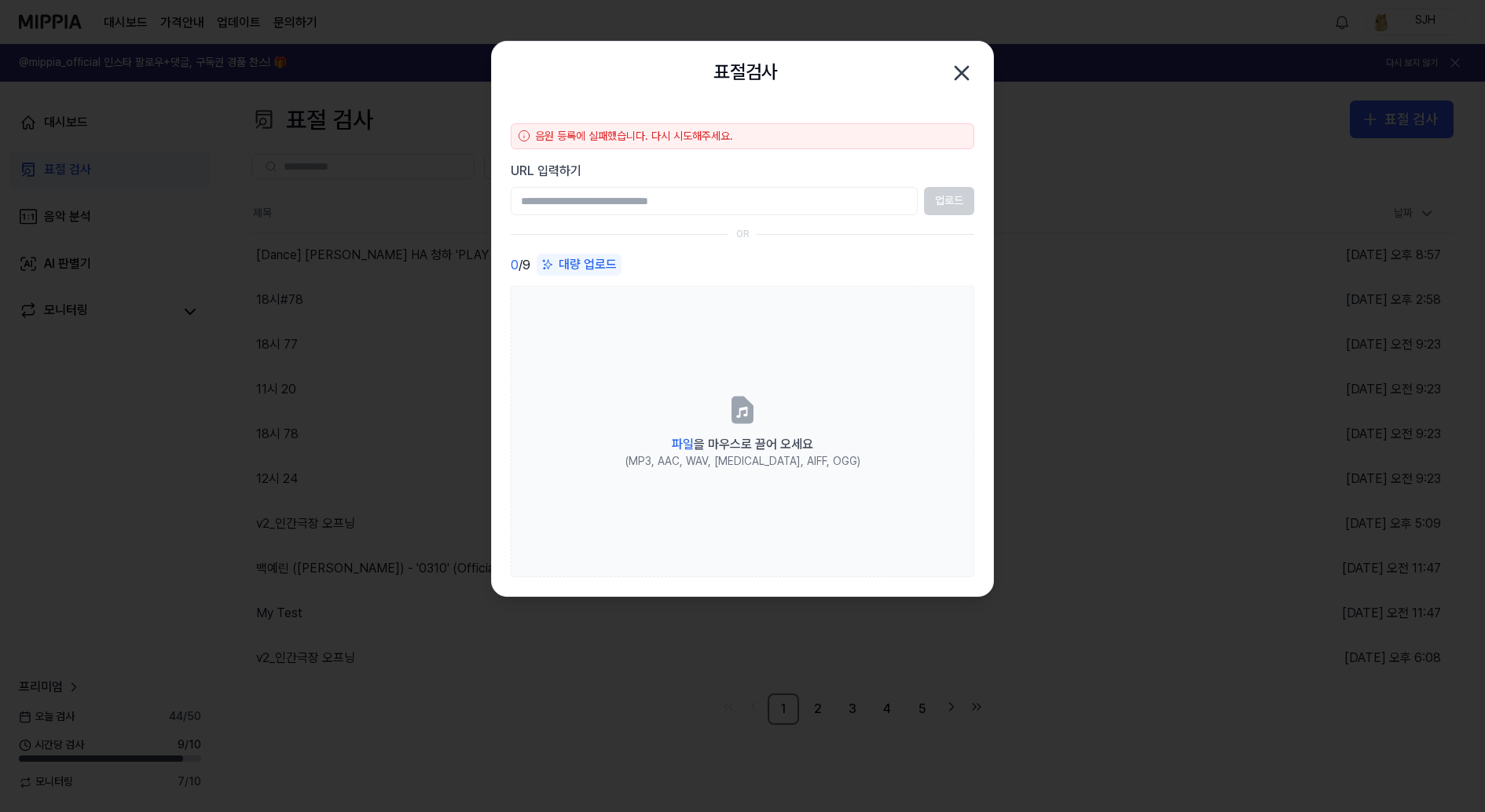
click at [823, 205] on input "URL 입력하기" at bounding box center [714, 201] width 407 height 28
type input "**********"
click at [959, 196] on button "업로드" at bounding box center [949, 201] width 50 height 28
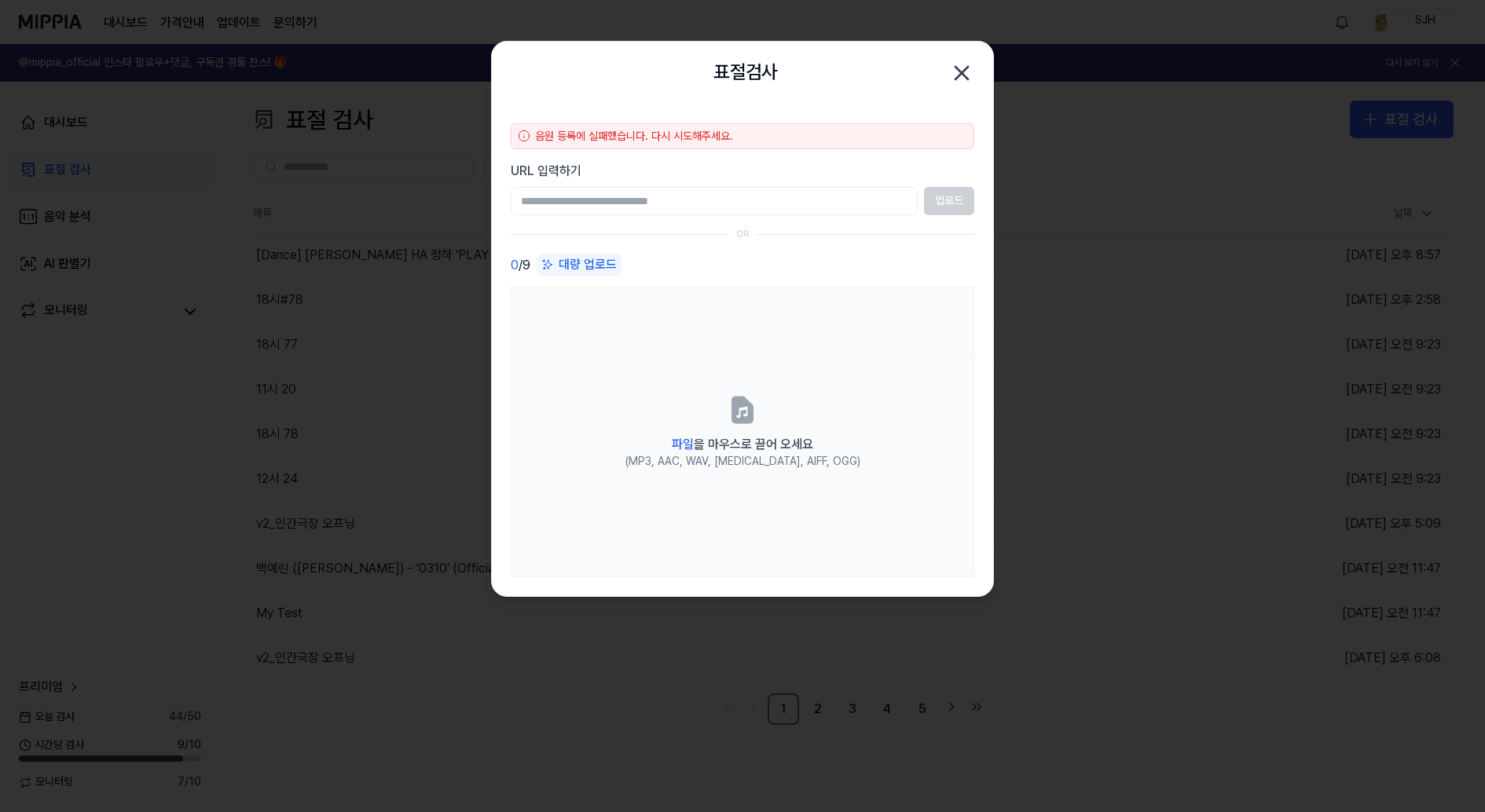
paste input "**********"
type input "**********"
click at [926, 214] on div "**********" at bounding box center [742, 201] width 463 height 28
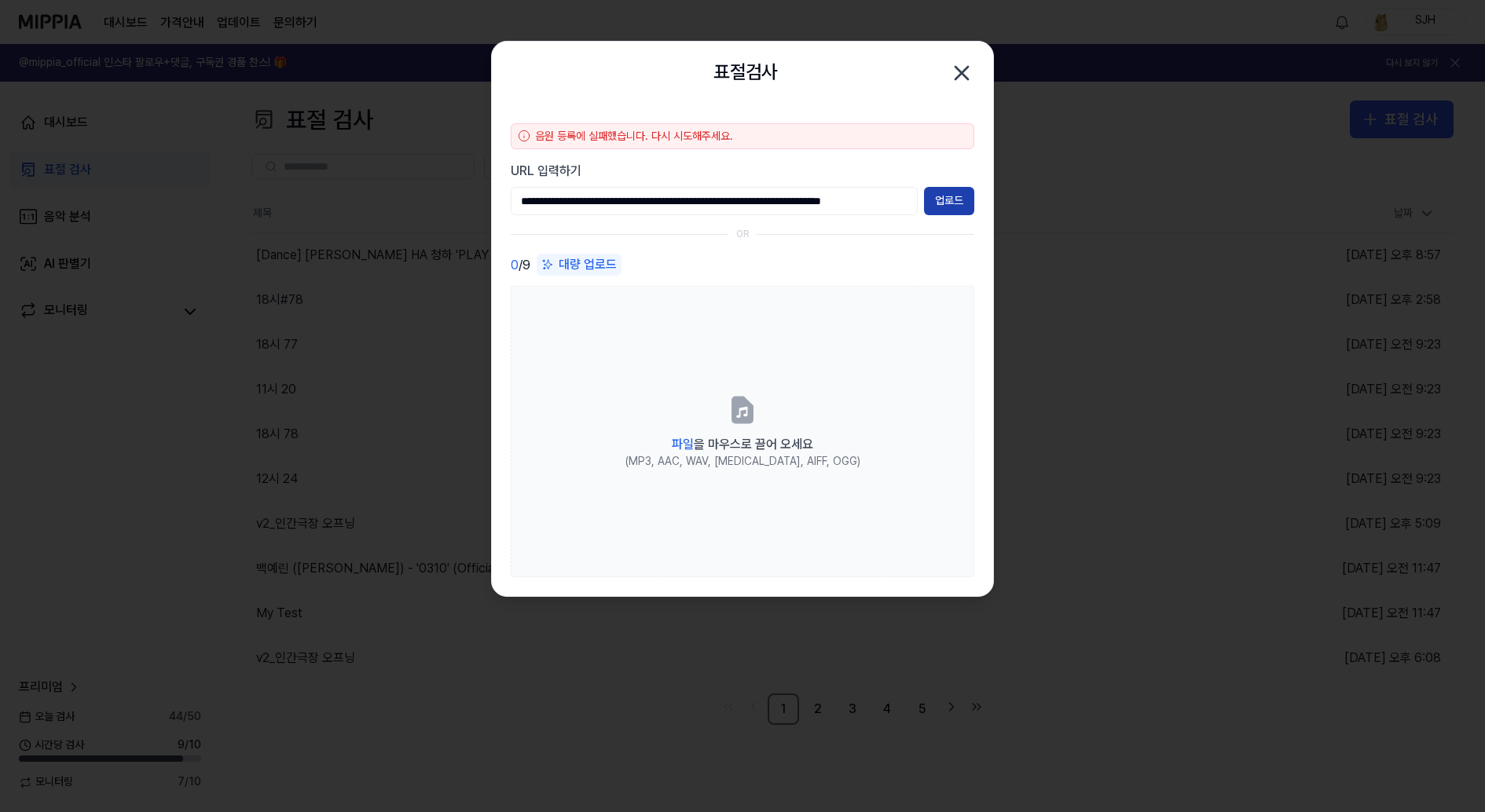
click at [937, 204] on button "업로드" at bounding box center [949, 201] width 50 height 28
click at [965, 66] on icon "button" at bounding box center [962, 73] width 25 height 25
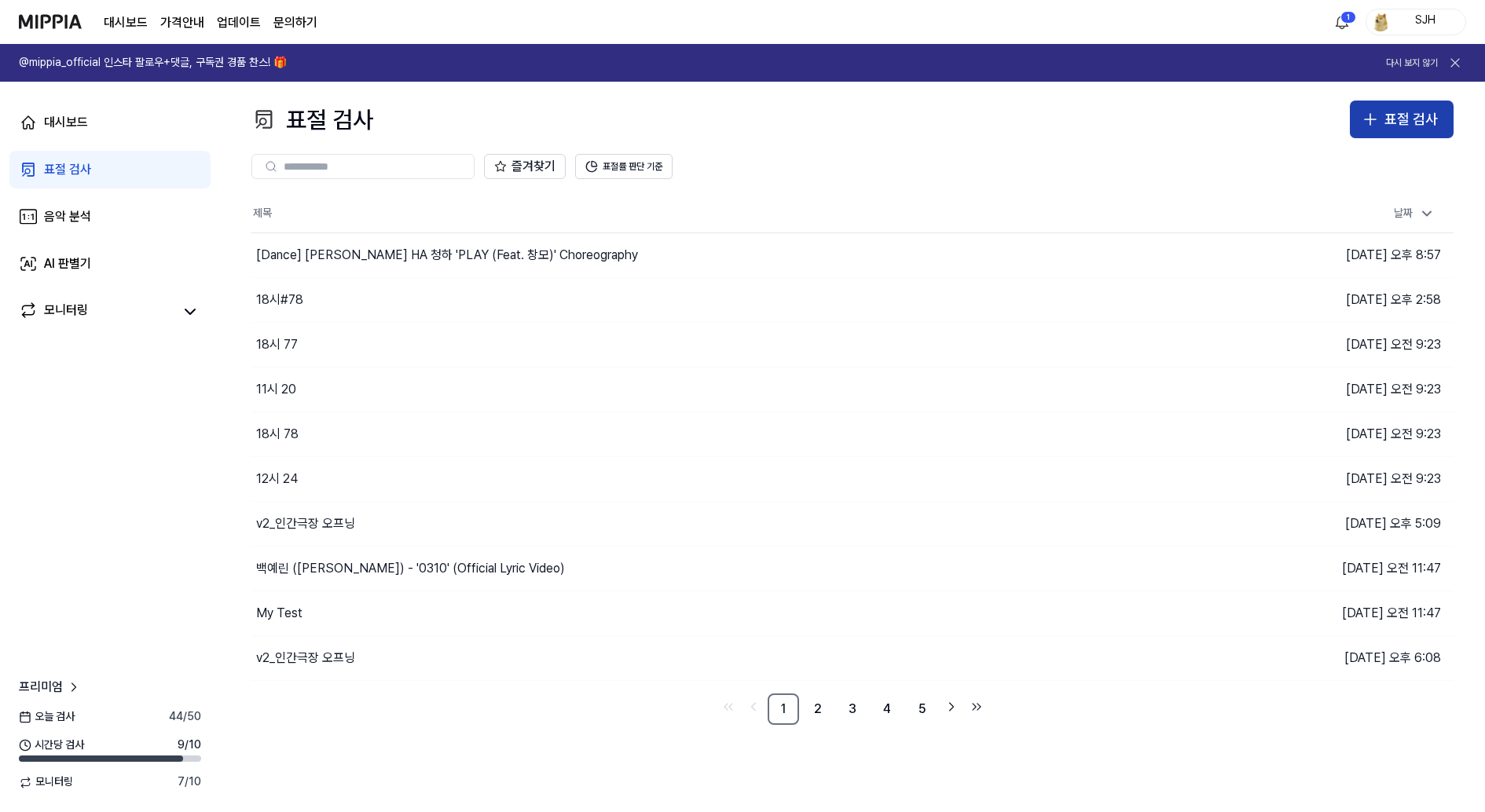
click at [1382, 119] on button "표절 검사" at bounding box center [1402, 119] width 103 height 38
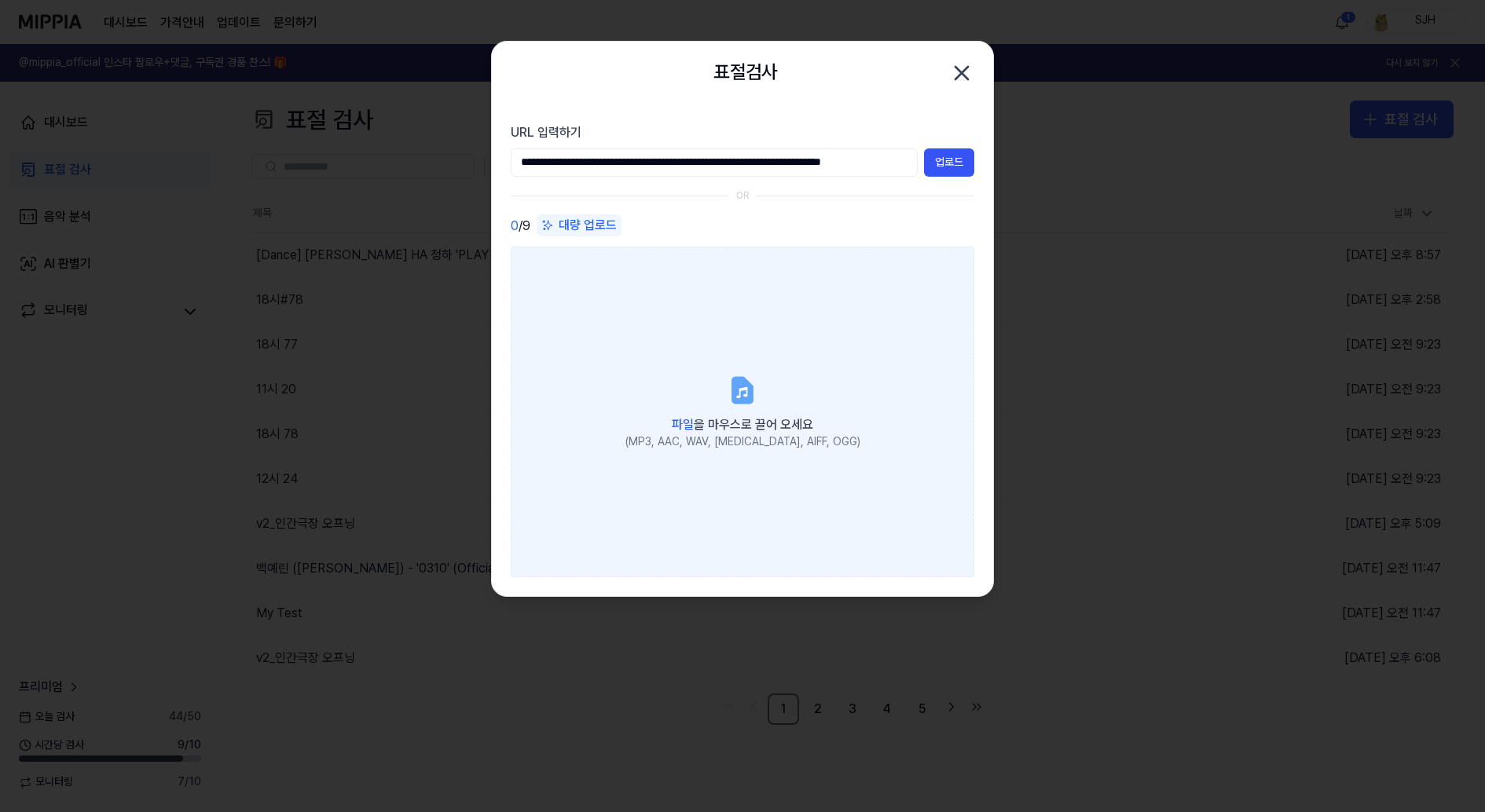
scroll to position [0, 45]
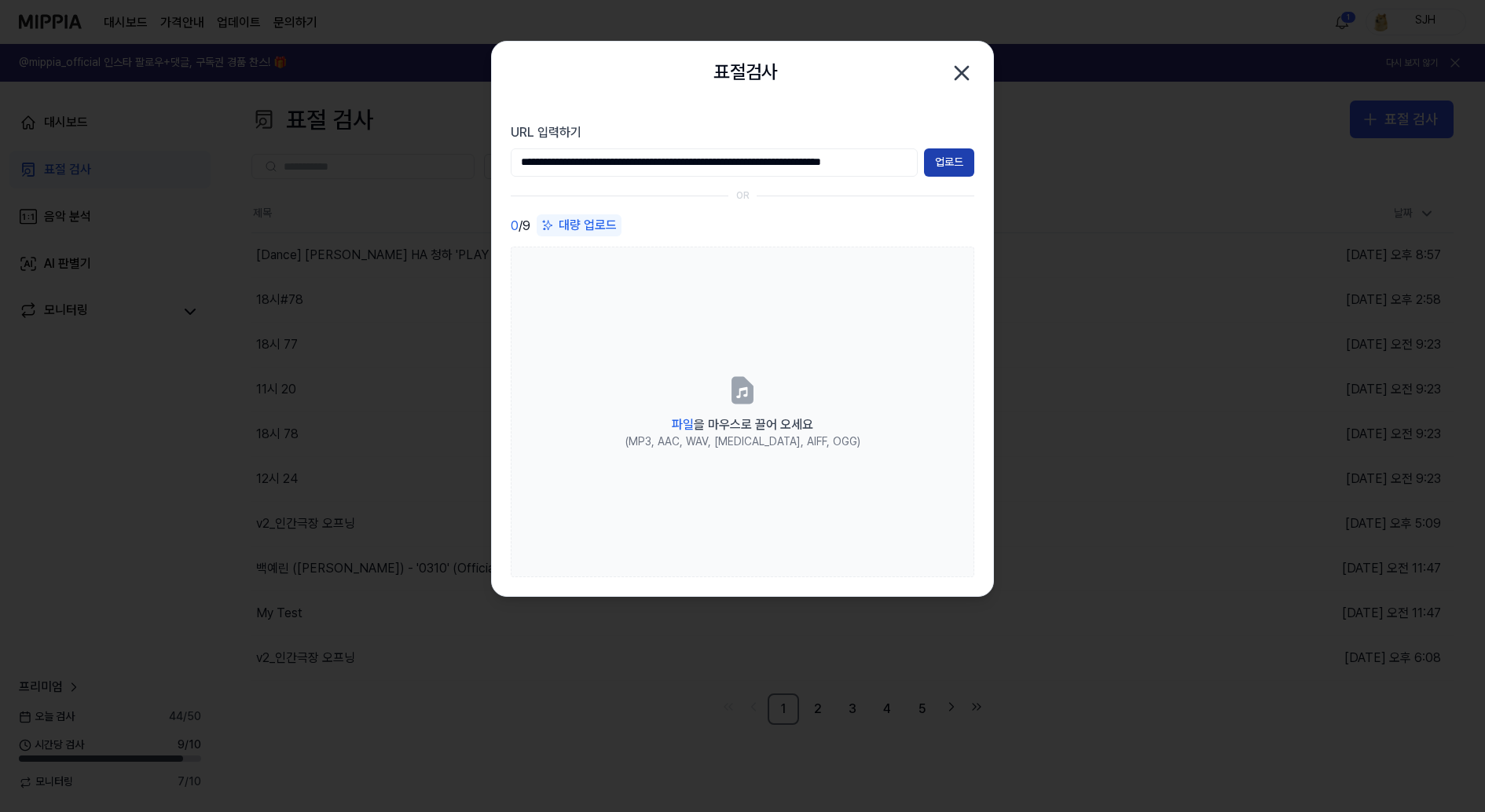
type input "**********"
click at [948, 158] on button "업로드" at bounding box center [949, 163] width 50 height 28
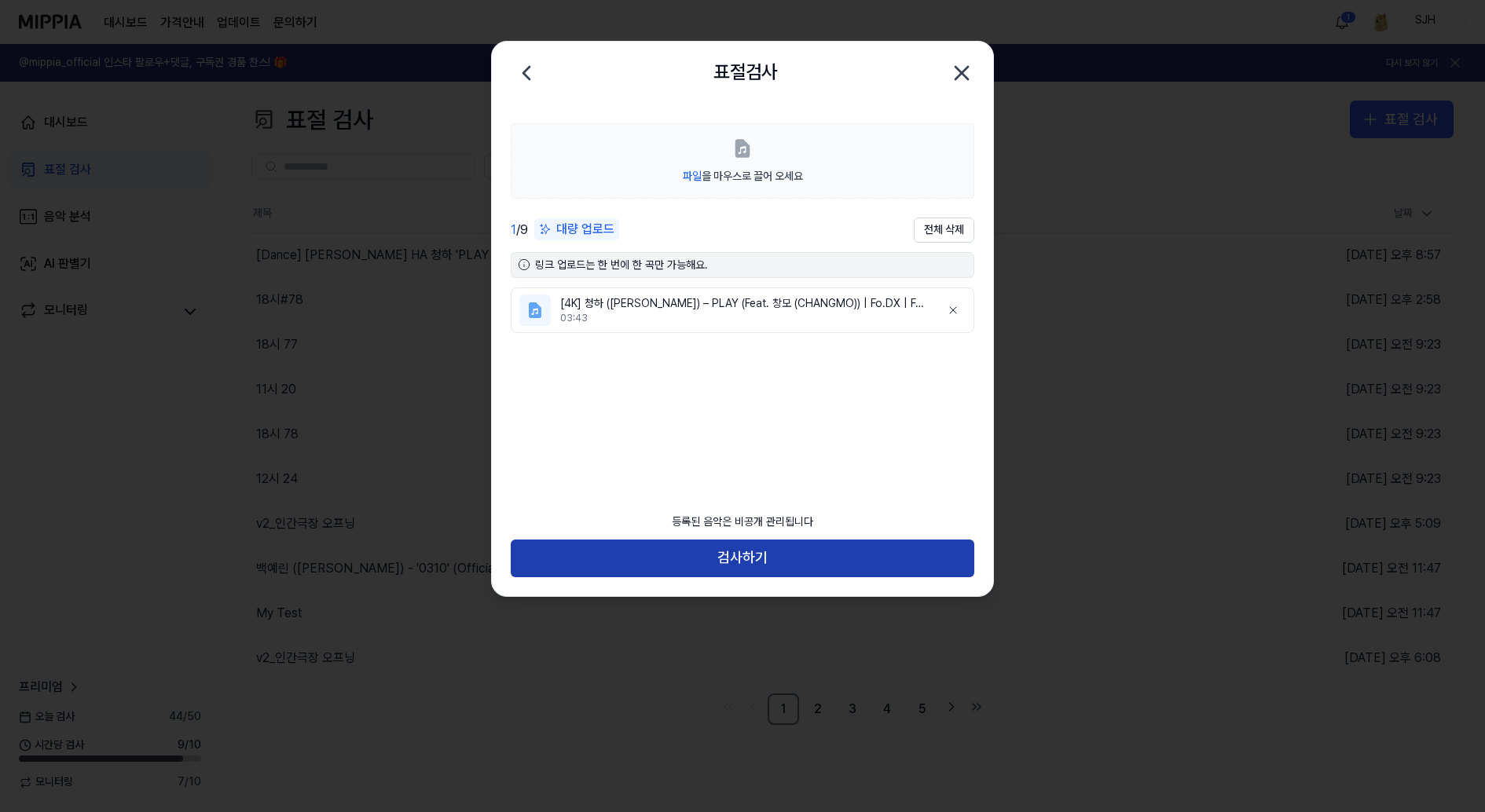
click at [769, 554] on button "검사하기" at bounding box center [742, 558] width 463 height 38
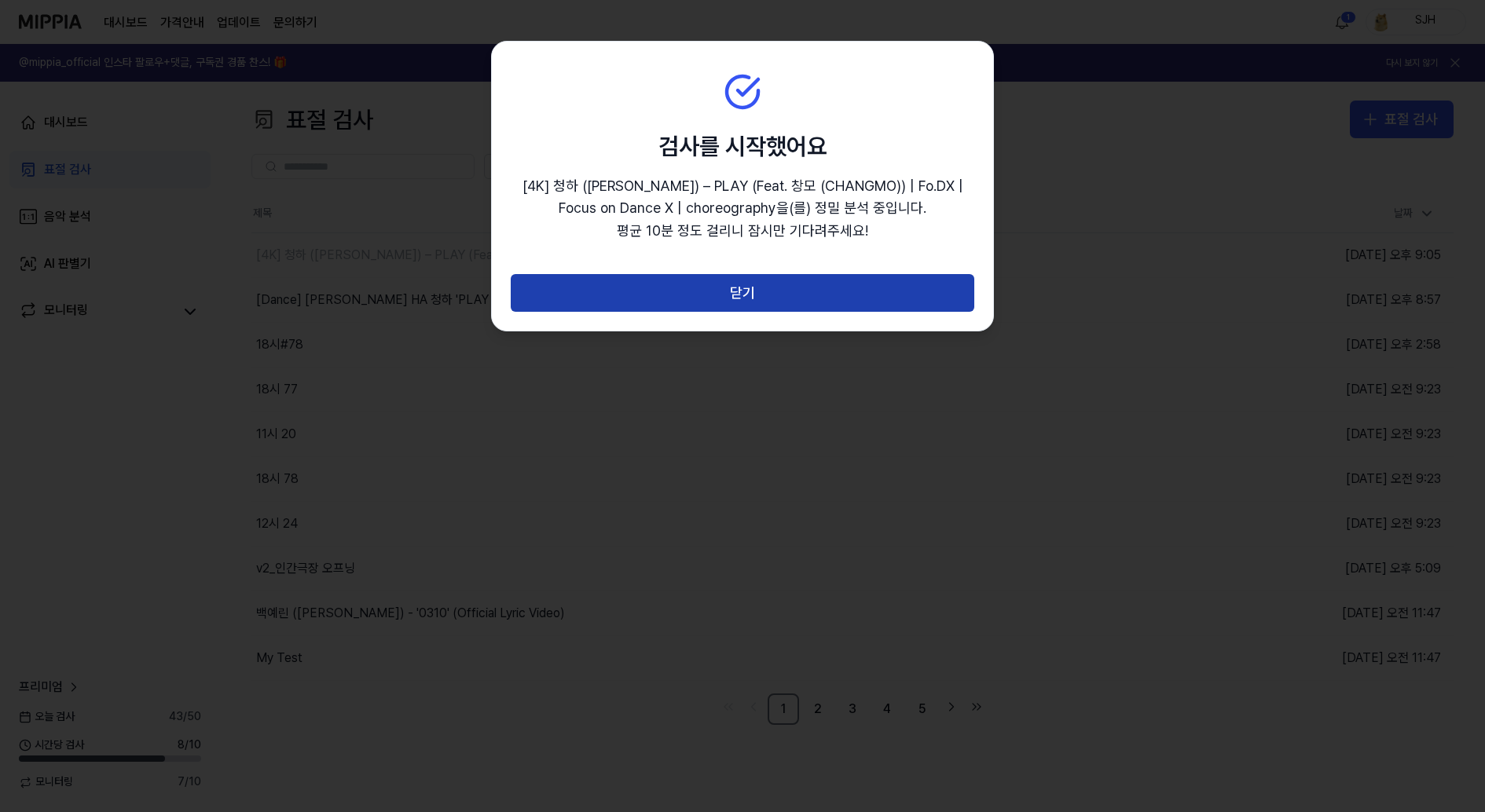
click at [859, 303] on button "닫기" at bounding box center [742, 293] width 463 height 38
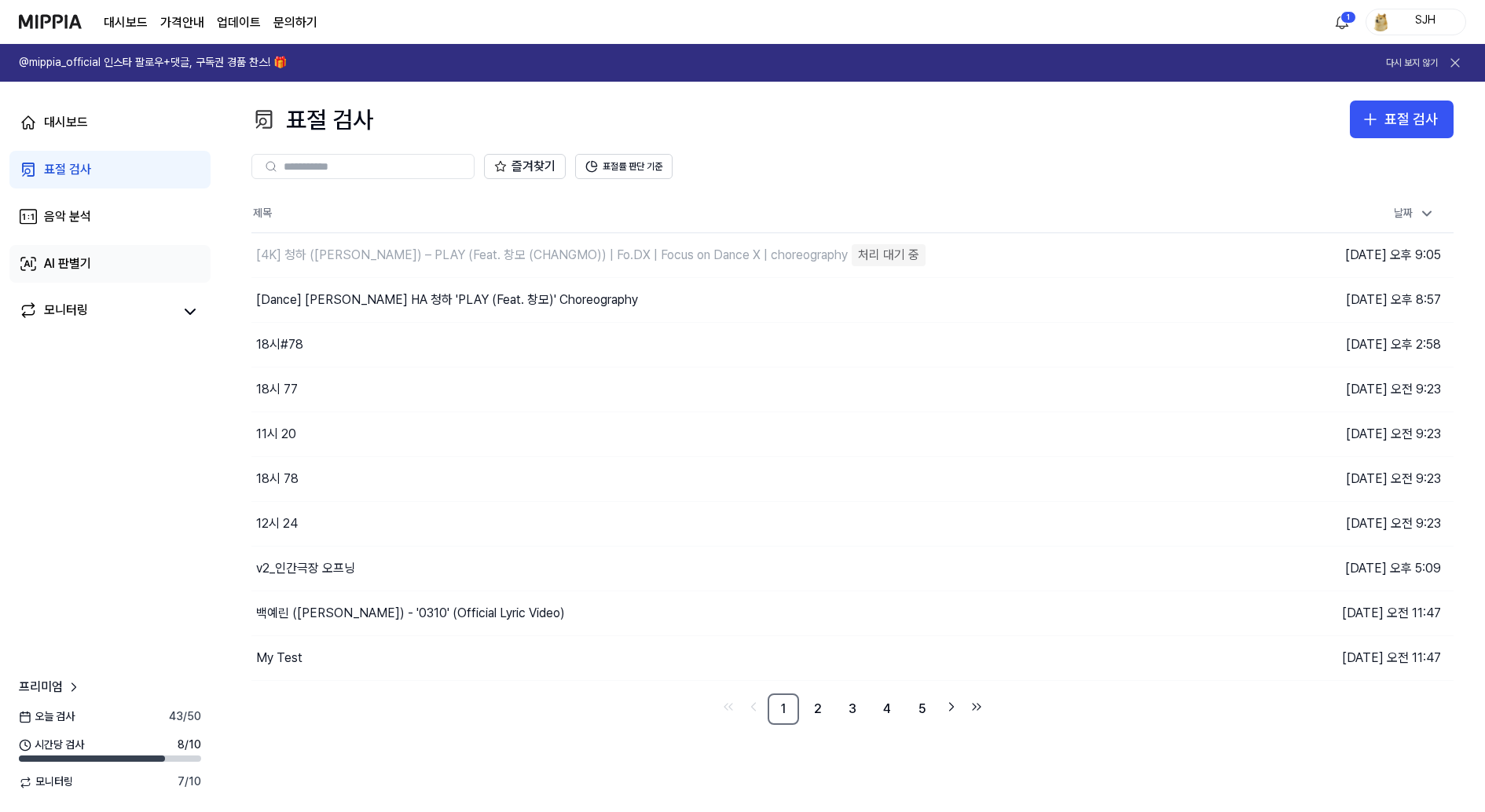
click at [122, 263] on link "AI 판별기" at bounding box center [110, 264] width 202 height 38
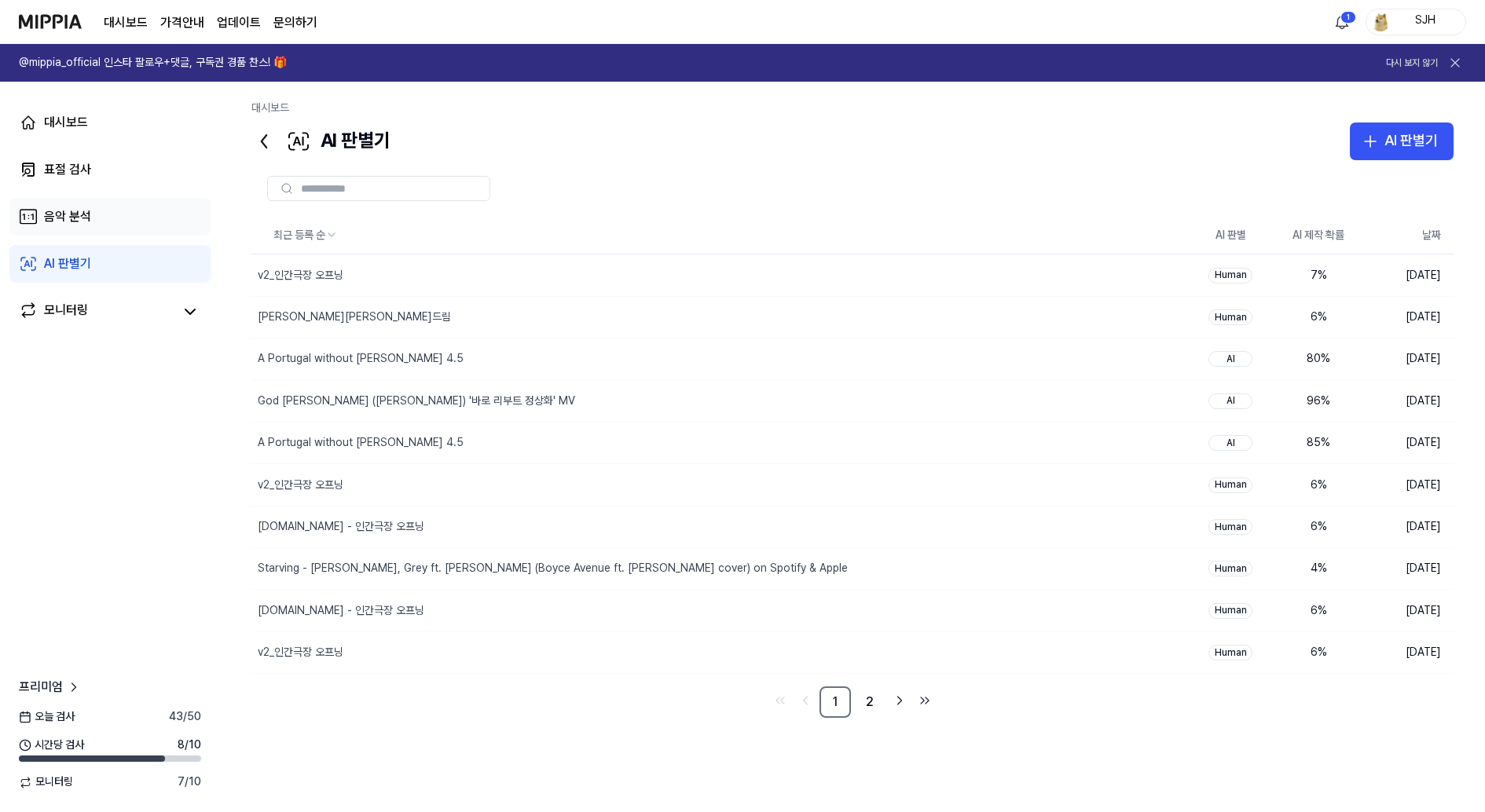
click at [121, 225] on link "음악 분석" at bounding box center [110, 216] width 202 height 38
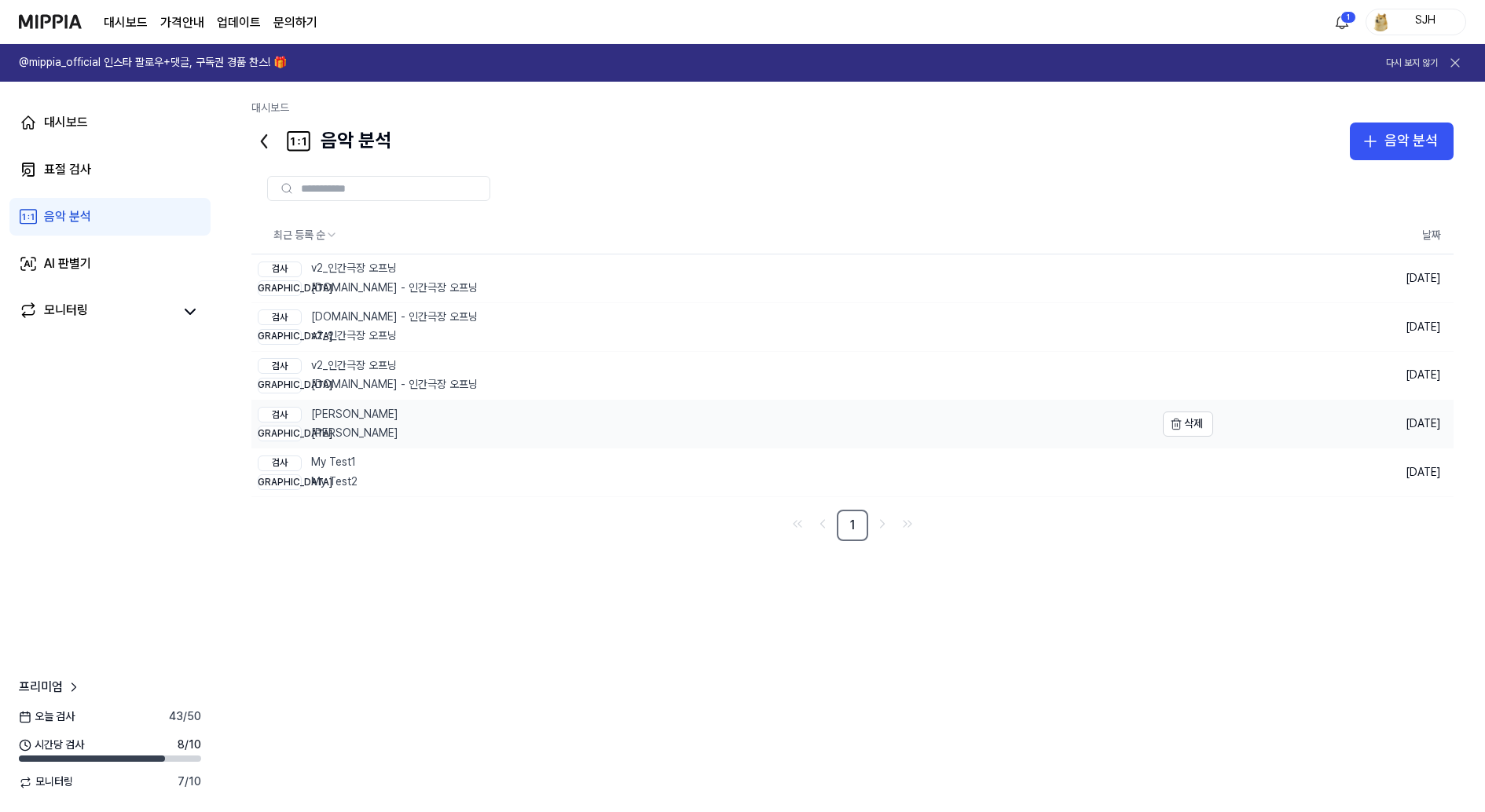
click at [794, 433] on link "검사 Christopher - BAD 비교 Christopher - BAD" at bounding box center [704, 424] width 904 height 48
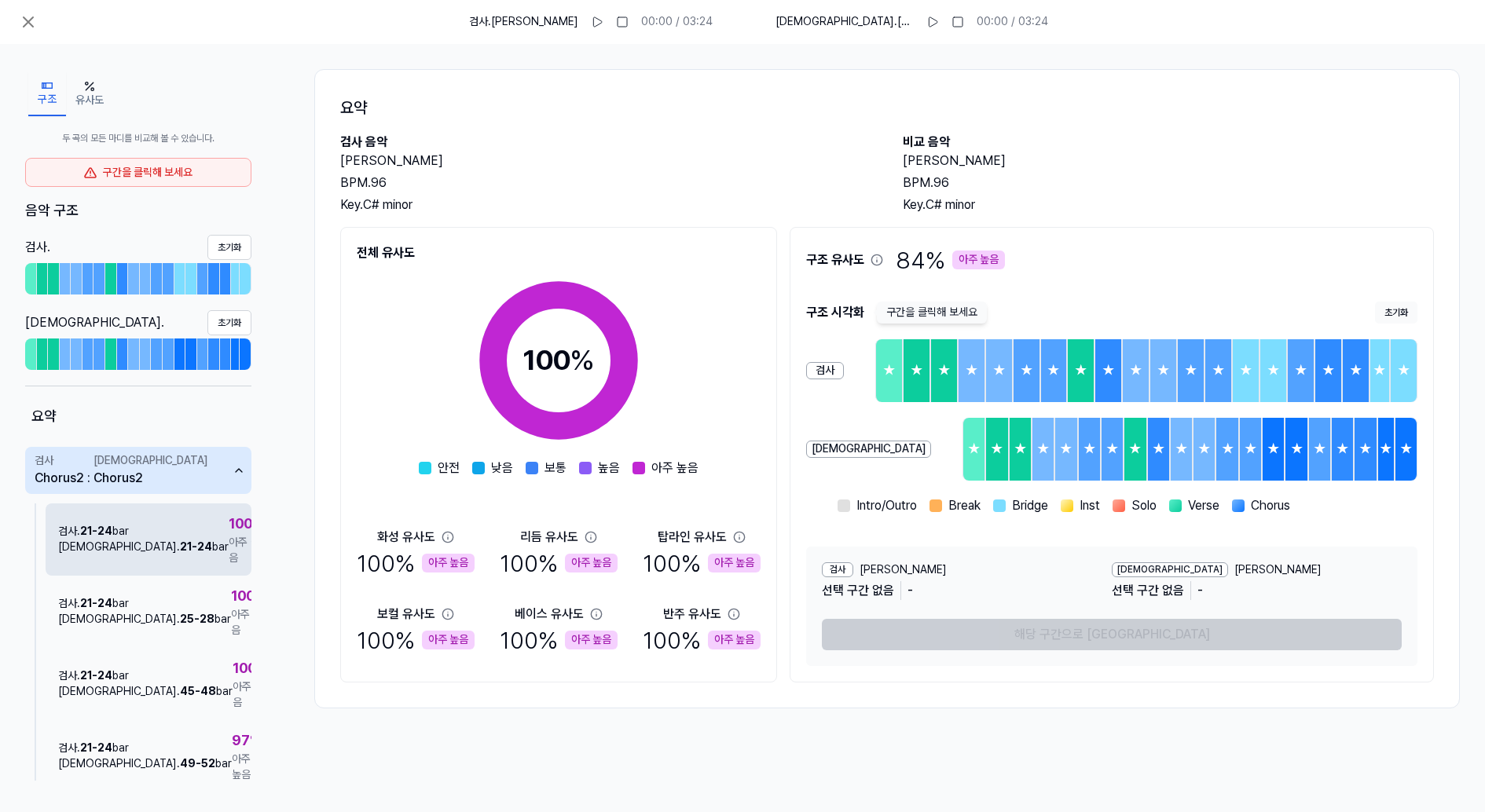
click at [133, 553] on div "검사 . 21 - 24 bar 비교 . 21 - 24 bar 100 % 아주 높음" at bounding box center [148, 540] width 206 height 73
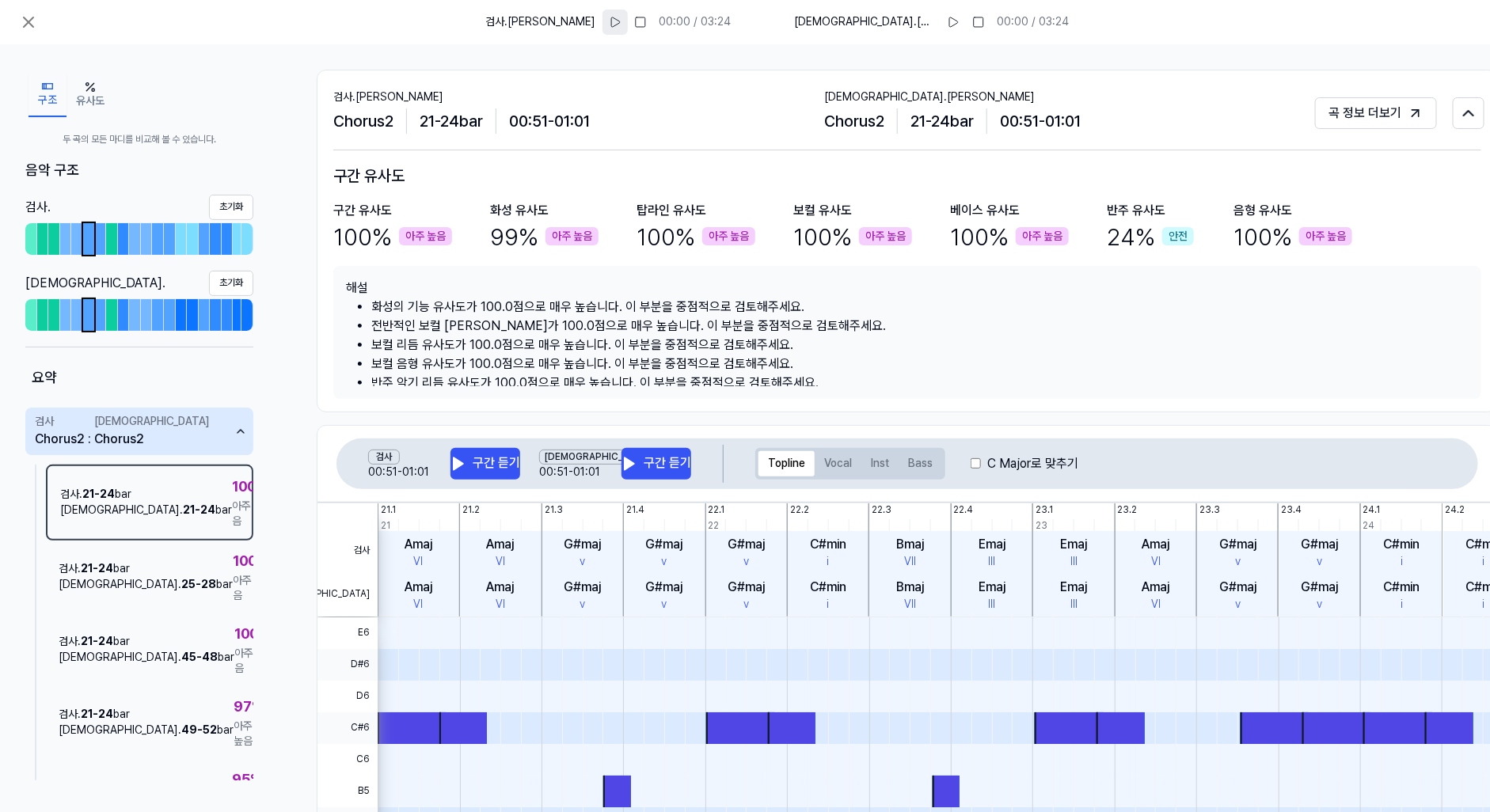
click at [628, 12] on button at bounding box center [615, 22] width 26 height 26
click at [619, 19] on rect at bounding box center [617, 22] width 3 height 10
click at [940, 28] on button at bounding box center [952, 22] width 26 height 26
click at [941, 28] on button at bounding box center [953, 22] width 26 height 26
click at [22, 34] on button at bounding box center [28, 22] width 32 height 32
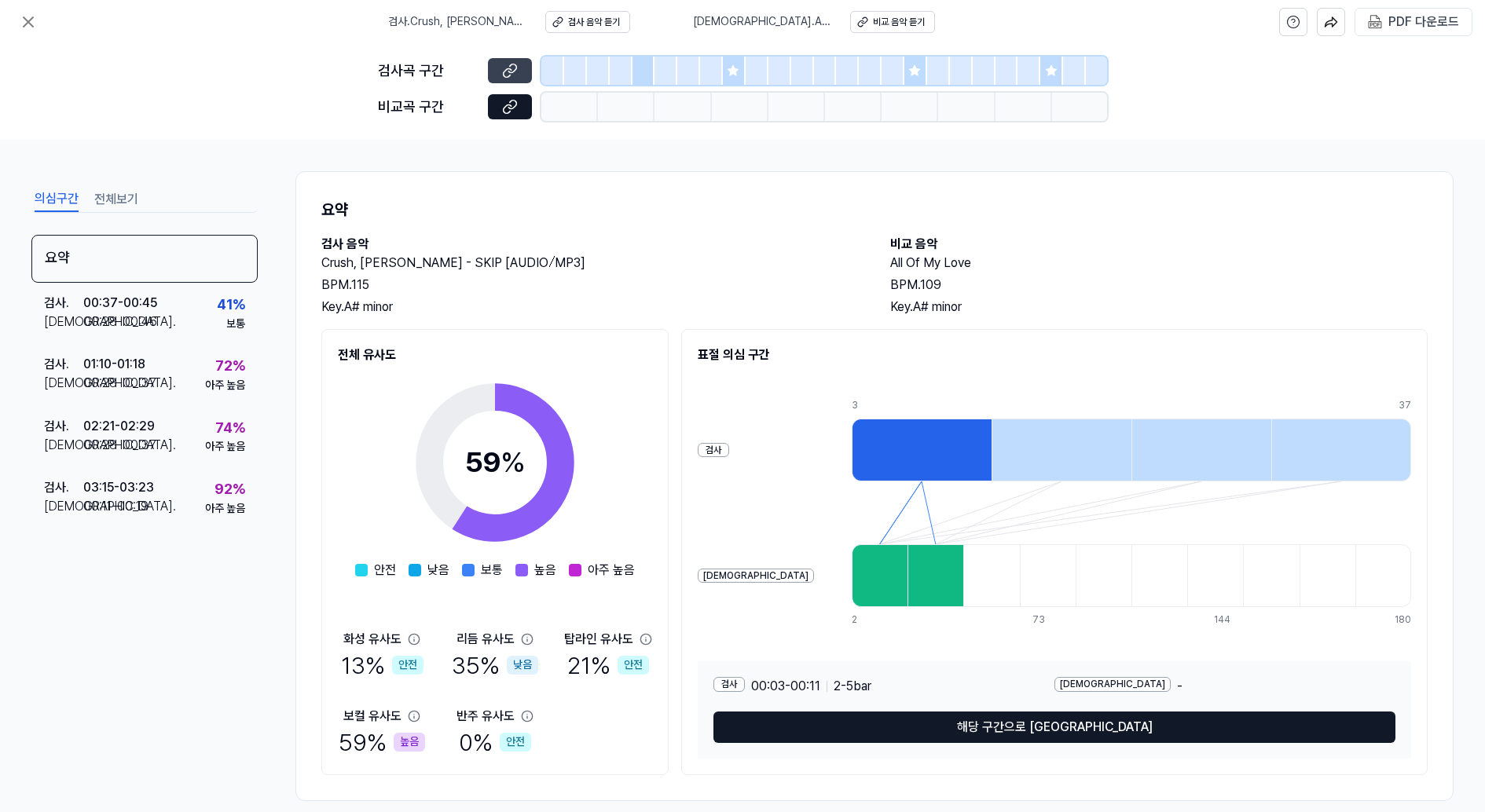
click at [513, 72] on icon at bounding box center [512, 68] width 8 height 9
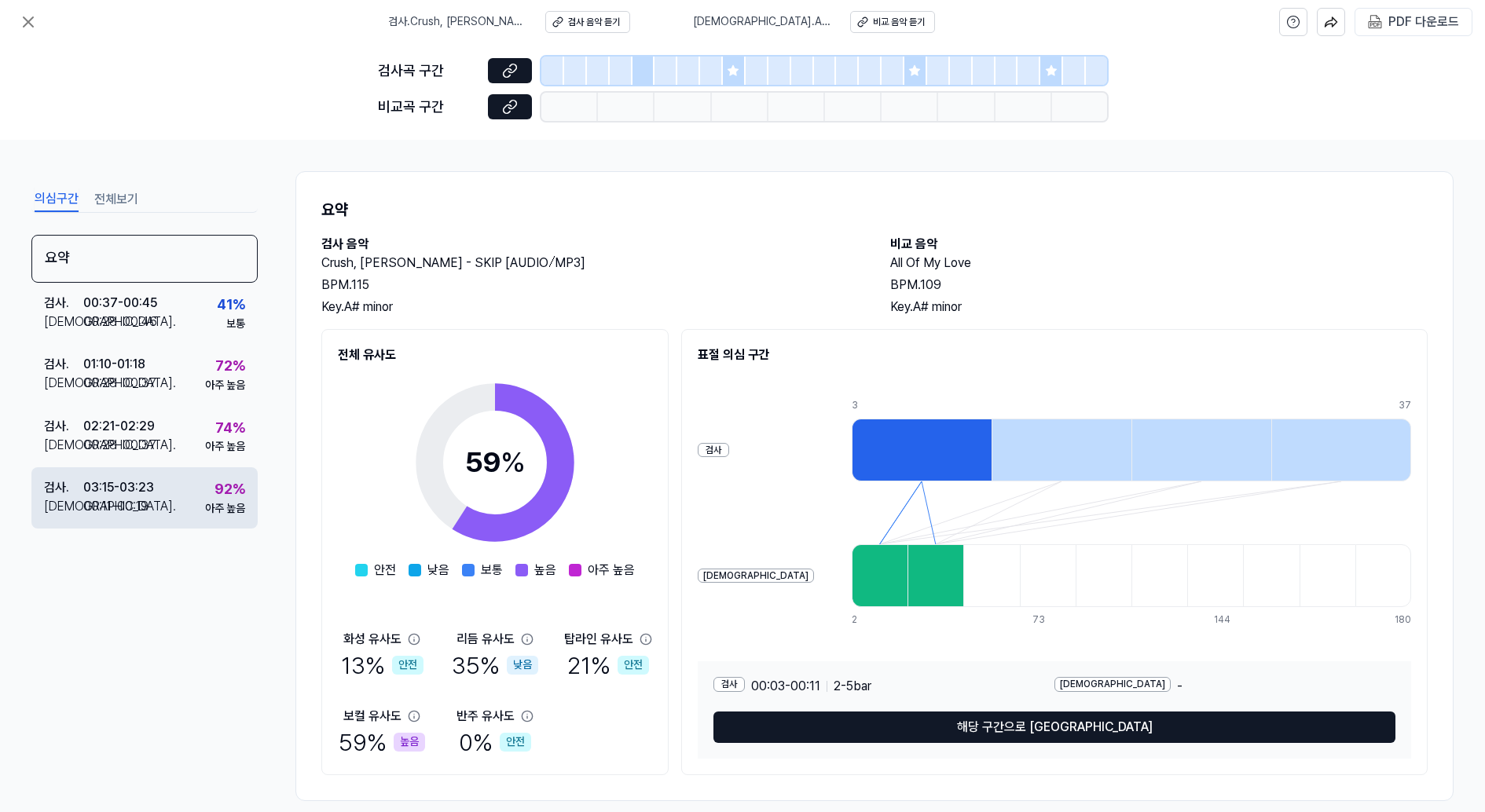
click at [138, 484] on div "03:15 - 03:23" at bounding box center [118, 488] width 71 height 19
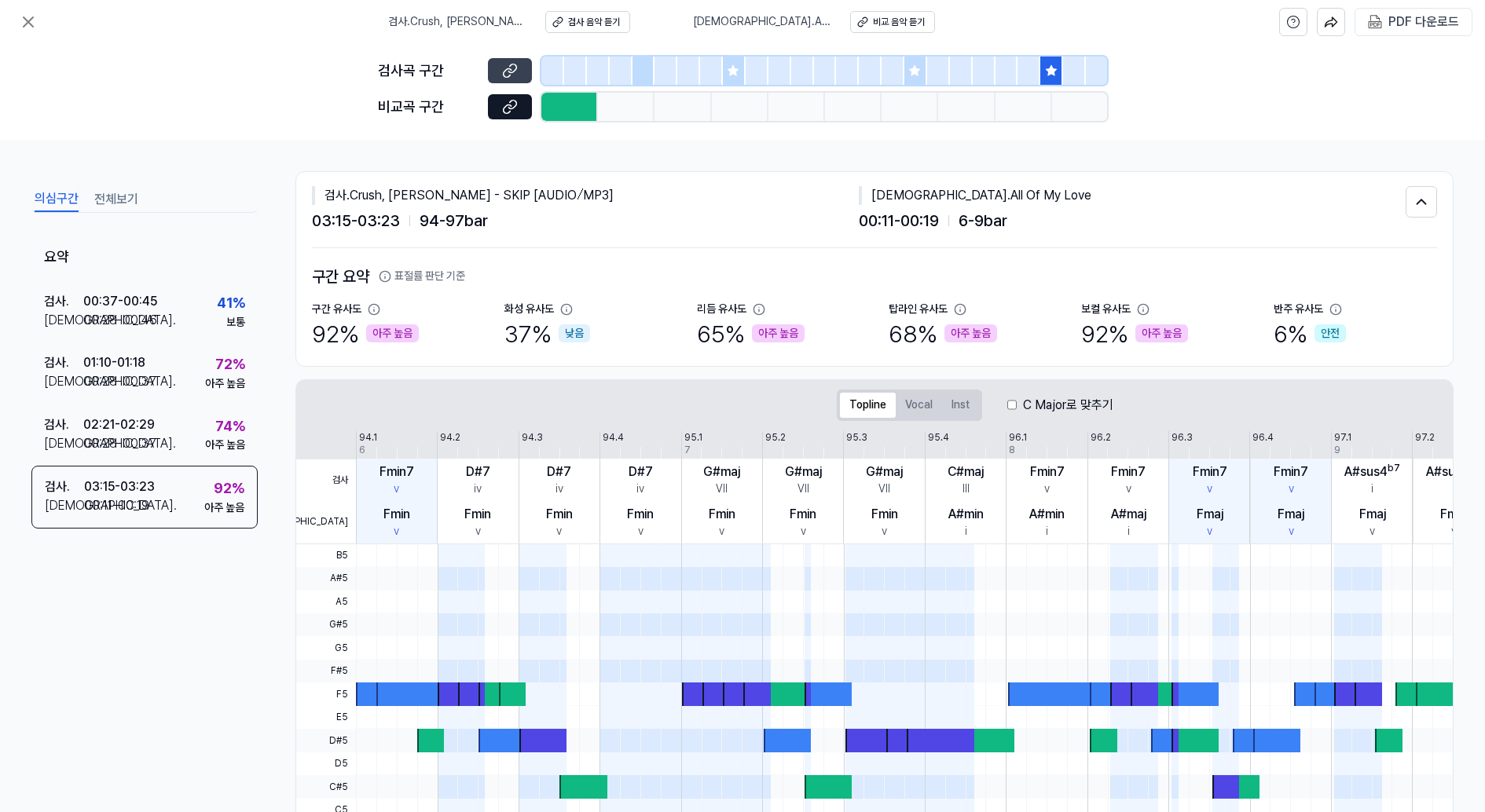
click at [507, 68] on icon at bounding box center [507, 73] width 8 height 9
click at [517, 108] on icon at bounding box center [510, 107] width 16 height 16
click at [30, 22] on icon at bounding box center [29, 22] width 19 height 19
click at [27, 4] on div "검사 . Crush, Han Sang Won - SKIP [AUDIO⧸MP3] 검사 음악 듣기 비교 . All Of My Love 비교 음악 …" at bounding box center [742, 22] width 1485 height 44
click at [24, 25] on icon at bounding box center [29, 22] width 19 height 19
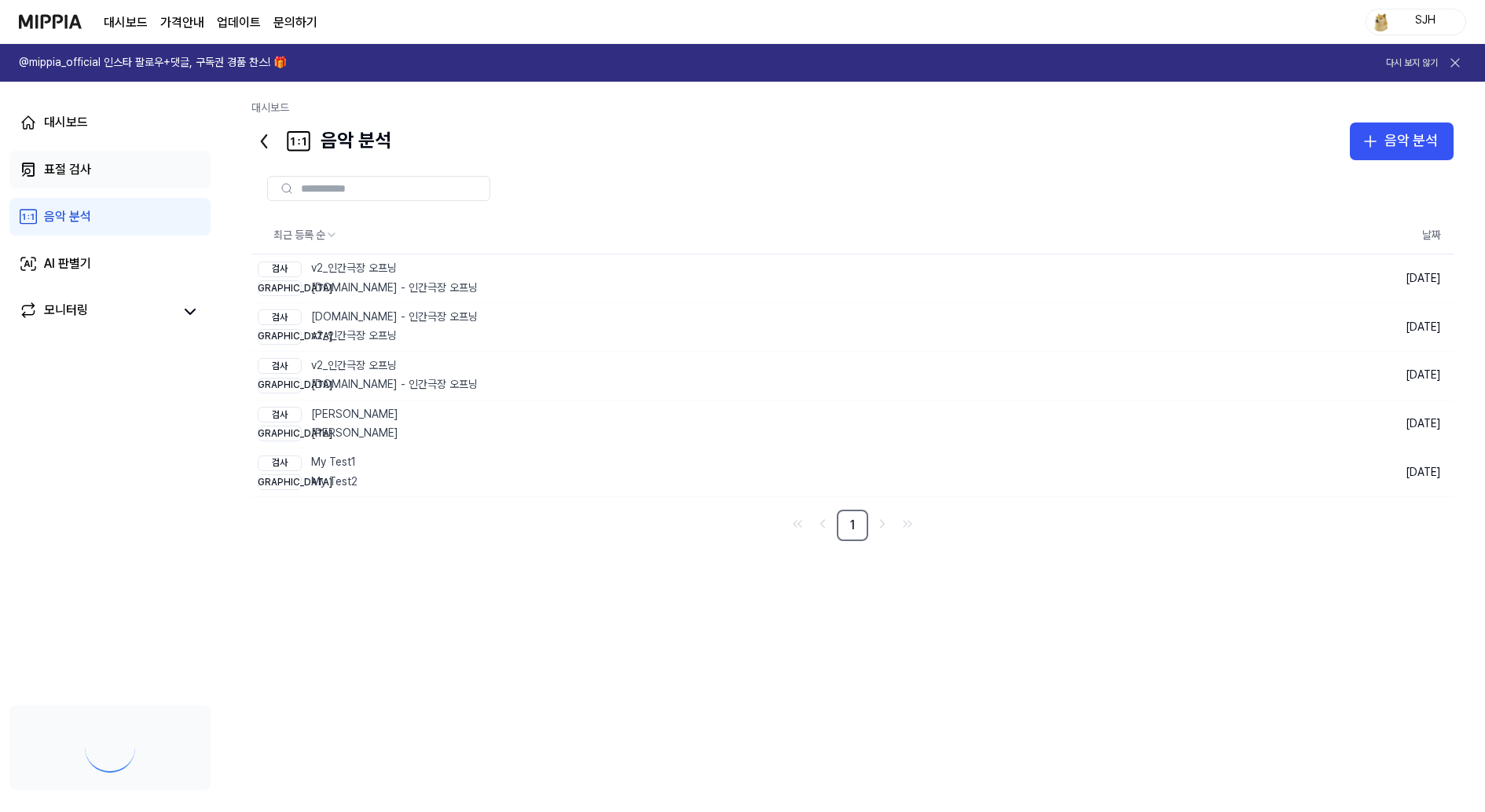
click at [112, 173] on link "표절 검사" at bounding box center [110, 169] width 202 height 38
